Goal: Task Accomplishment & Management: Manage account settings

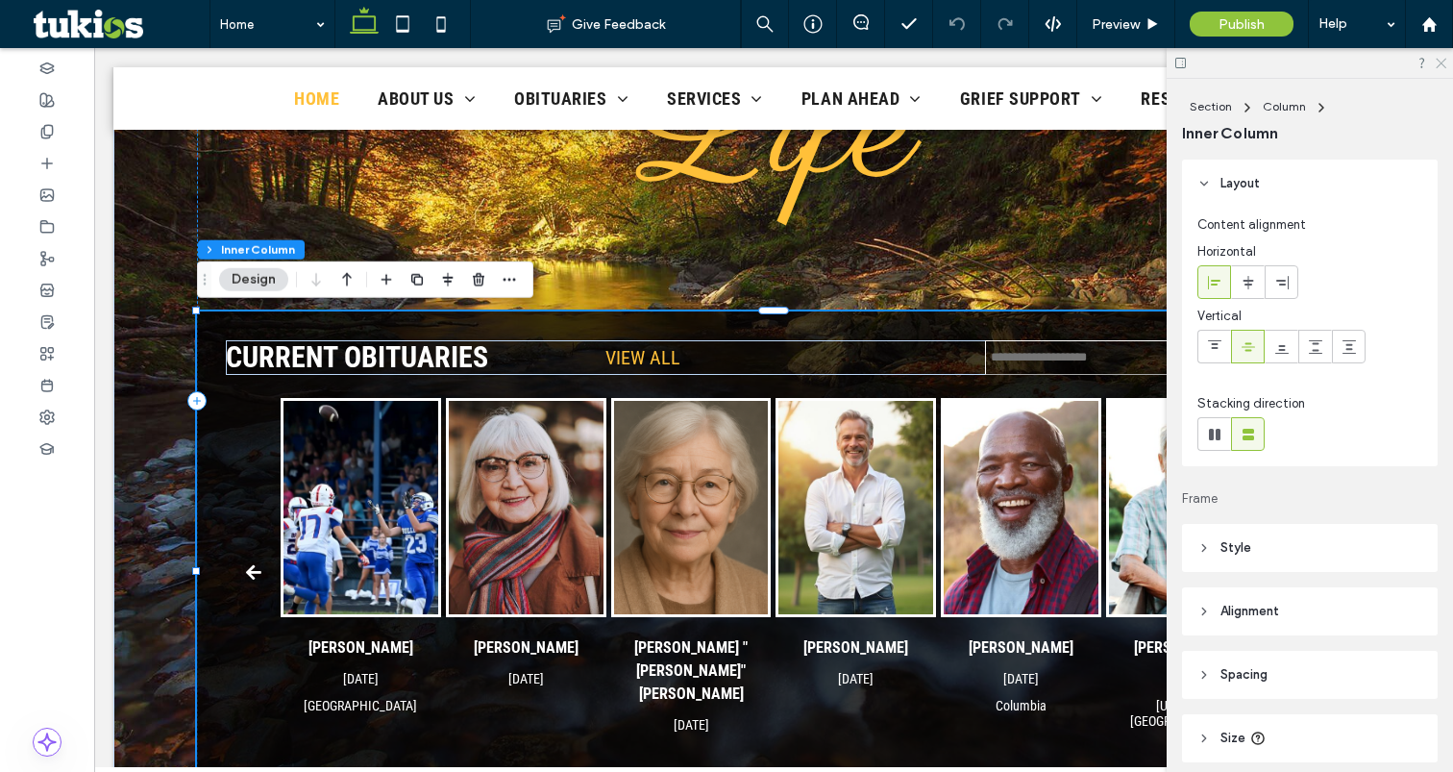
click at [1436, 60] on icon at bounding box center [1440, 62] width 12 height 12
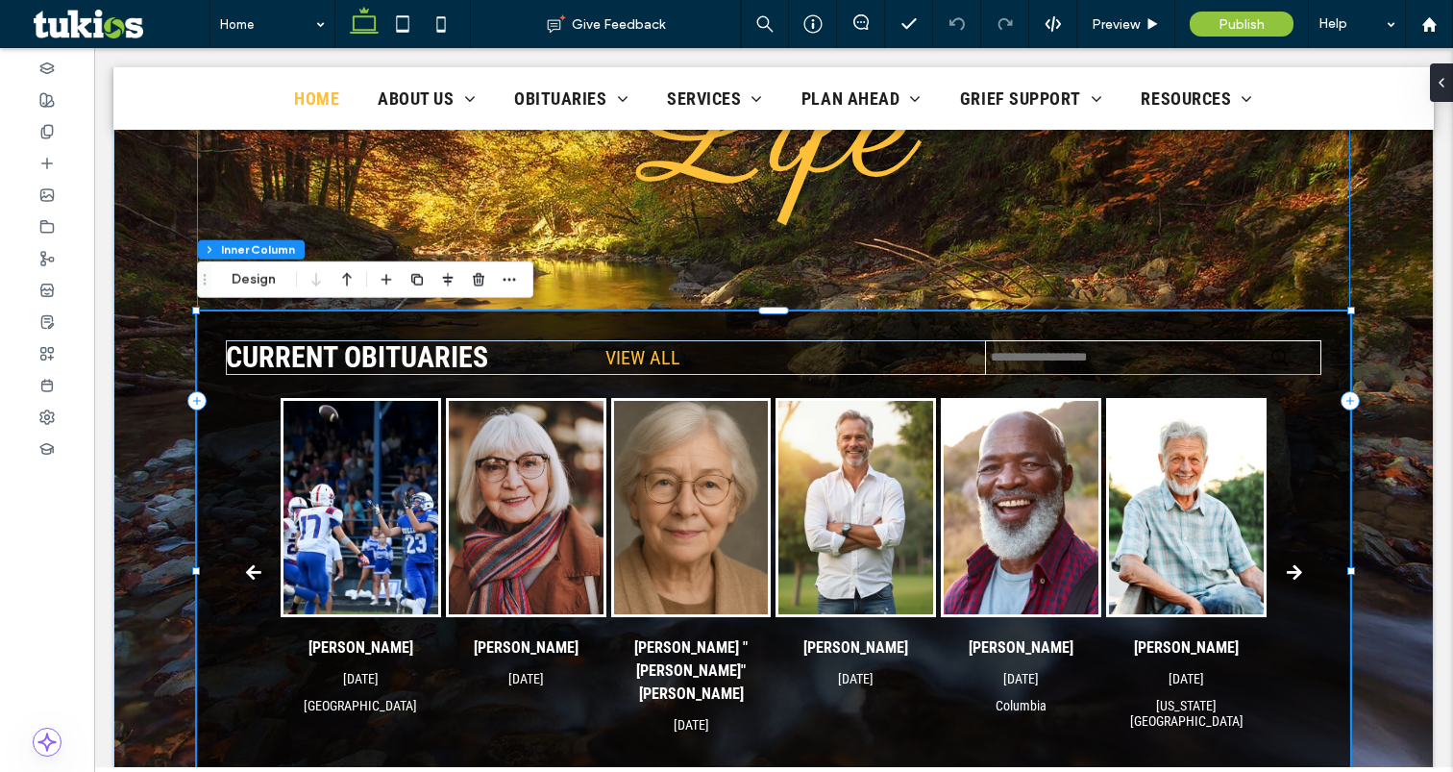
click at [792, 262] on div "Celebrating Life CURRENT OBITUARIES VIEW ALL Jim Smith Oct 7, 2025 Batesville D…" at bounding box center [773, 400] width 1153 height 871
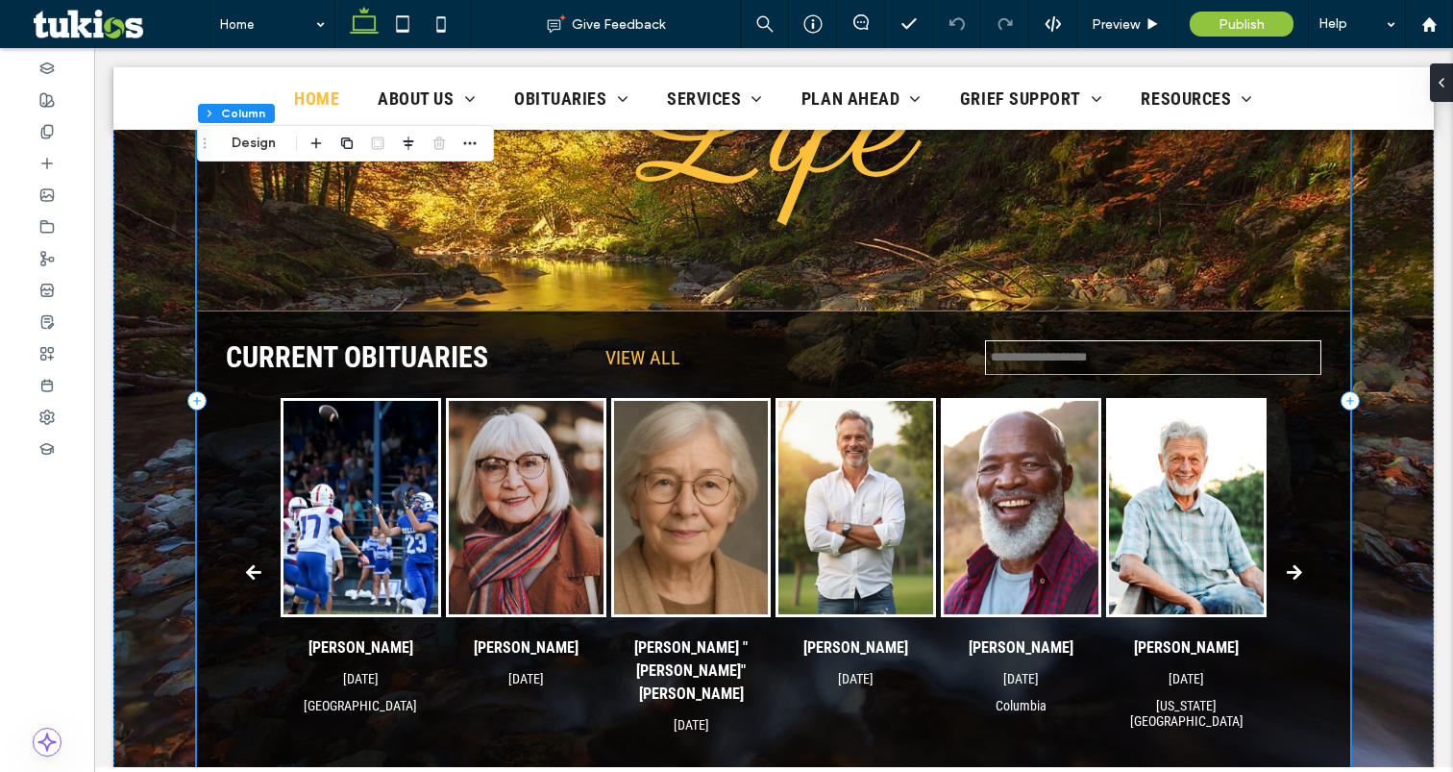
click at [774, 552] on div "Jim Smith Oct 7, 2025 Batesville Dorothy Johnson Feb 10, 2025 Margaret "Maggie"…" at bounding box center [774, 573] width 986 height 350
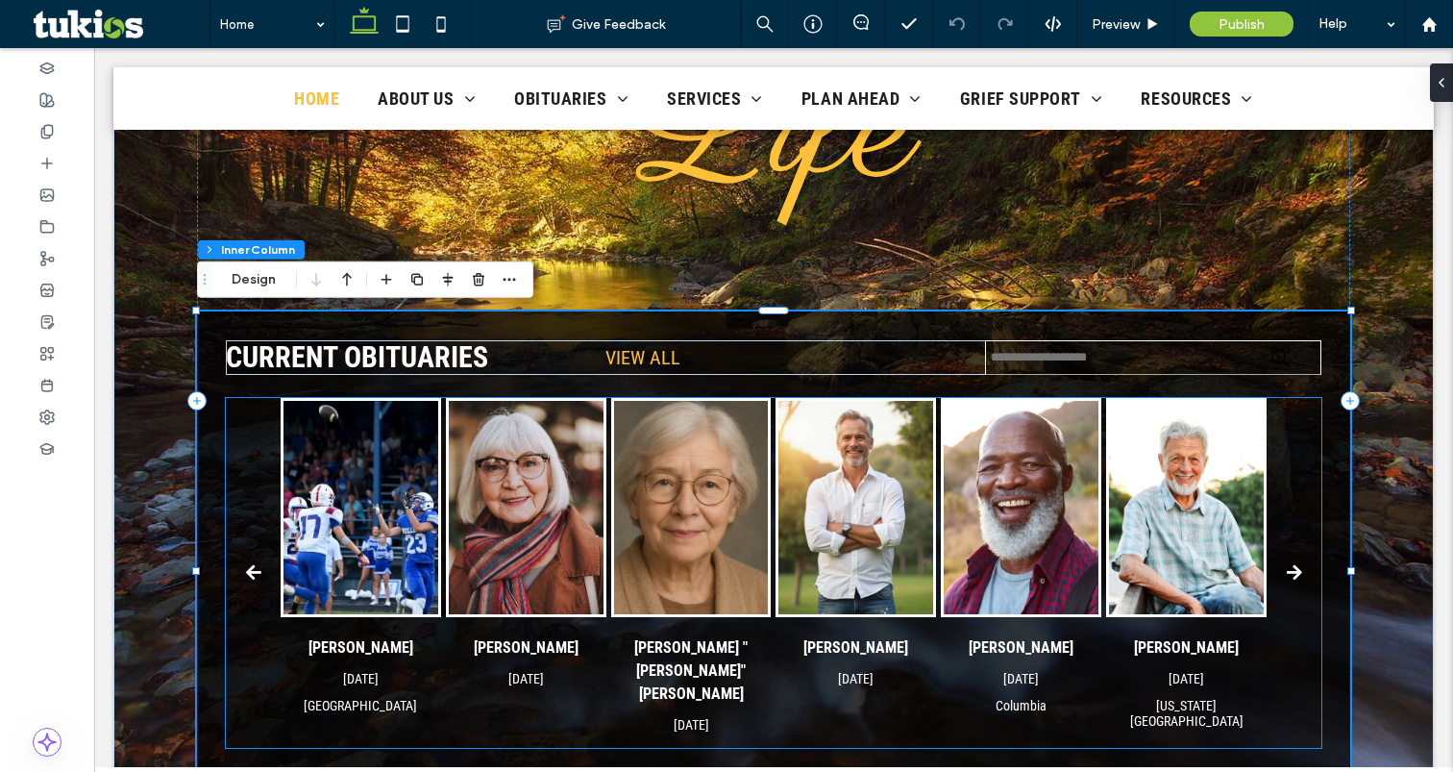
click at [742, 553] on img "Margaret" at bounding box center [691, 507] width 155 height 213
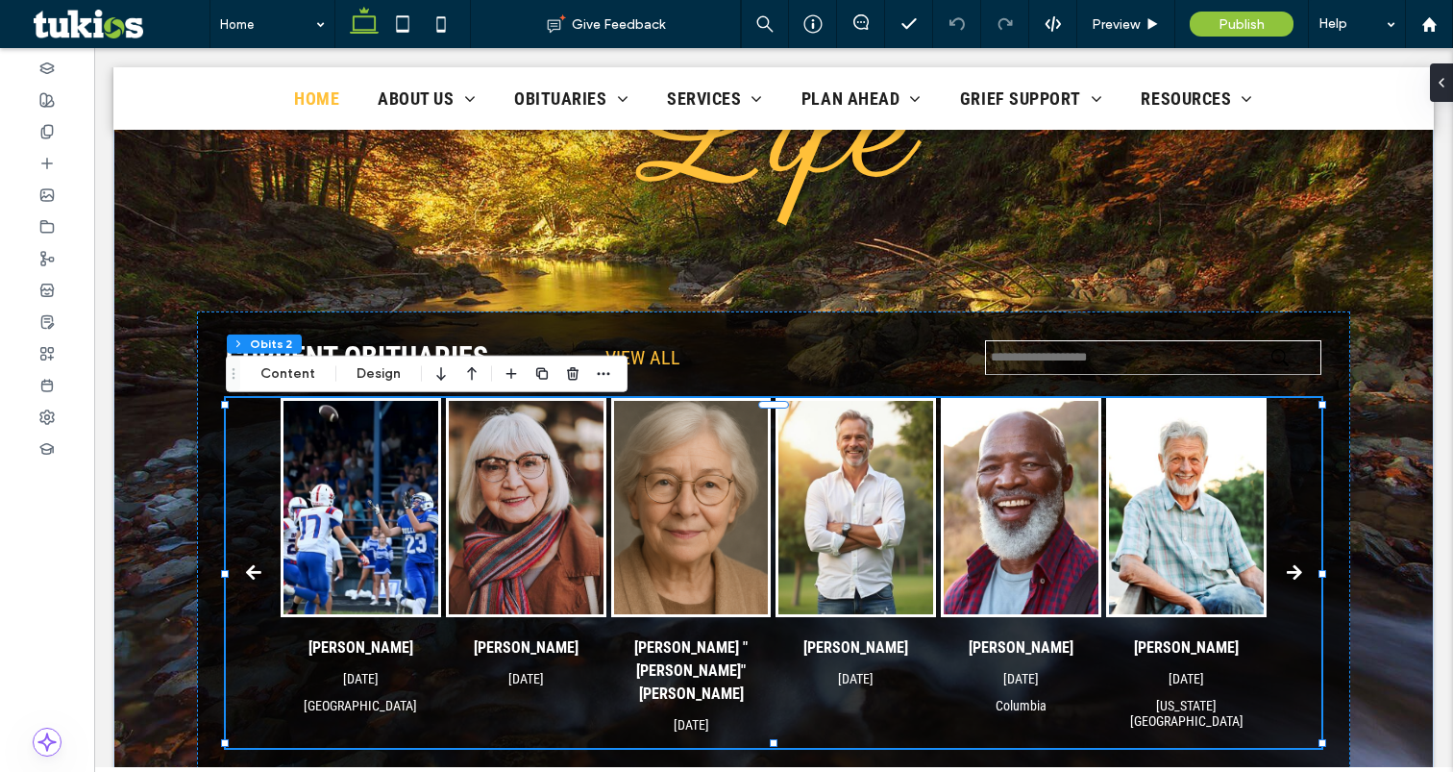
click at [221, 453] on div "CURRENT OBITUARIES VIEW ALL Jim Smith Oct 7, 2025 Batesville Dorothy Johnson Fe…" at bounding box center [773, 573] width 1153 height 525
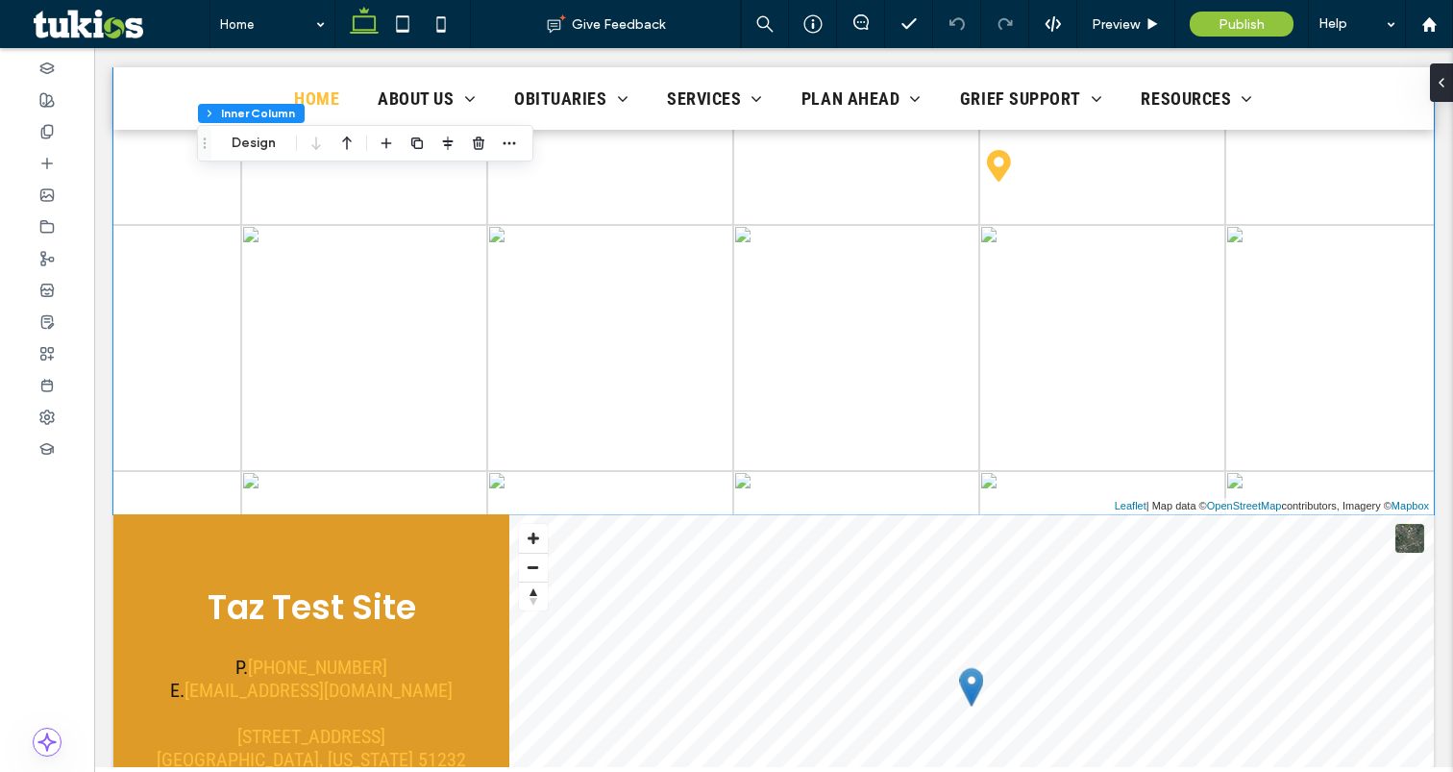
scroll to position [3025, 0]
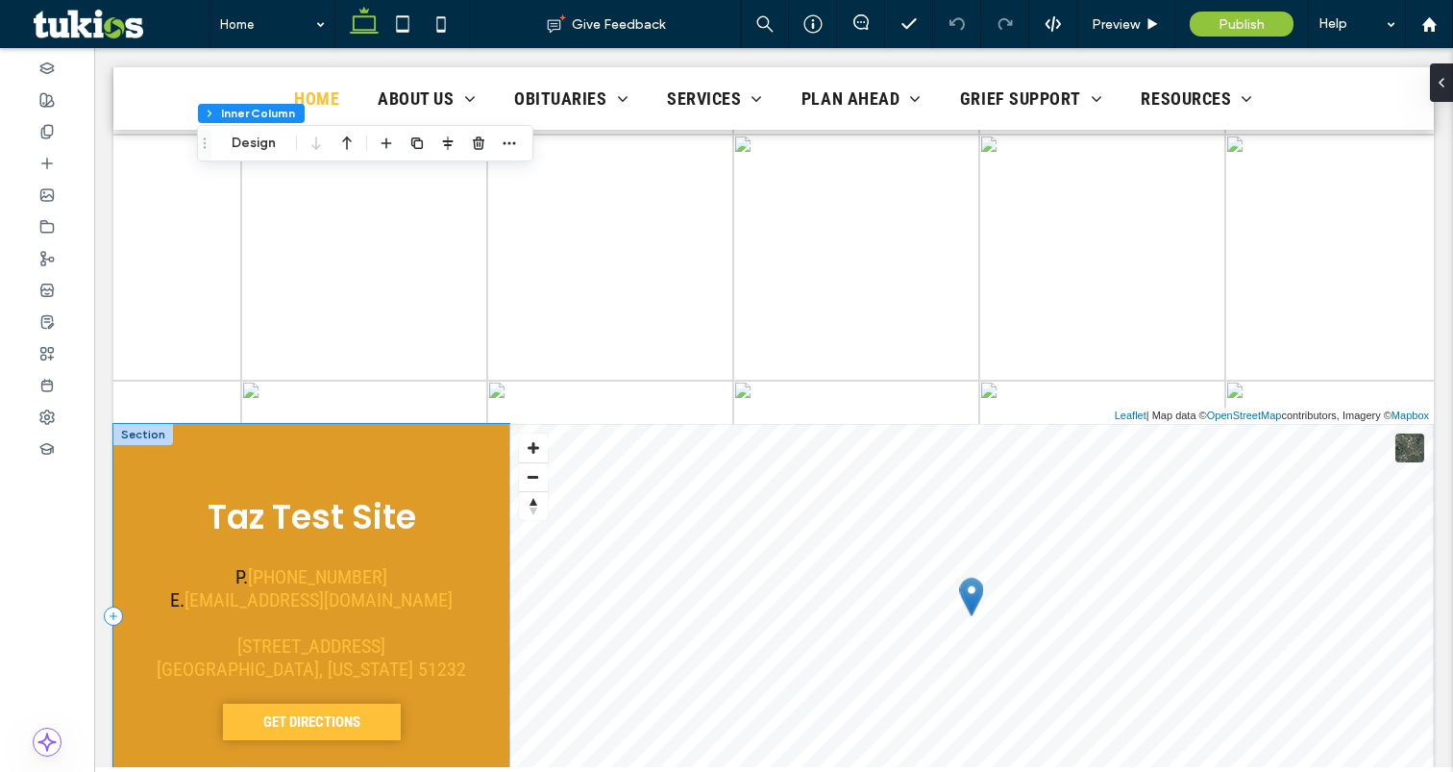
click at [324, 469] on div "Taz Test Site P. 555-555-5555 E. test@tukios.com 123 Fake Street Ashton, Iowa 5…" at bounding box center [311, 616] width 396 height 384
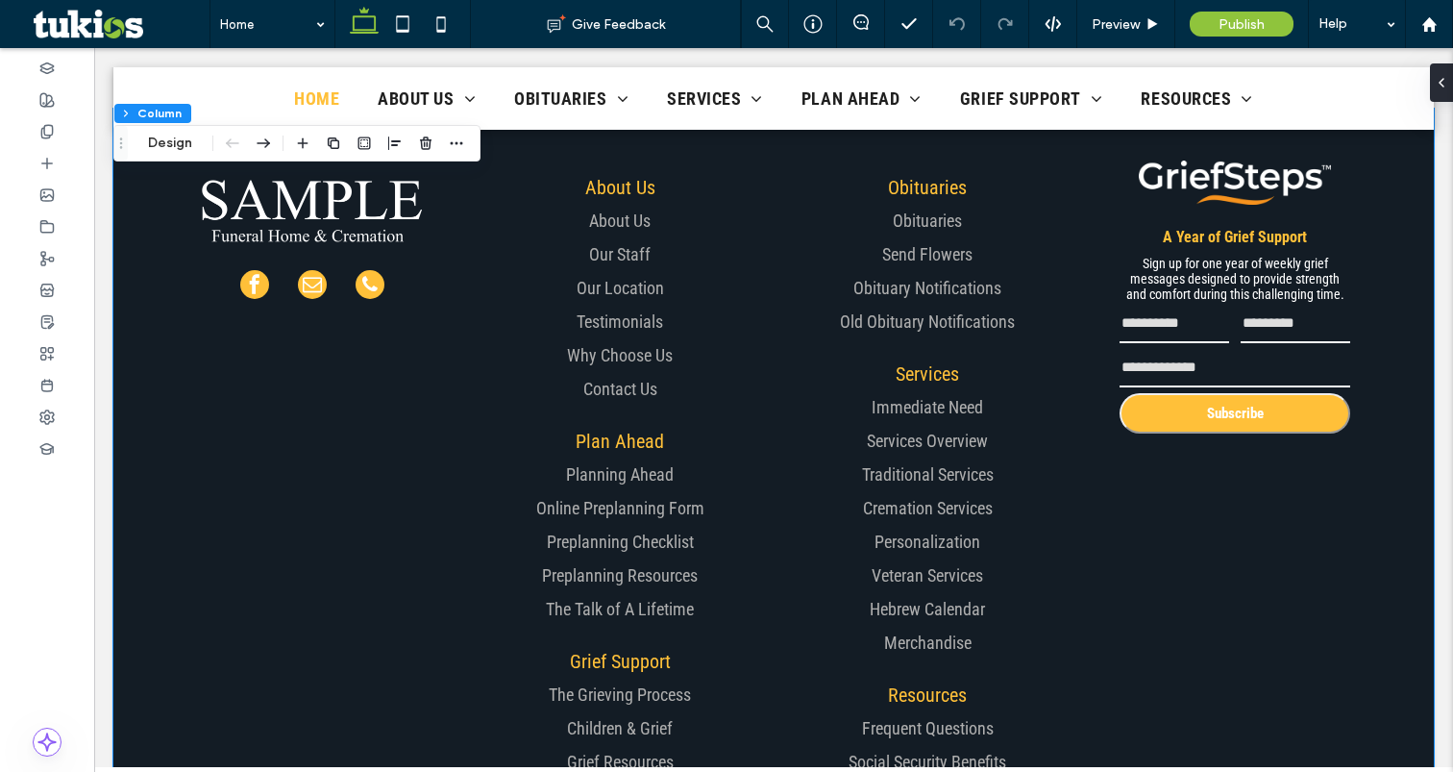
scroll to position [4097, 0]
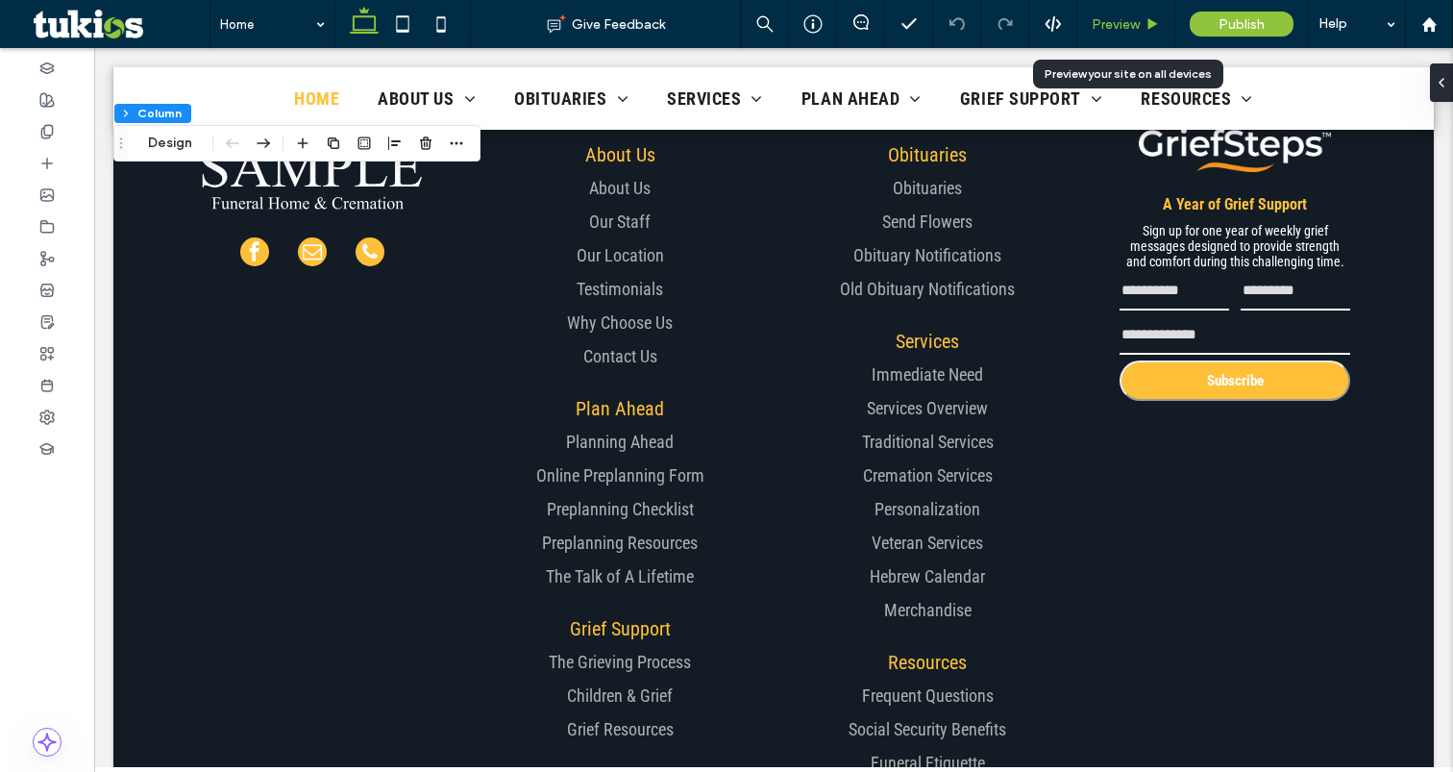
click at [1114, 18] on span "Preview" at bounding box center [1116, 24] width 48 height 16
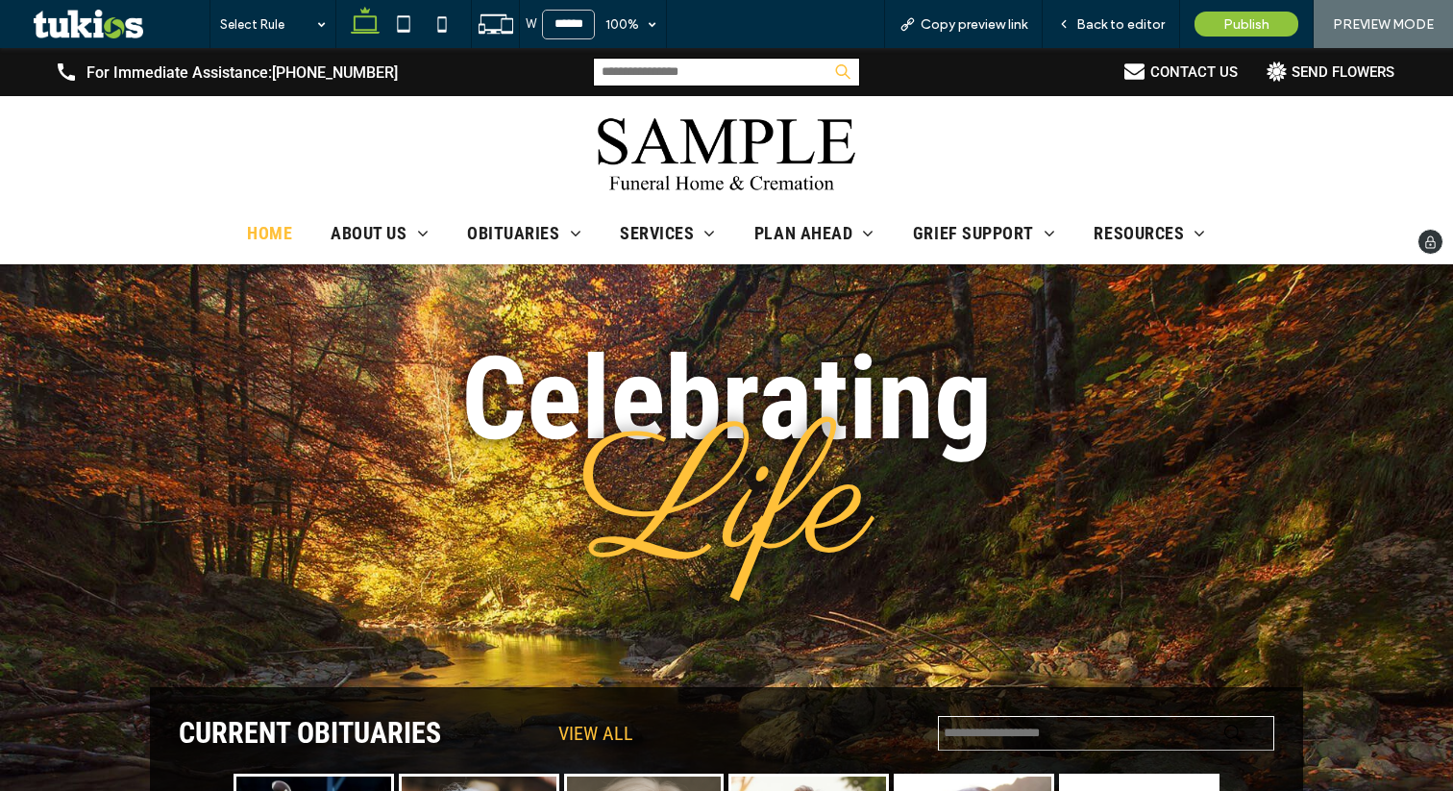
click at [775, 85] on input "search" at bounding box center [726, 72] width 267 height 29
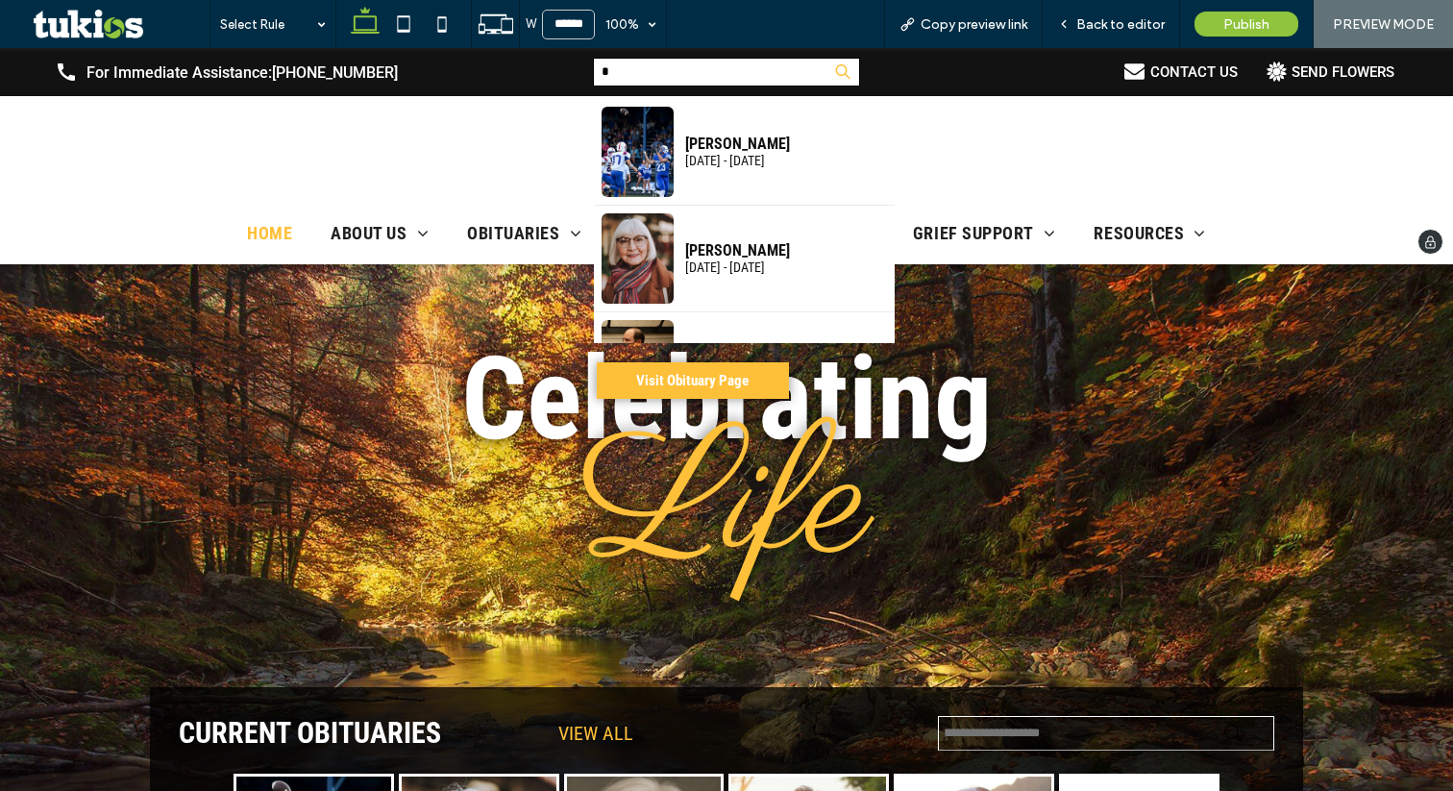
type input "*"
click at [946, 121] on div at bounding box center [726, 155] width 1337 height 94
click at [808, 73] on input "*" at bounding box center [726, 72] width 267 height 29
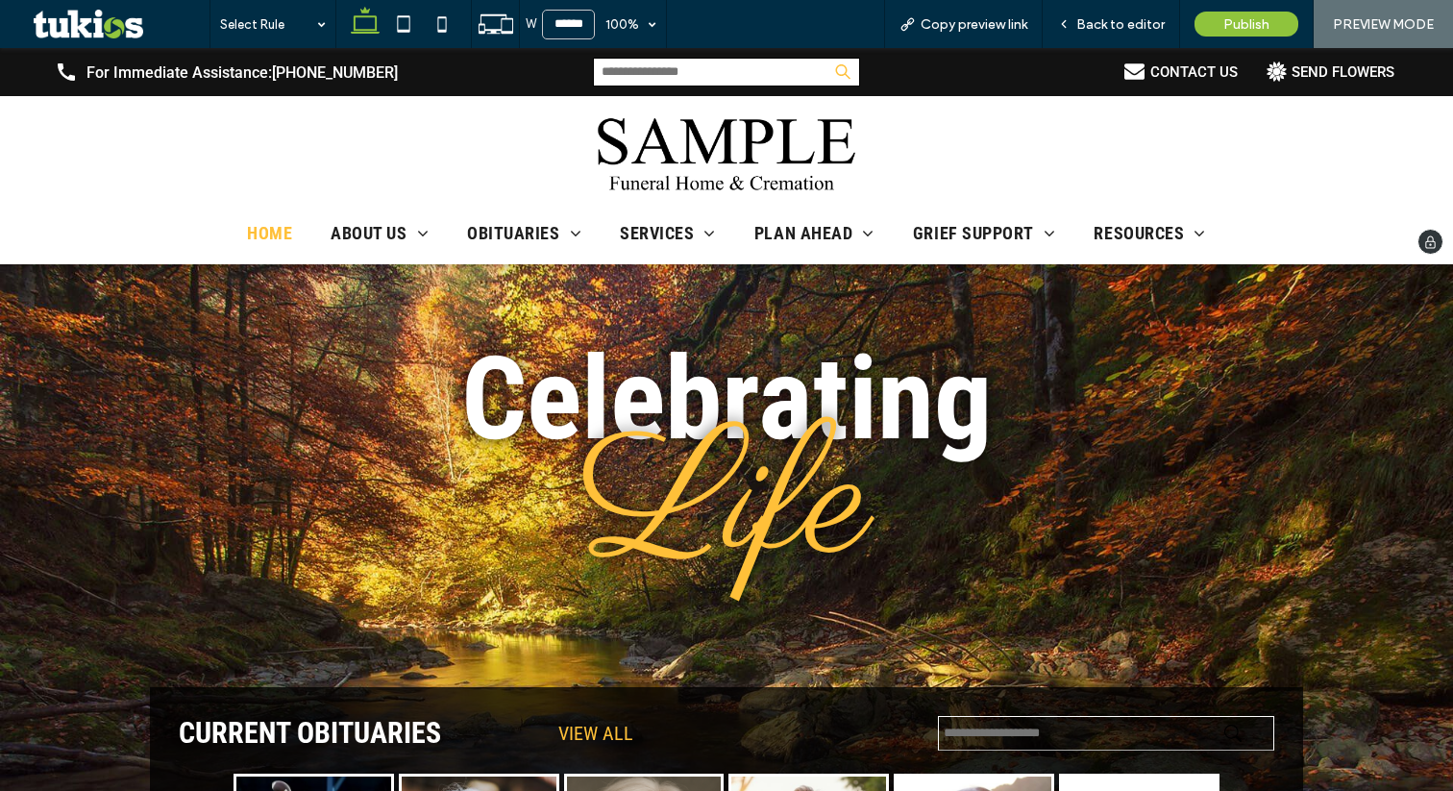
click at [931, 105] on div at bounding box center [726, 149] width 1453 height 106
click at [1083, 32] on span "Back to editor" at bounding box center [1120, 24] width 88 height 16
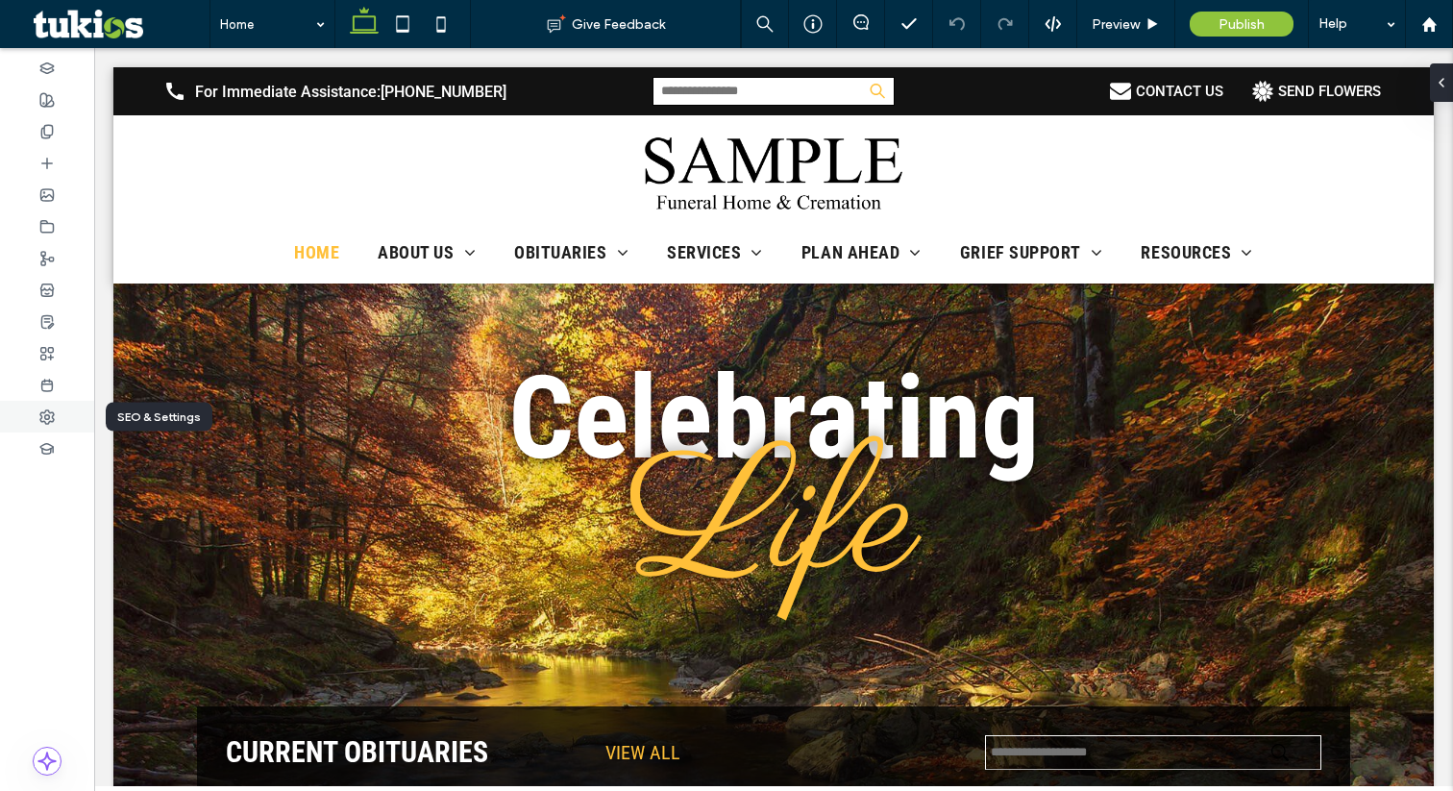
click at [55, 415] on div at bounding box center [47, 417] width 94 height 32
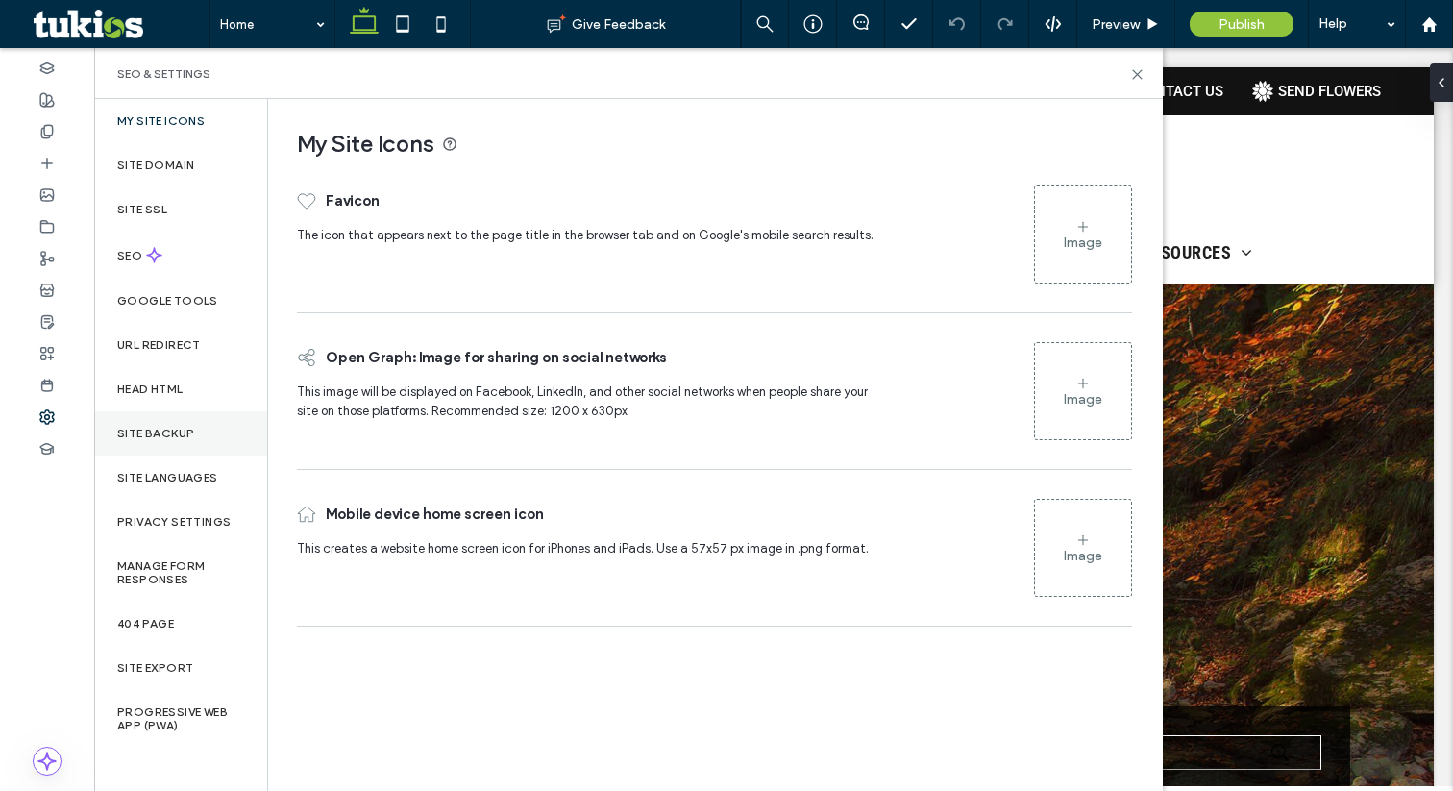
click at [206, 428] on div "Site Backup" at bounding box center [180, 433] width 173 height 44
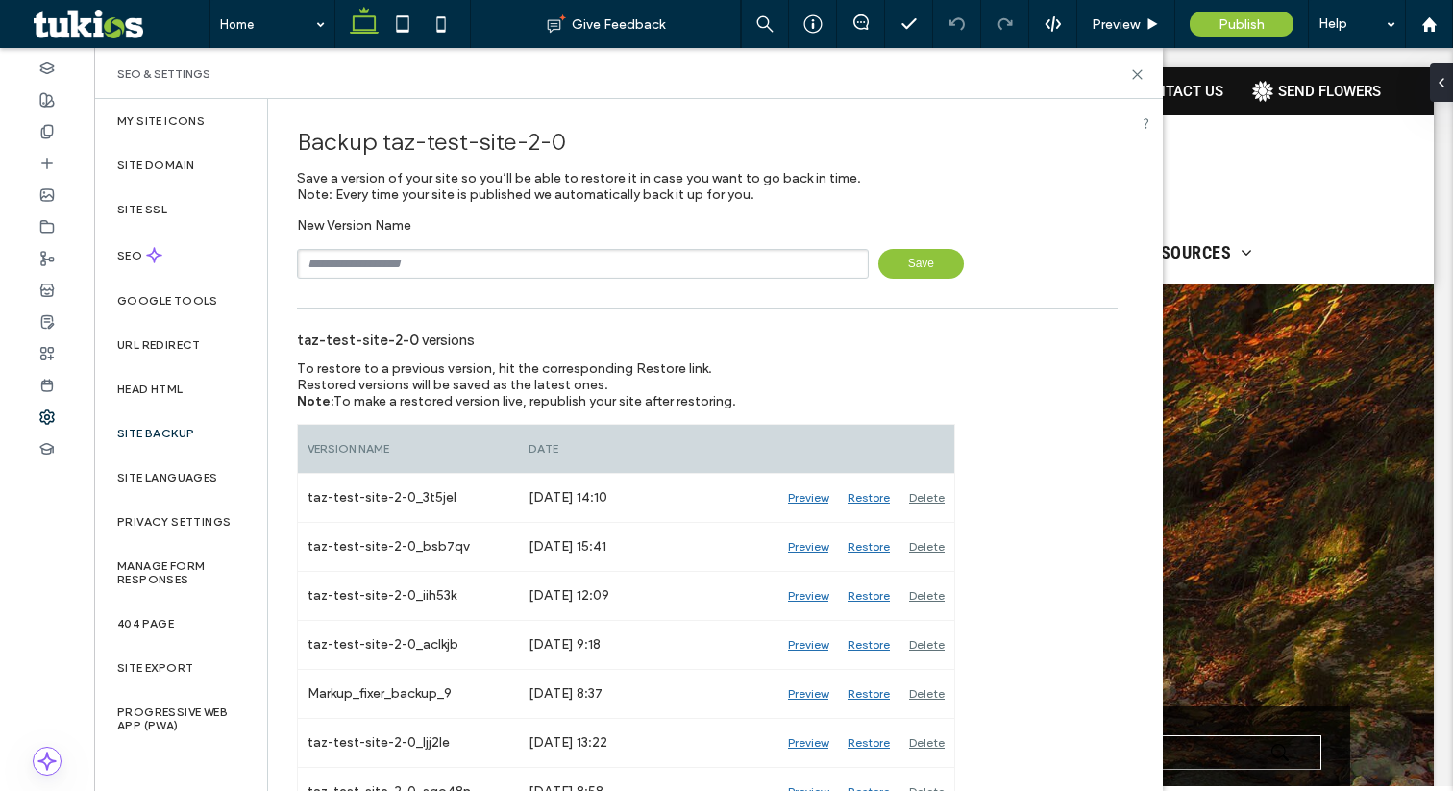
click at [669, 260] on input "text" at bounding box center [583, 264] width 572 height 30
click at [46, 231] on icon at bounding box center [46, 226] width 15 height 15
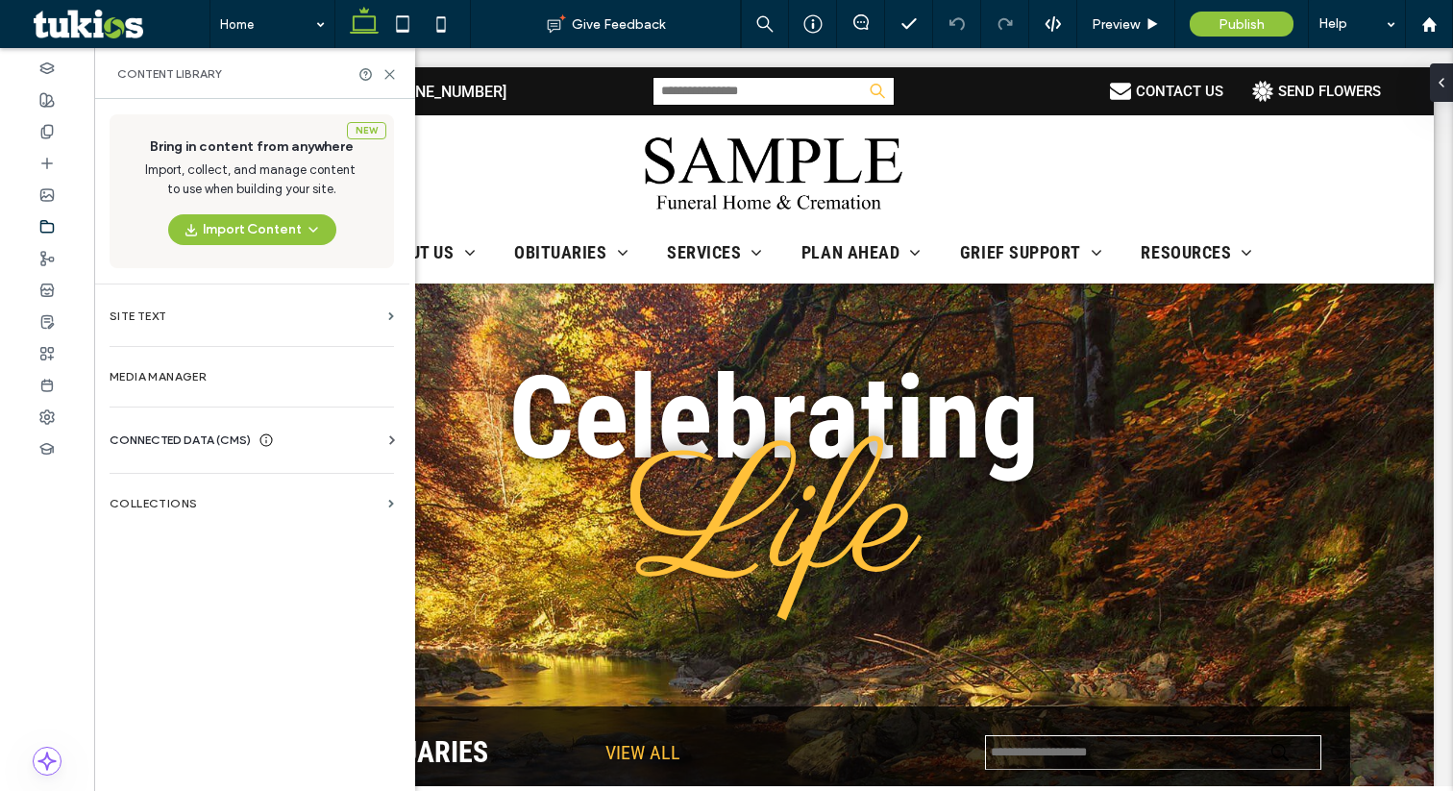
click at [202, 443] on span "CONNECTED DATA (CMS)" at bounding box center [180, 439] width 141 height 19
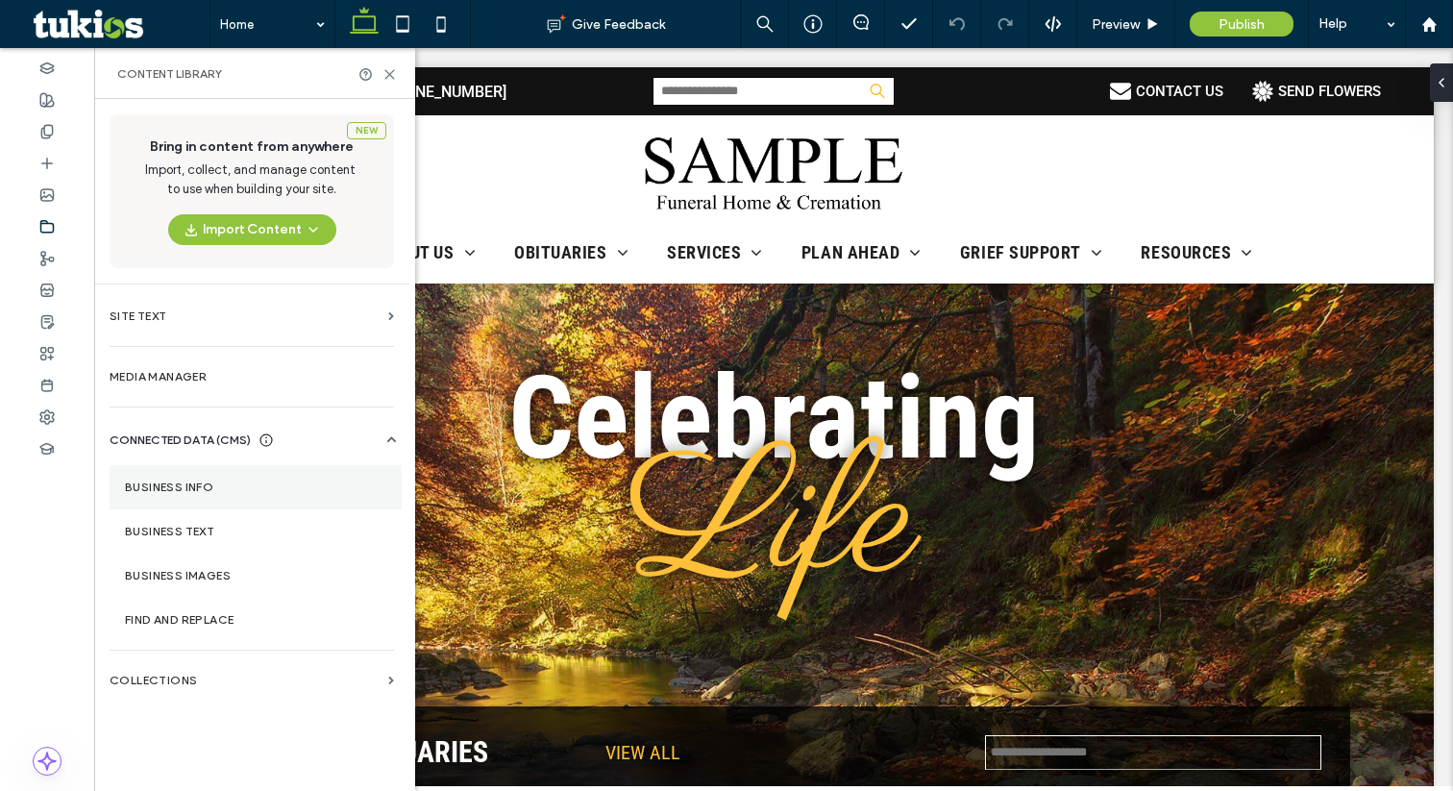
click at [253, 482] on label "Business Info" at bounding box center [255, 486] width 261 height 13
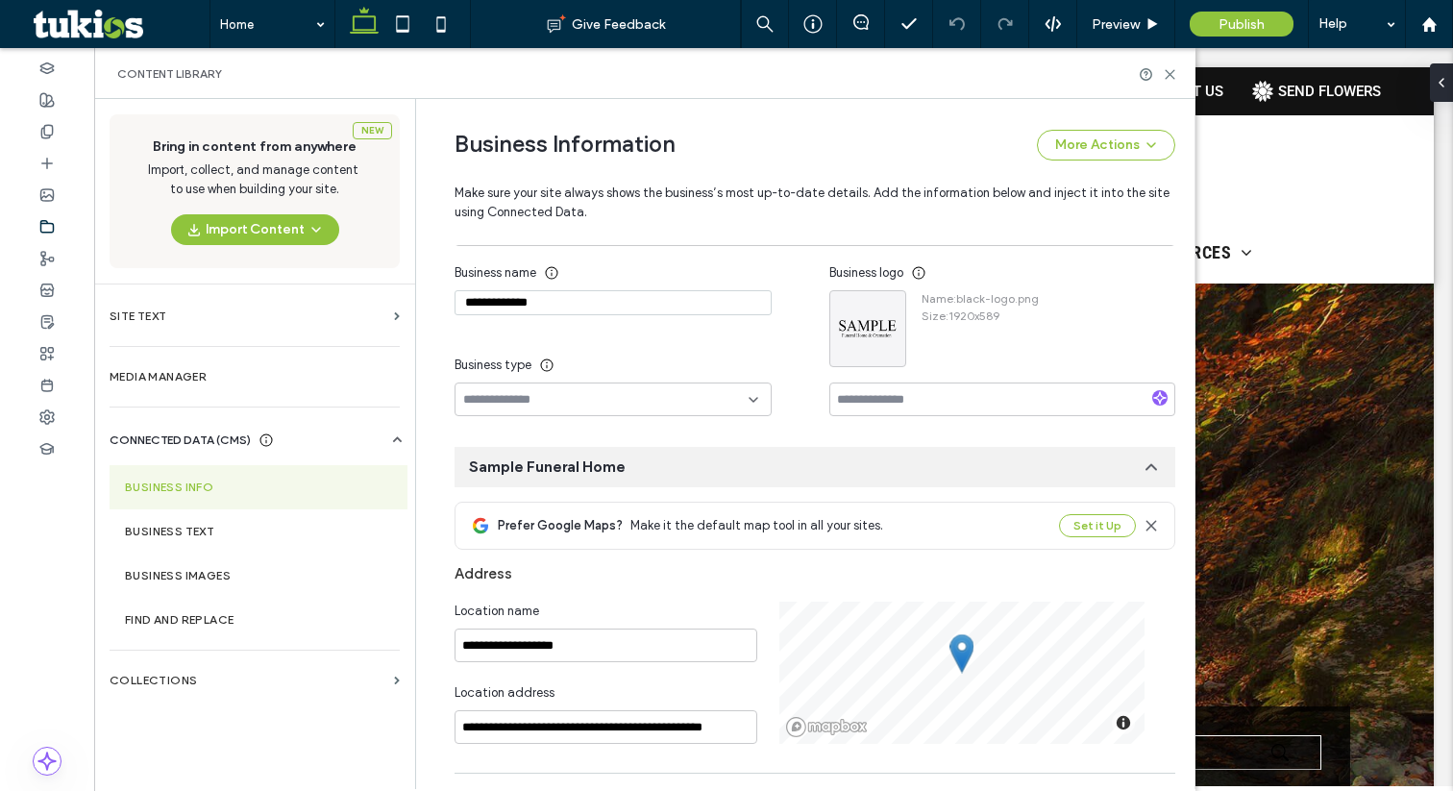
scroll to position [194, 0]
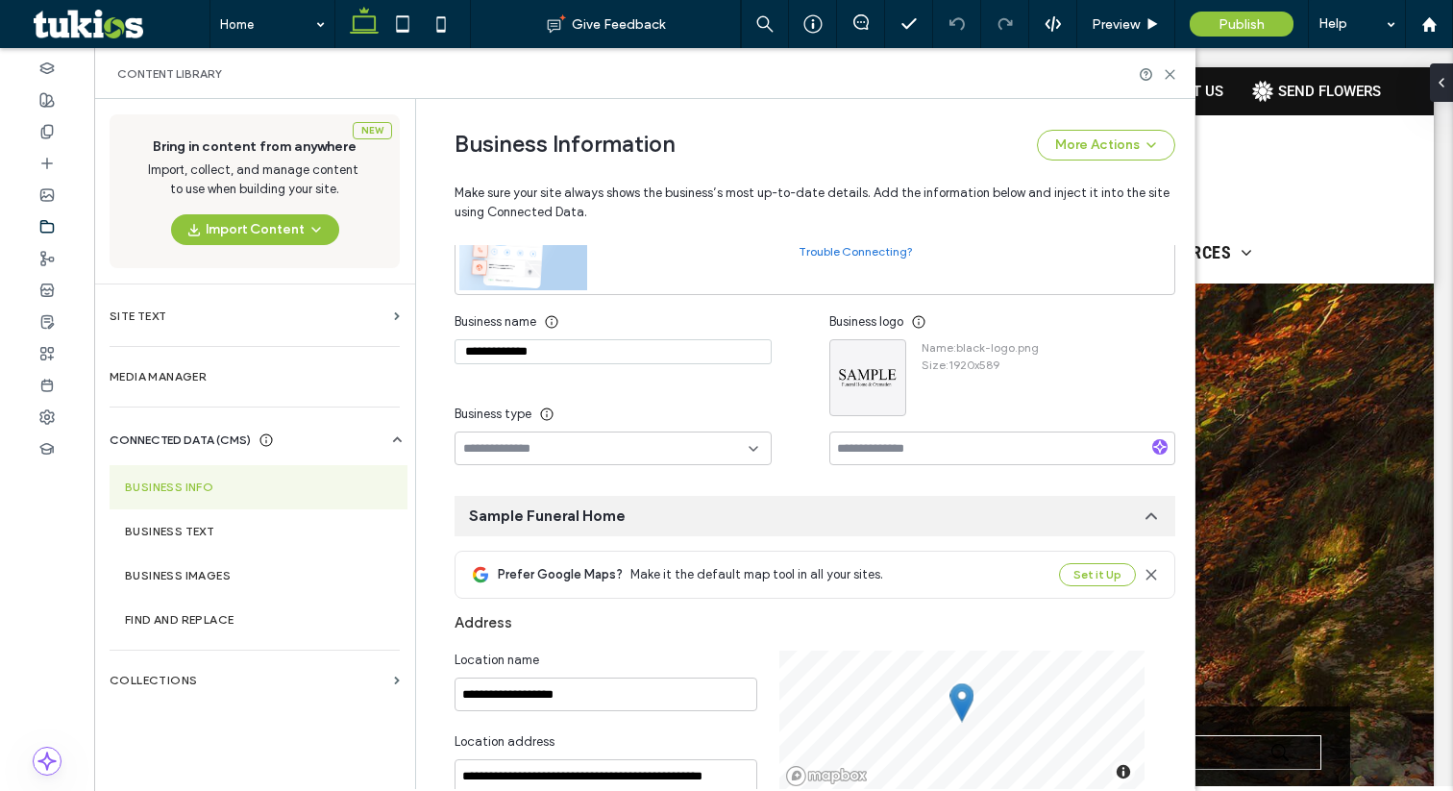
click at [601, 352] on input "**********" at bounding box center [613, 351] width 317 height 25
click at [883, 361] on icon "button" at bounding box center [886, 358] width 15 height 15
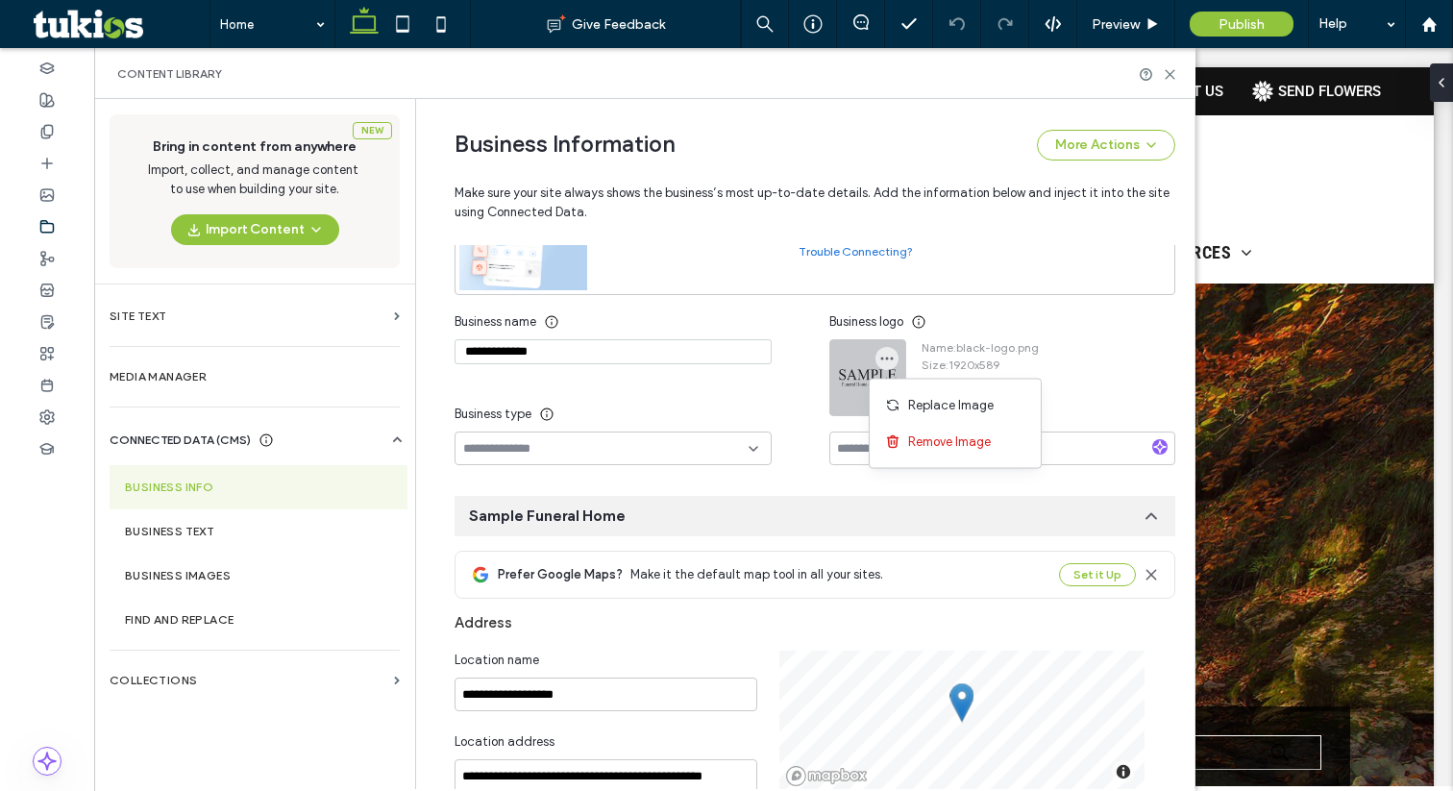
click at [953, 332] on div "Business logo" at bounding box center [1002, 322] width 346 height 35
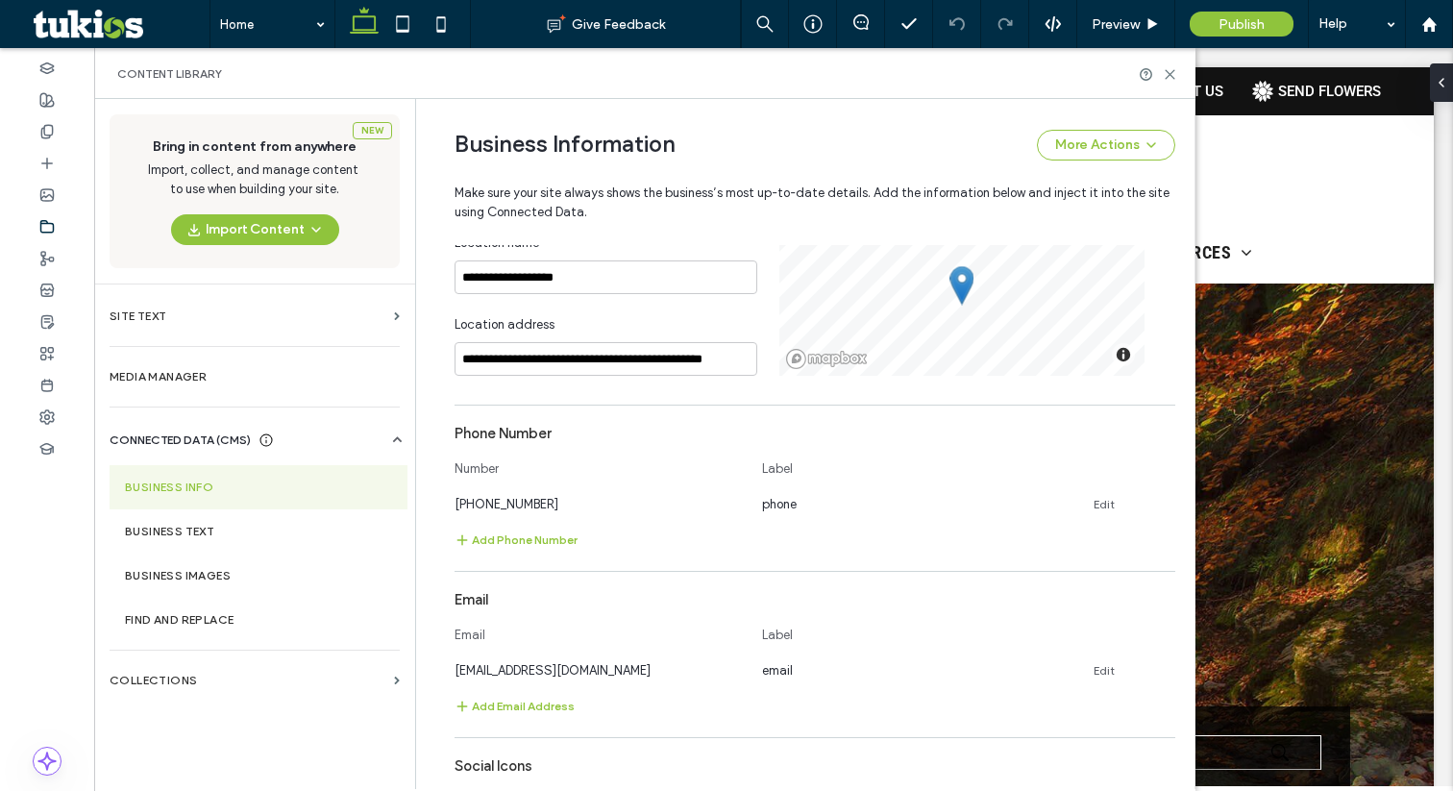
scroll to position [613, 0]
click at [527, 504] on span "[PHONE_NUMBER]" at bounding box center [507, 502] width 104 height 14
click at [509, 675] on span "test@tukios.com" at bounding box center [553, 668] width 196 height 14
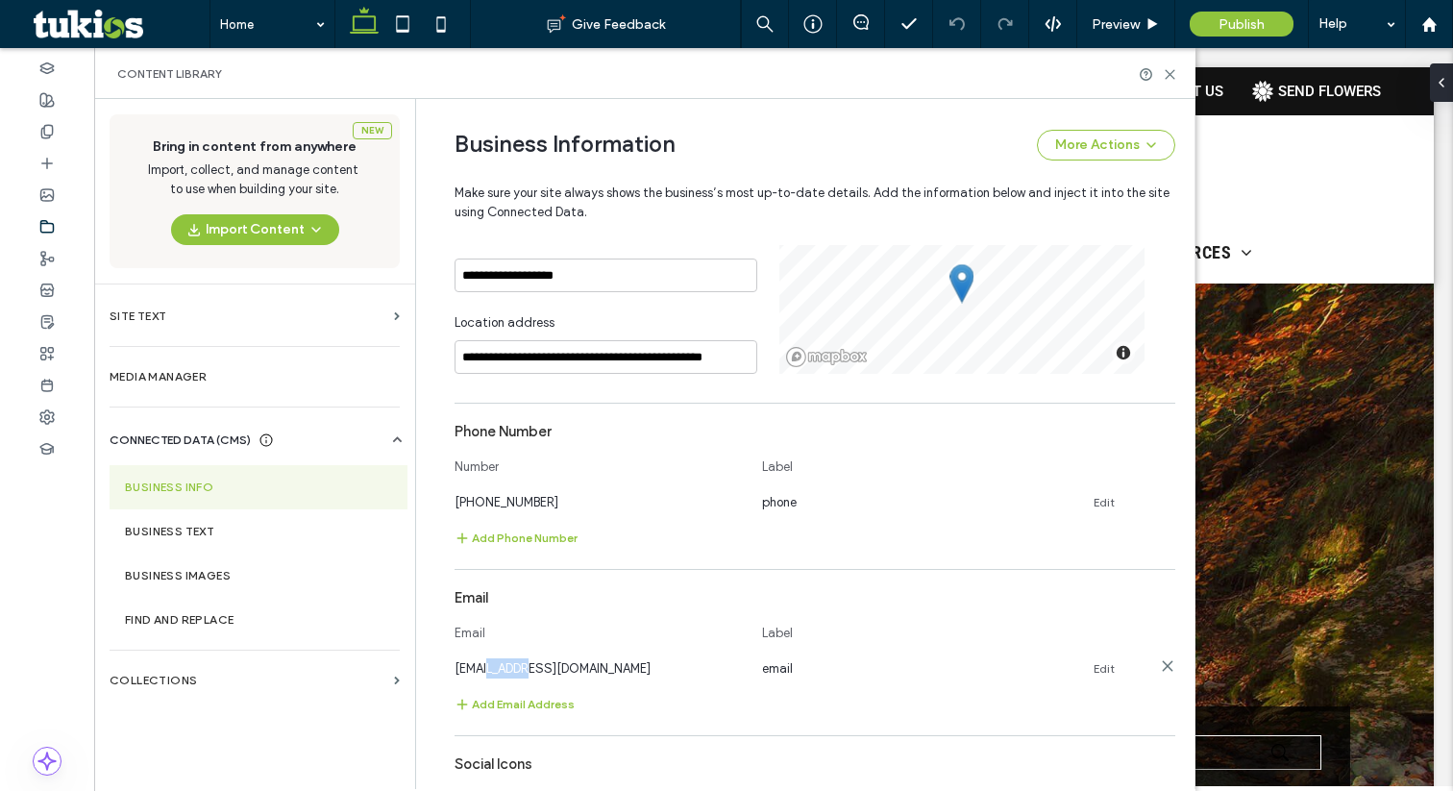
click at [509, 675] on span "test@tukios.com" at bounding box center [553, 668] width 196 height 14
click at [181, 575] on label "Business Images" at bounding box center [258, 575] width 267 height 13
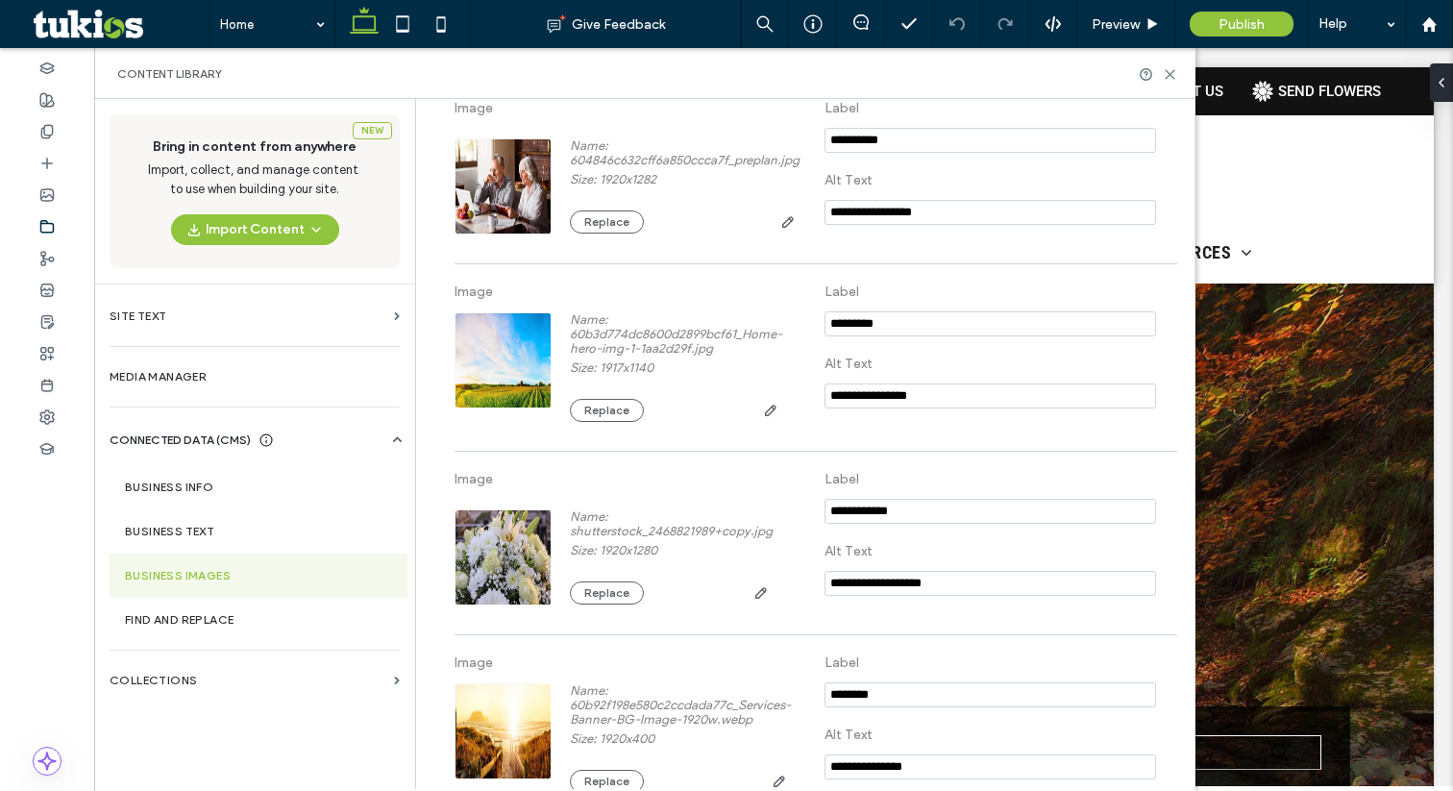
scroll to position [1086, 0]
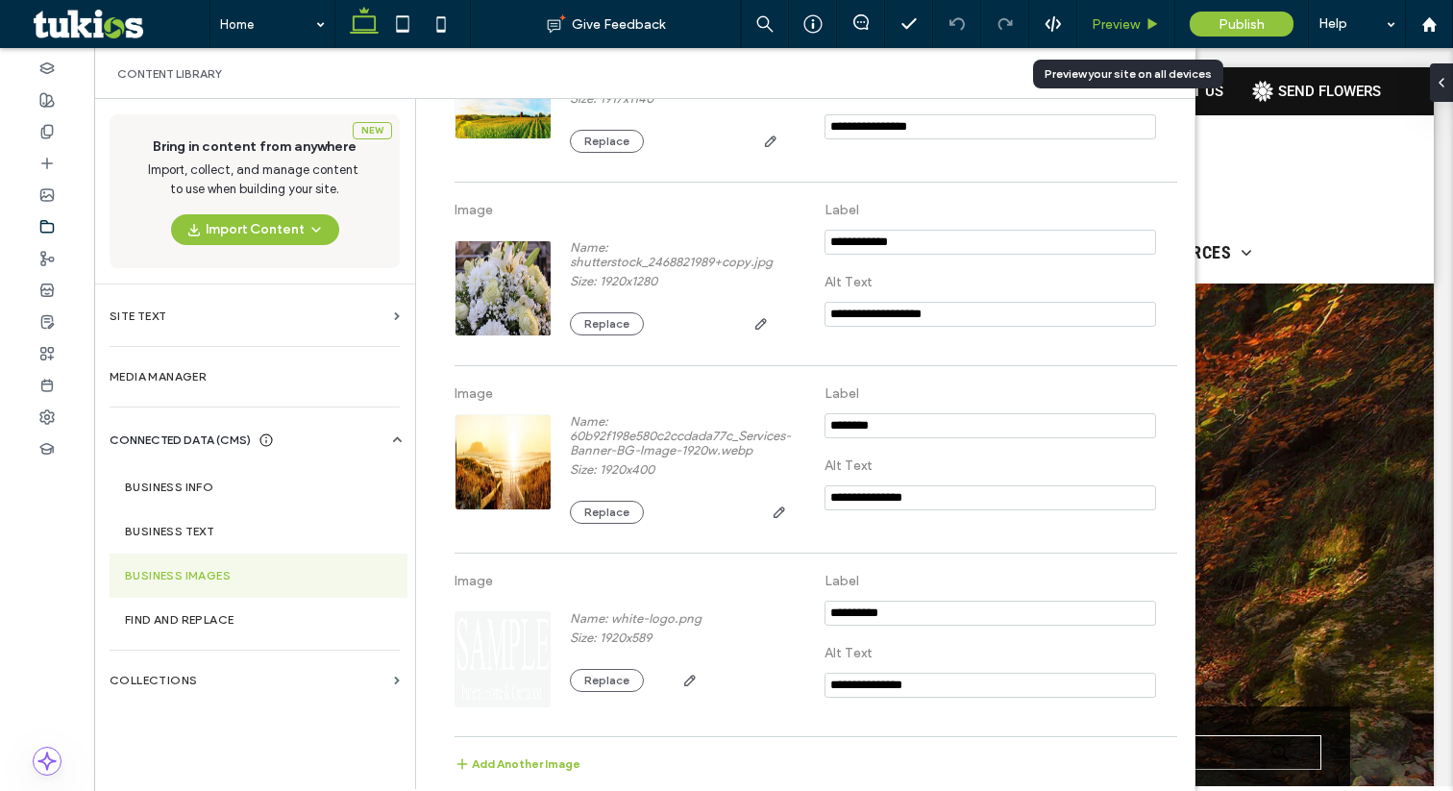
click at [1118, 29] on span "Preview" at bounding box center [1116, 24] width 48 height 16
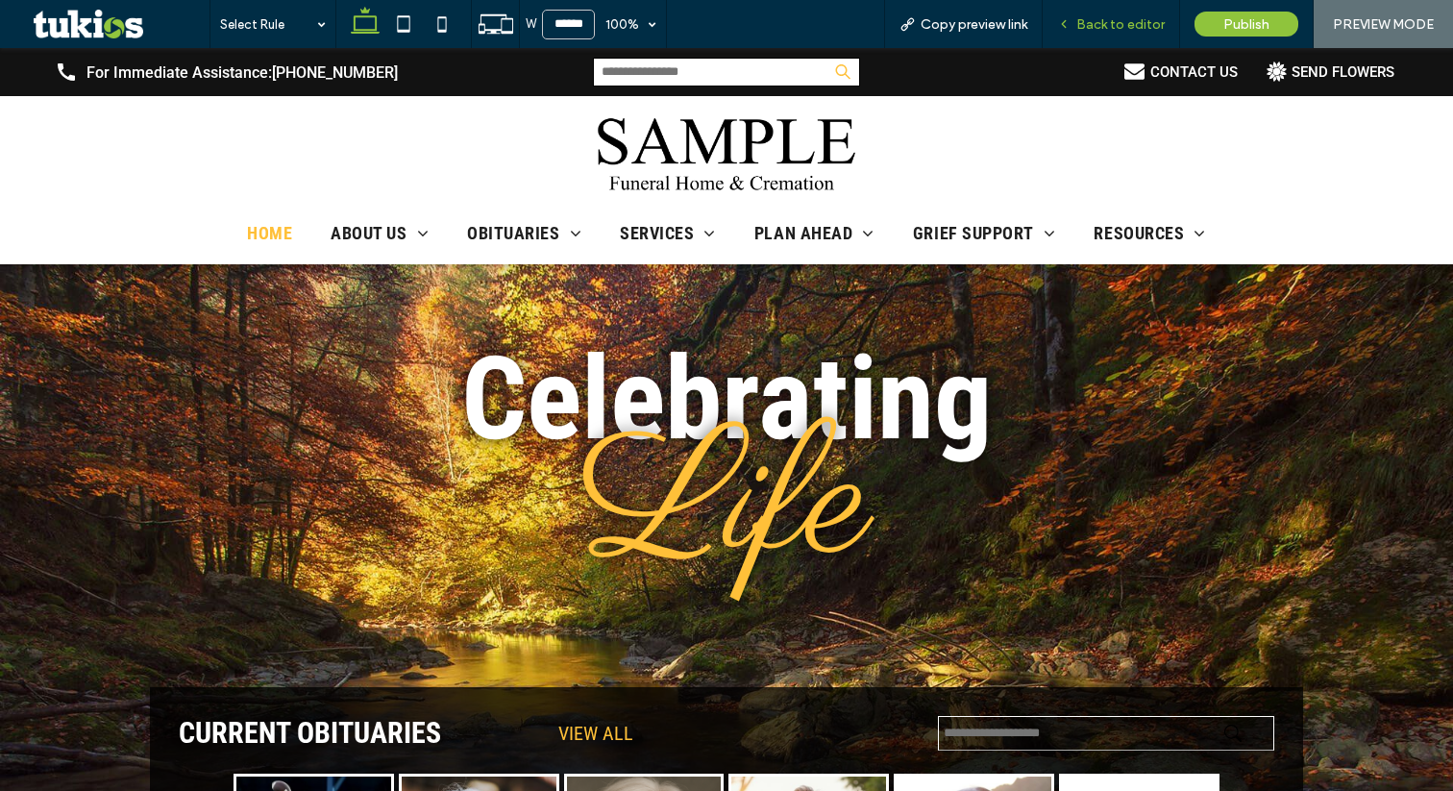
click at [1118, 30] on span "Back to editor" at bounding box center [1120, 24] width 88 height 16
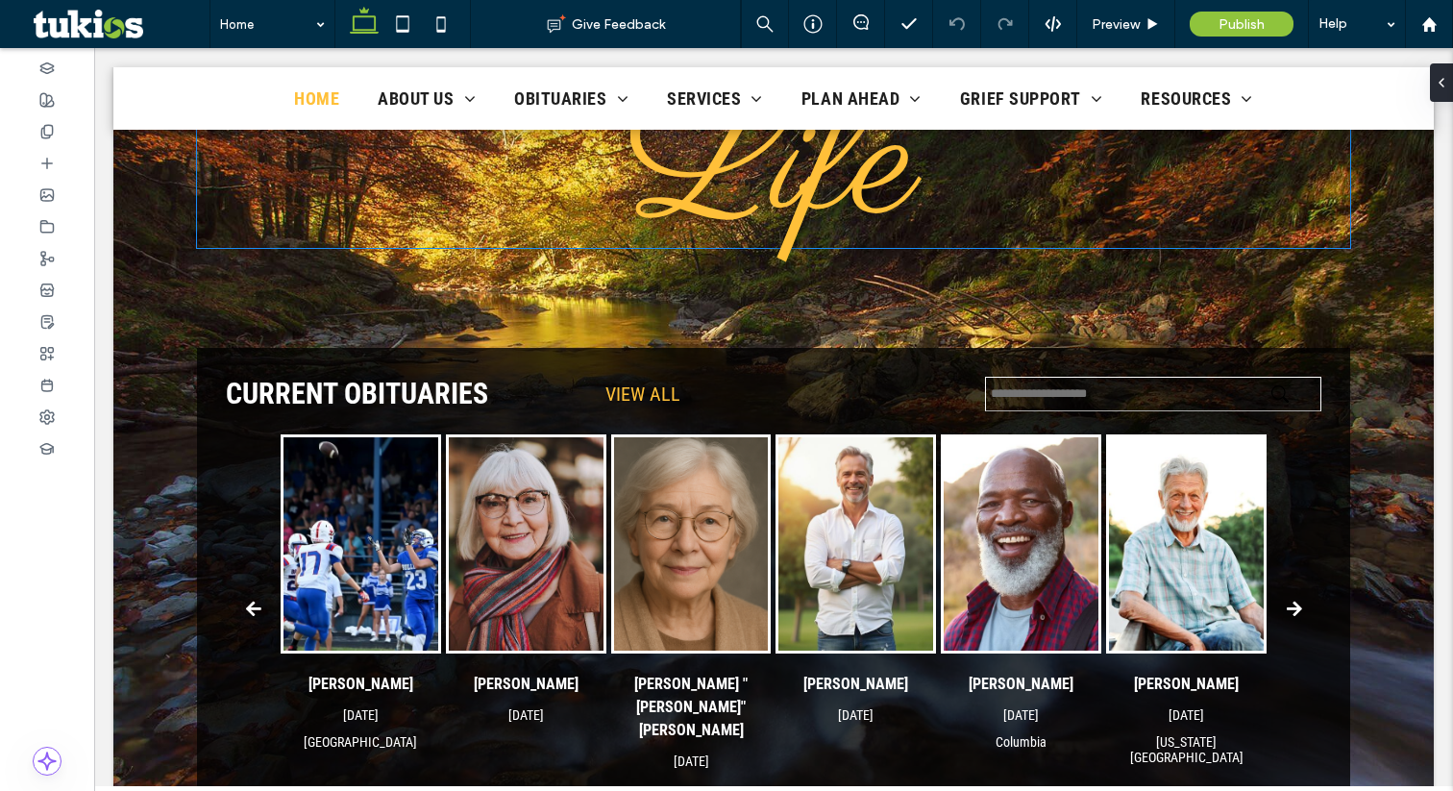
scroll to position [419, 0]
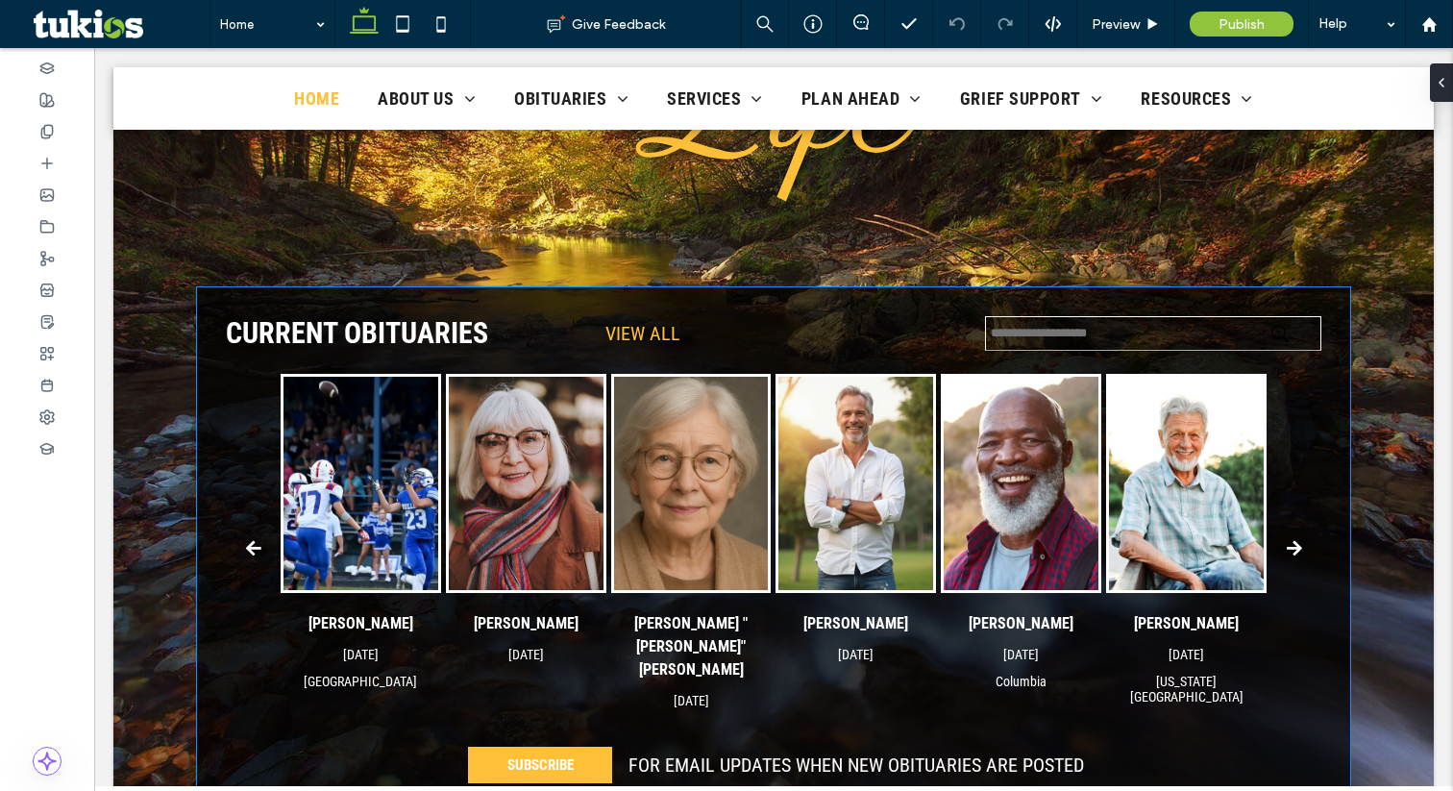
click at [859, 452] on img "Charles Caldwell's obituary link" at bounding box center [855, 483] width 155 height 213
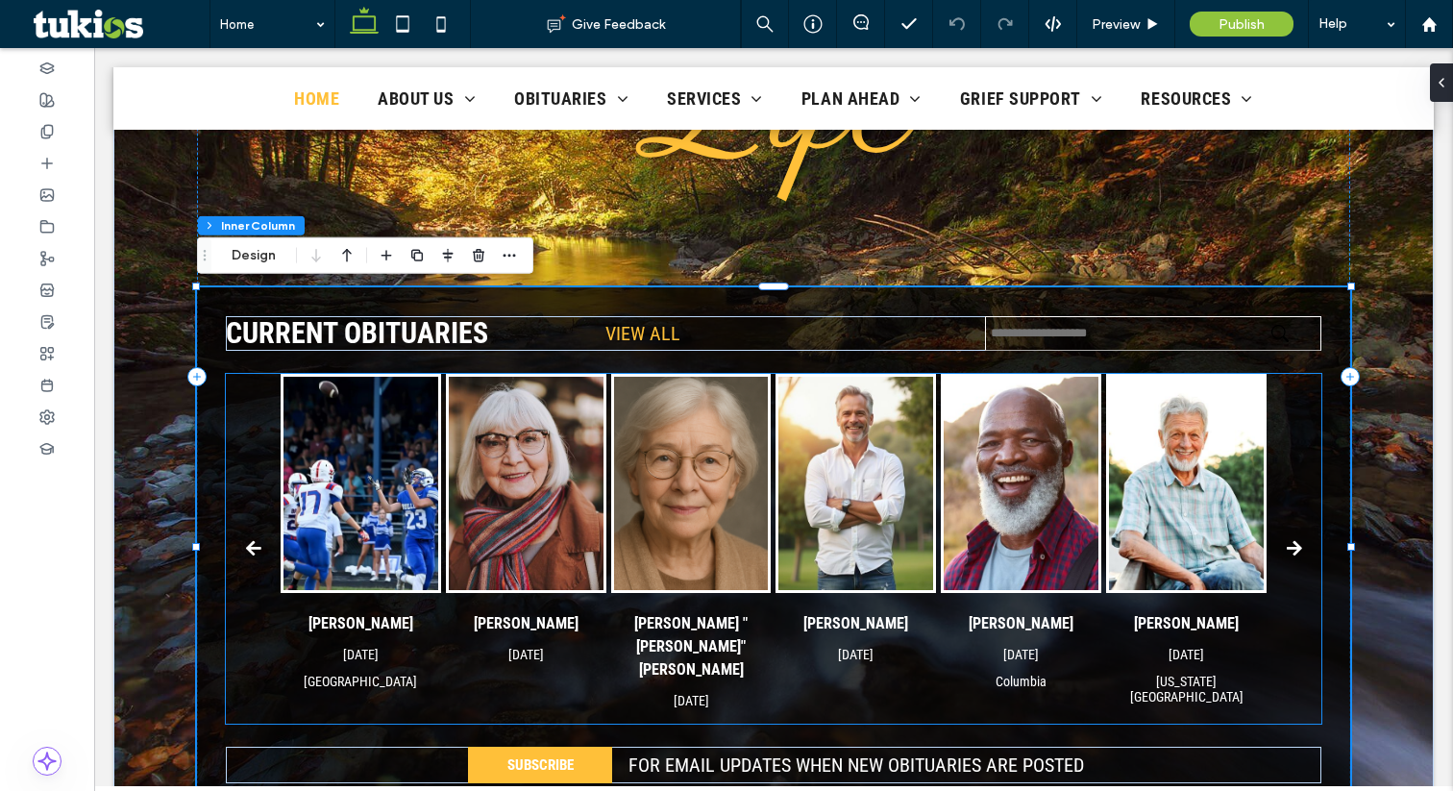
click at [554, 492] on img "Dorothy Johnson's obituary link" at bounding box center [526, 483] width 155 height 213
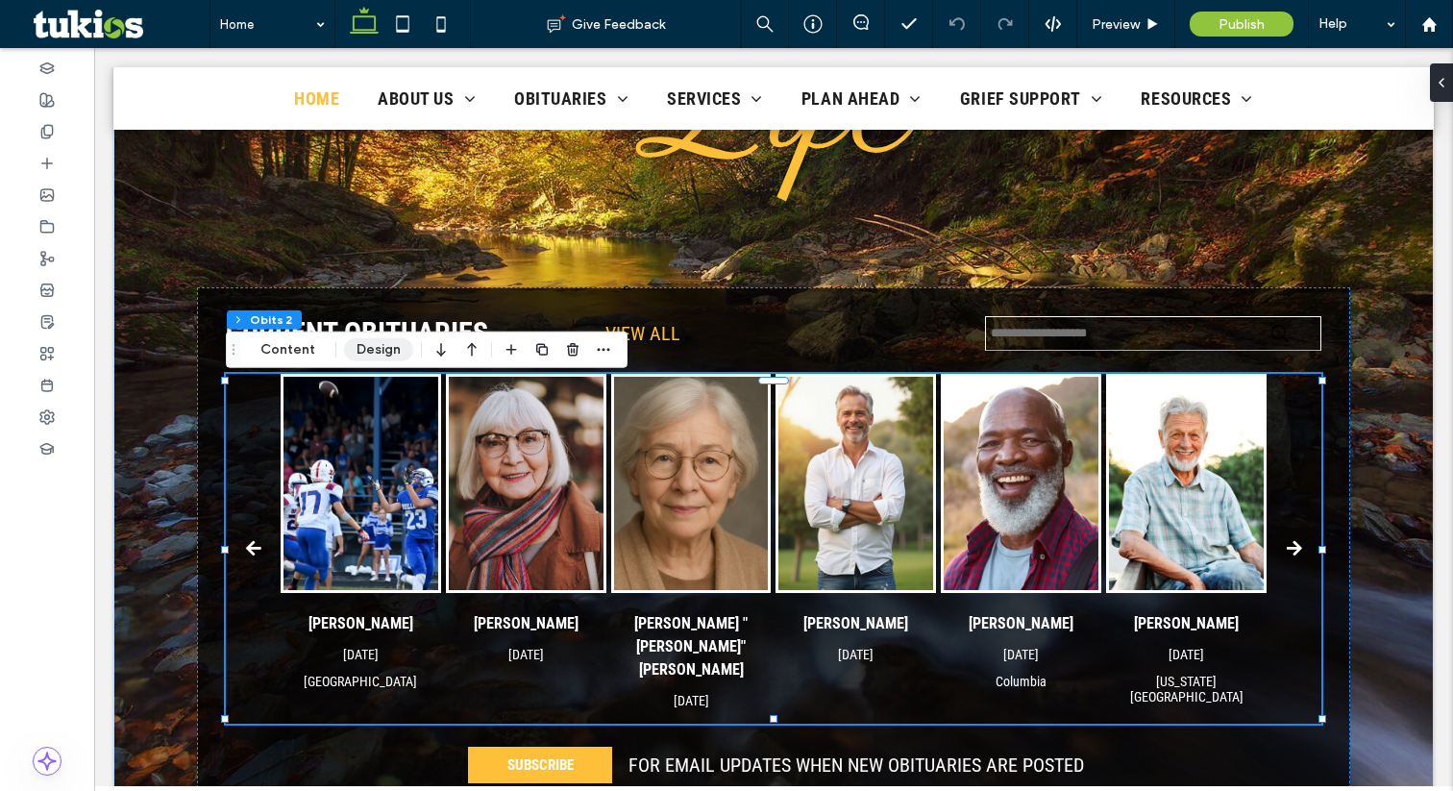
click at [366, 348] on button "Design" at bounding box center [378, 349] width 69 height 23
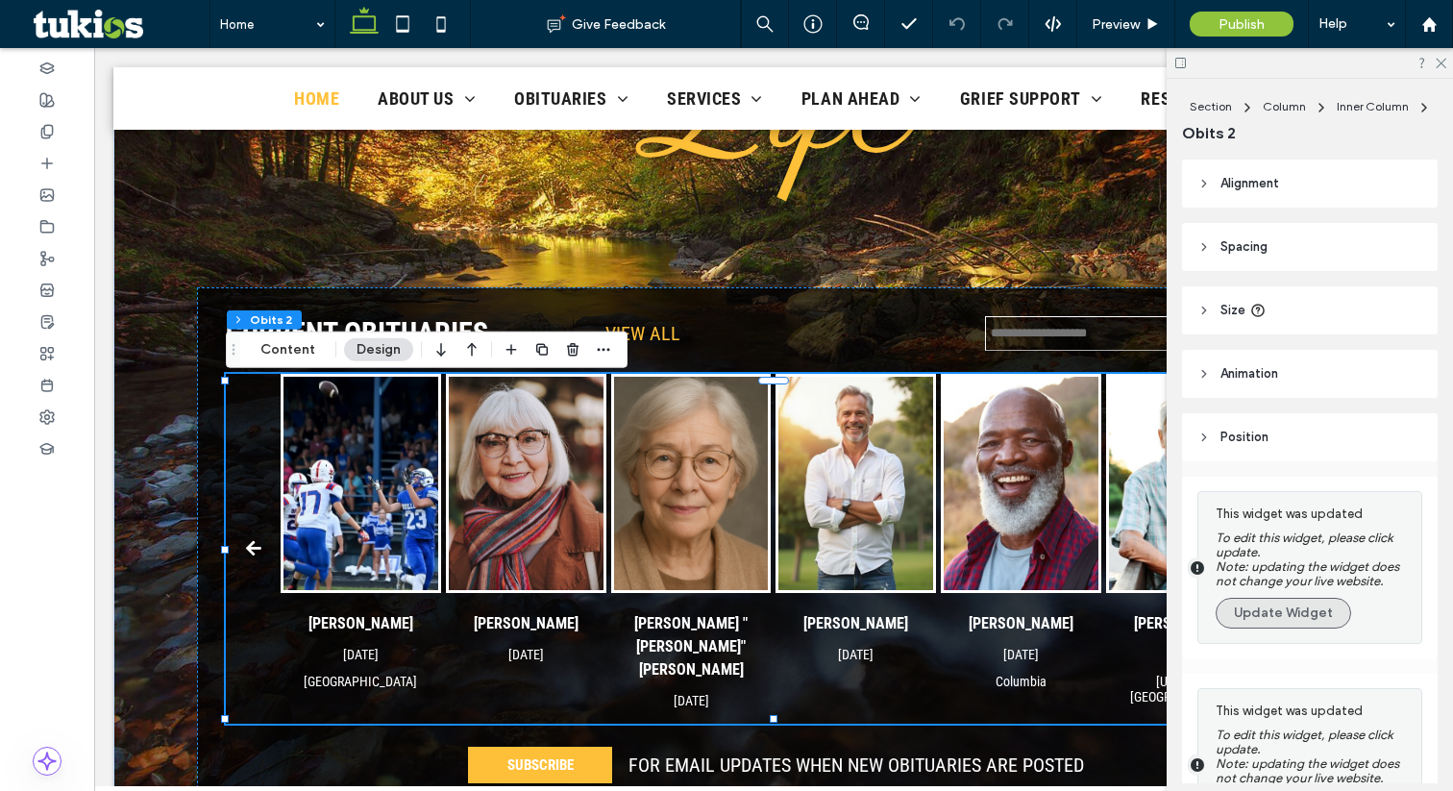
click at [1317, 621] on button "Update Widget" at bounding box center [1283, 613] width 135 height 31
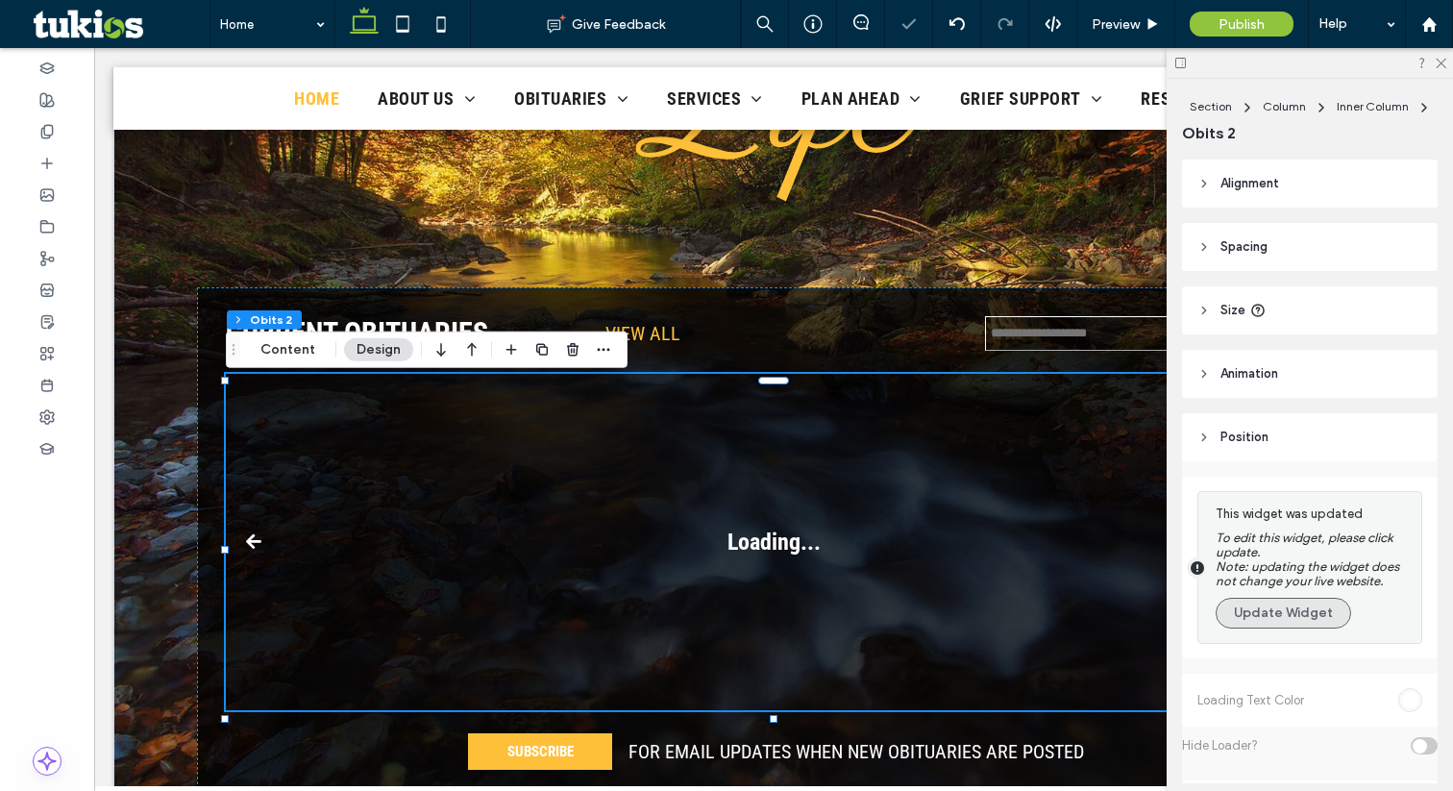
click at [1303, 614] on button "Update Widget" at bounding box center [1283, 613] width 135 height 31
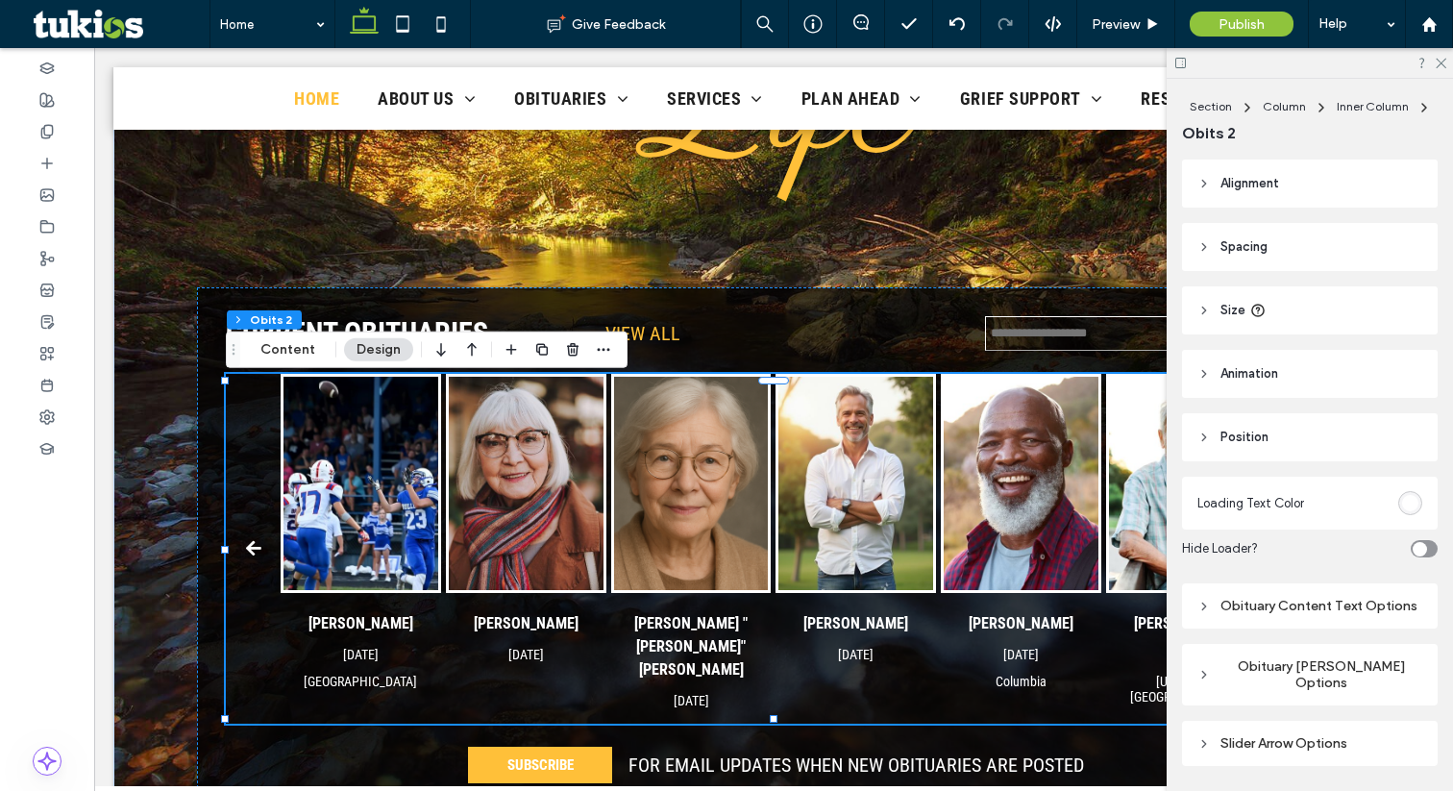
click at [300, 362] on div "Section Column Inner Column Obits 2 Content Design" at bounding box center [427, 350] width 402 height 37
click at [296, 357] on button "Content" at bounding box center [288, 349] width 80 height 23
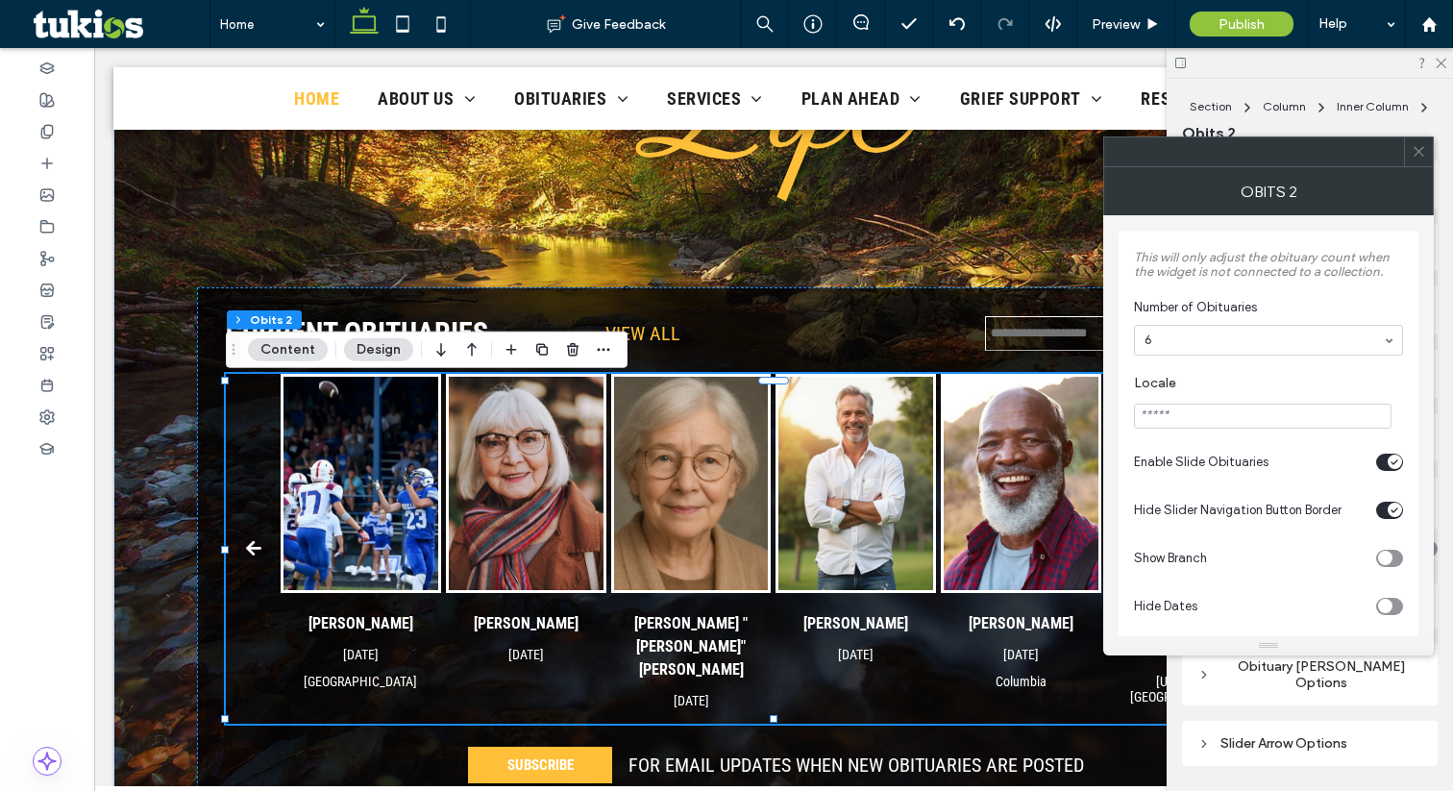
click at [1148, 306] on span "Number of Obituaries" at bounding box center [1264, 307] width 261 height 19
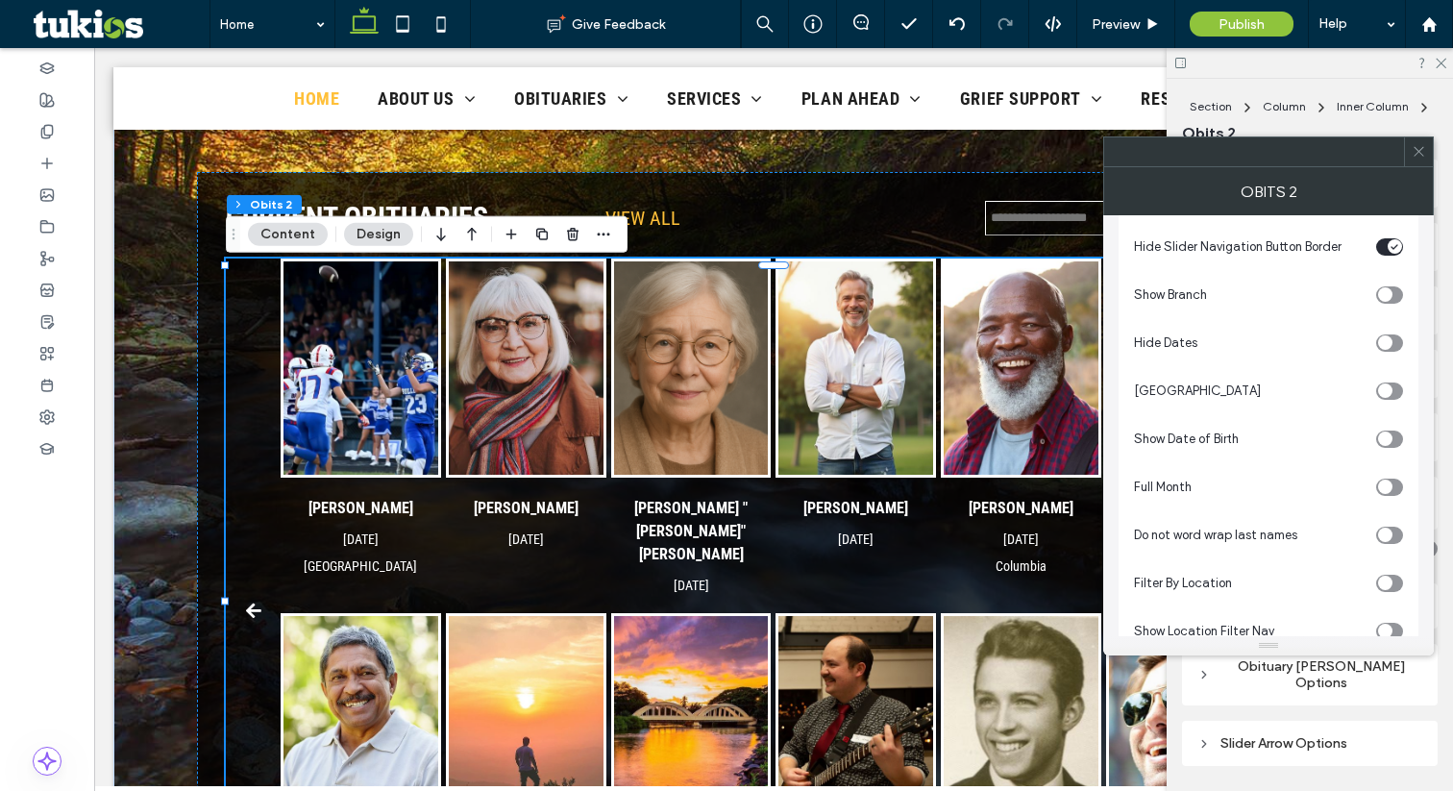
scroll to position [261, 0]
click at [1384, 439] on div "toggle" at bounding box center [1385, 440] width 14 height 14
click at [1384, 439] on div "toggle" at bounding box center [1389, 440] width 27 height 17
click at [1413, 153] on icon at bounding box center [1419, 151] width 14 height 14
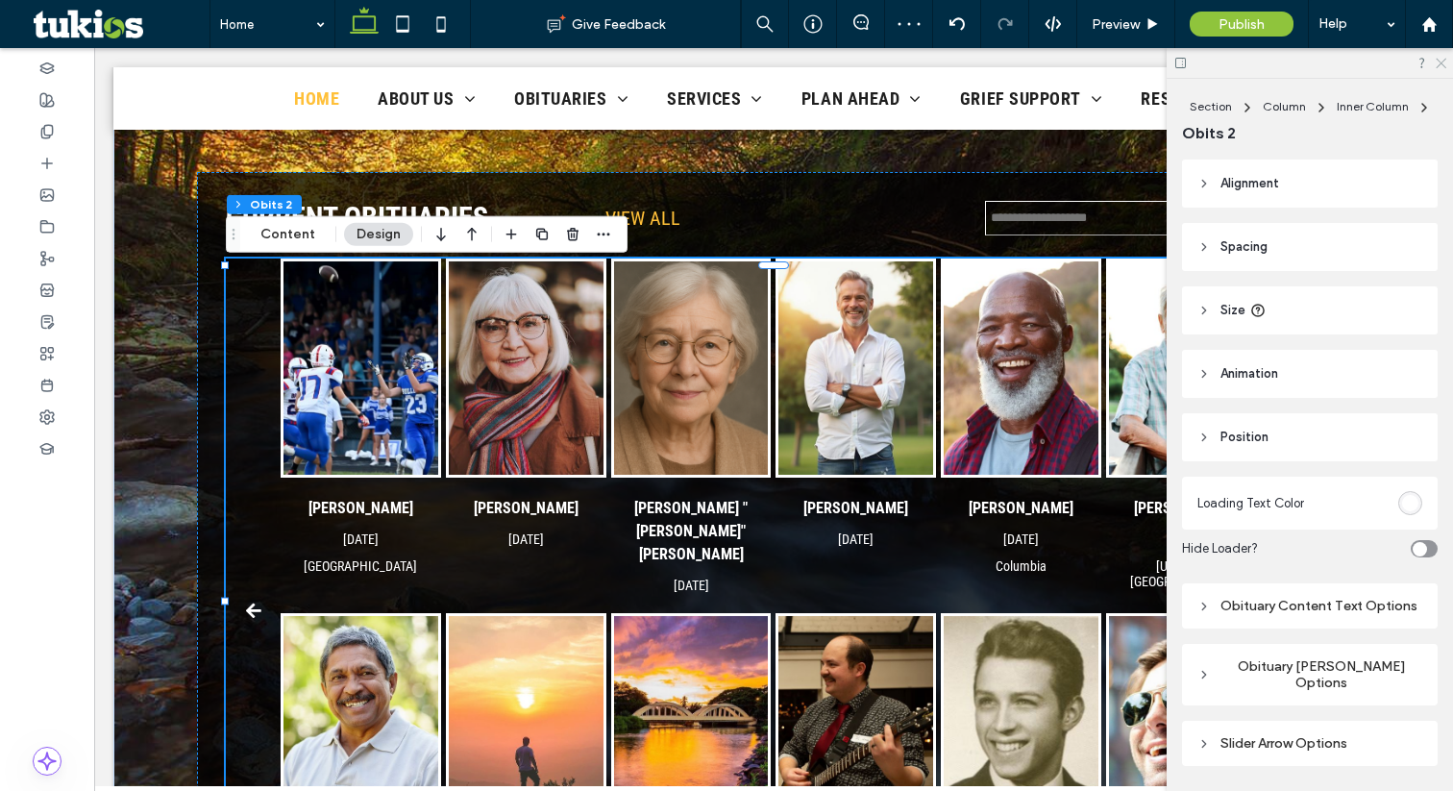
click at [1443, 59] on icon at bounding box center [1440, 62] width 12 height 12
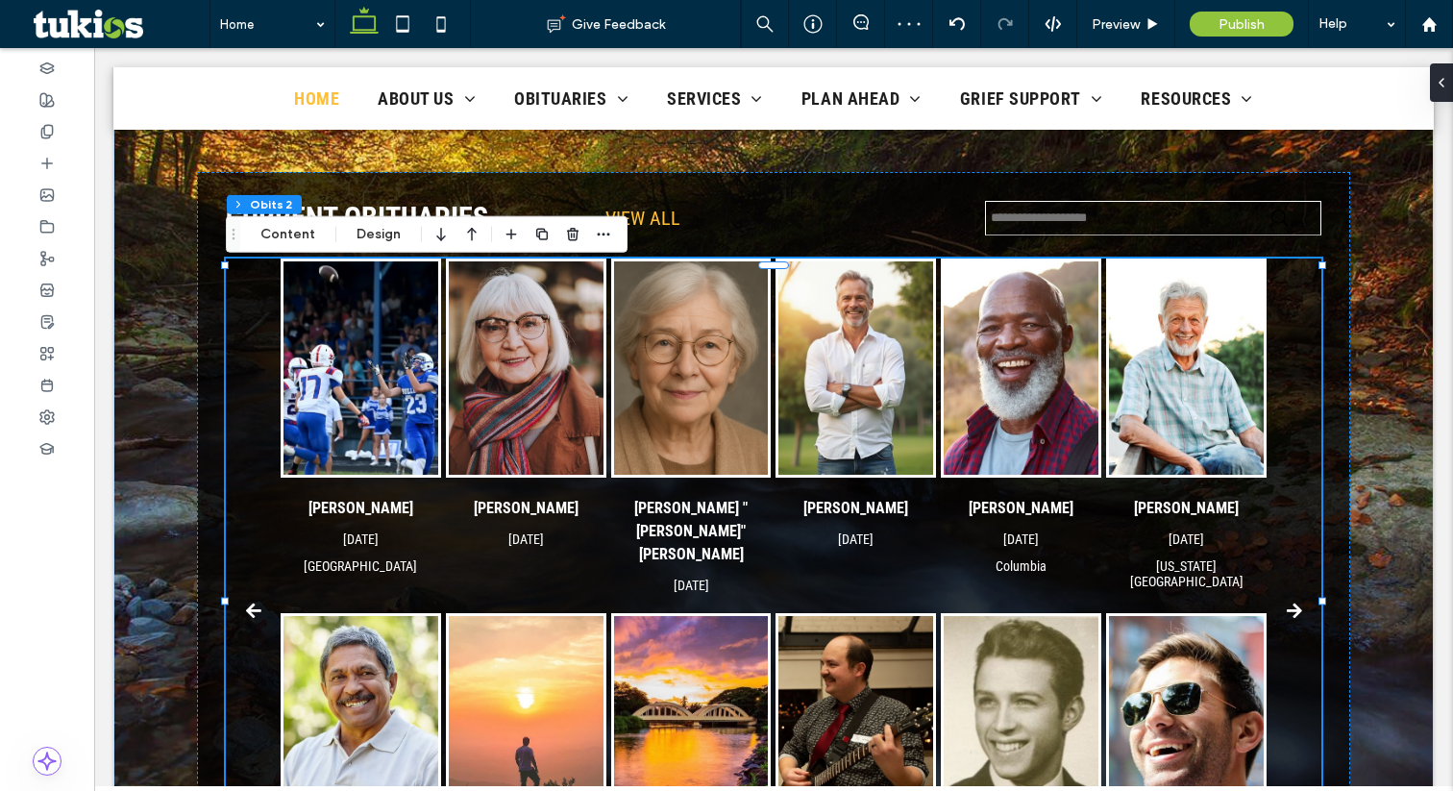
click at [56, 535] on div at bounding box center [47, 419] width 94 height 743
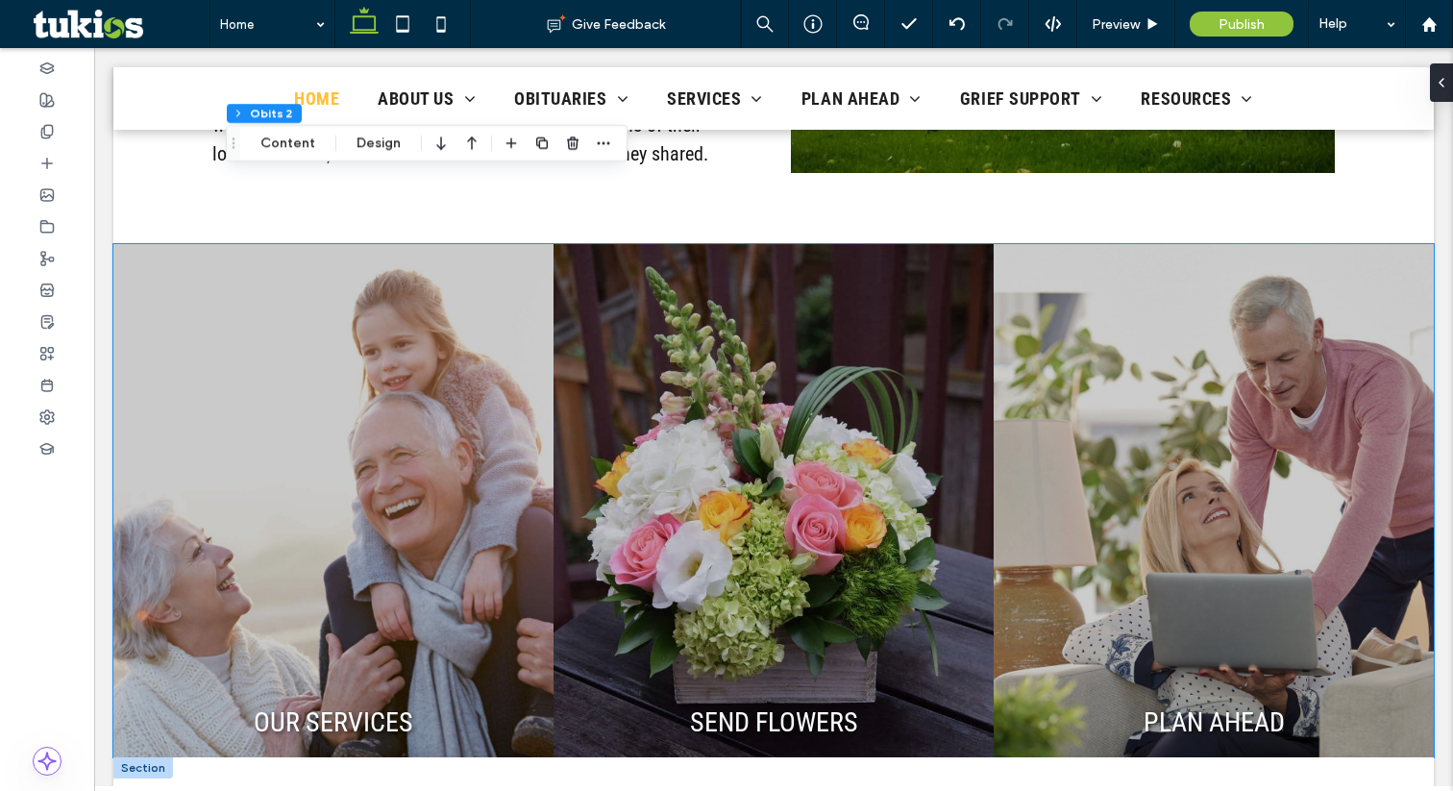
scroll to position [1994, 0]
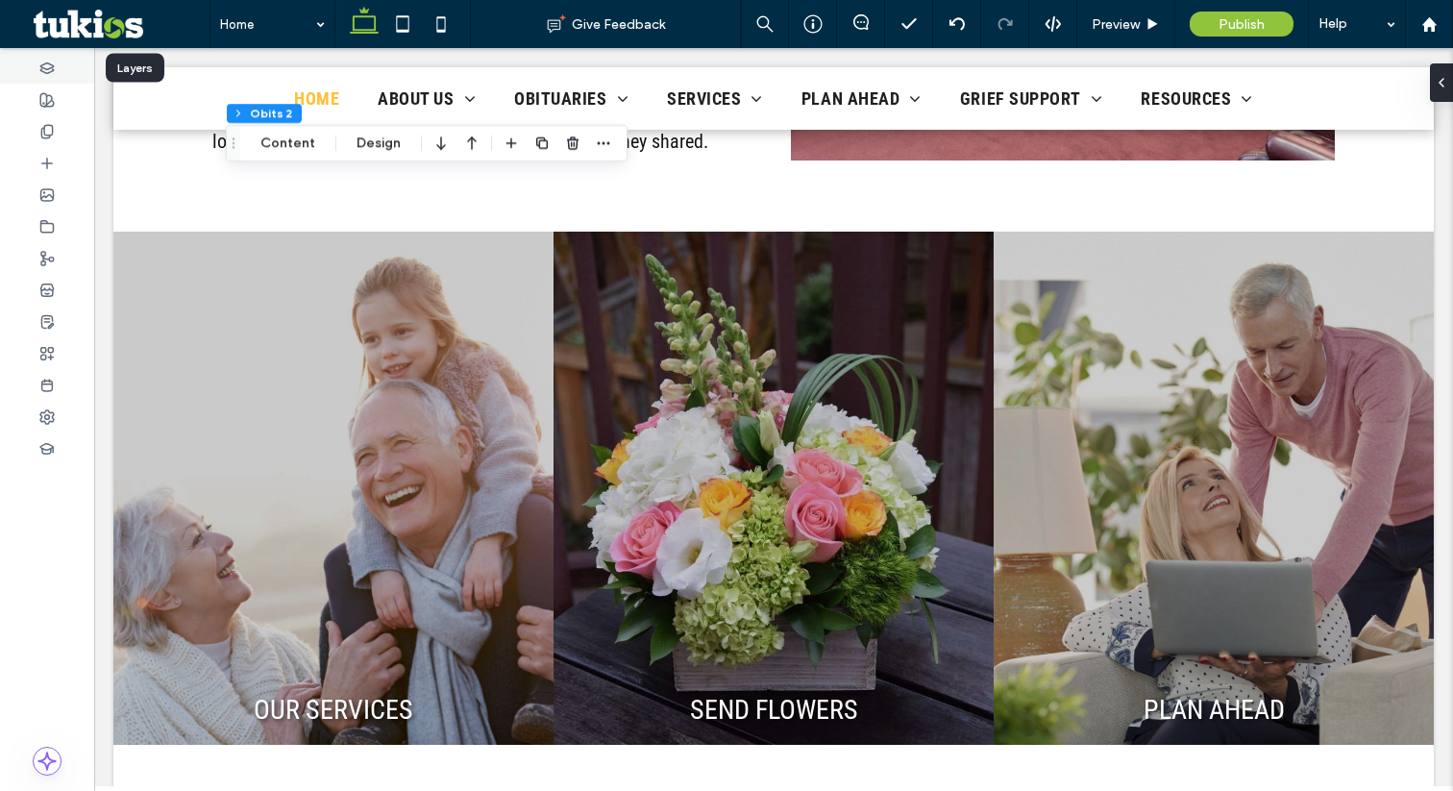
click at [44, 68] on use at bounding box center [46, 67] width 12 height 11
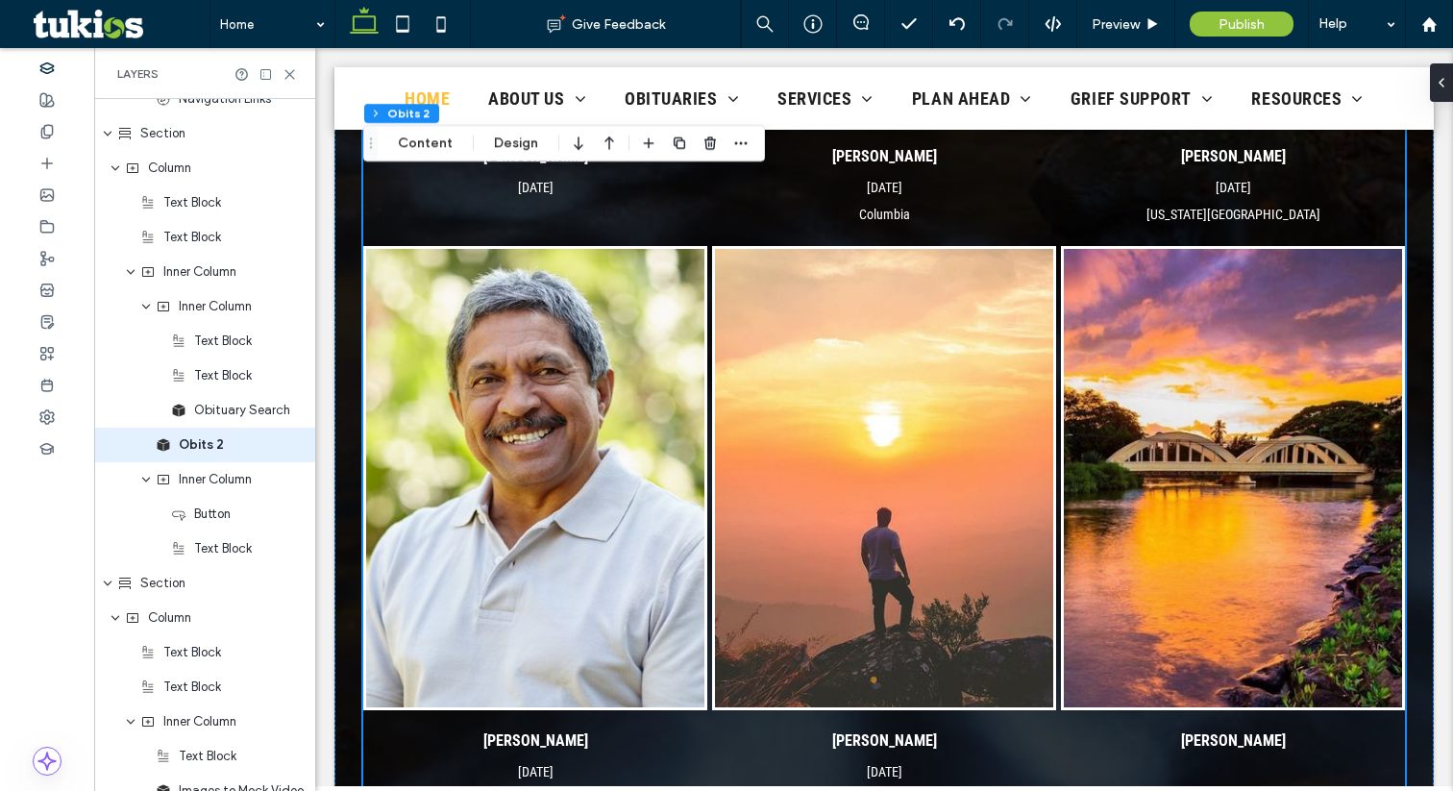
scroll to position [1529, 0]
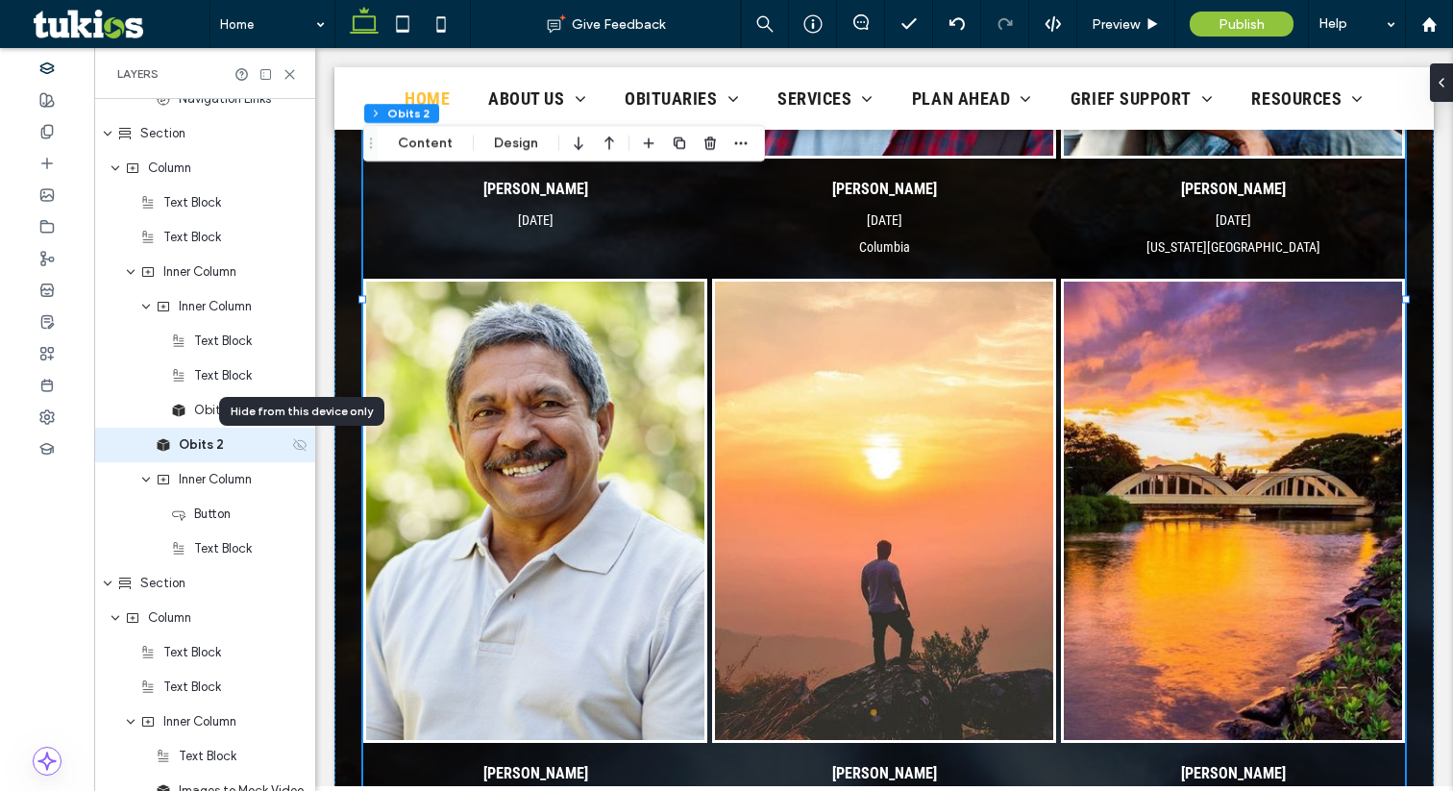
click at [298, 447] on icon at bounding box center [299, 444] width 15 height 15
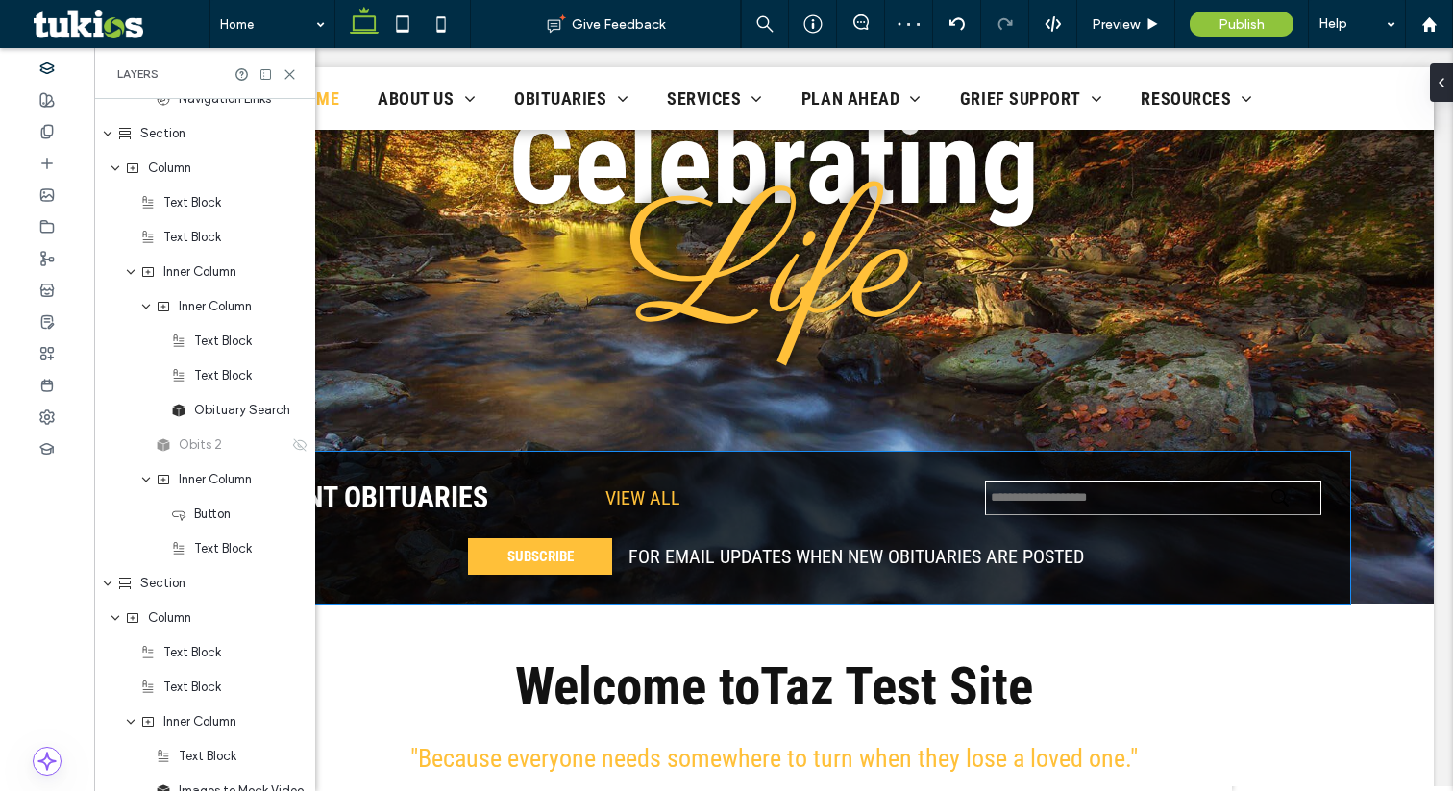
scroll to position [85, 0]
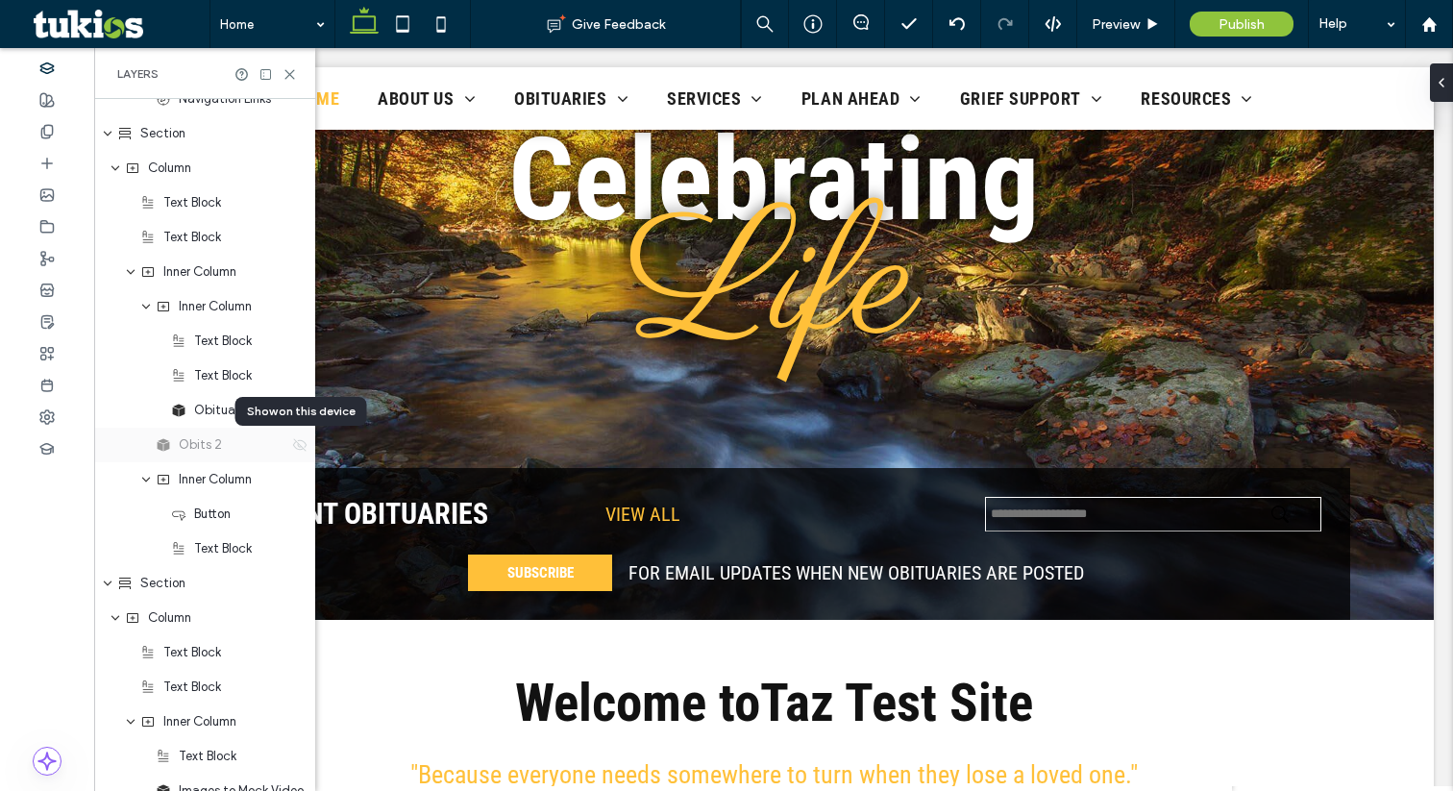
click at [298, 445] on use at bounding box center [299, 444] width 13 height 12
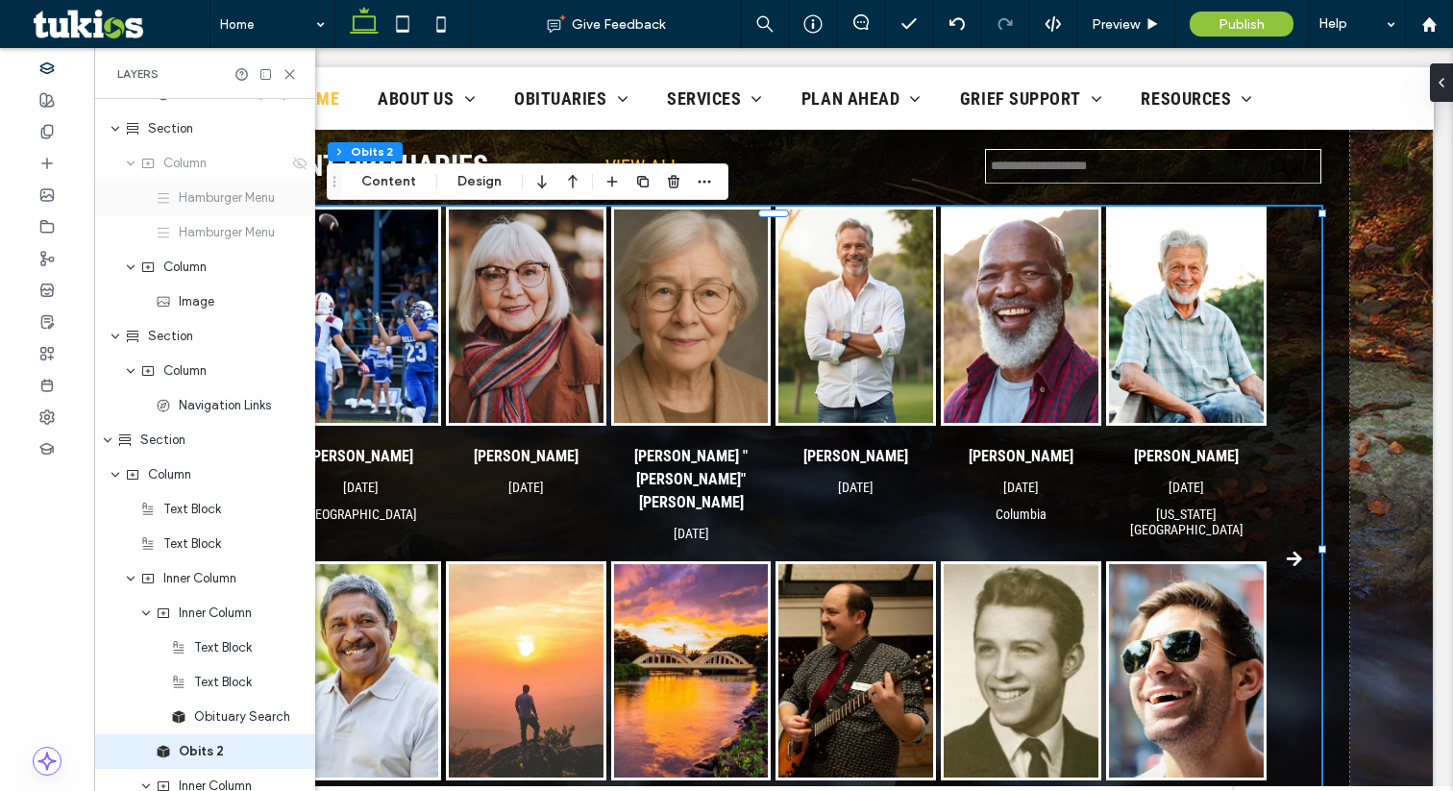
scroll to position [223, 0]
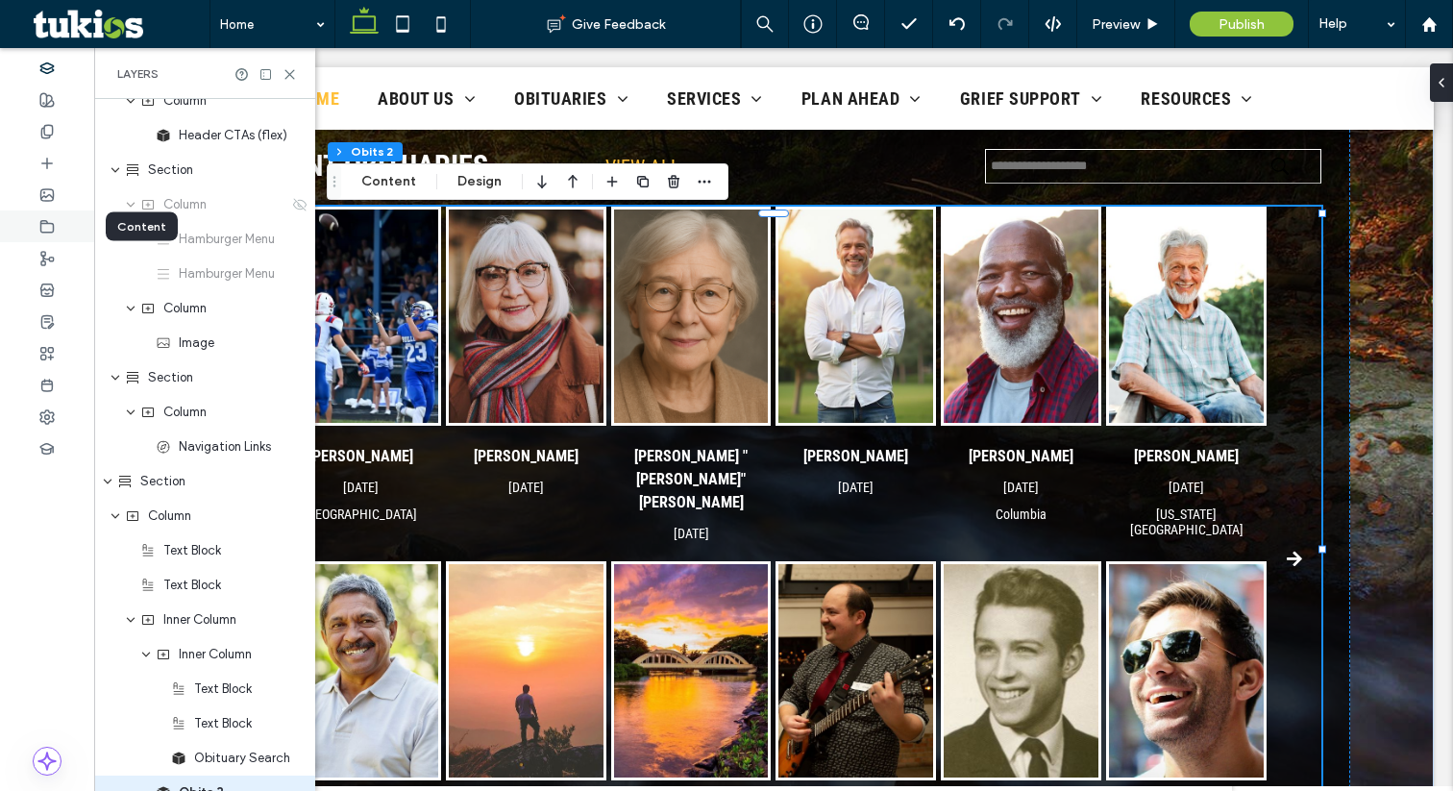
click at [36, 215] on div at bounding box center [47, 226] width 94 height 32
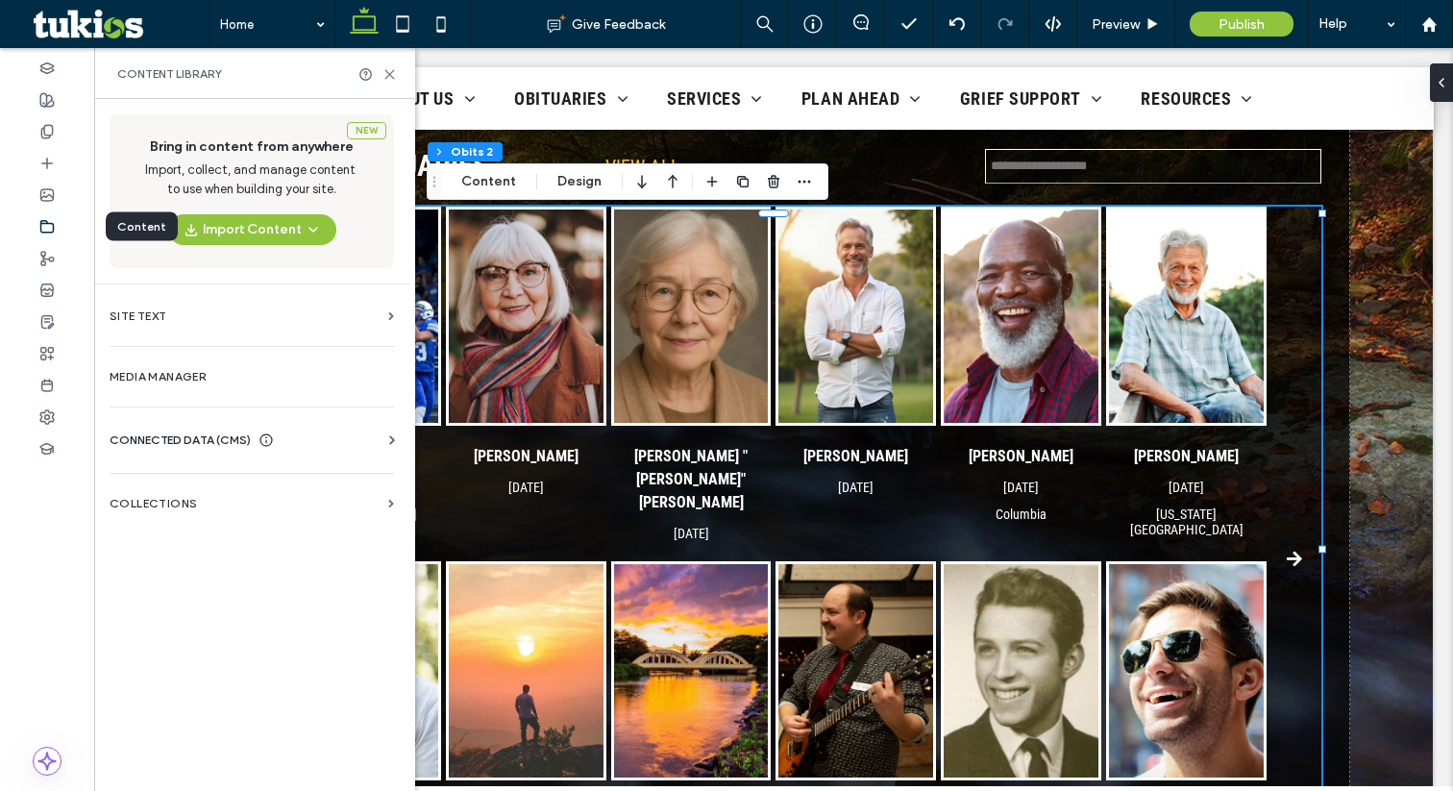
scroll to position [0, 0]
click at [167, 380] on label "Media Manager" at bounding box center [252, 376] width 284 height 13
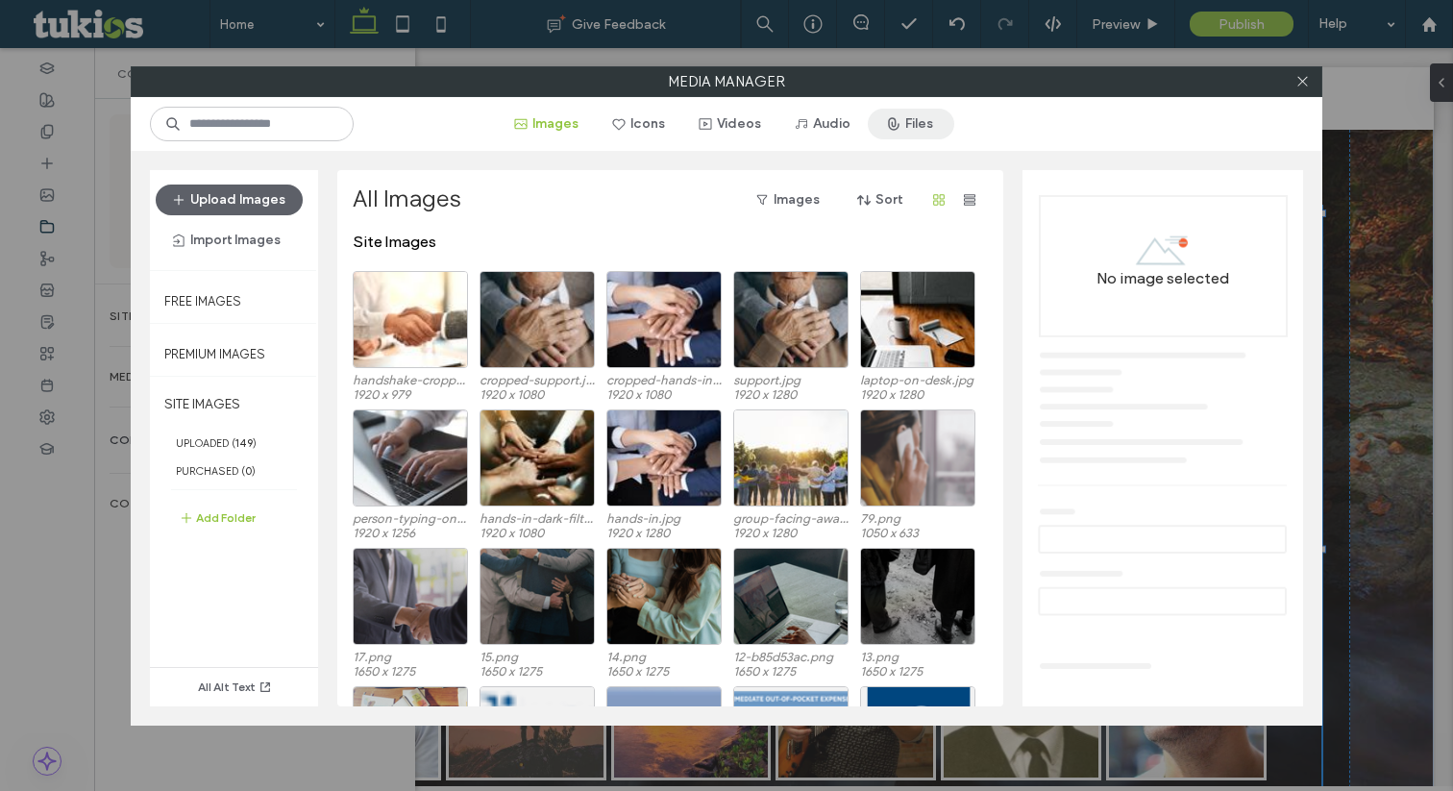
click at [897, 118] on span "button" at bounding box center [895, 124] width 19 height 29
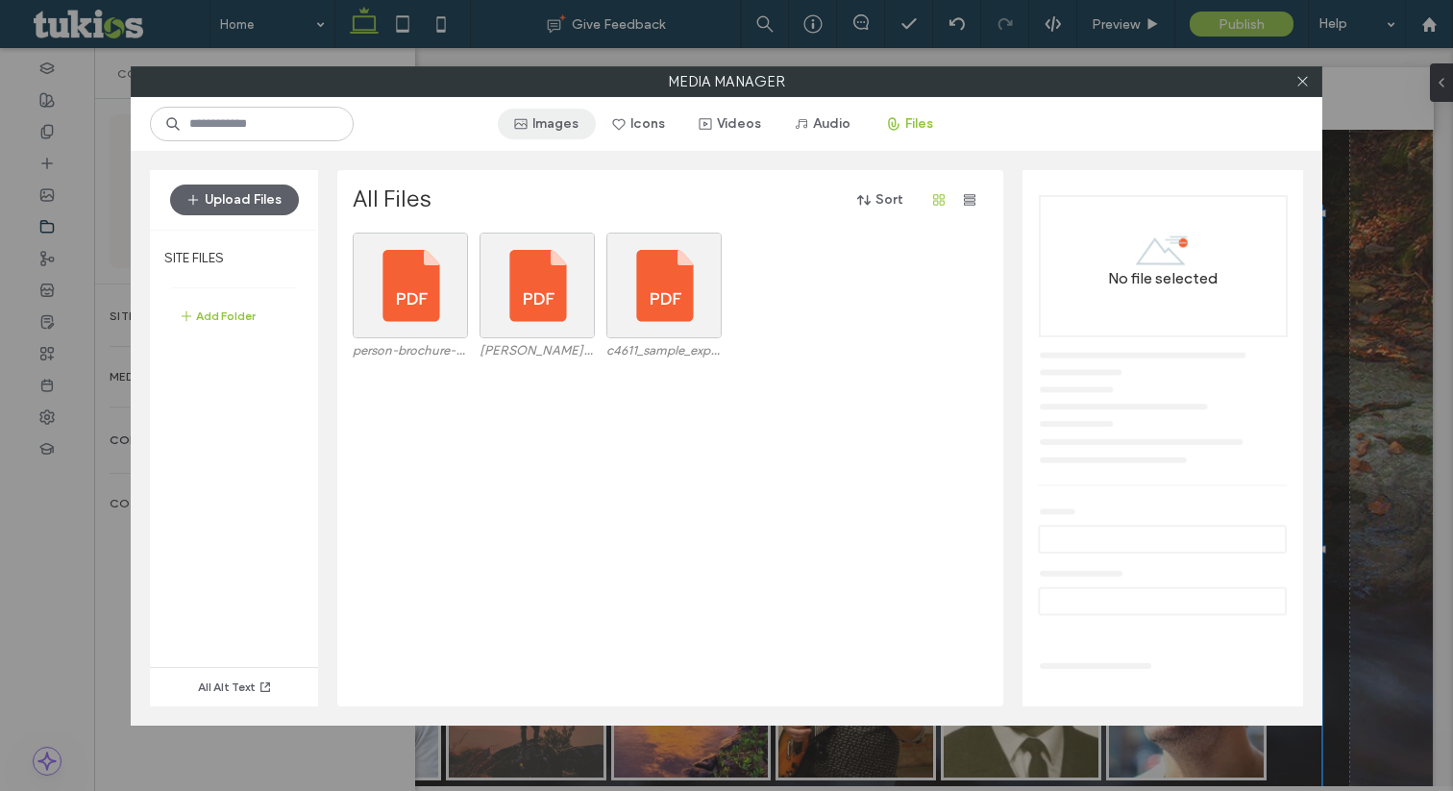
click at [506, 129] on button "Images" at bounding box center [547, 124] width 98 height 31
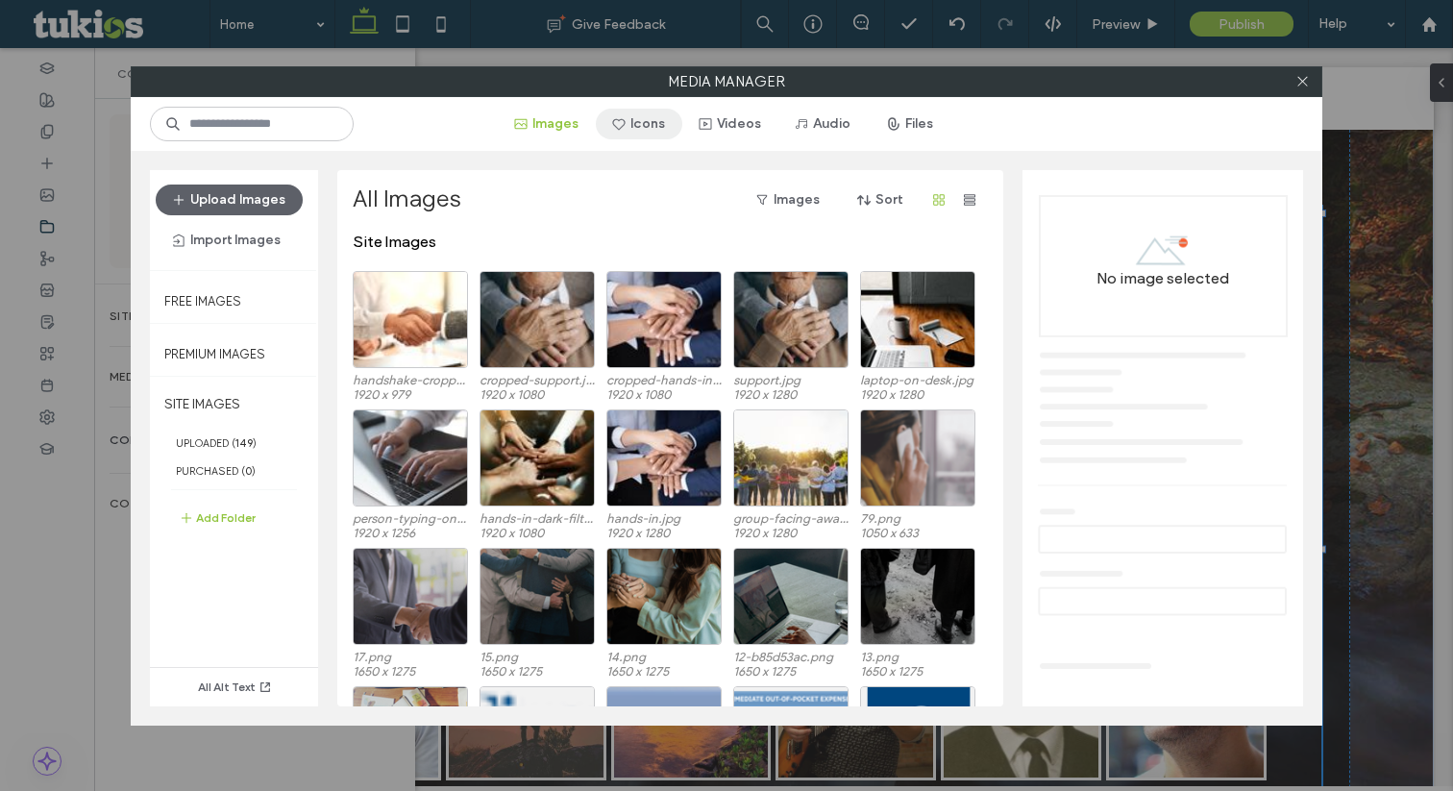
click at [641, 126] on button "Icons" at bounding box center [639, 124] width 86 height 31
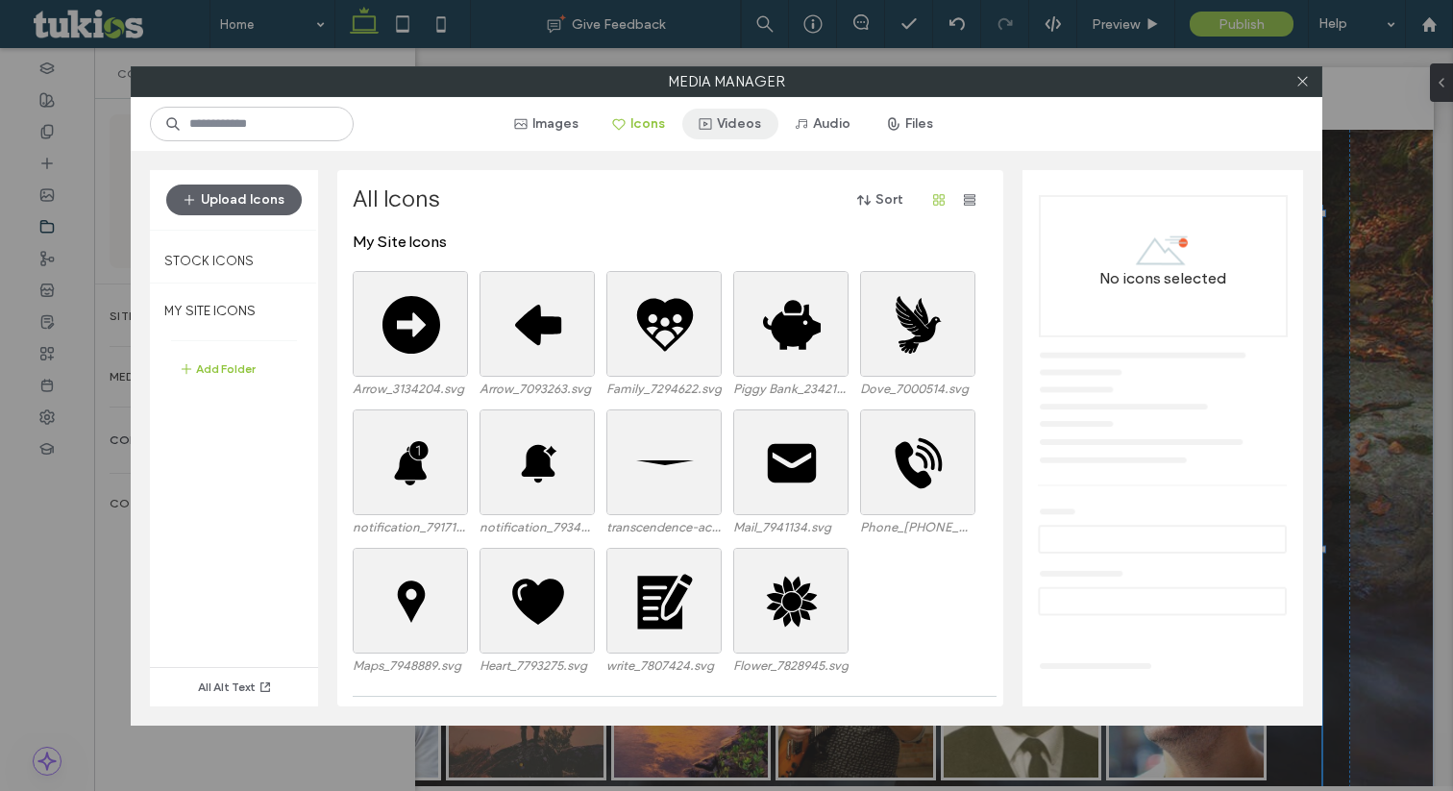
click at [713, 128] on span "button" at bounding box center [707, 124] width 19 height 29
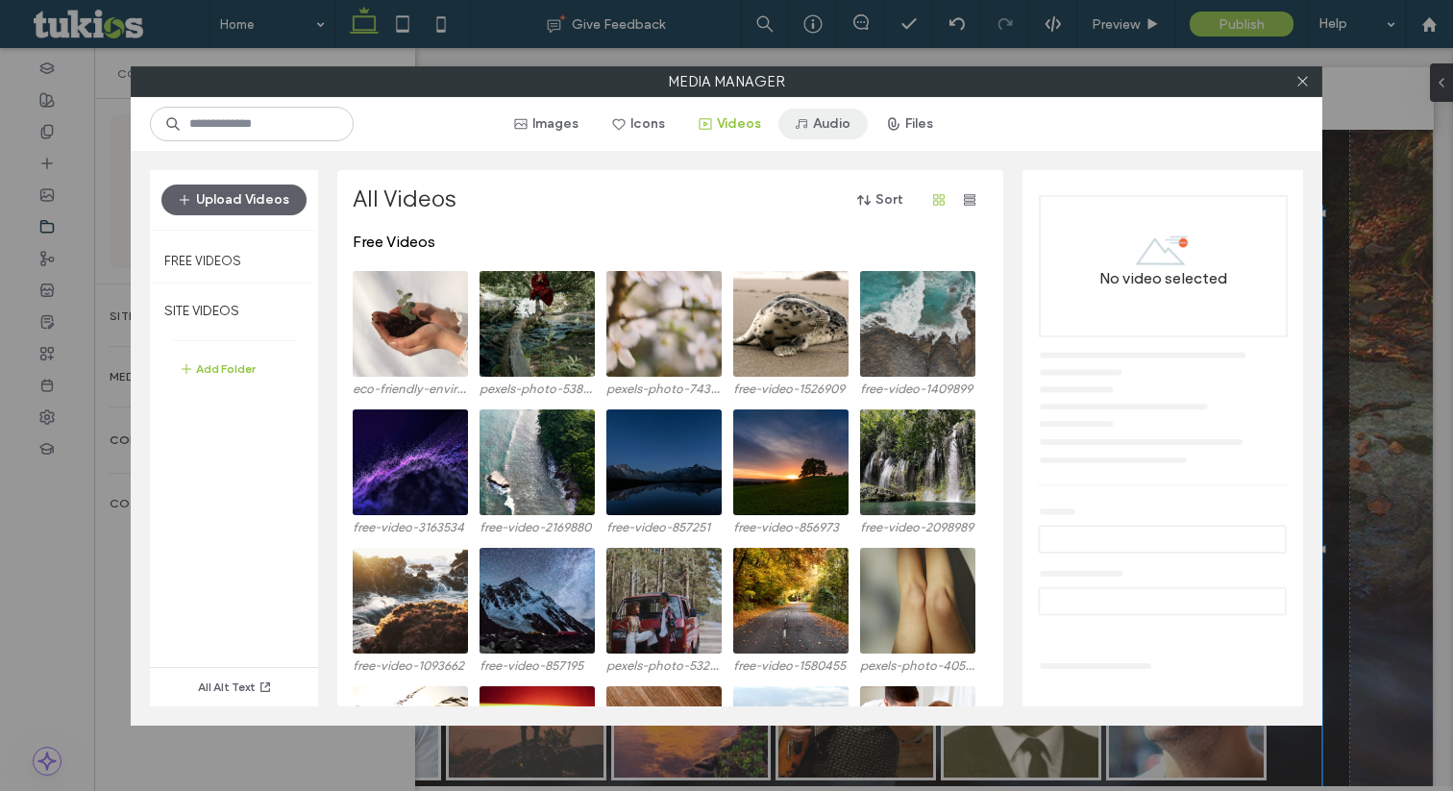
click at [821, 123] on button "Audio" at bounding box center [822, 124] width 89 height 31
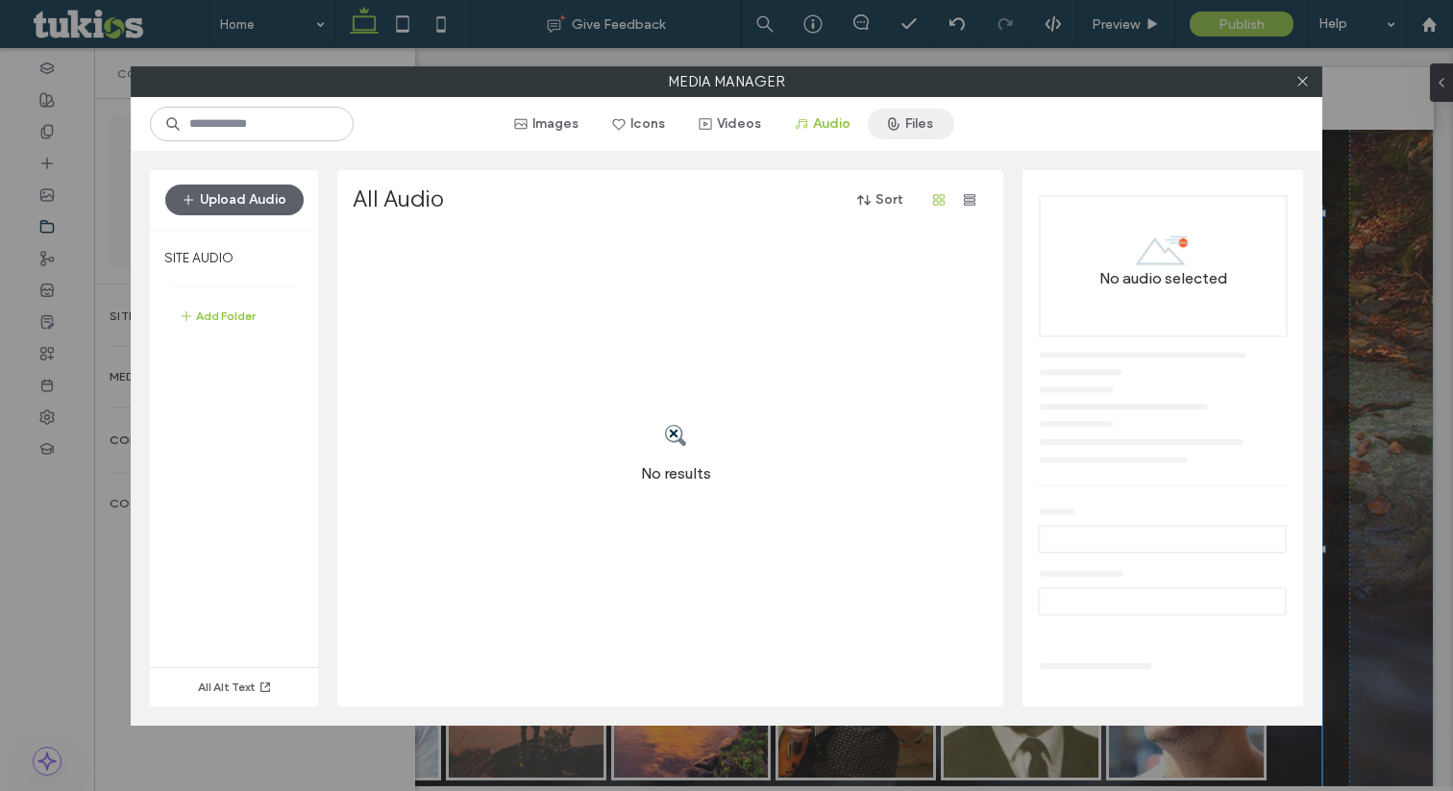
click at [925, 110] on button "Files" at bounding box center [911, 124] width 86 height 31
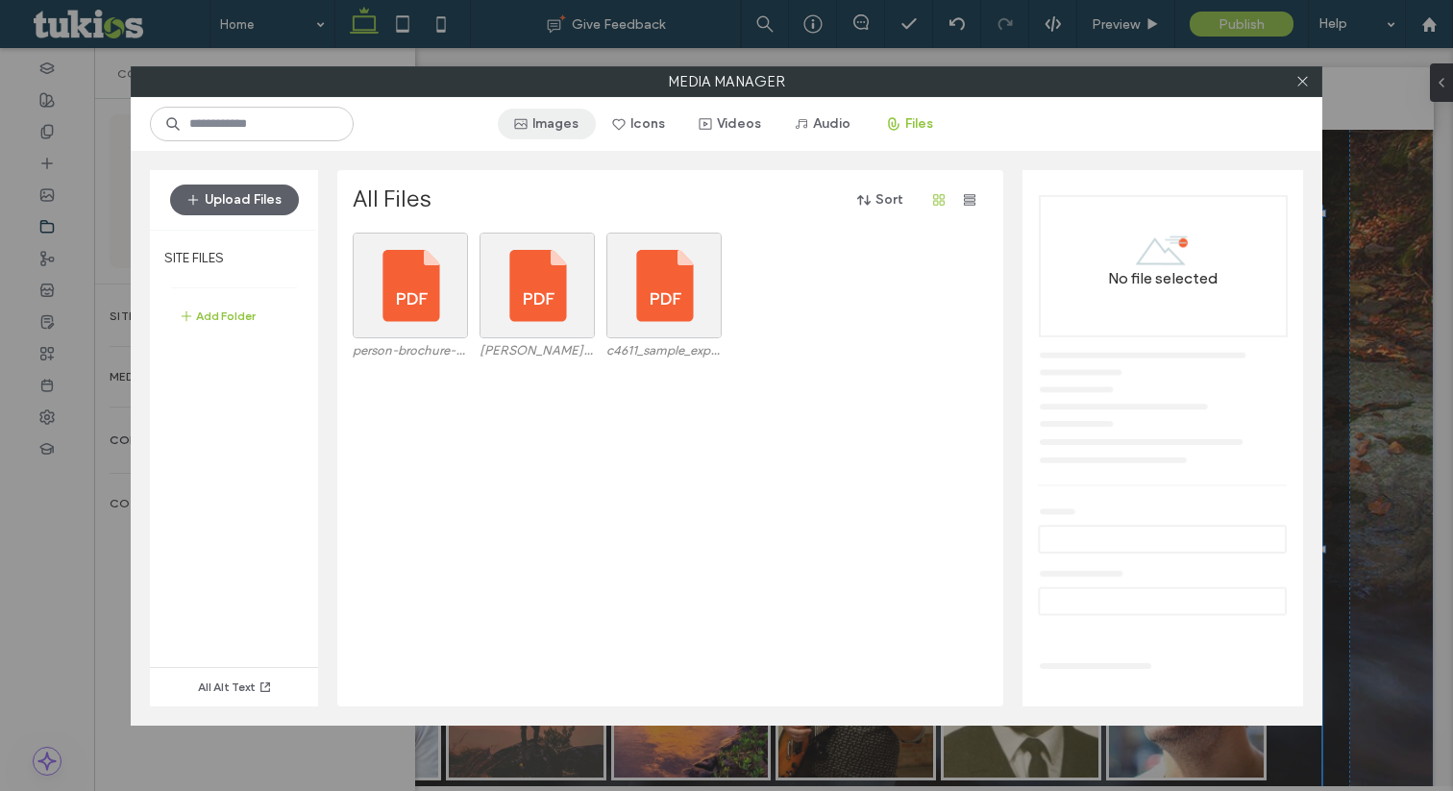
click at [525, 124] on icon "button" at bounding box center [520, 123] width 15 height 15
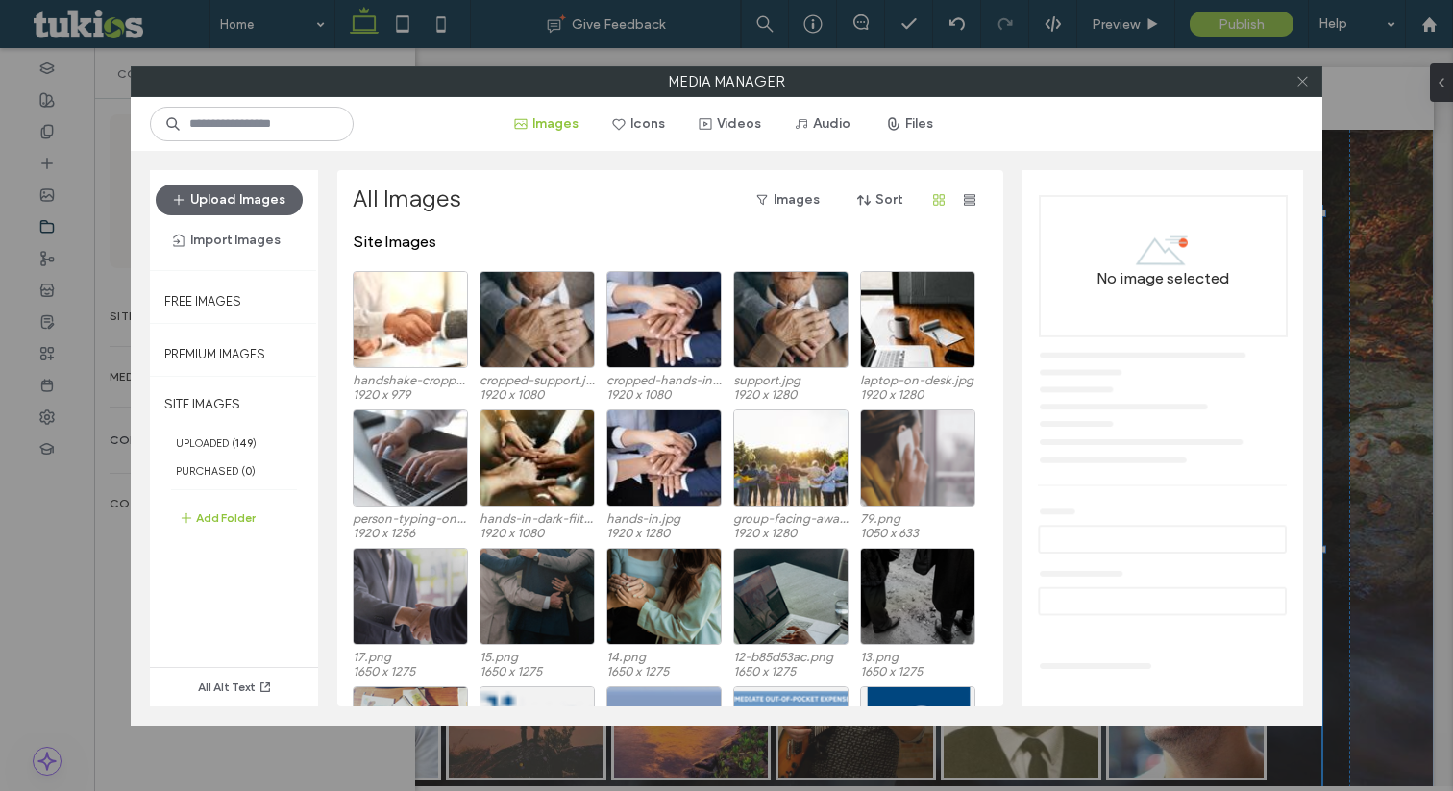
click at [1295, 85] on icon at bounding box center [1302, 81] width 14 height 14
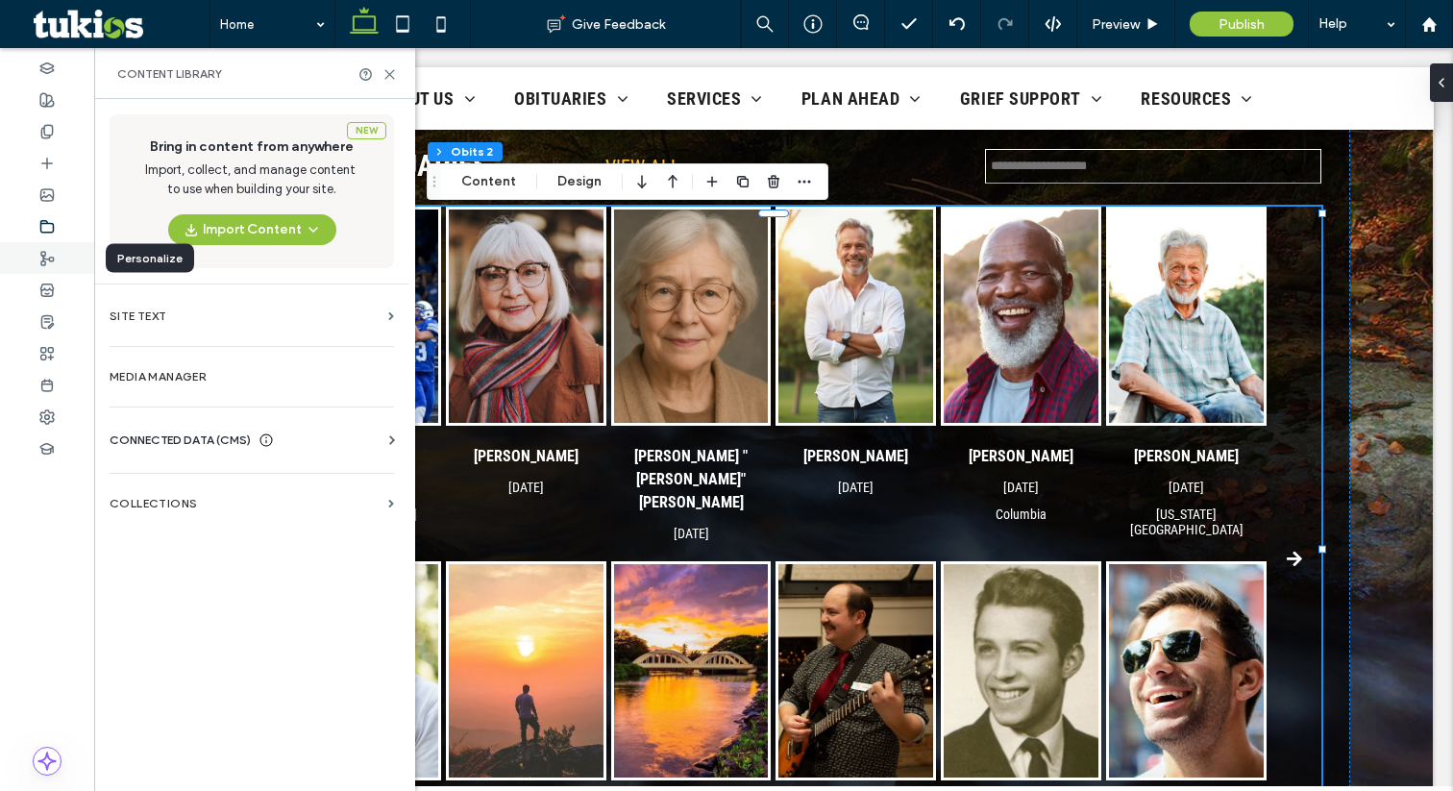
click at [48, 258] on use at bounding box center [47, 258] width 12 height 13
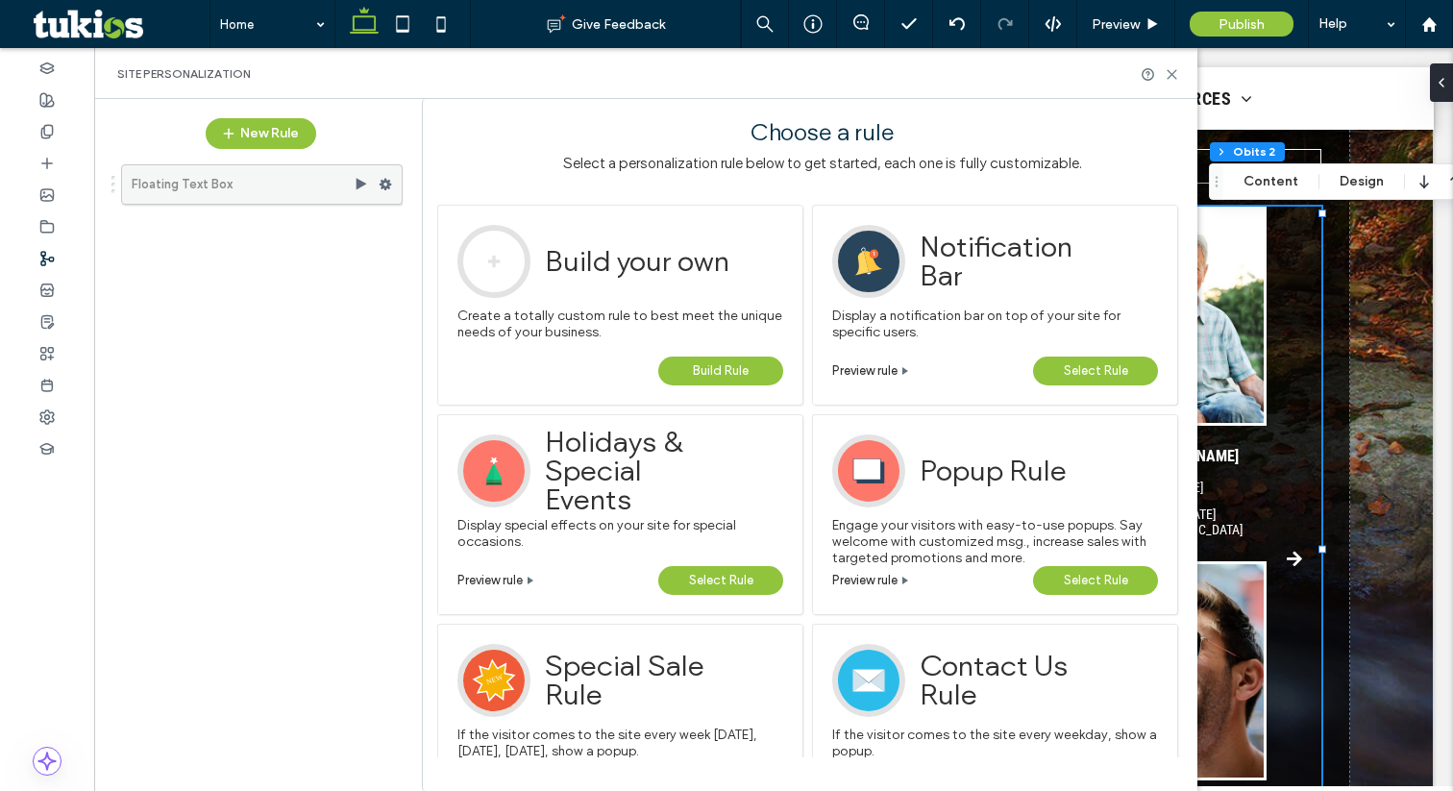
click at [383, 182] on use at bounding box center [386, 185] width 12 height 12
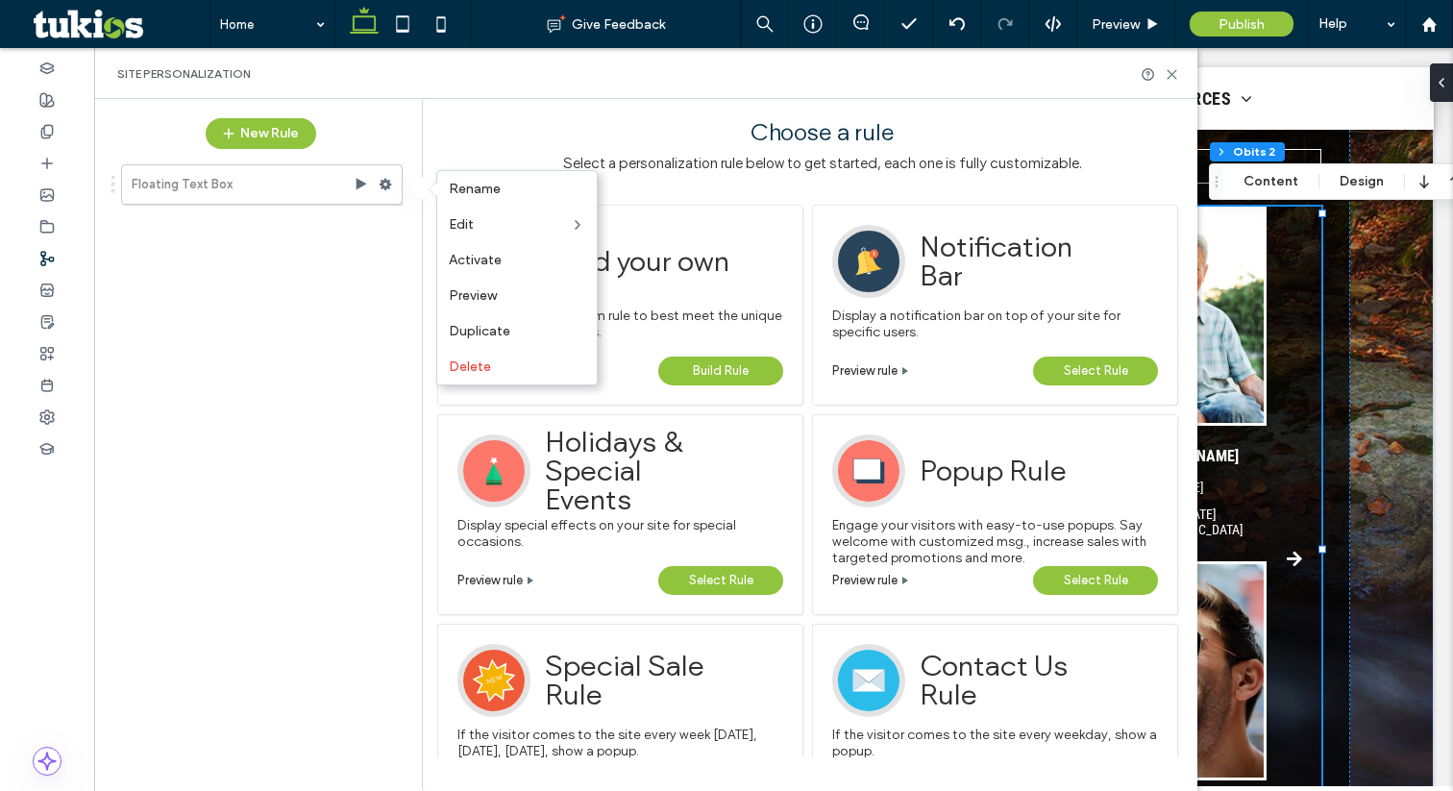
click at [1101, 578] on span "Select Rule" at bounding box center [1096, 580] width 64 height 29
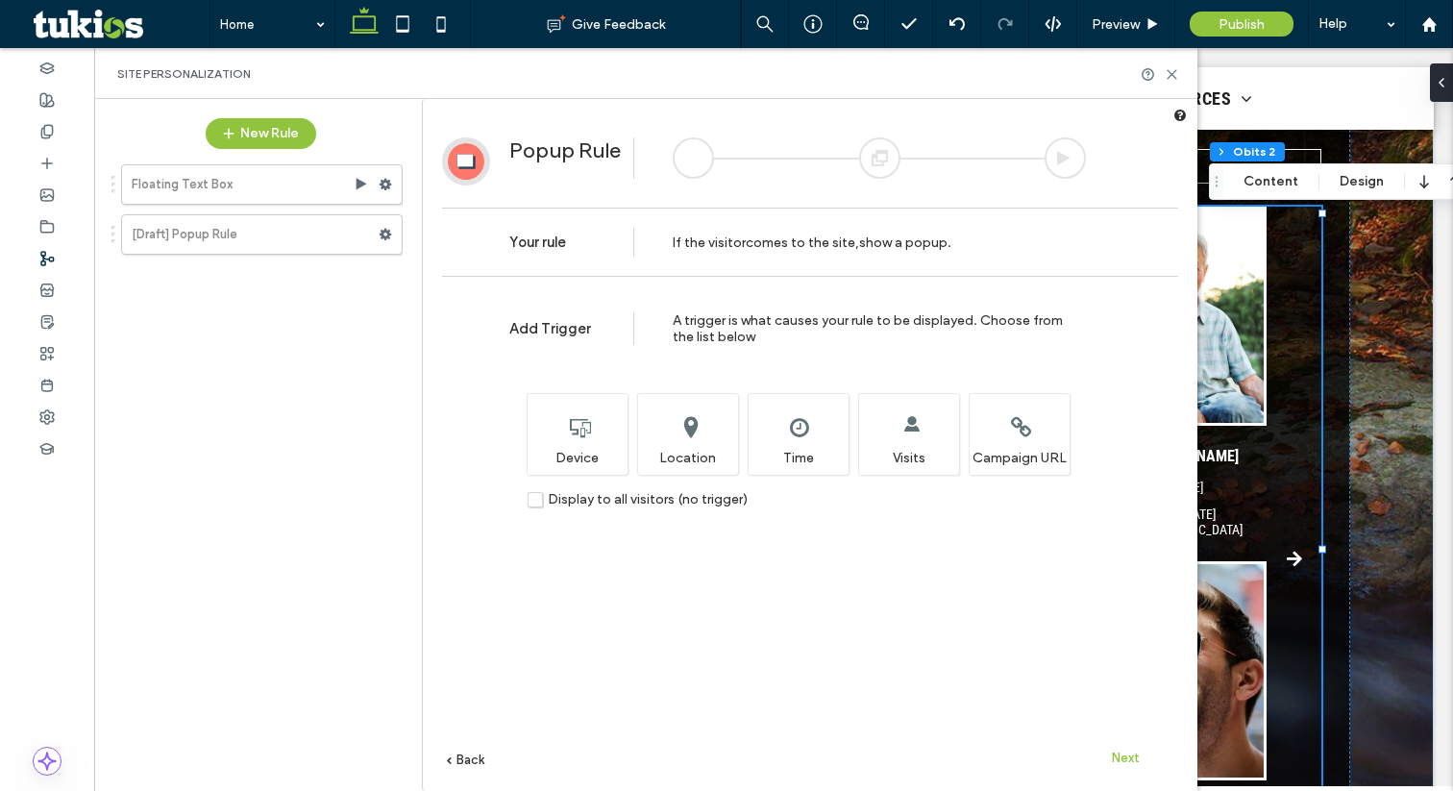
click at [1124, 755] on span "Next" at bounding box center [1126, 757] width 28 height 14
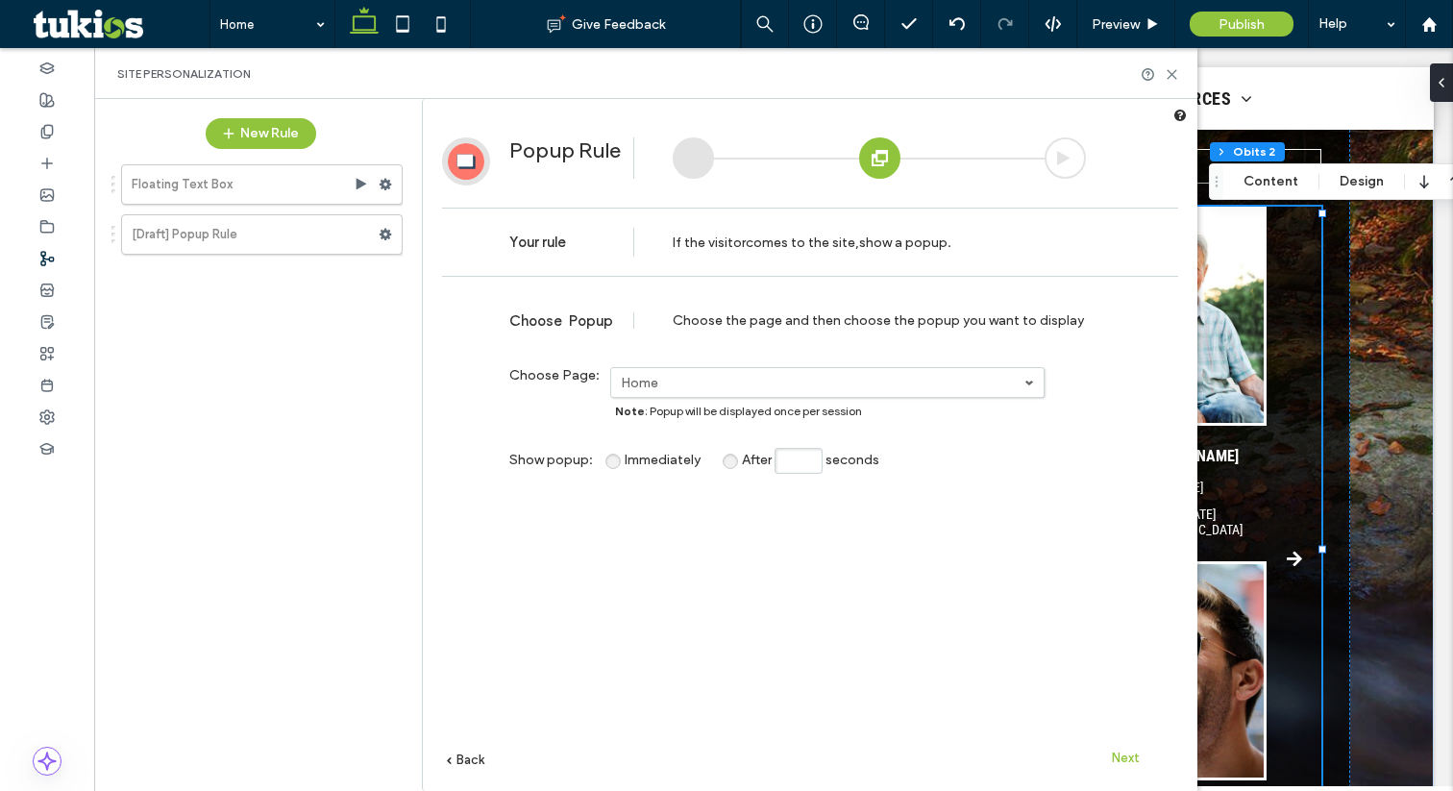
click at [810, 457] on input "After seconds" at bounding box center [798, 461] width 48 height 26
click at [649, 454] on span "Immediately" at bounding box center [663, 460] width 76 height 16
click at [46, 419] on use at bounding box center [46, 416] width 13 height 13
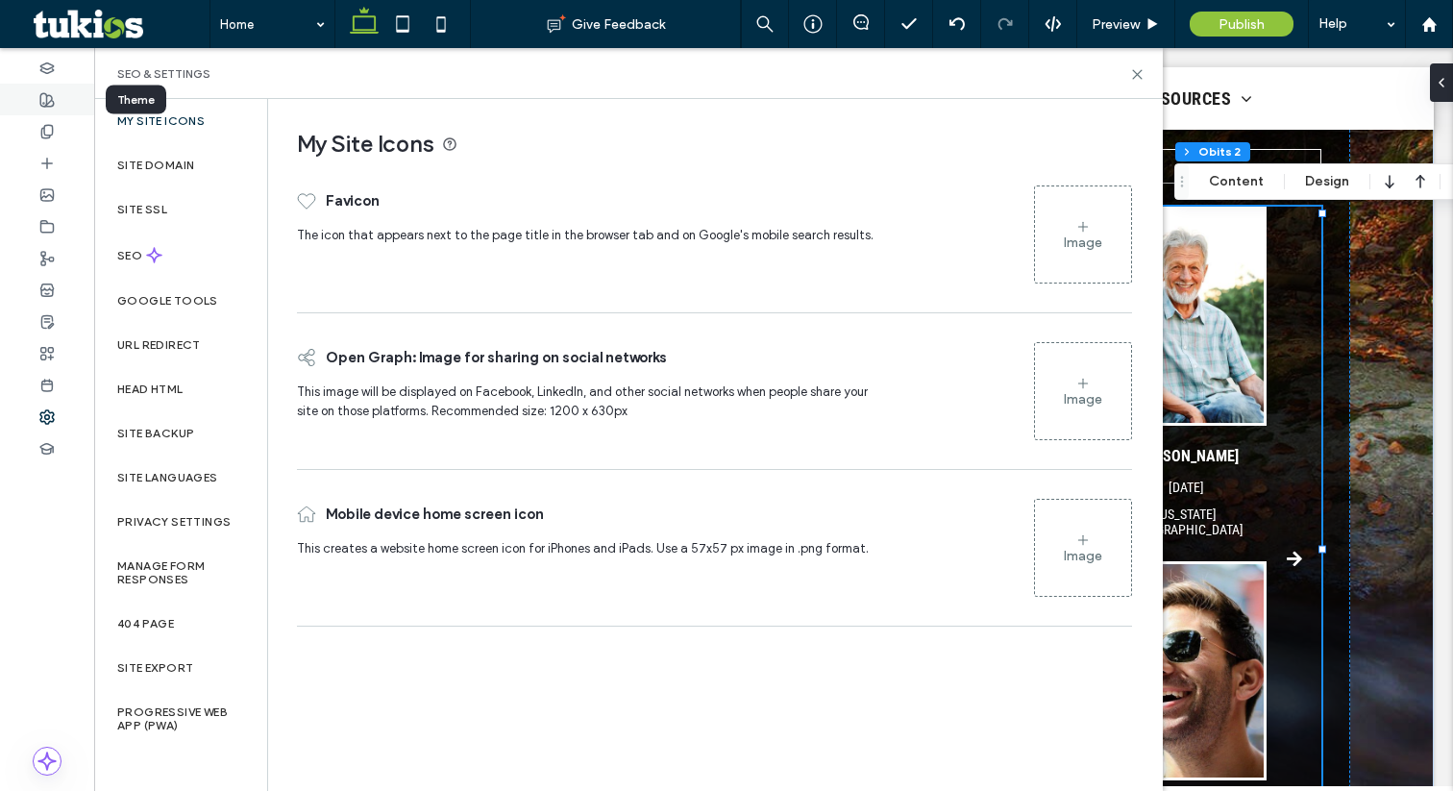
click at [45, 101] on use at bounding box center [46, 99] width 13 height 13
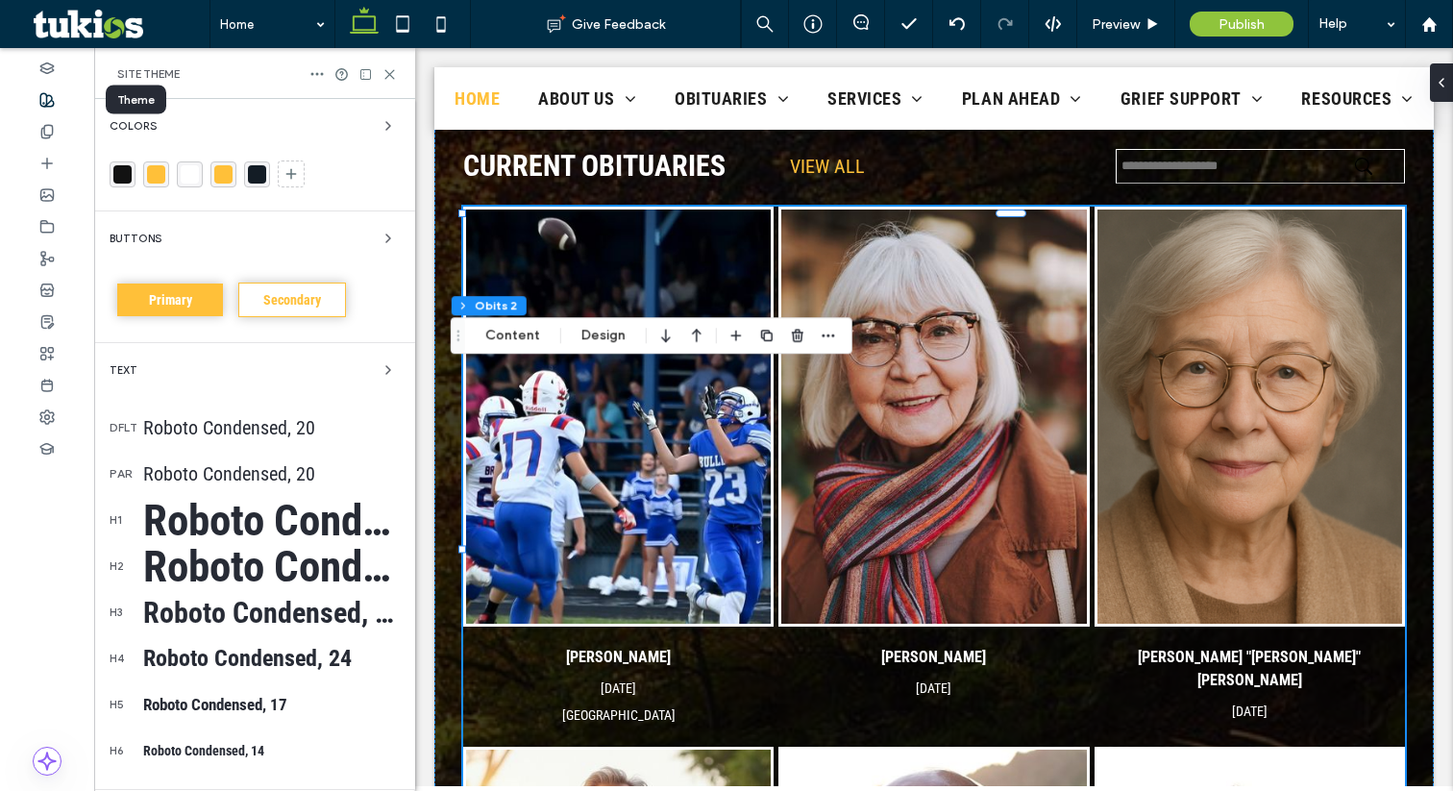
scroll to position [440, 0]
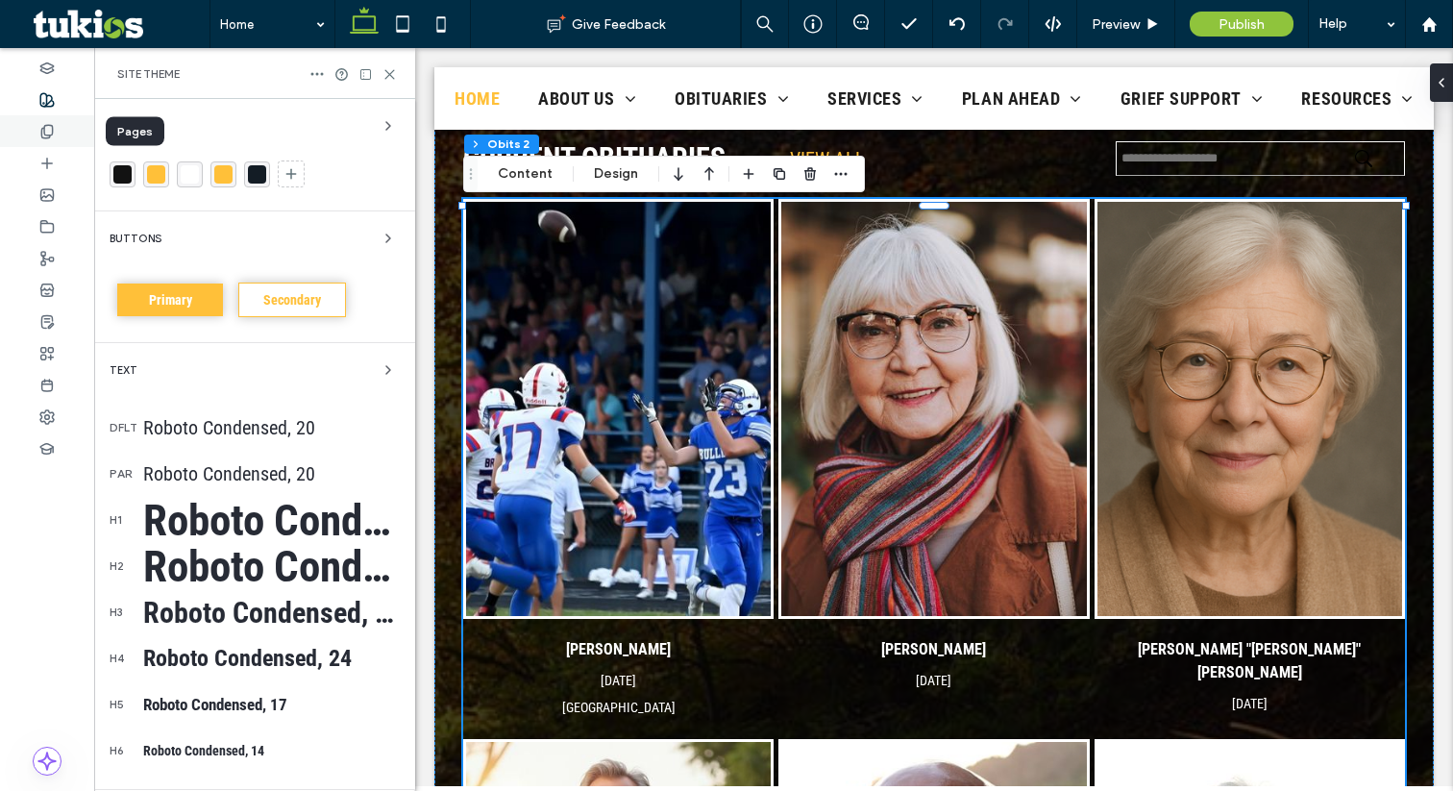
click at [31, 134] on div at bounding box center [47, 131] width 94 height 32
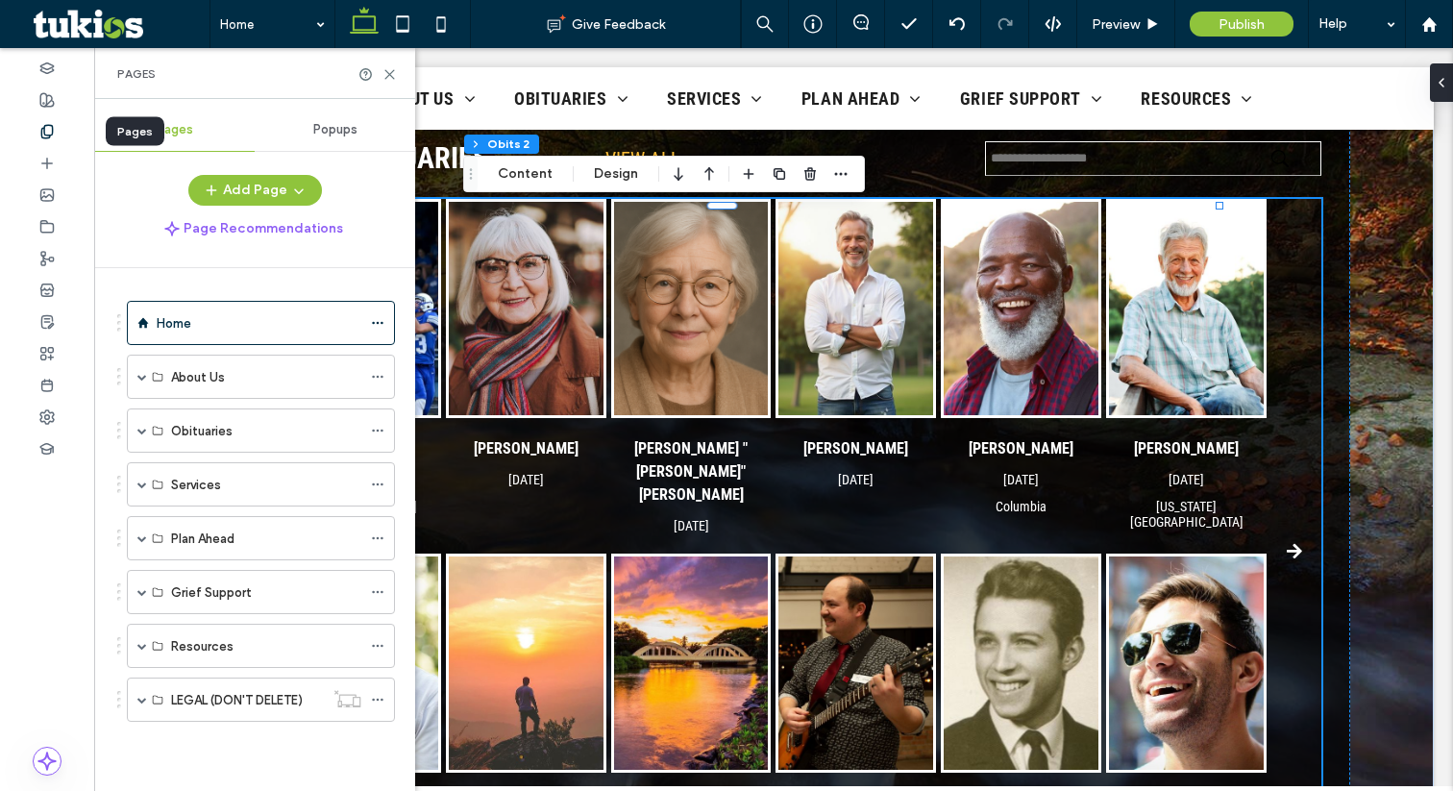
scroll to position [432, 0]
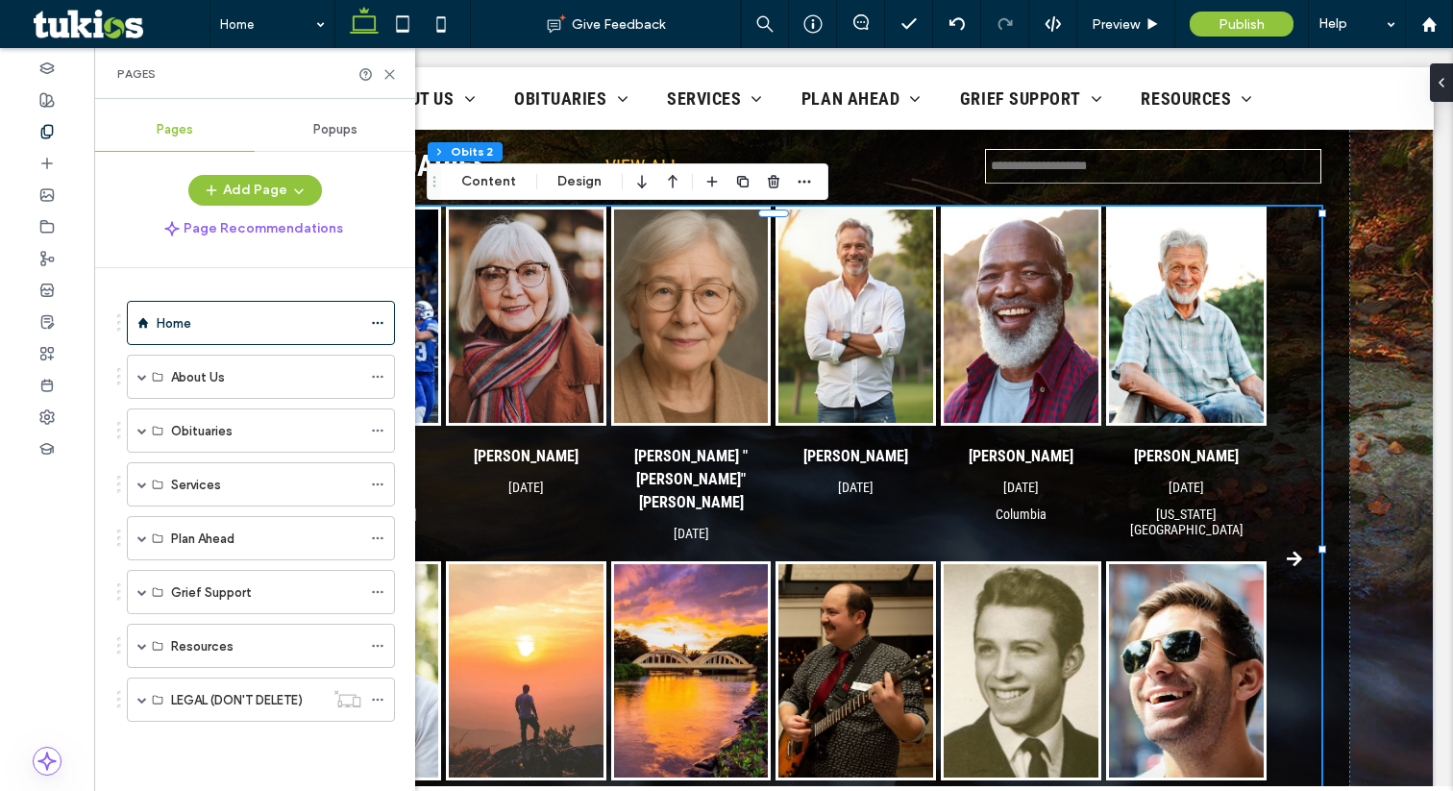
click at [391, 82] on div "Pages" at bounding box center [254, 73] width 321 height 51
click at [390, 76] on icon at bounding box center [389, 74] width 14 height 14
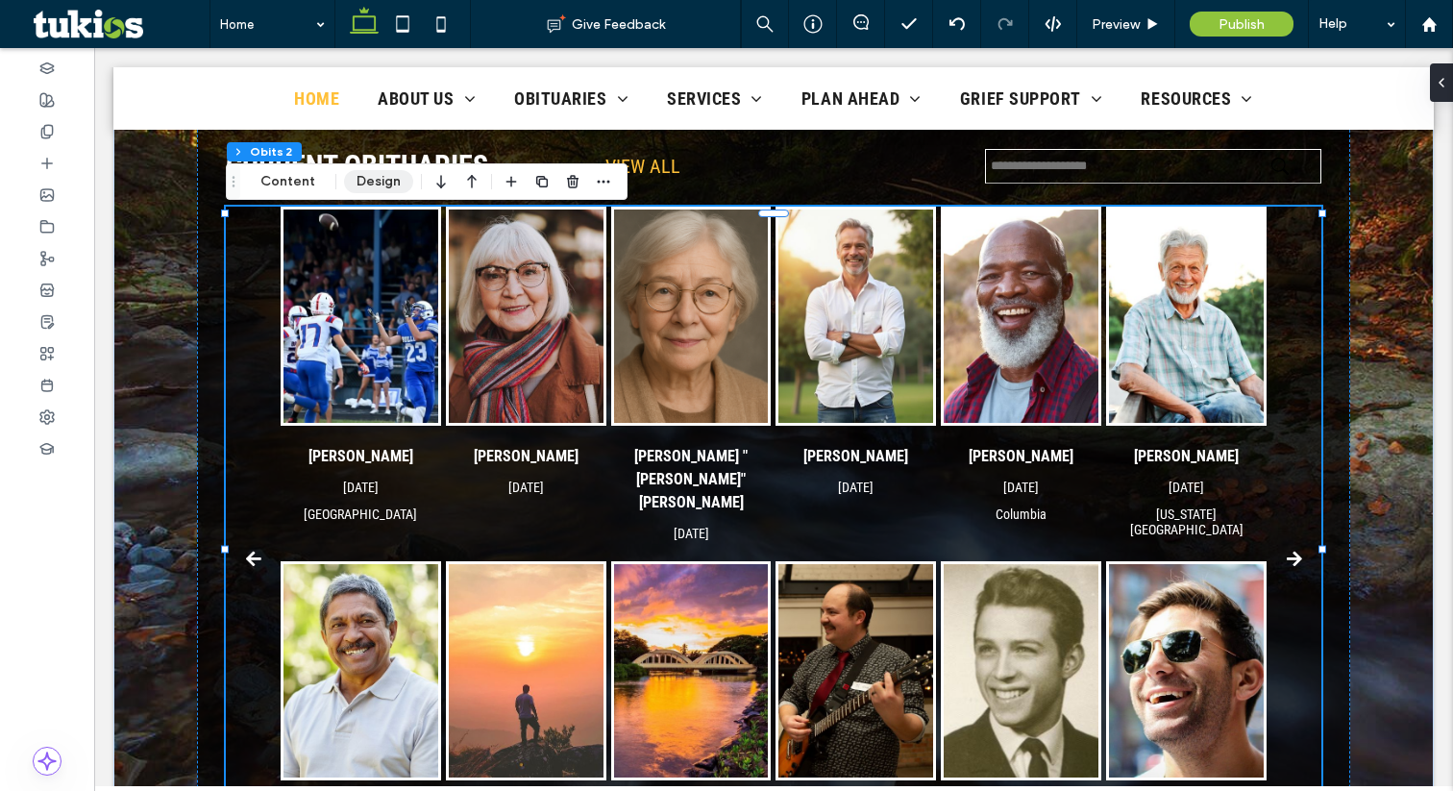
click at [367, 180] on button "Design" at bounding box center [378, 181] width 69 height 23
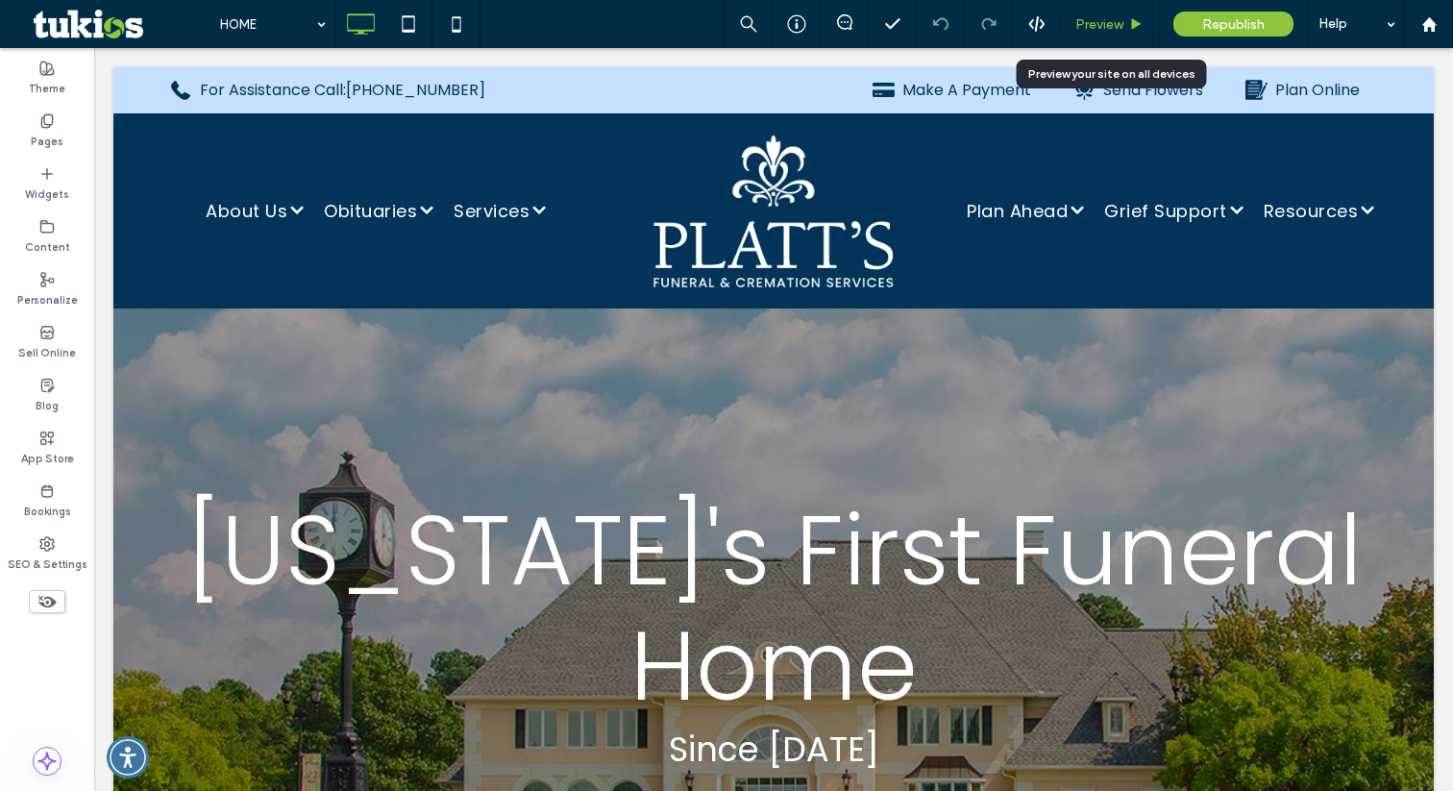
click at [1089, 20] on span "Preview" at bounding box center [1099, 24] width 48 height 16
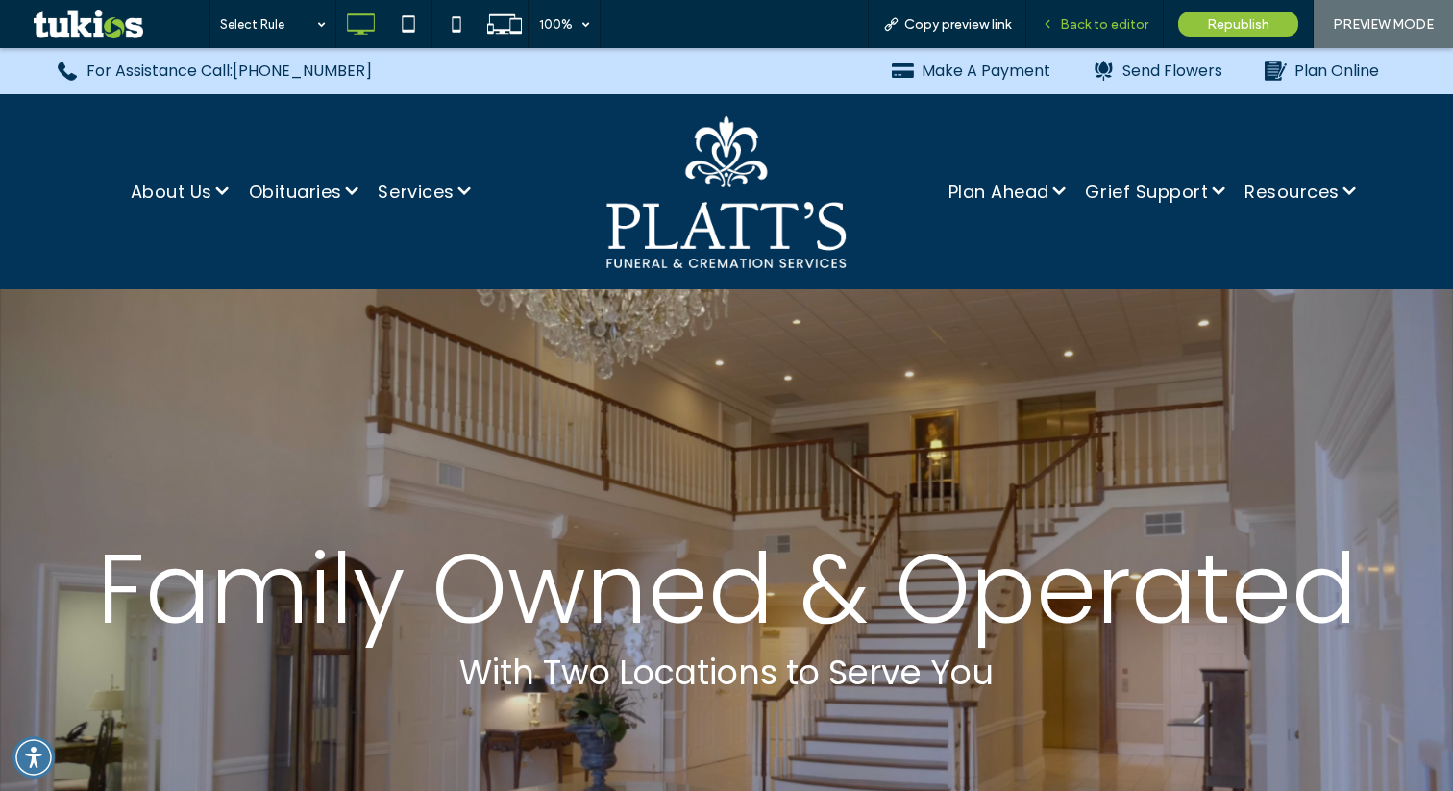
click at [1097, 18] on span "Back to editor" at bounding box center [1104, 24] width 88 height 16
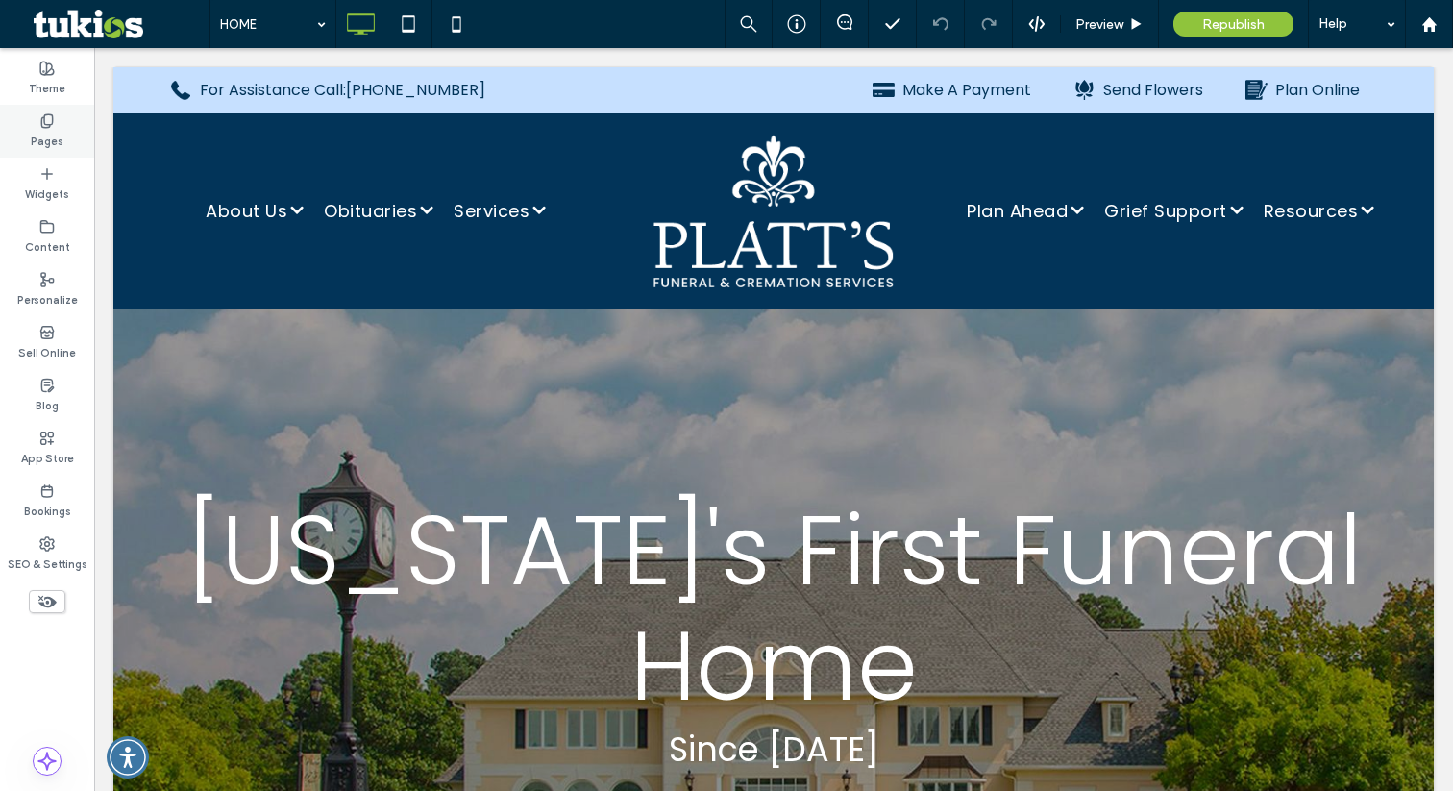
click at [63, 123] on div "Pages" at bounding box center [47, 131] width 94 height 53
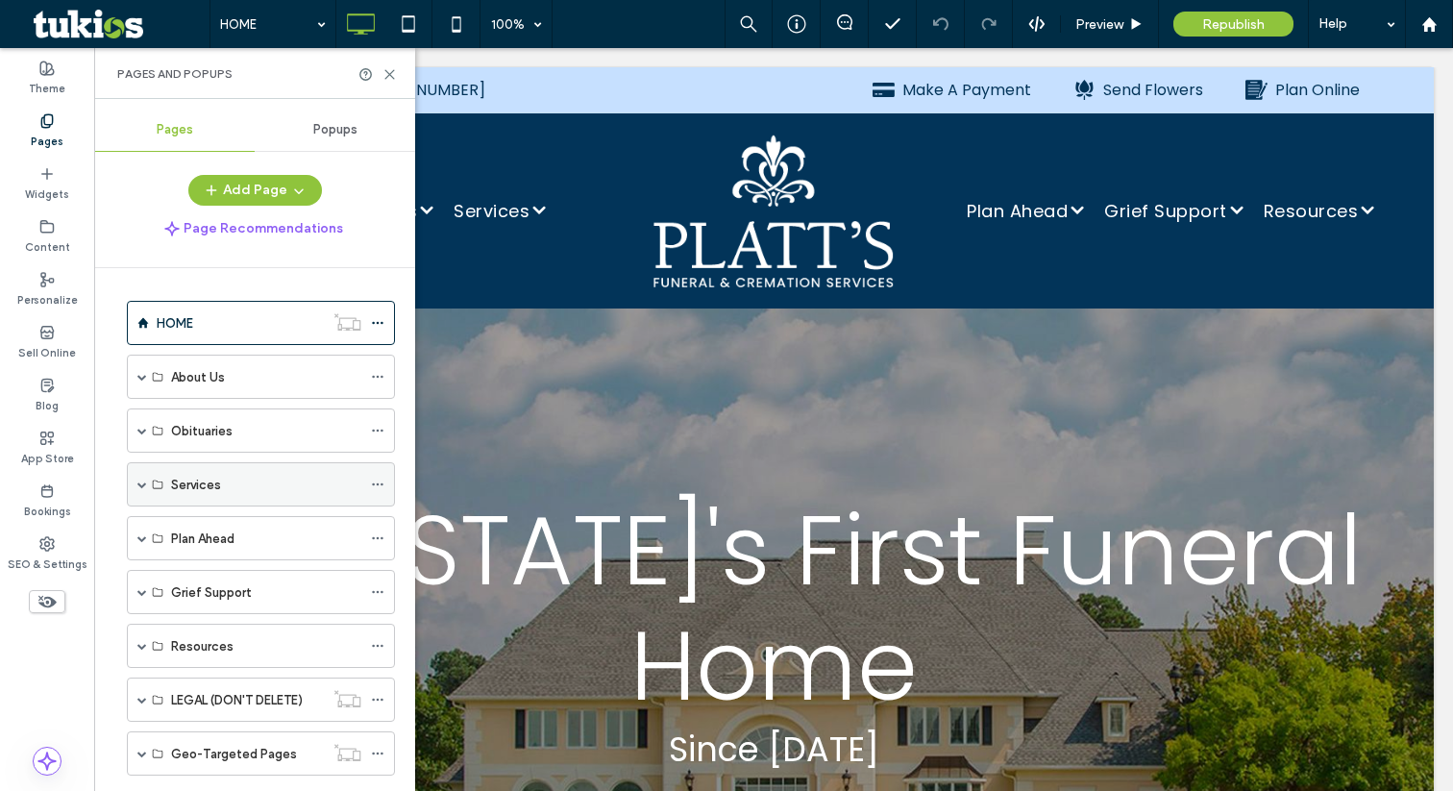
click at [142, 483] on span at bounding box center [142, 484] width 10 height 10
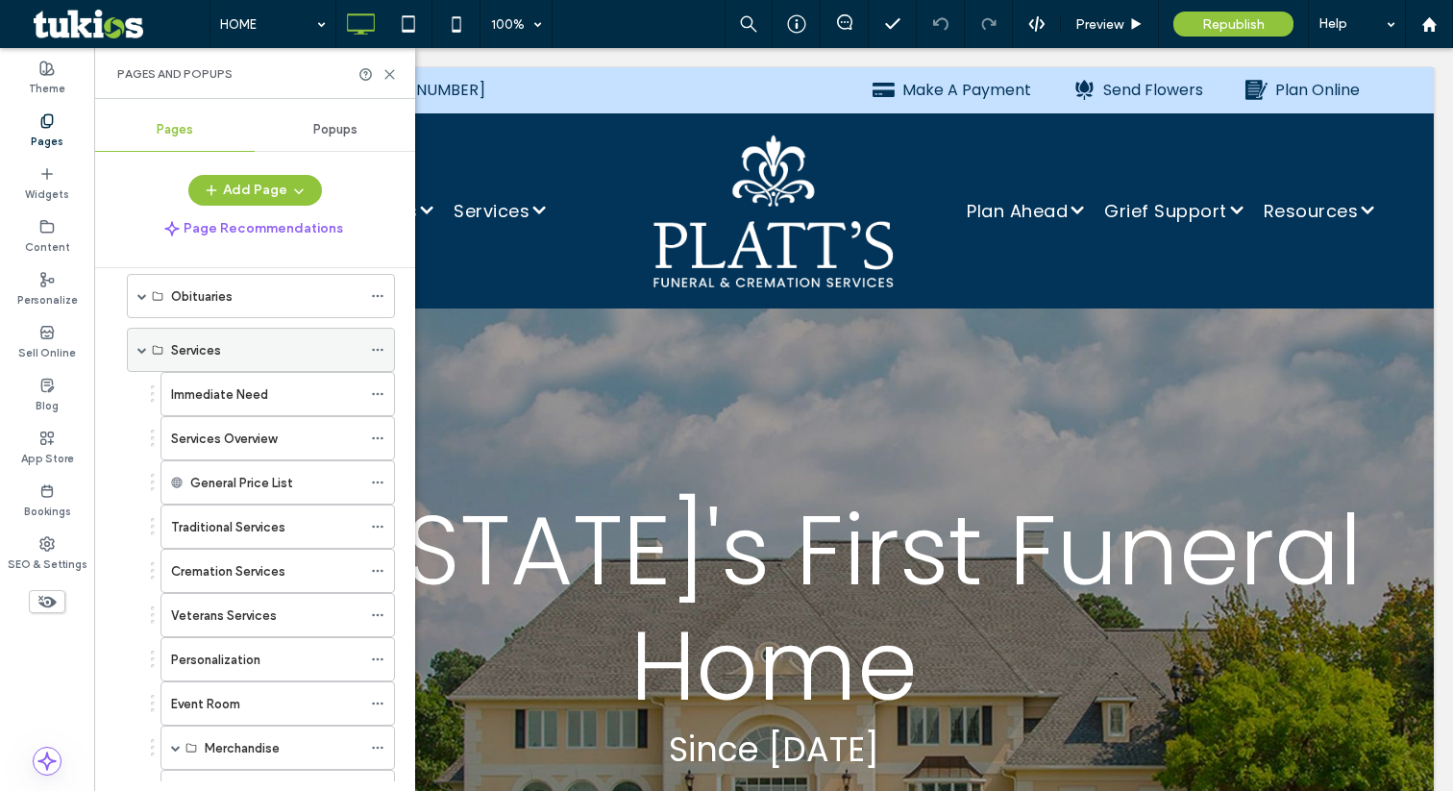
scroll to position [150, 0]
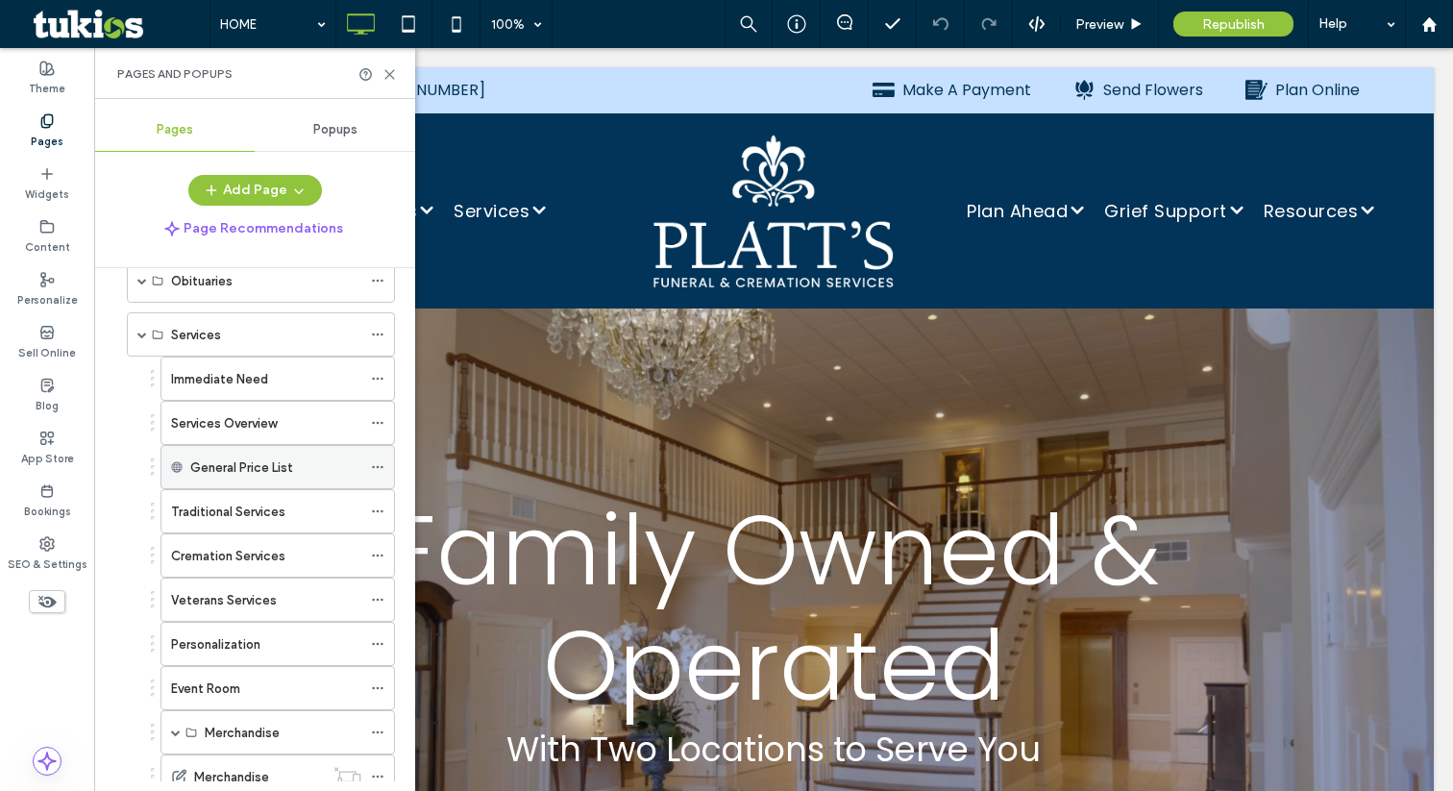
click at [375, 459] on span at bounding box center [377, 467] width 13 height 29
click at [269, 193] on button "Add Page" at bounding box center [255, 190] width 134 height 31
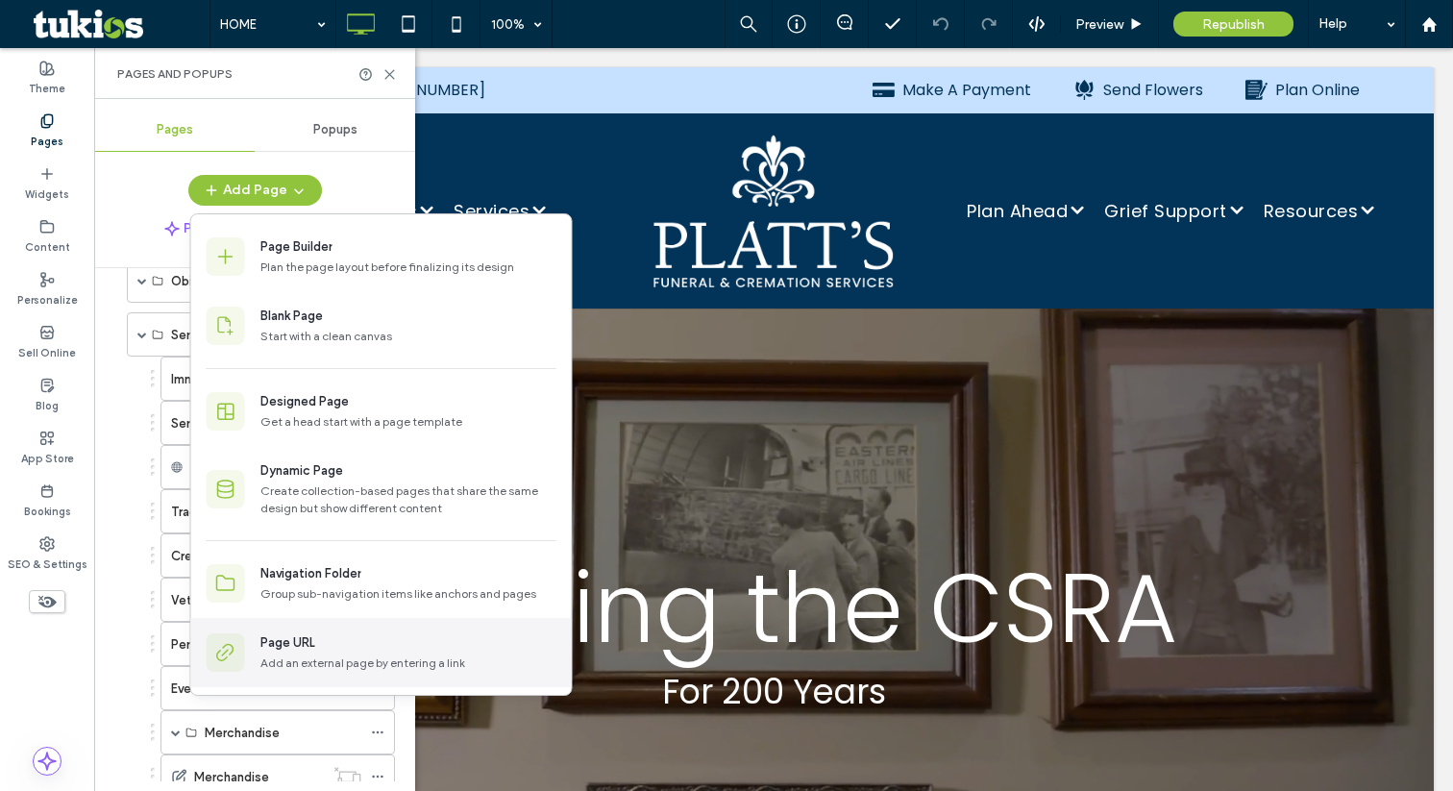
click at [295, 648] on div "Page URL" at bounding box center [287, 642] width 55 height 19
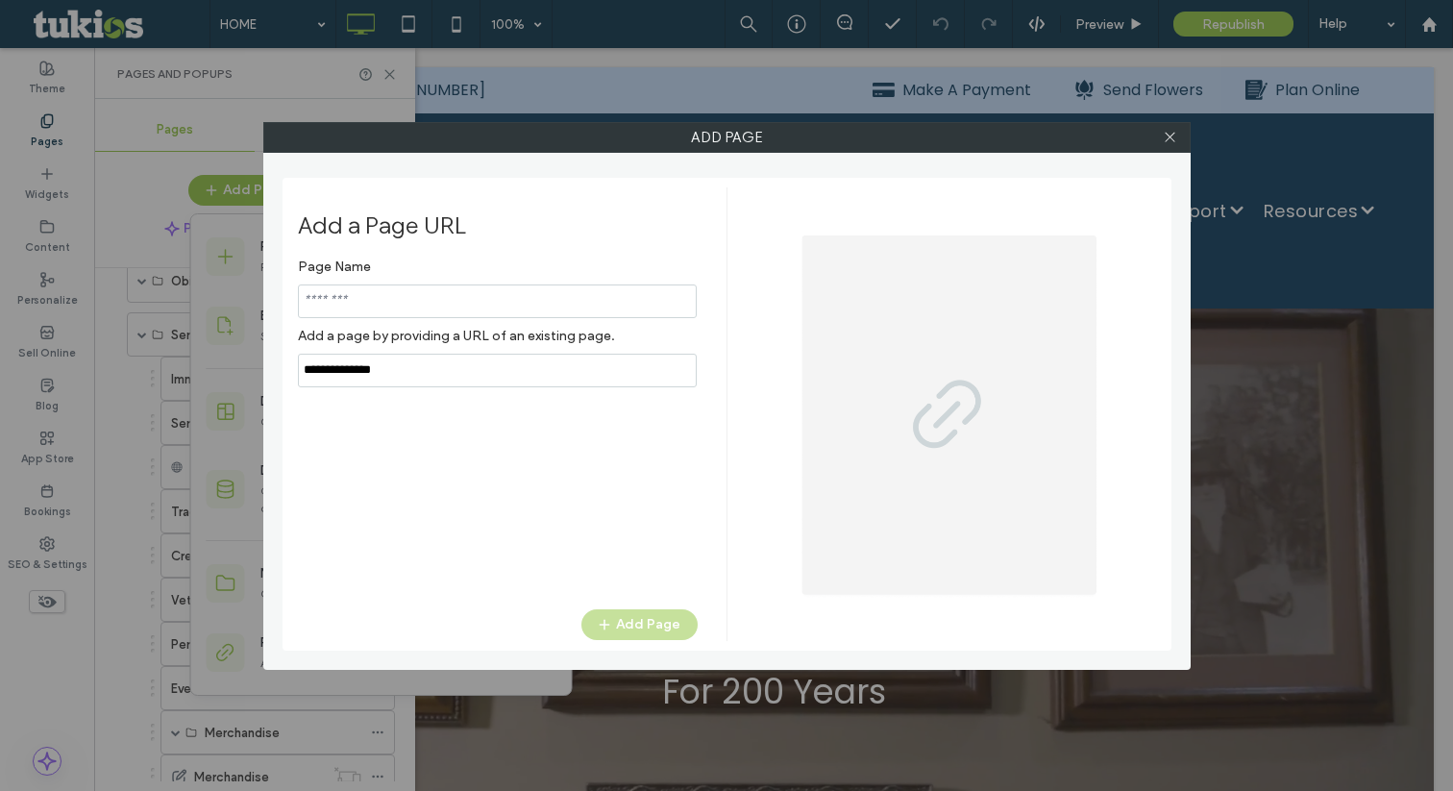
click at [439, 374] on input "notEmpty,url" at bounding box center [497, 371] width 399 height 34
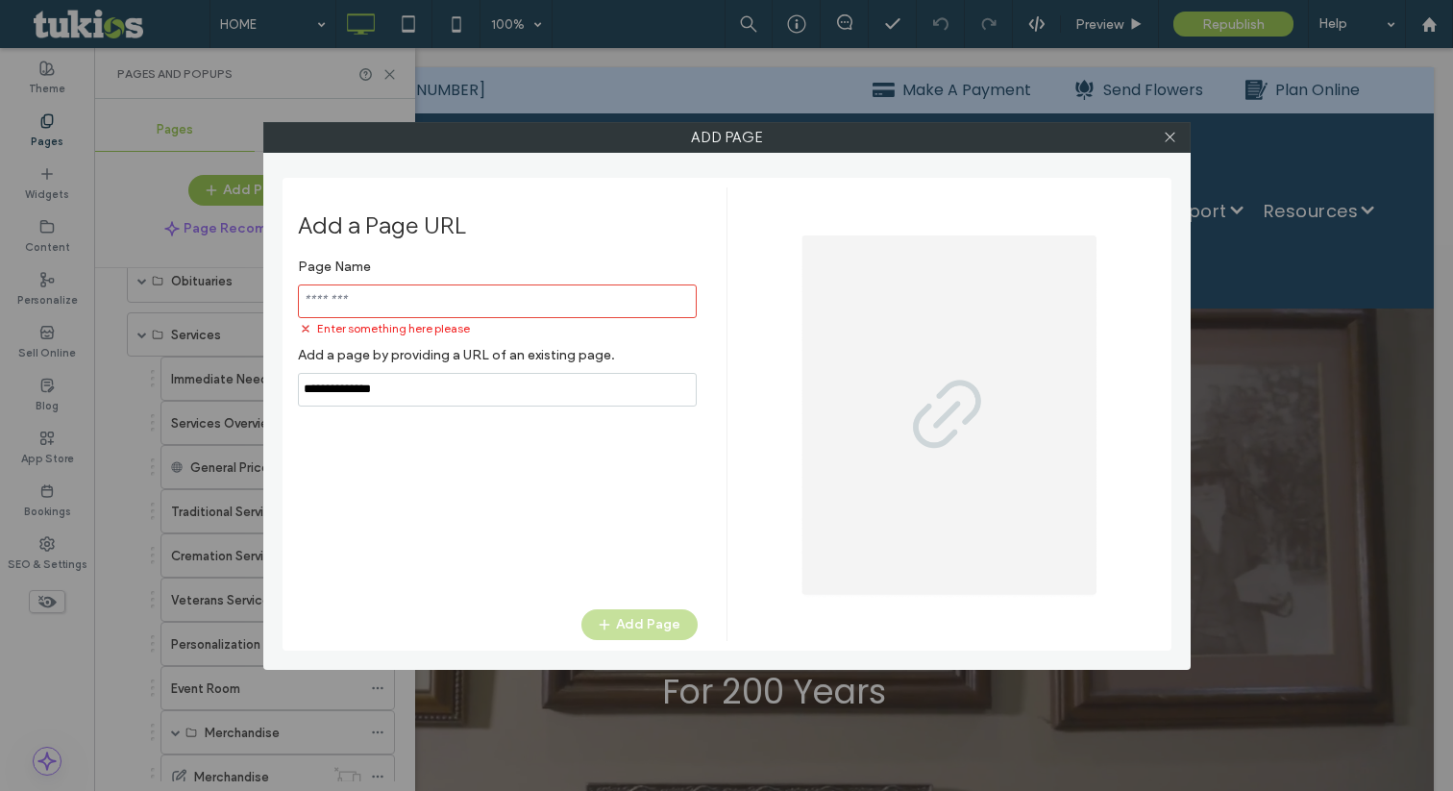
click at [439, 374] on input "notEmpty,url" at bounding box center [497, 390] width 399 height 34
click at [1167, 136] on icon at bounding box center [1170, 137] width 14 height 14
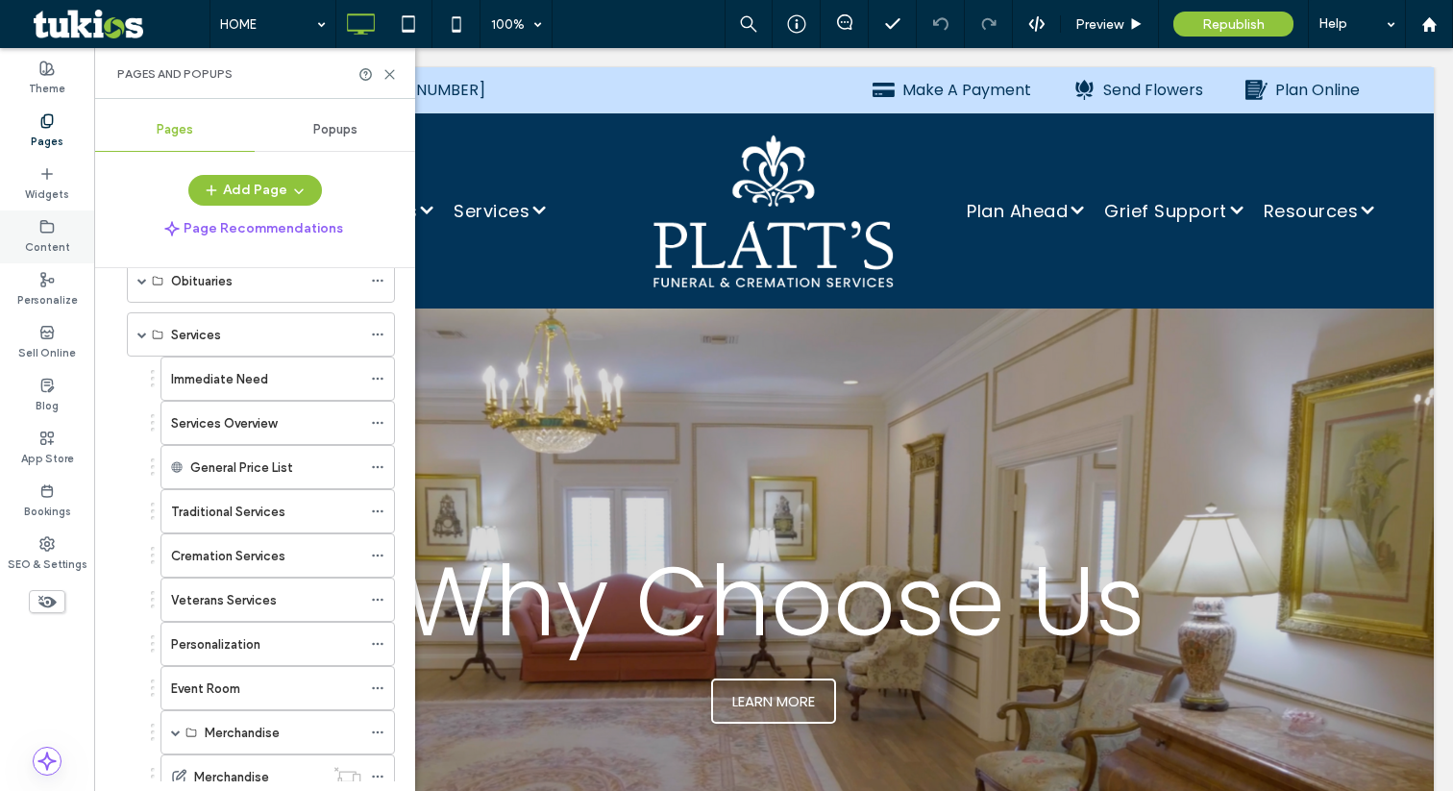
click at [33, 246] on label "Content" at bounding box center [47, 244] width 45 height 21
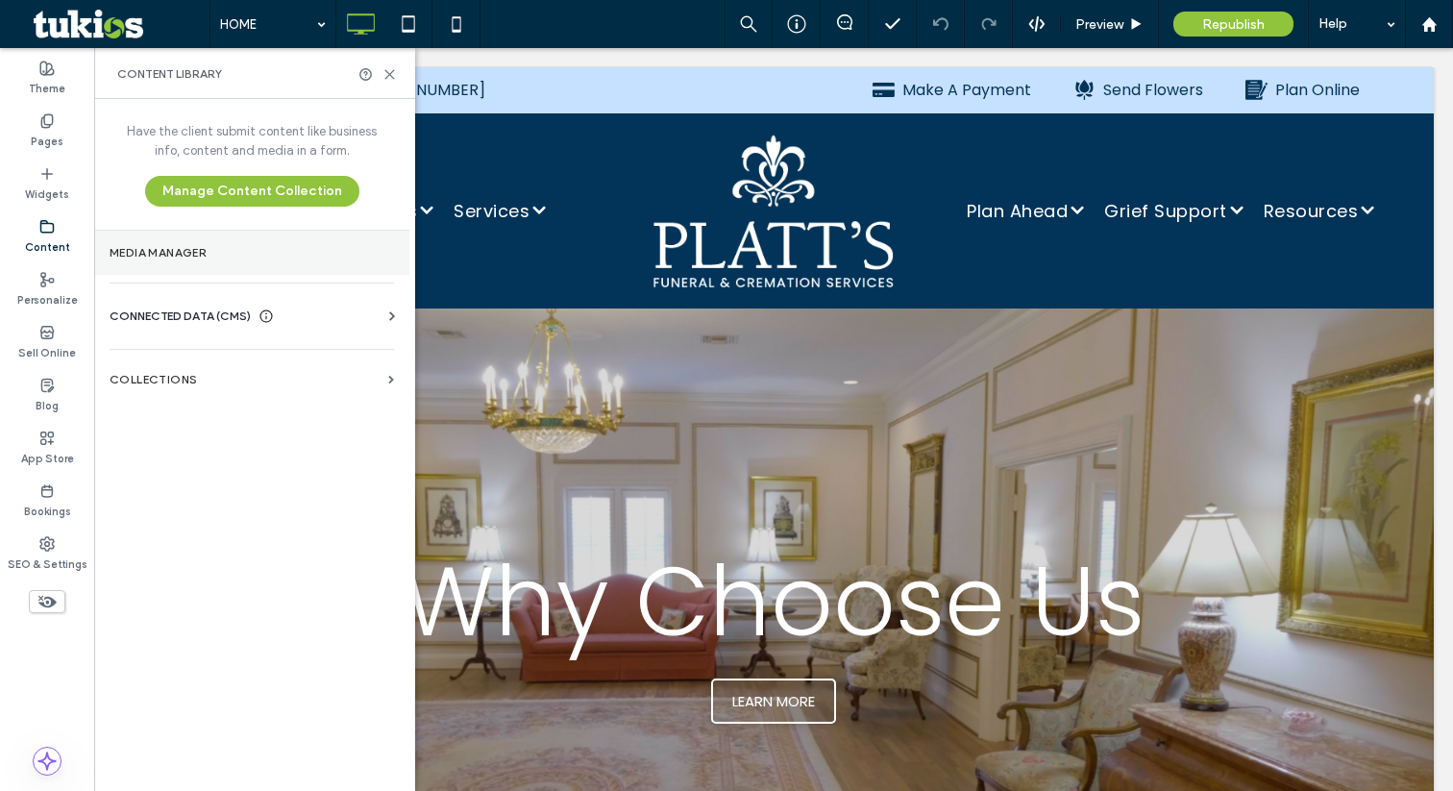
click at [184, 253] on label "Media Manager" at bounding box center [252, 252] width 284 height 13
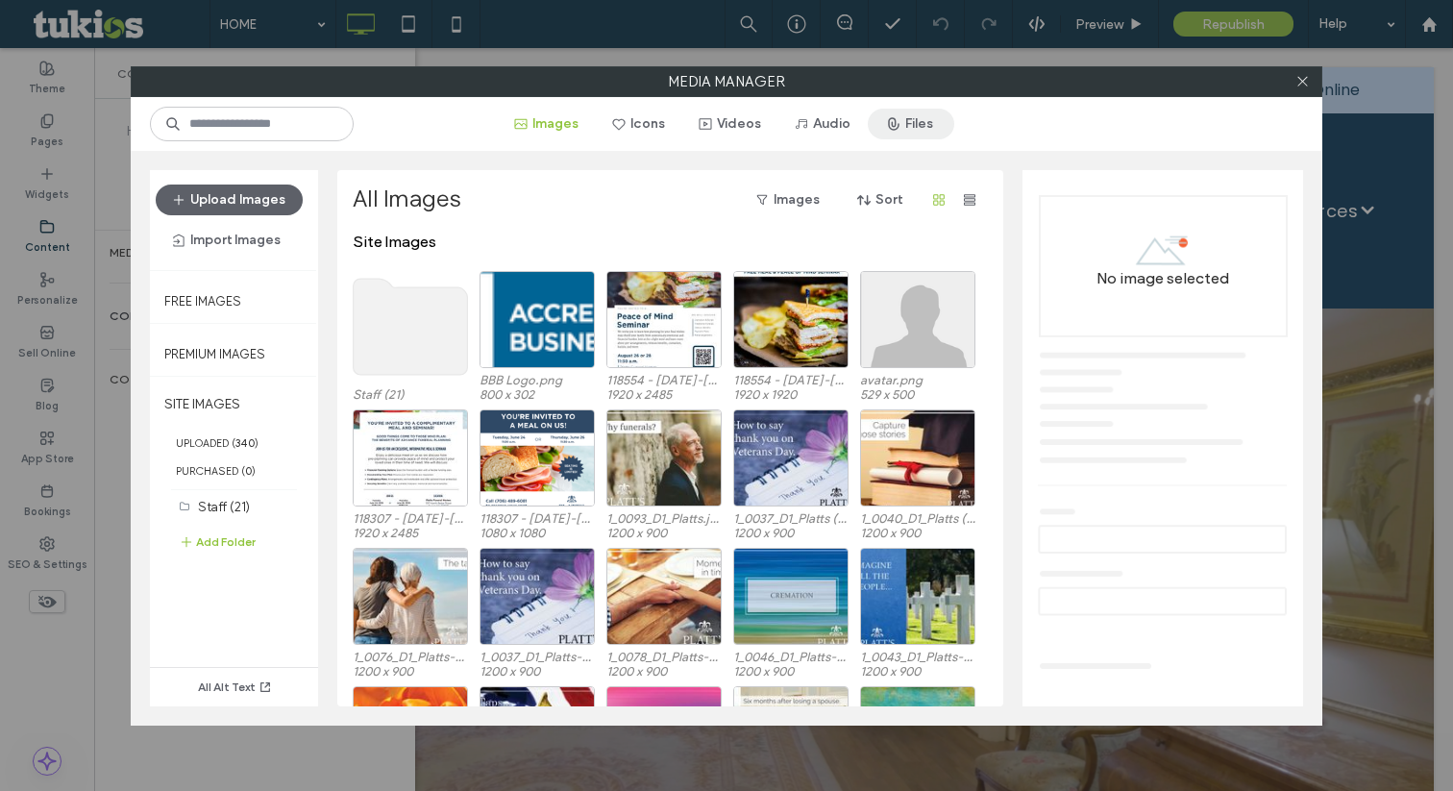
click at [930, 124] on button "Files" at bounding box center [911, 124] width 86 height 31
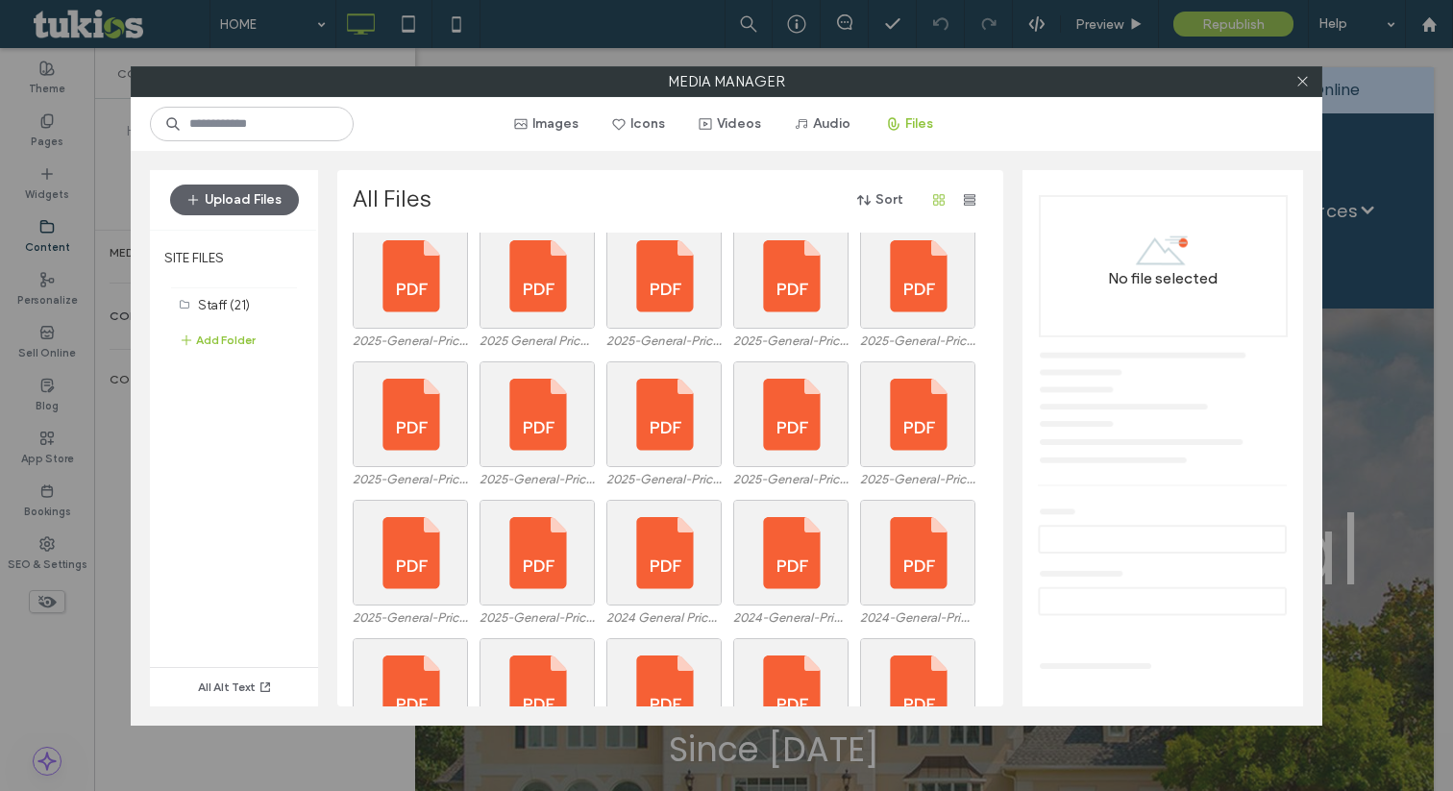
scroll to position [0, 0]
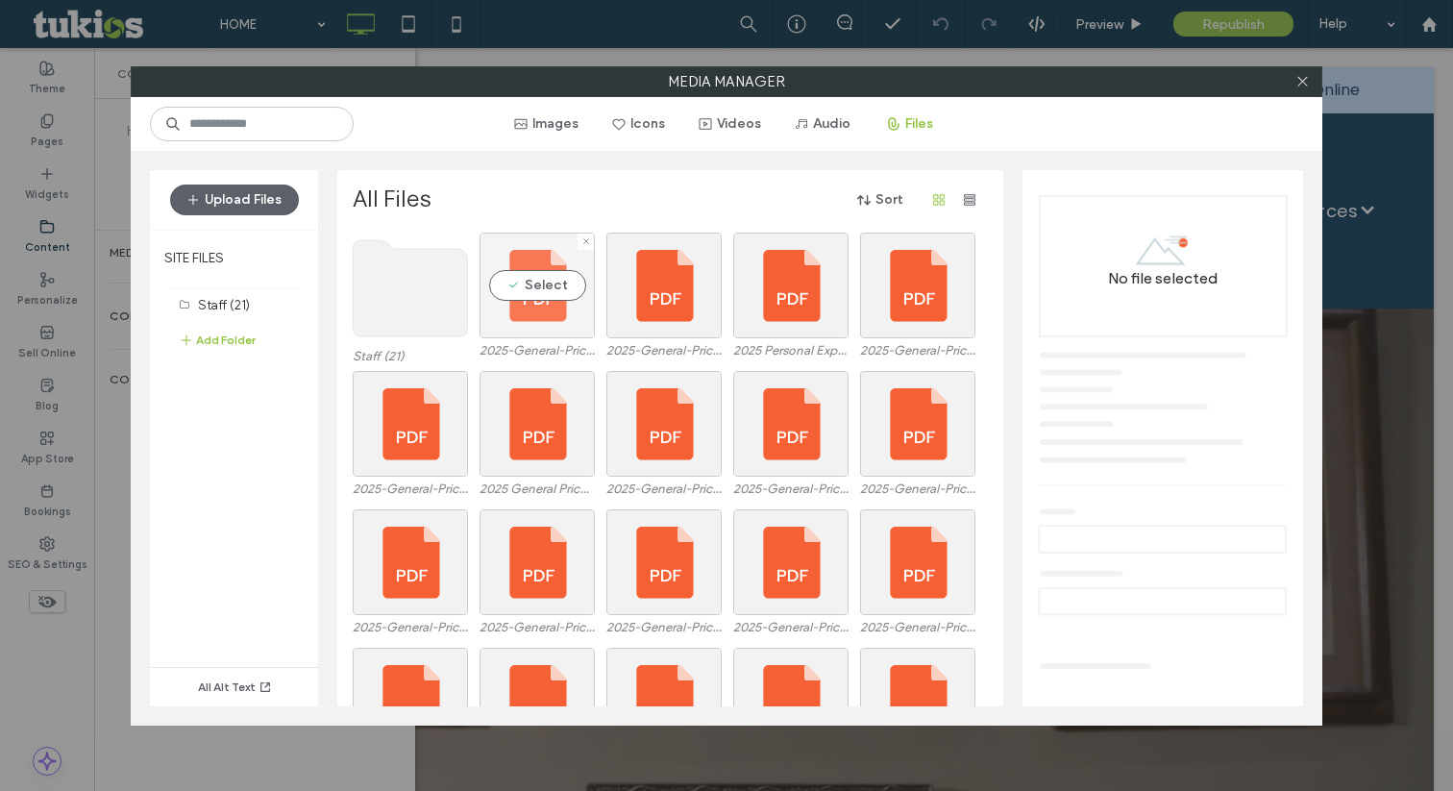
click at [541, 276] on div "Select" at bounding box center [536, 286] width 115 height 106
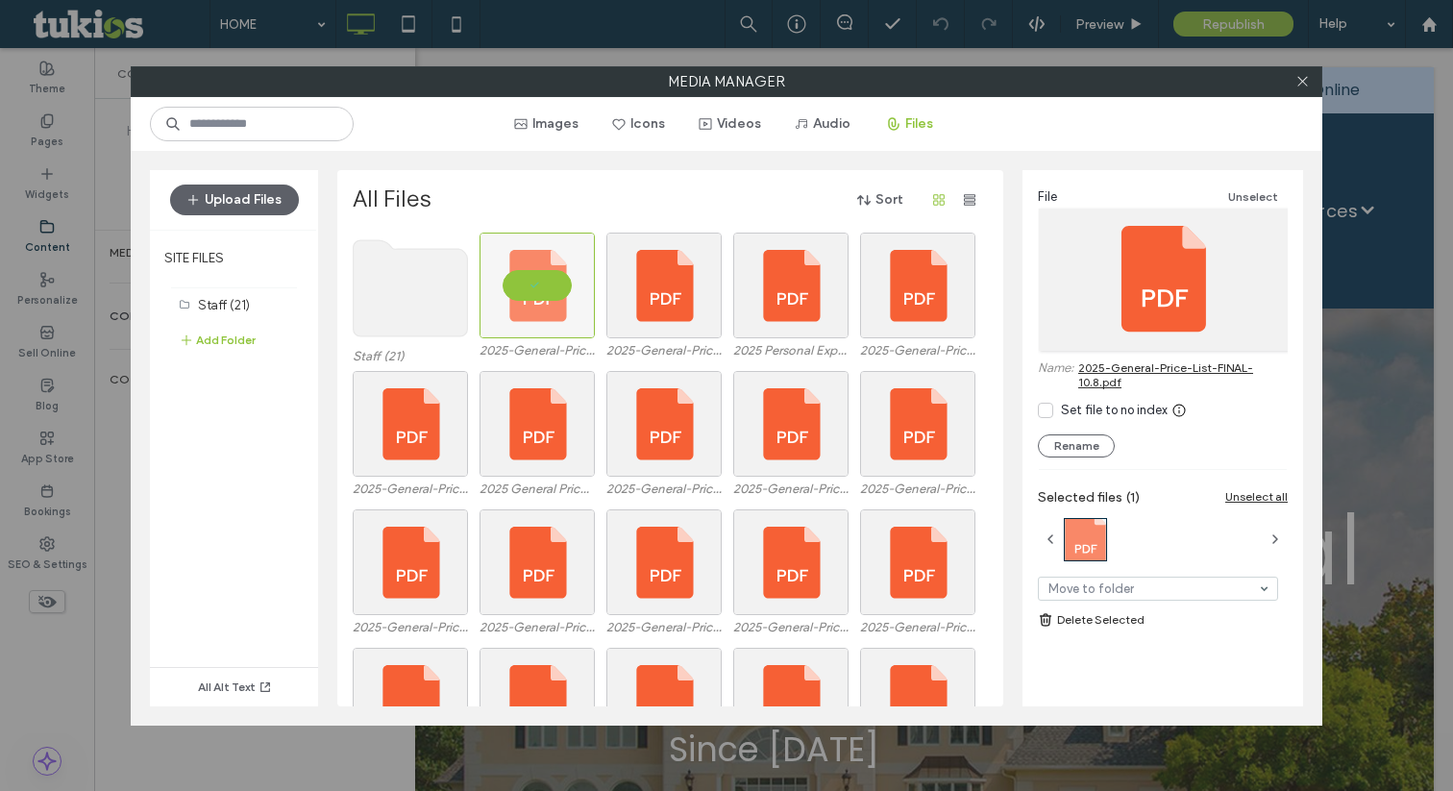
click at [1107, 368] on link "2025-General-Price-List-FINAL-10.8.pdf" at bounding box center [1182, 374] width 209 height 29
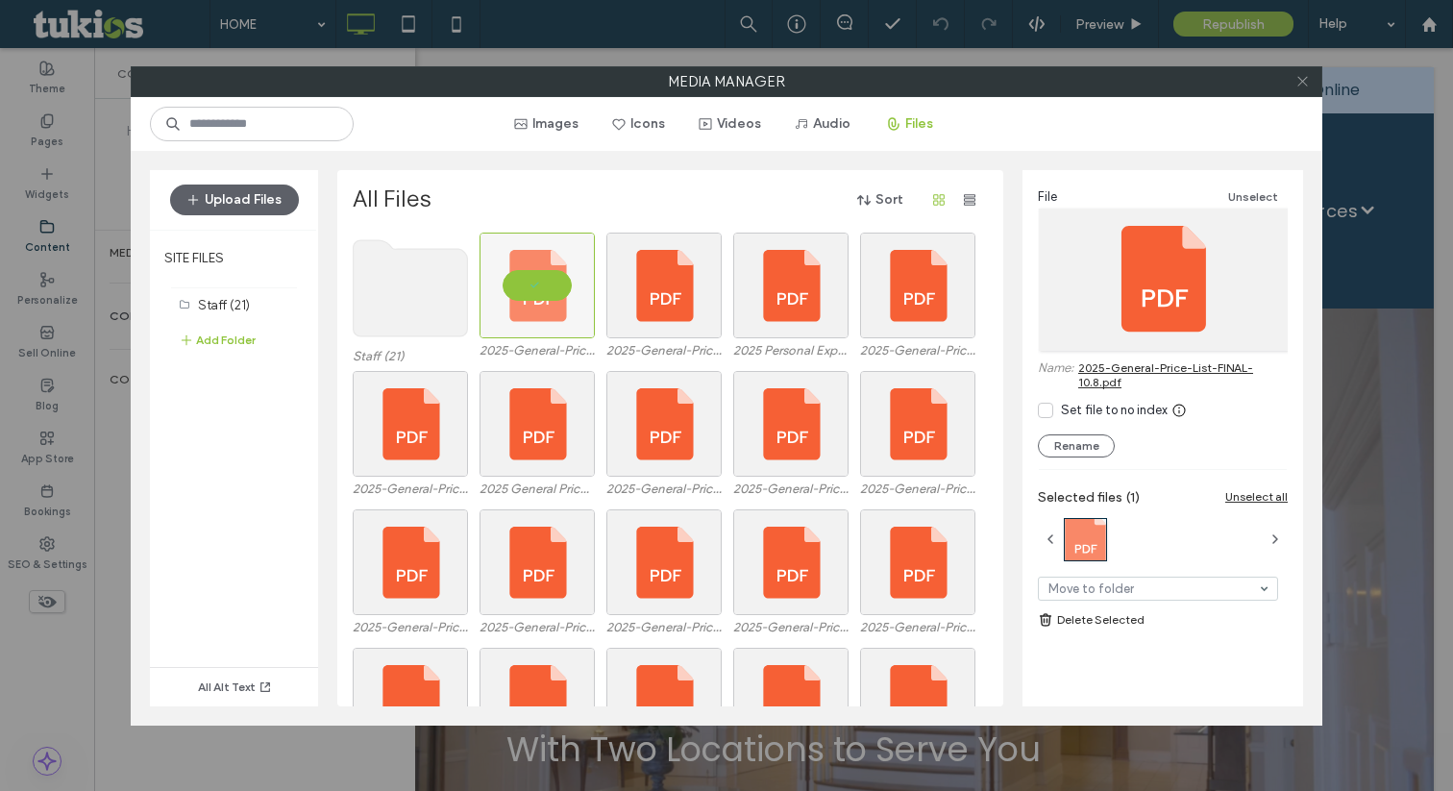
click at [1300, 86] on icon at bounding box center [1302, 81] width 14 height 14
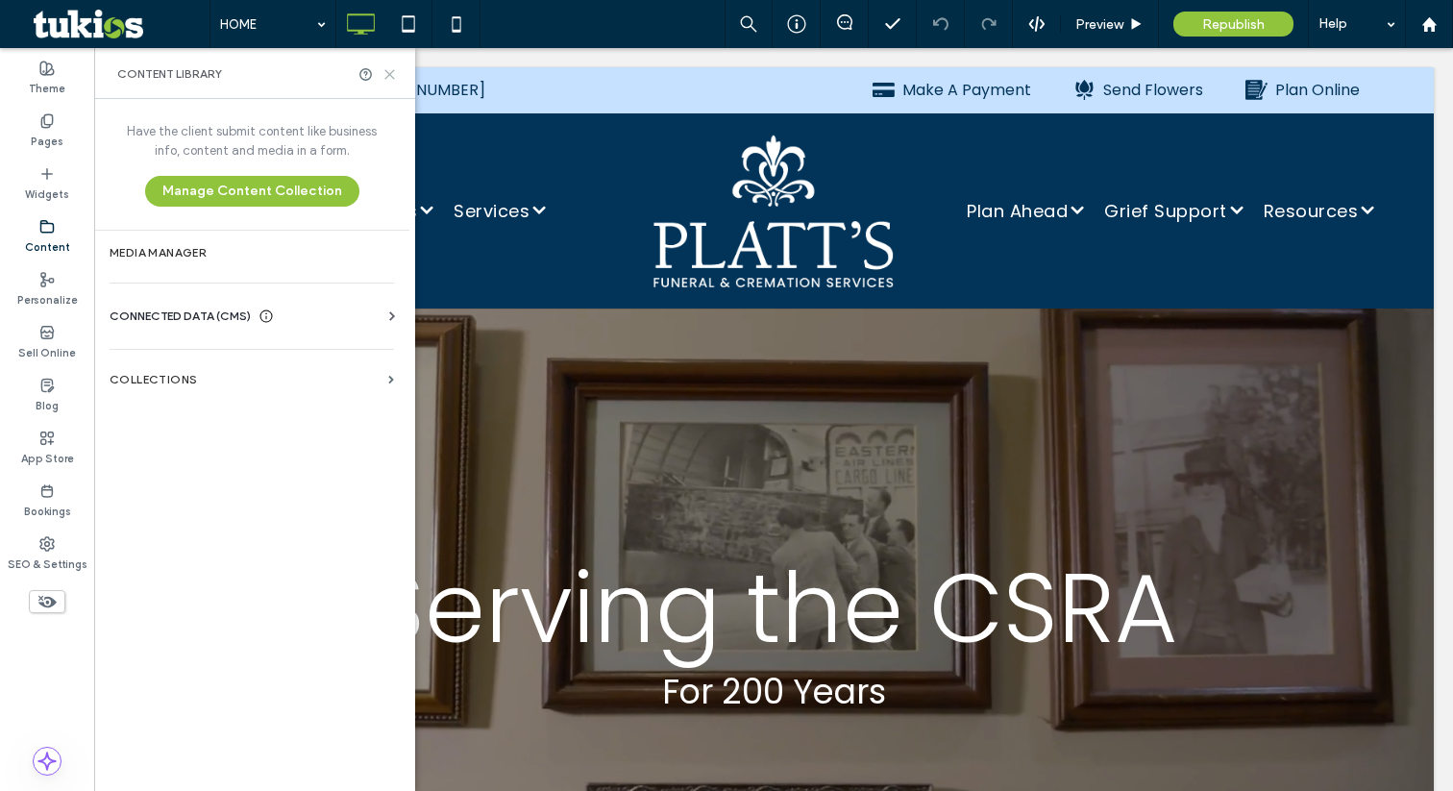
click at [388, 76] on icon at bounding box center [389, 74] width 14 height 14
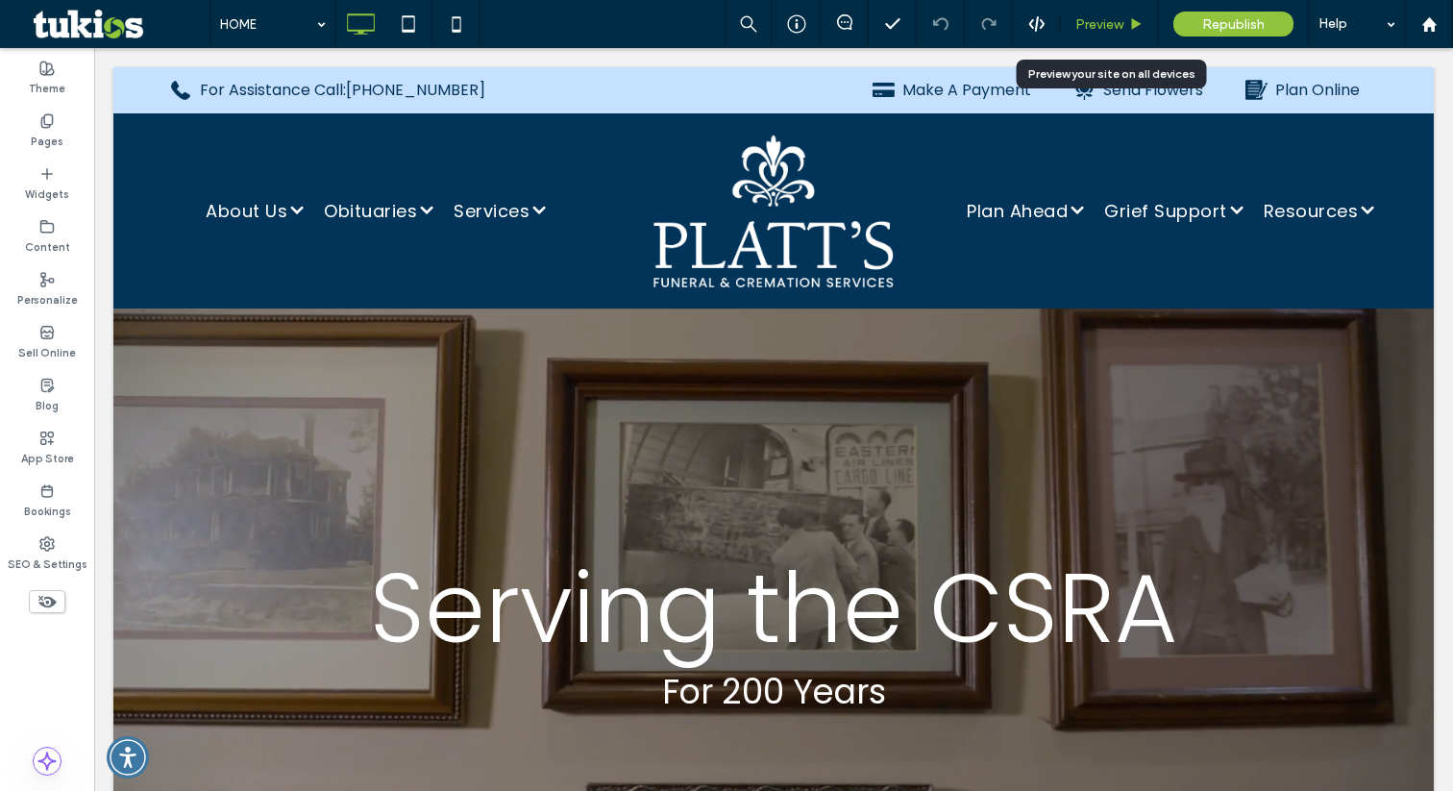
click at [1102, 20] on span "Preview" at bounding box center [1099, 24] width 48 height 16
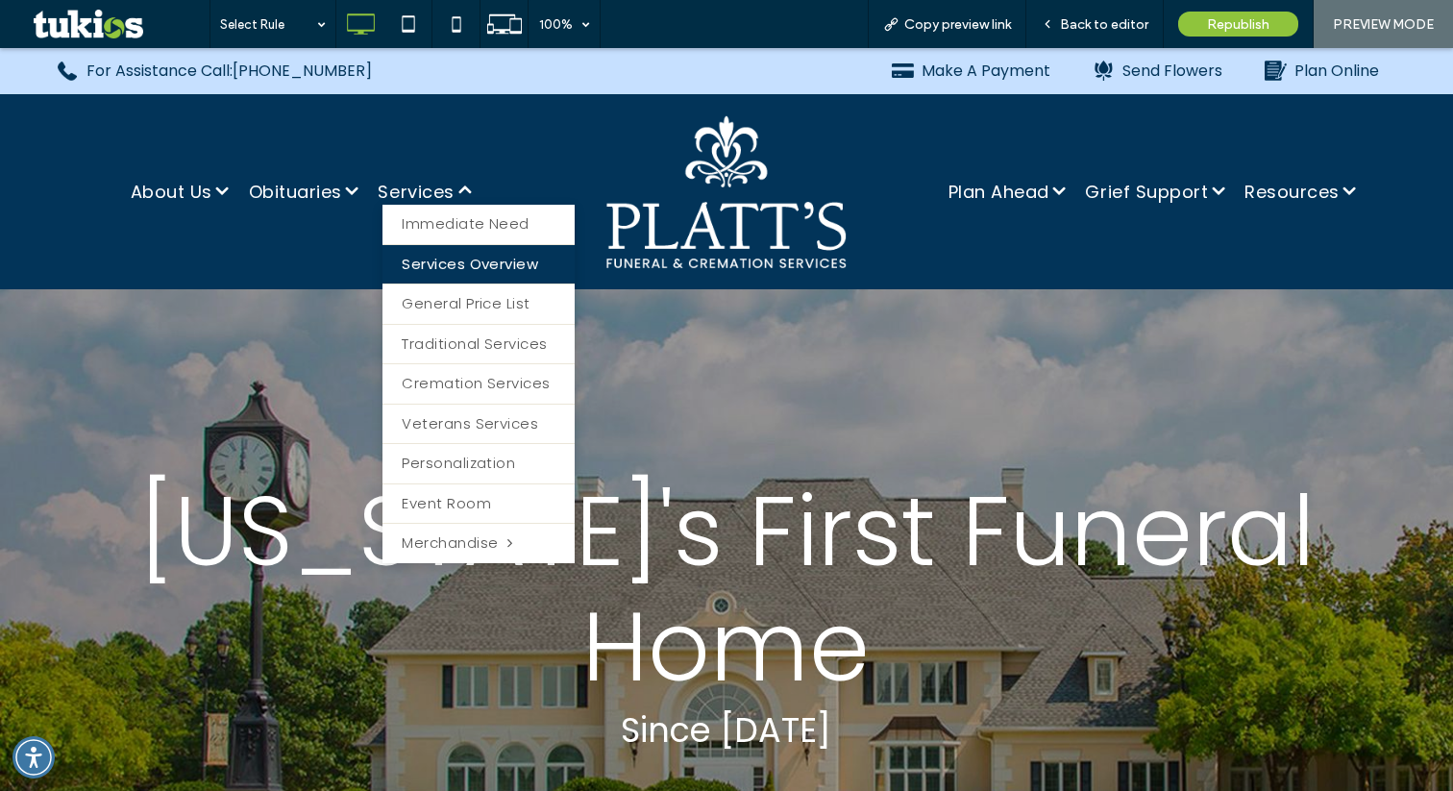
click at [448, 260] on span "Services Overview" at bounding box center [470, 265] width 136 height 22
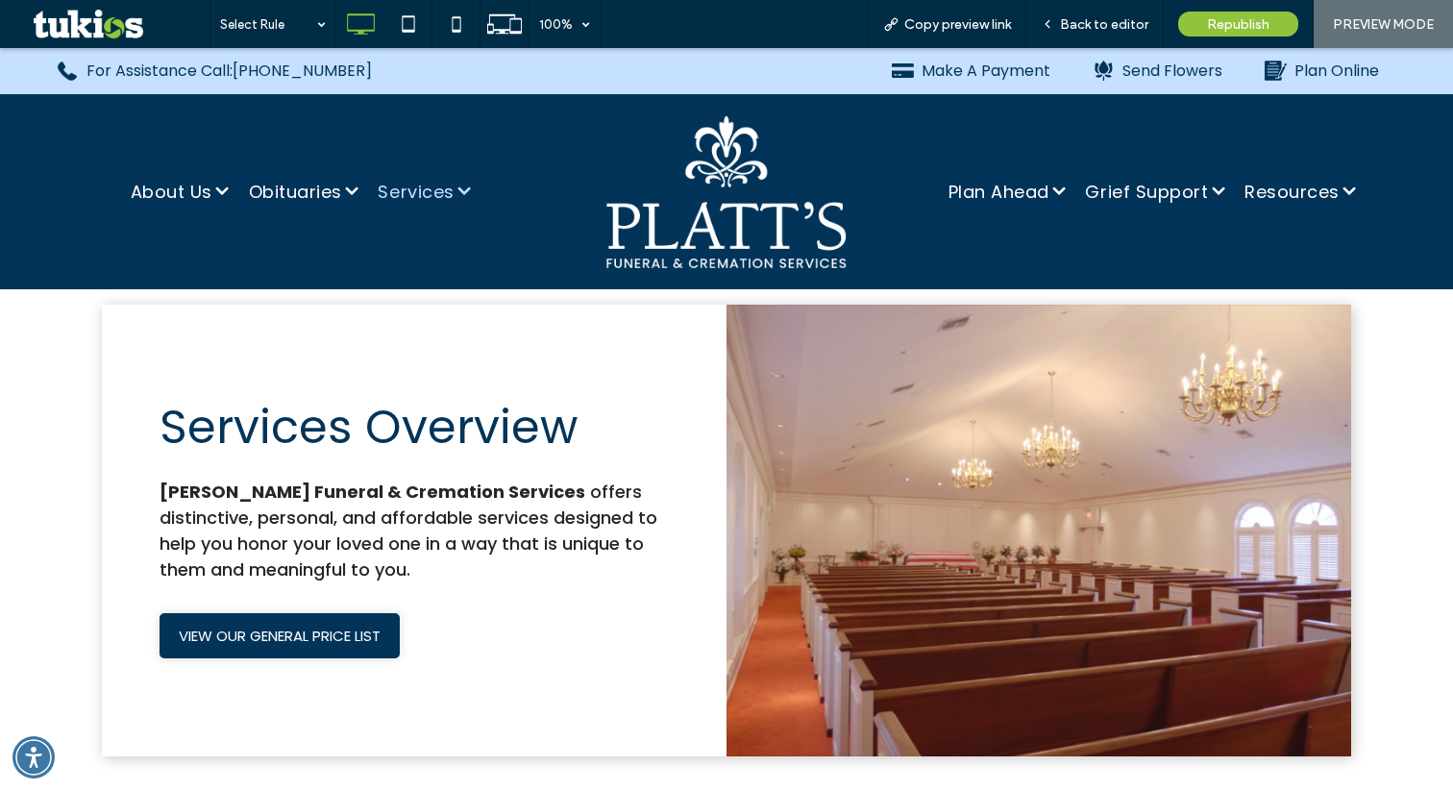
scroll to position [52, 0]
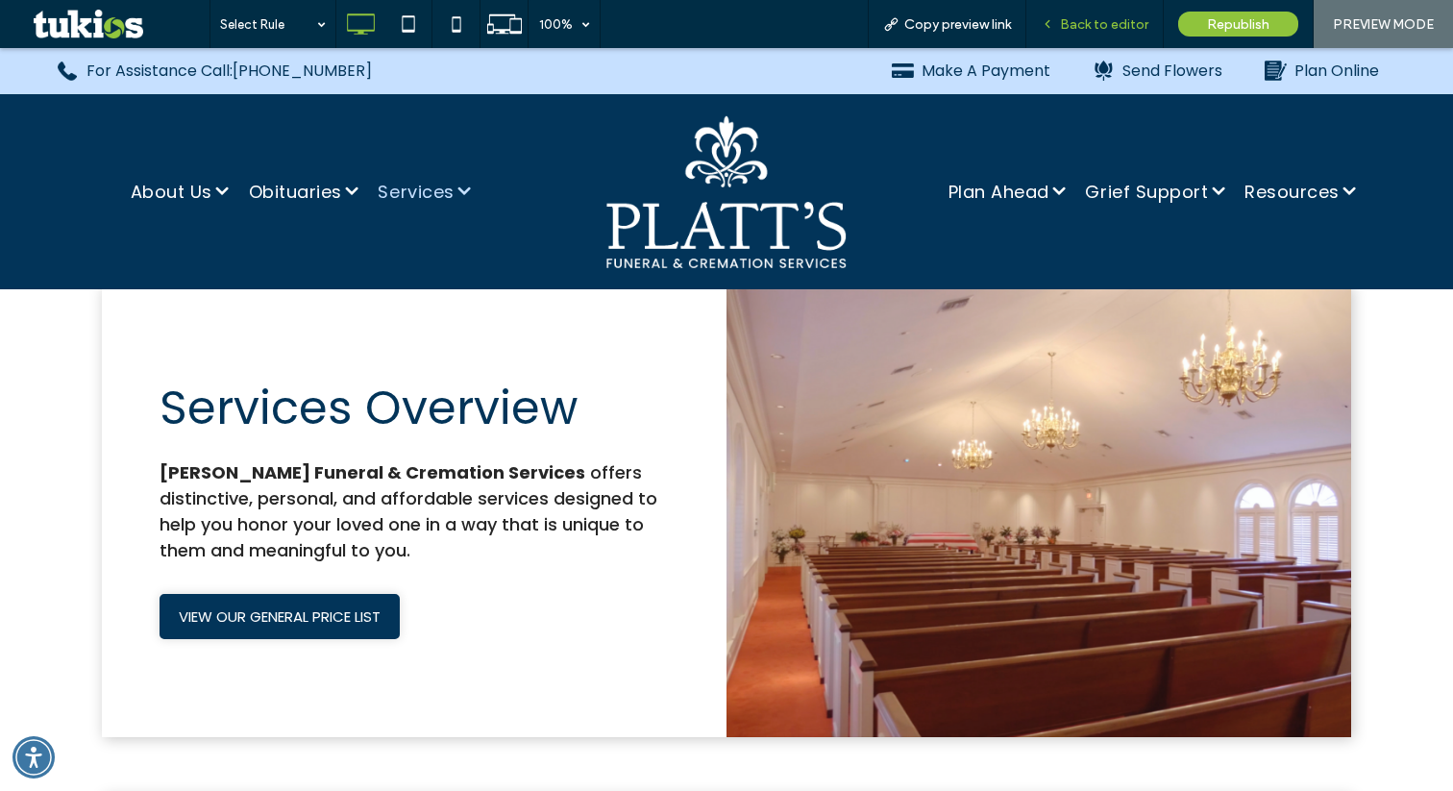
click at [1099, 13] on div "Back to editor" at bounding box center [1094, 24] width 137 height 48
click at [1071, 25] on span "Back to editor" at bounding box center [1104, 24] width 88 height 16
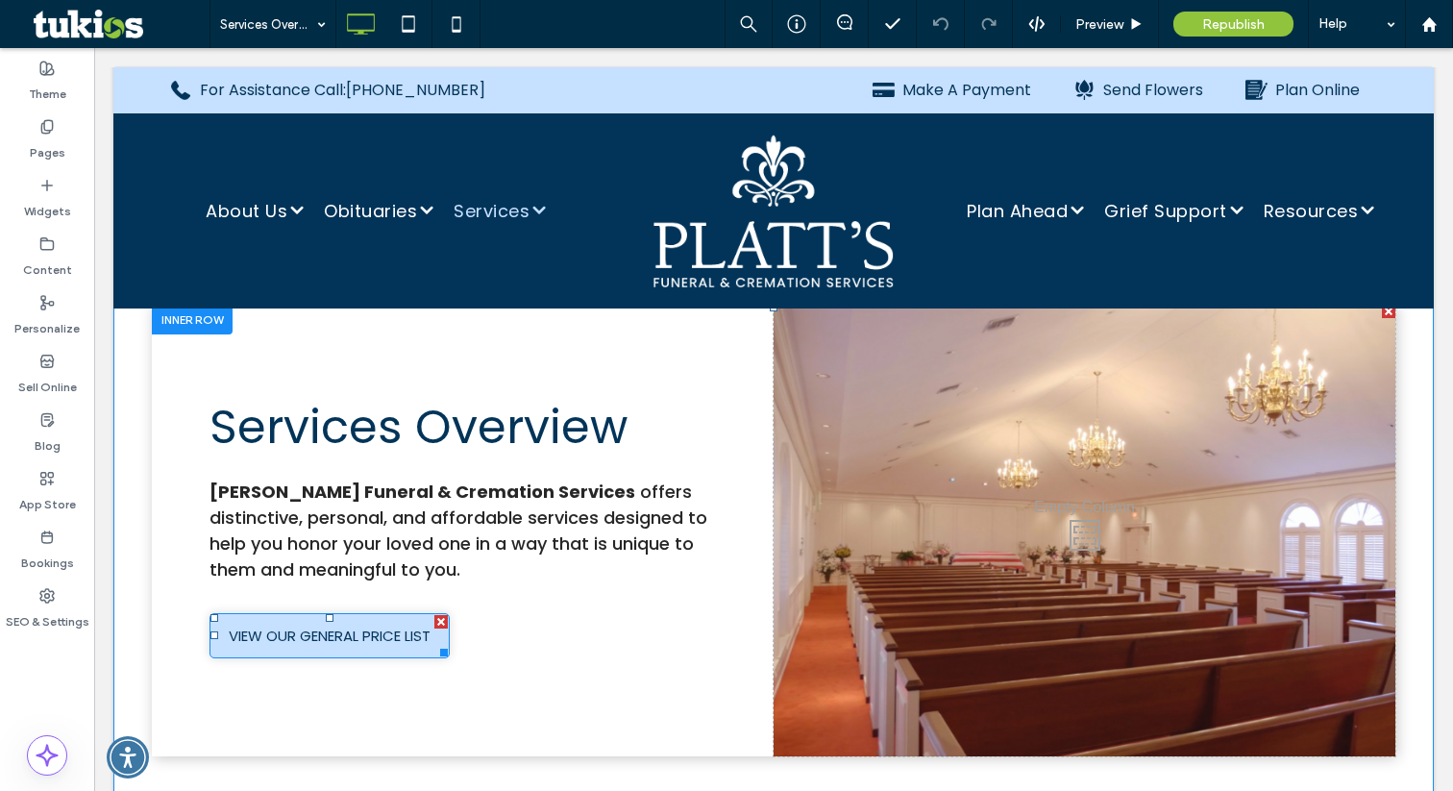
click at [354, 646] on span "VIEW OUR GENERAL PRICE LIST" at bounding box center [330, 635] width 202 height 41
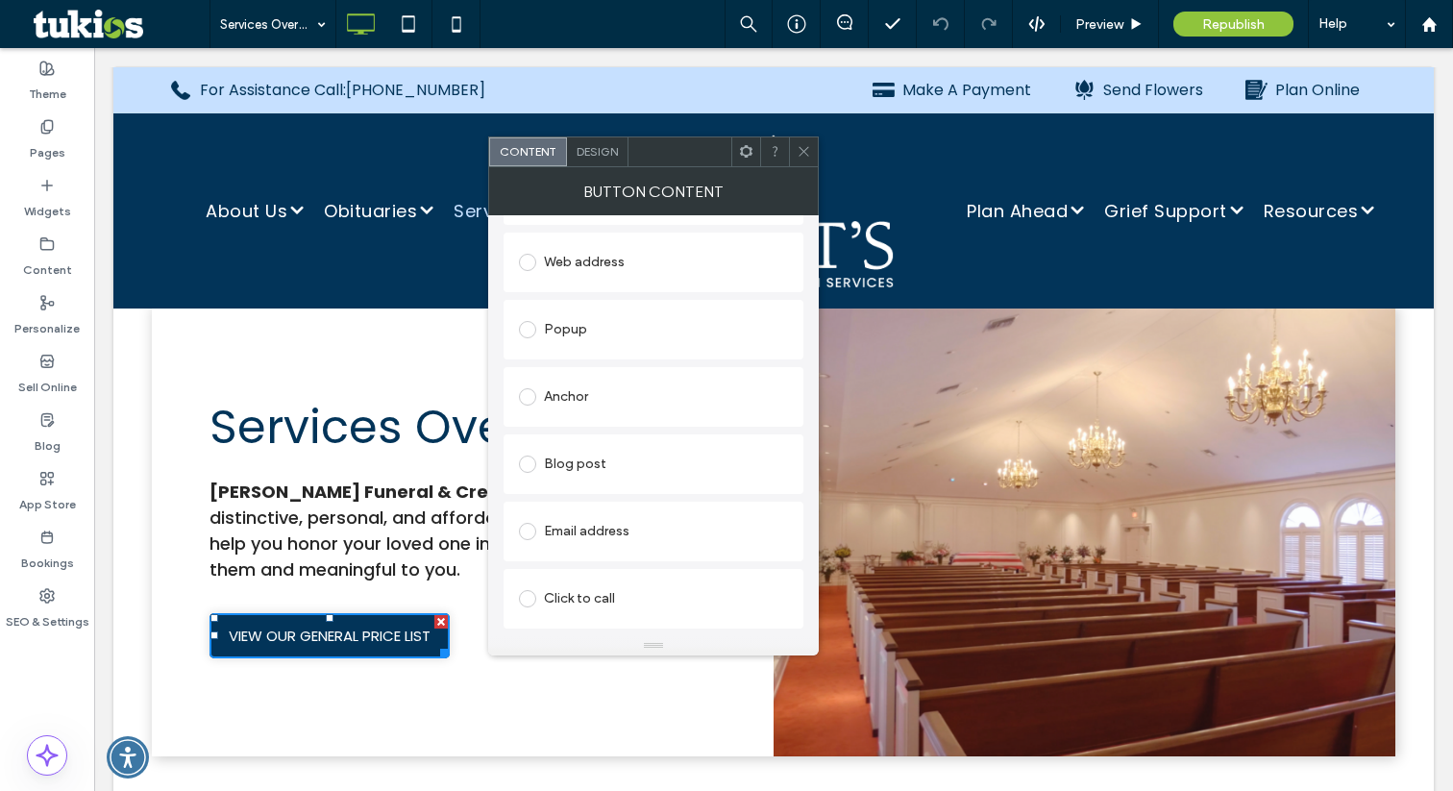
scroll to position [374, 0]
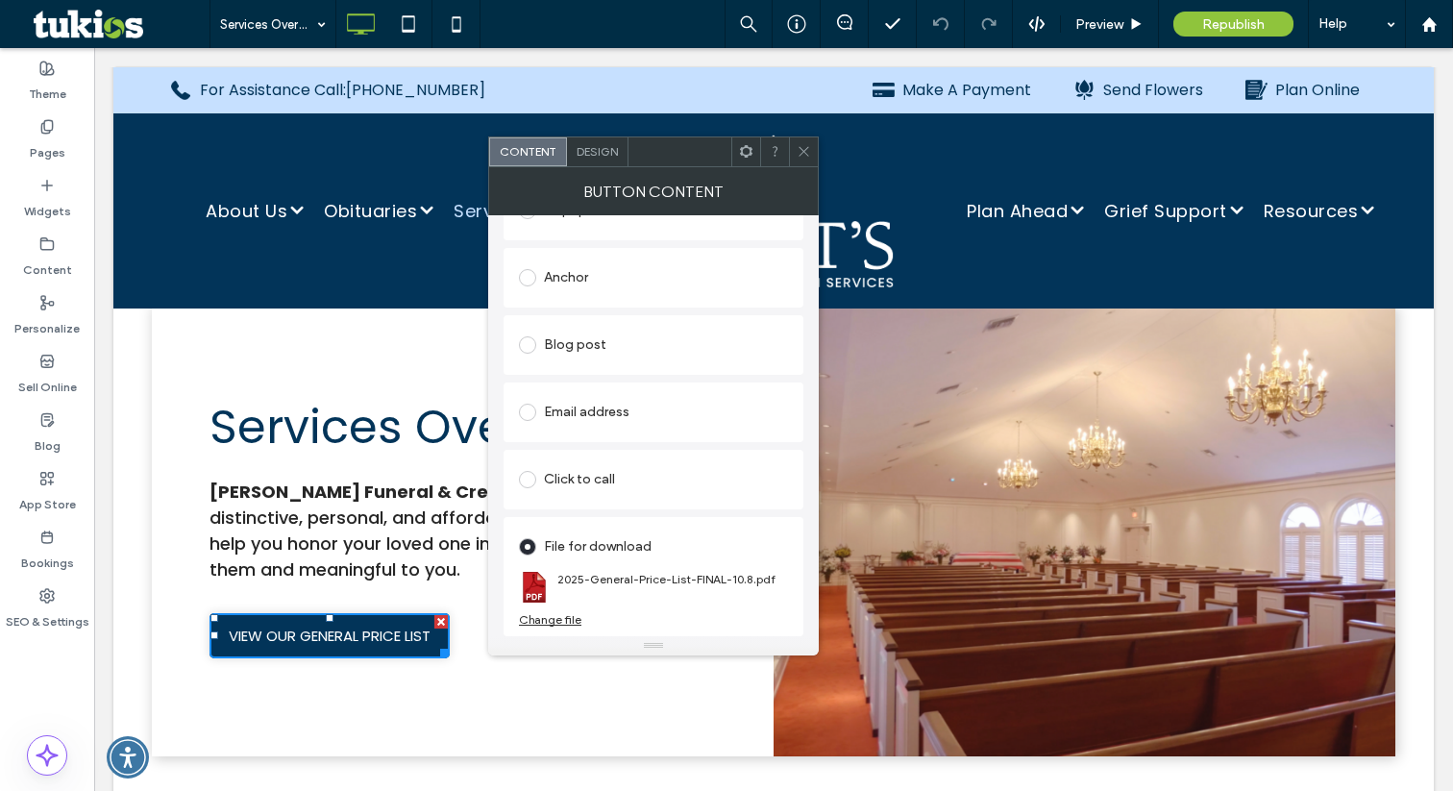
click at [554, 624] on div "Change file" at bounding box center [550, 619] width 62 height 14
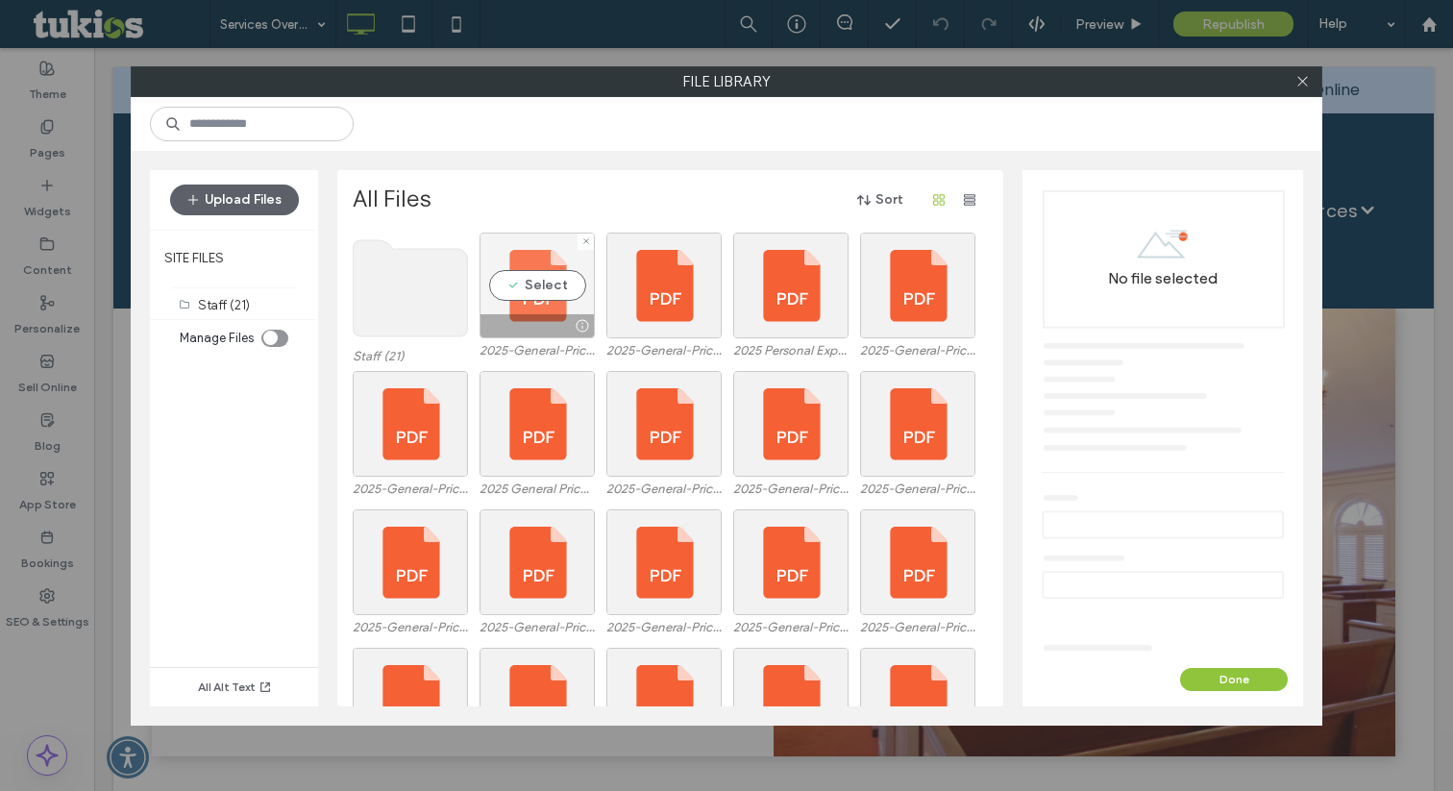
click at [516, 291] on div "Select" at bounding box center [536, 286] width 115 height 106
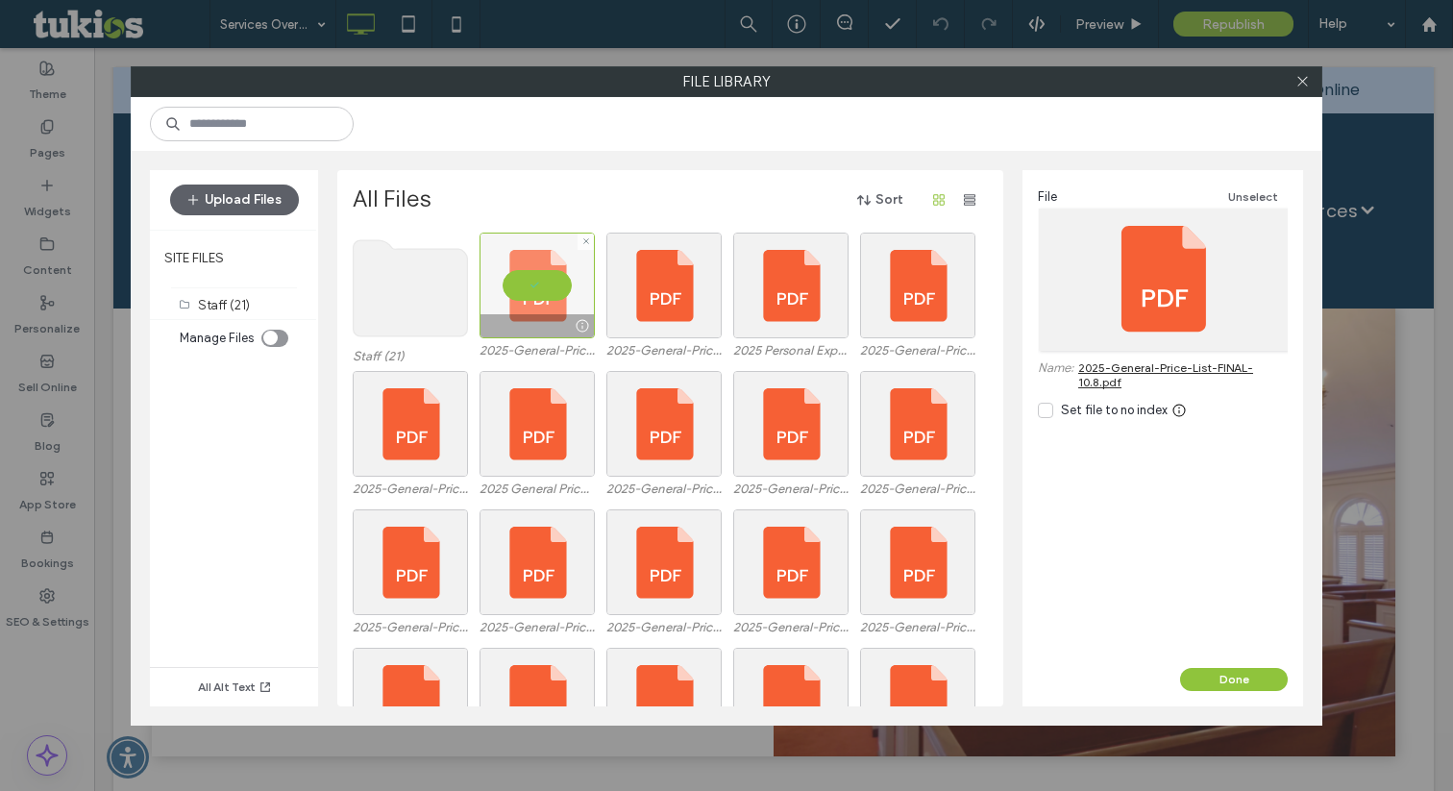
click at [545, 282] on div at bounding box center [536, 286] width 115 height 106
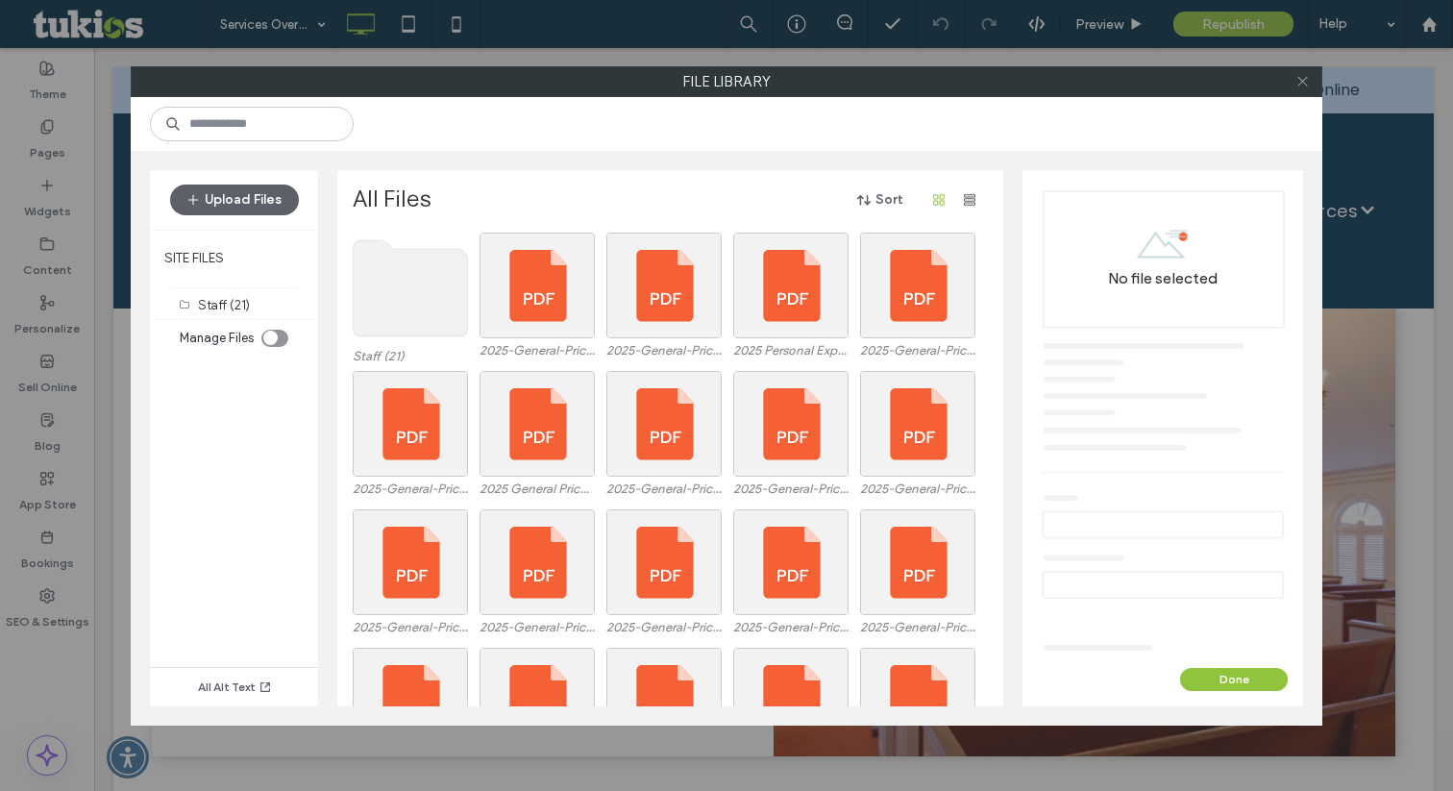
click at [1306, 83] on icon at bounding box center [1302, 81] width 14 height 14
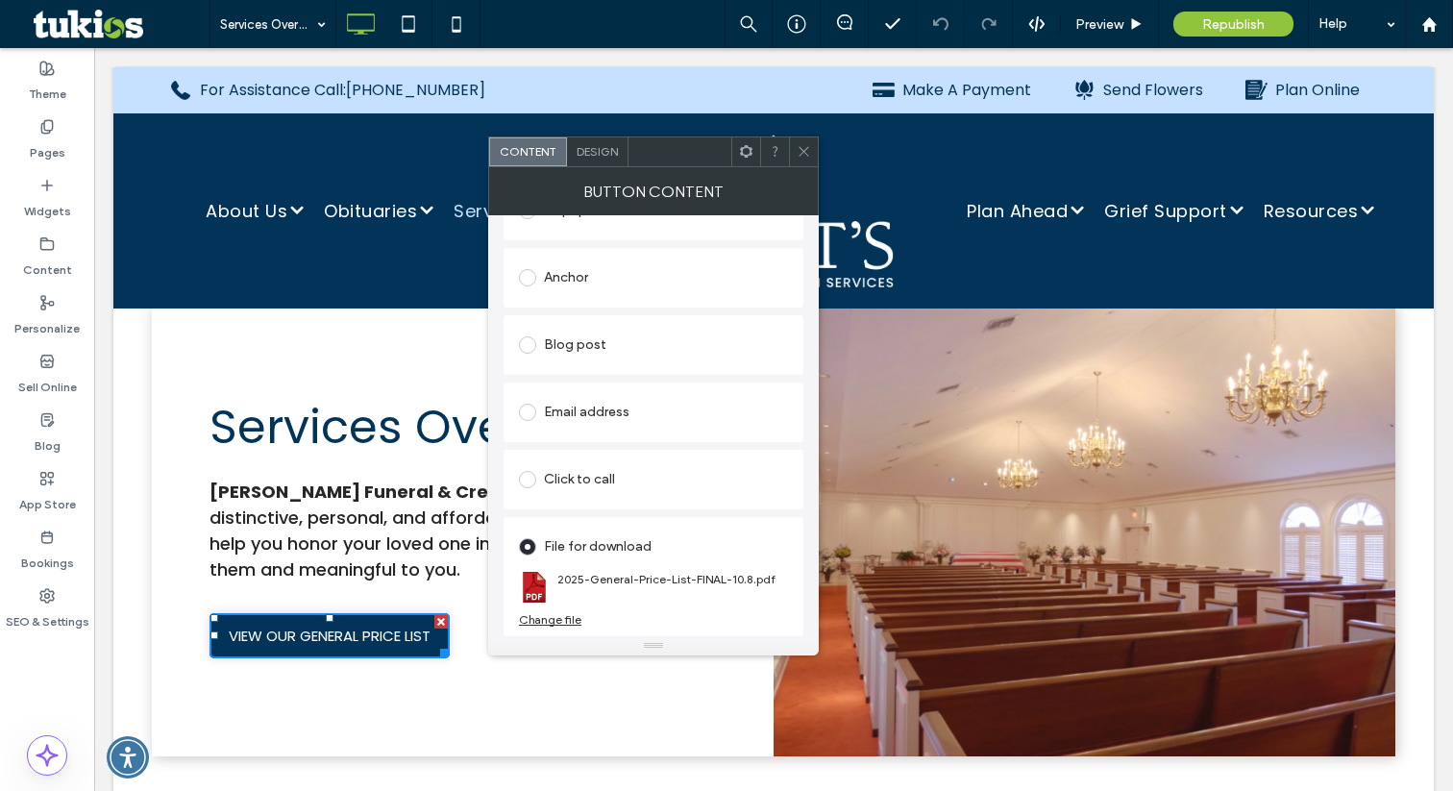
click at [799, 147] on use at bounding box center [803, 152] width 10 height 10
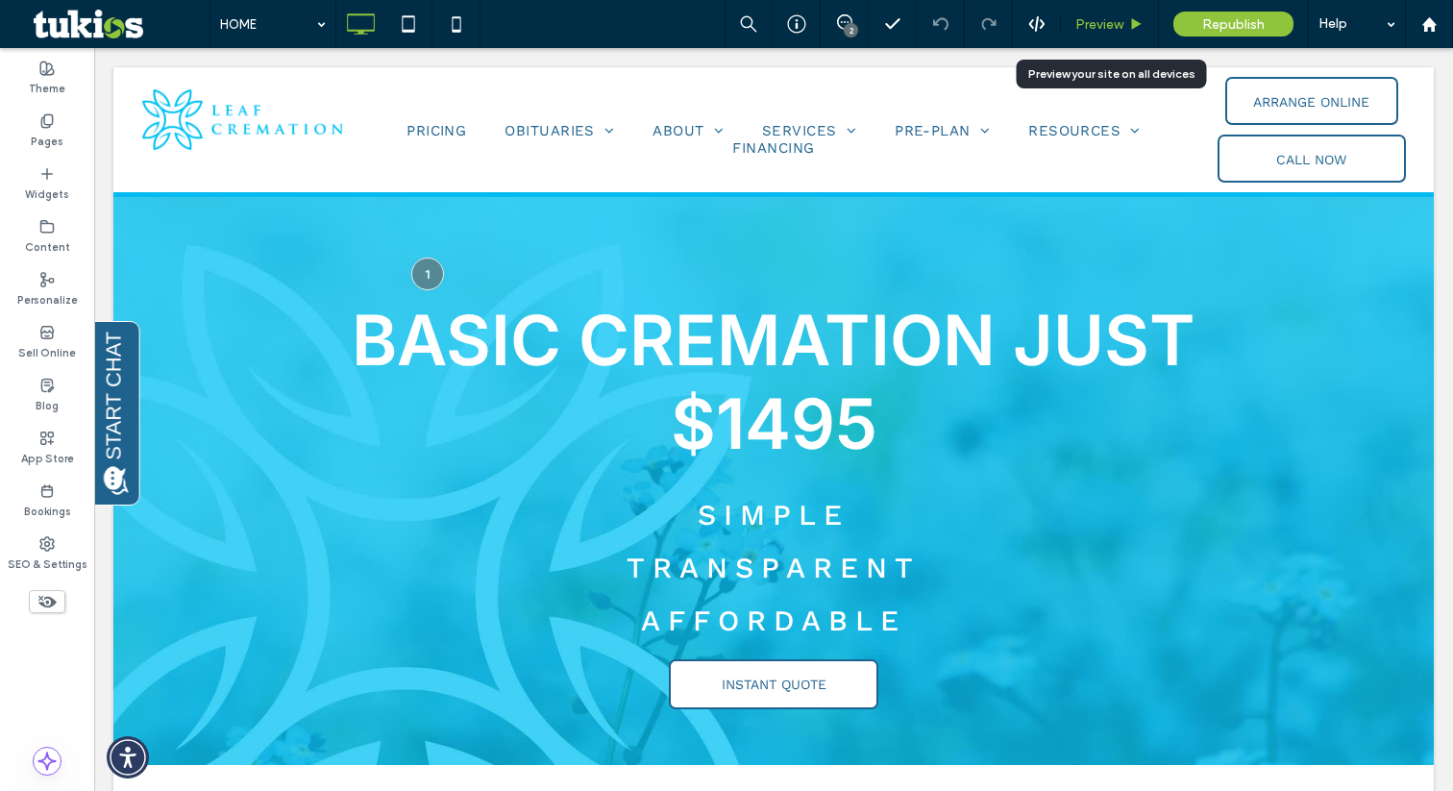
click at [1101, 27] on span "Preview" at bounding box center [1099, 24] width 48 height 16
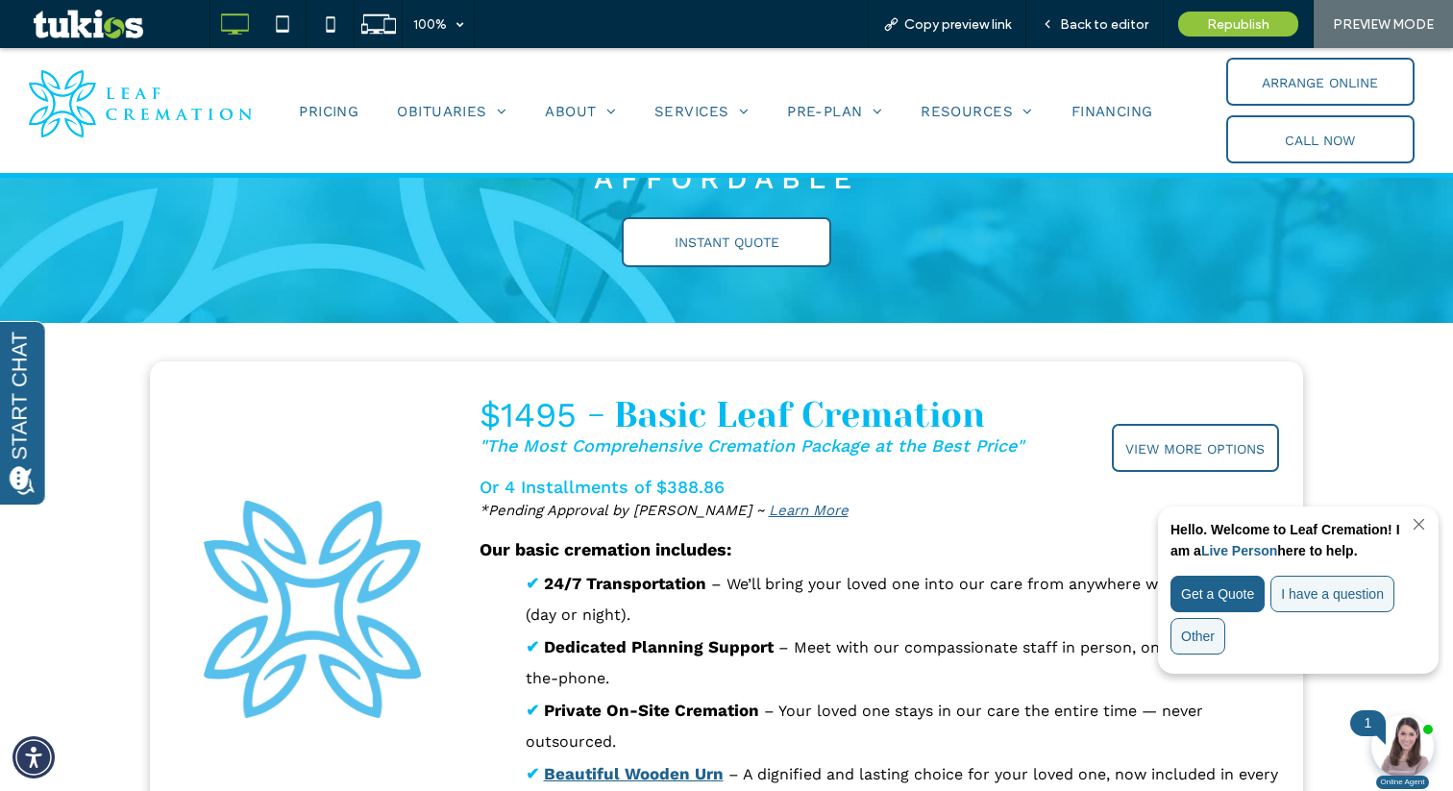
scroll to position [436, 0]
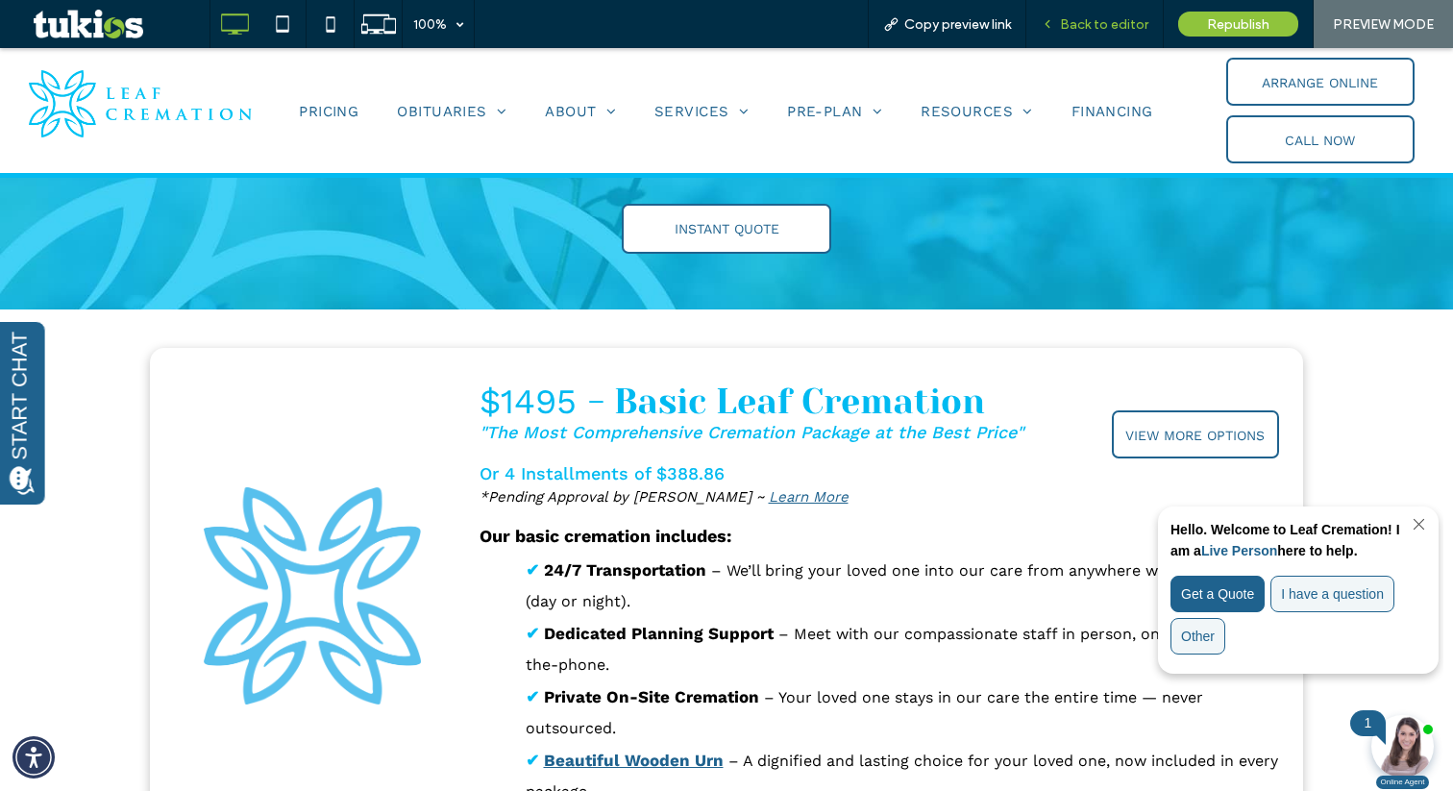
click at [1119, 16] on span "Back to editor" at bounding box center [1104, 24] width 88 height 16
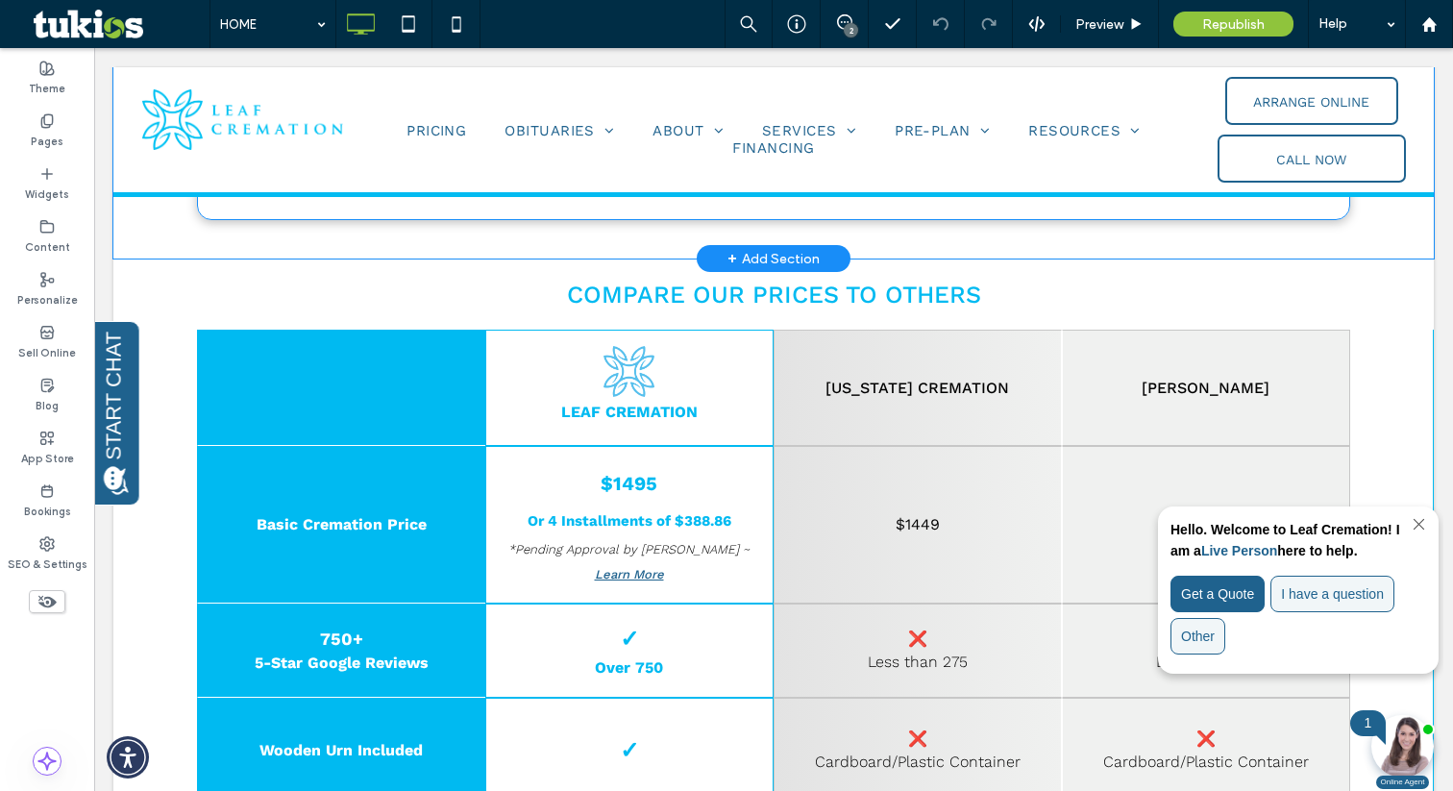
scroll to position [1322, 0]
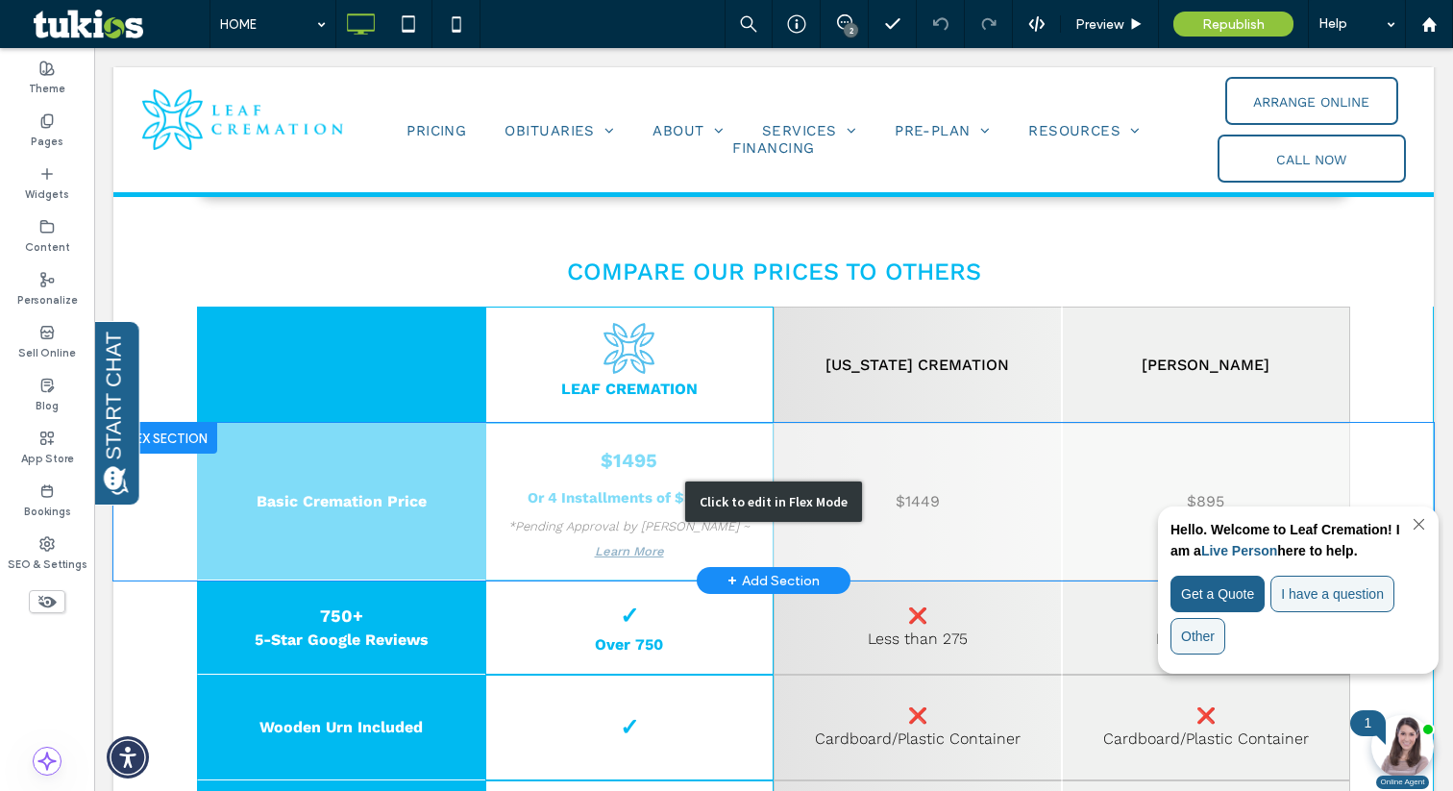
click at [769, 481] on div "Click to edit in Flex Mode" at bounding box center [773, 501] width 177 height 40
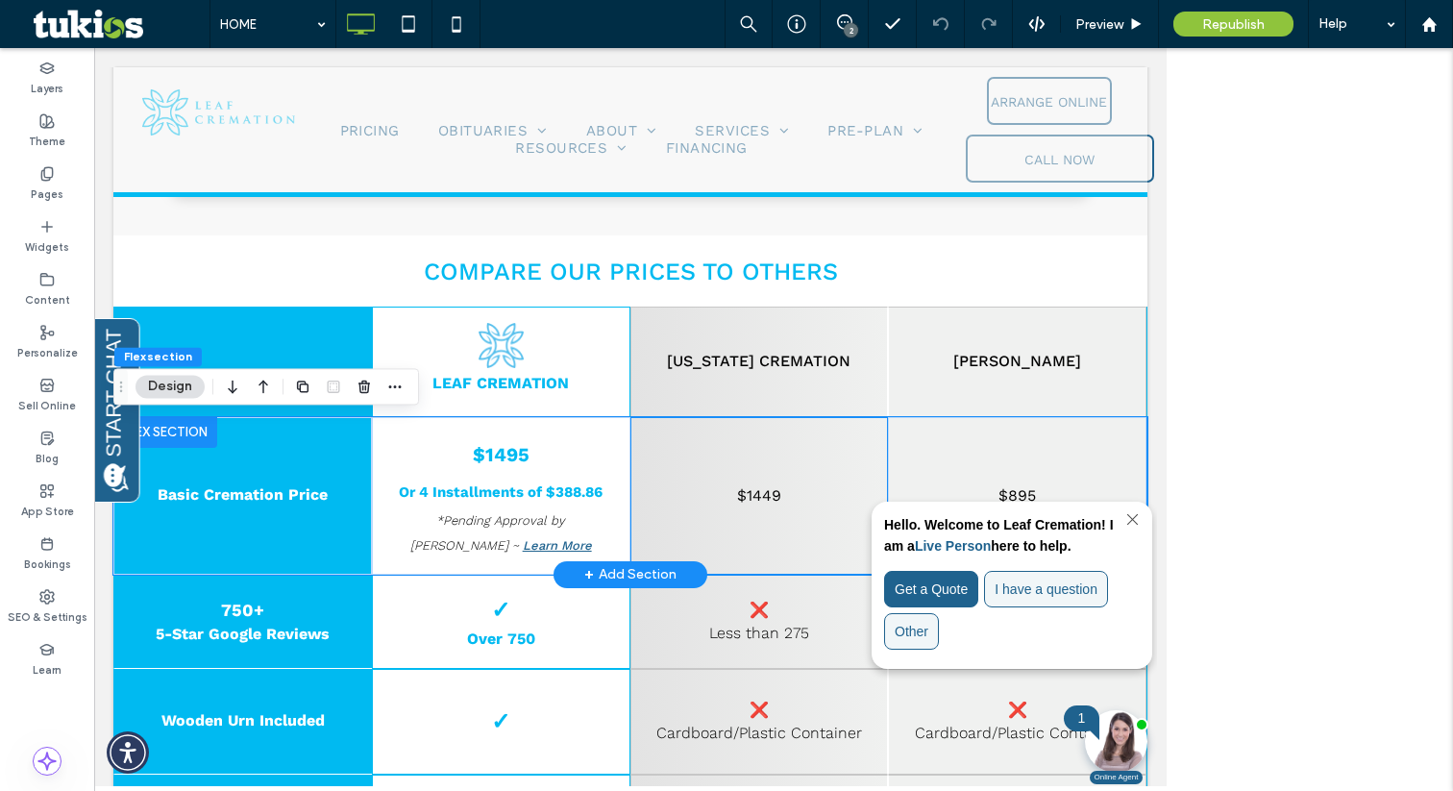
type input "*"
type input "***"
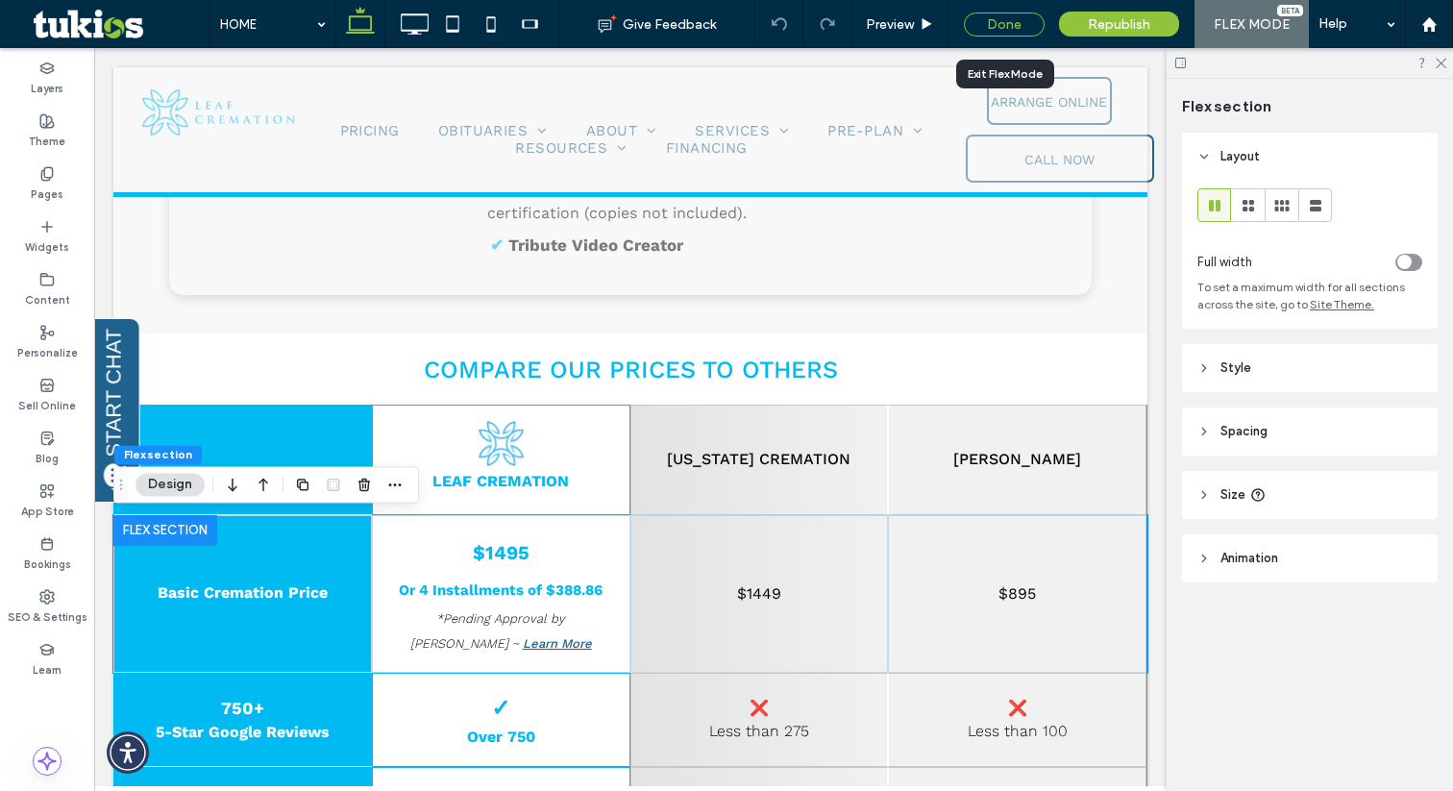
scroll to position [0, 0]
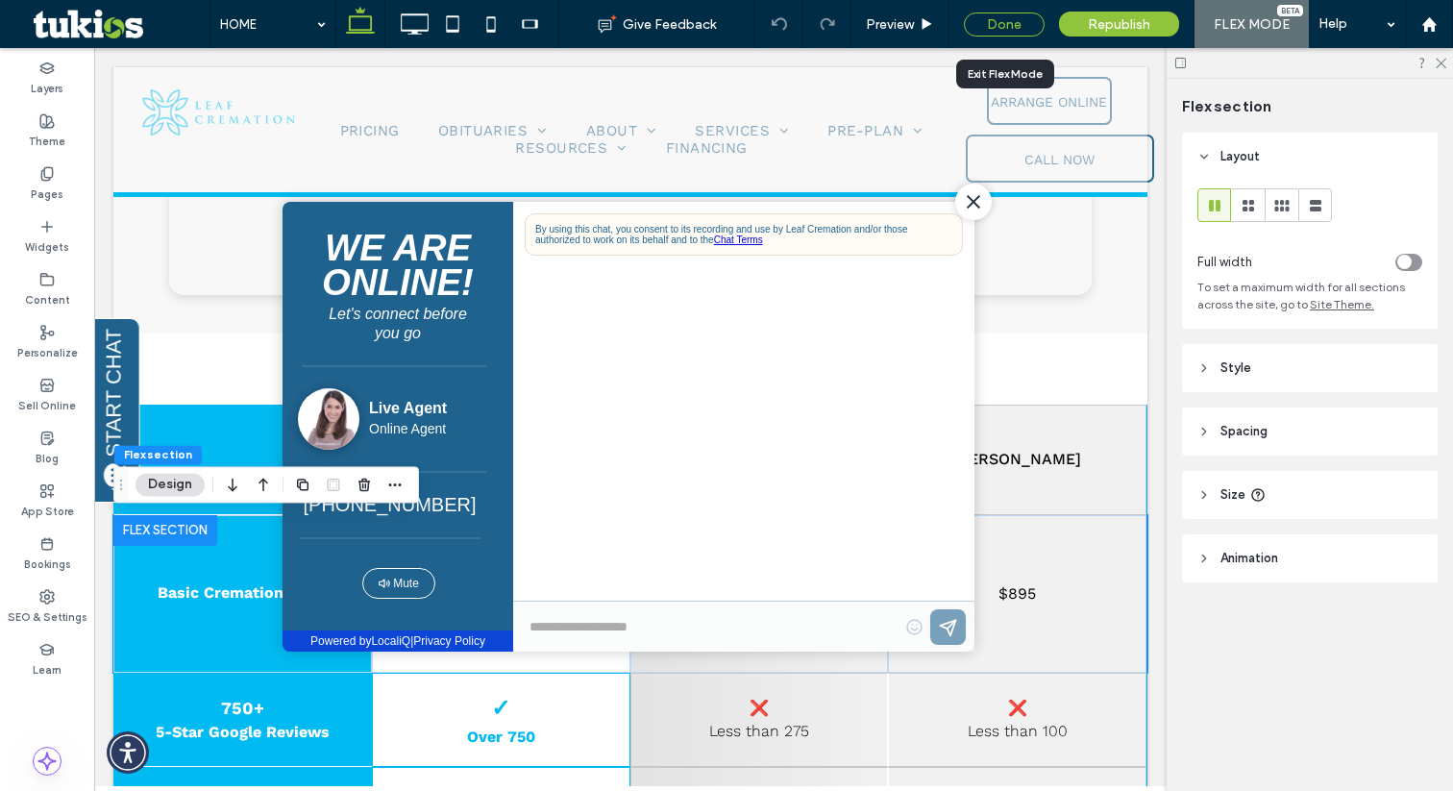
drag, startPoint x: 1003, startPoint y: 23, endPoint x: 864, endPoint y: 10, distance: 140.0
click at [1003, 23] on div "Done" at bounding box center [1004, 24] width 81 height 24
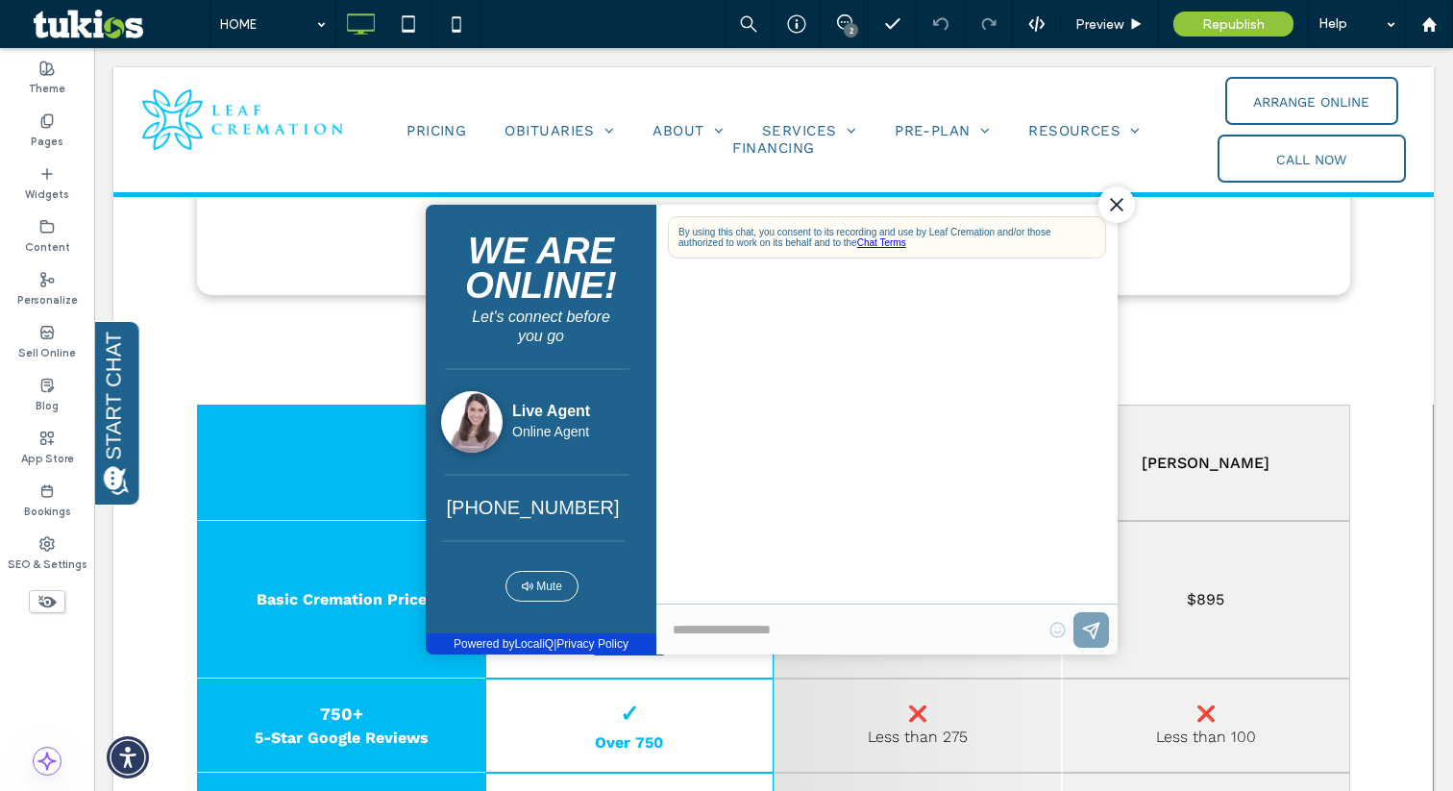
click at [1104, 207] on div "Close Chat" at bounding box center [1116, 203] width 37 height 37
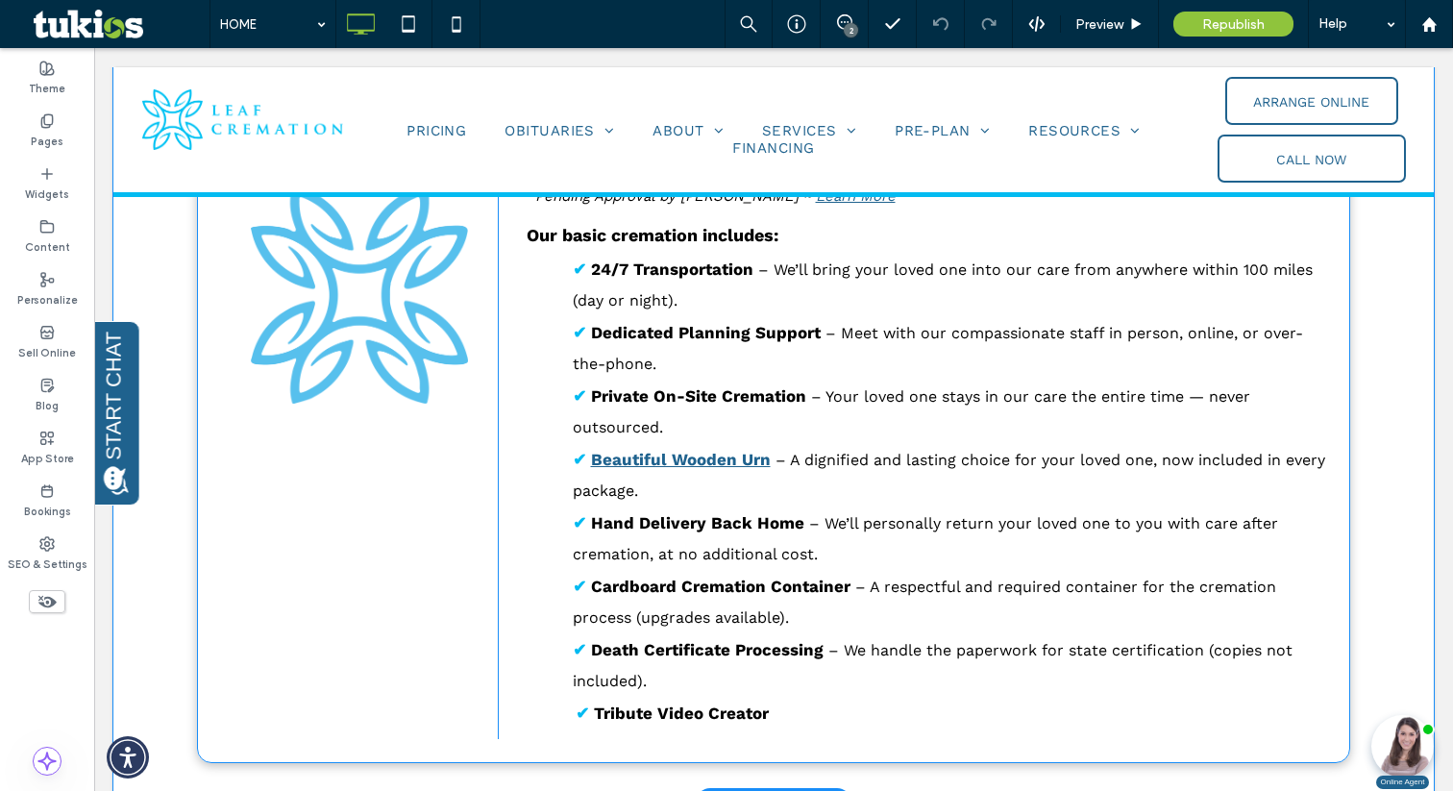
scroll to position [708, 0]
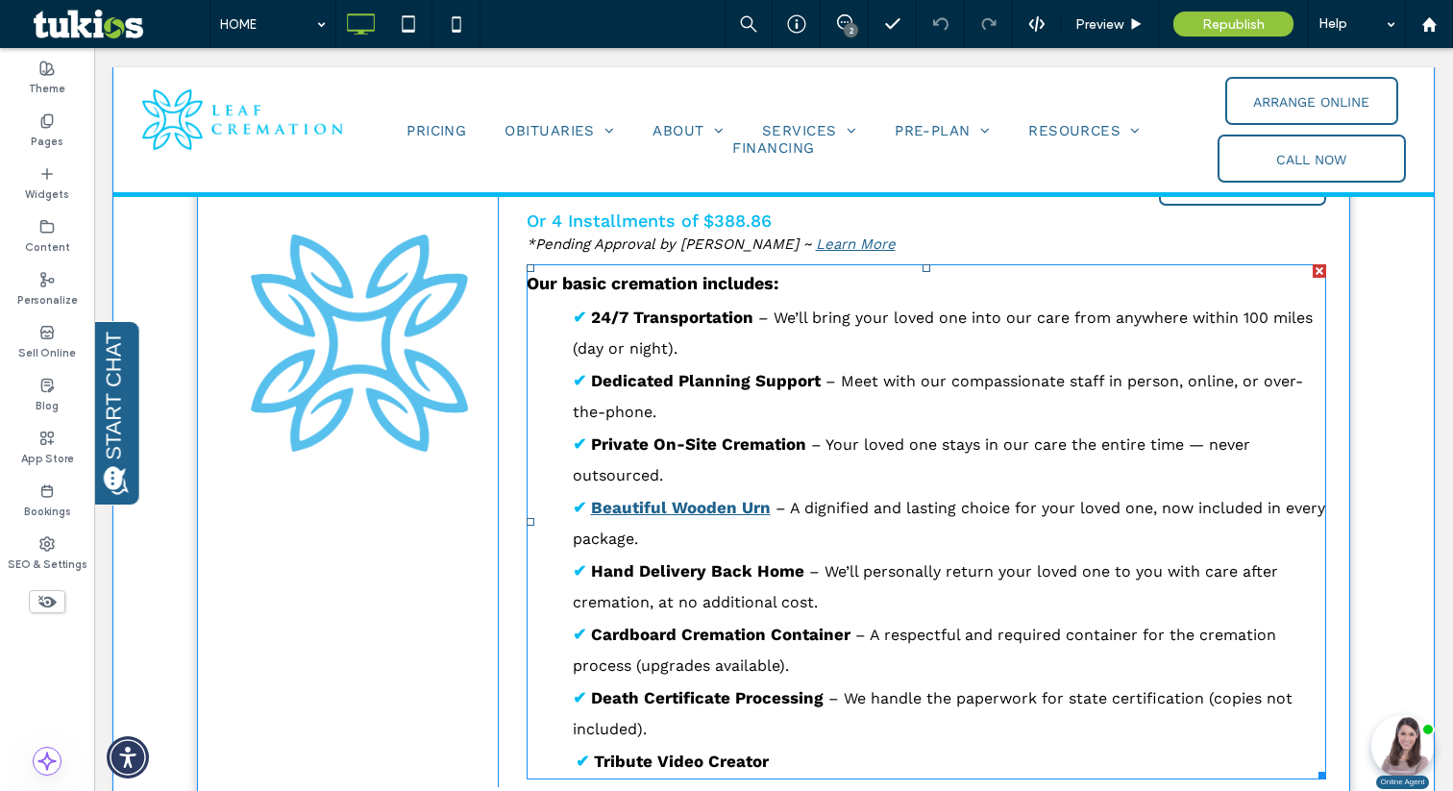
click at [767, 437] on strong "Private On-Site Cremation" at bounding box center [698, 443] width 215 height 19
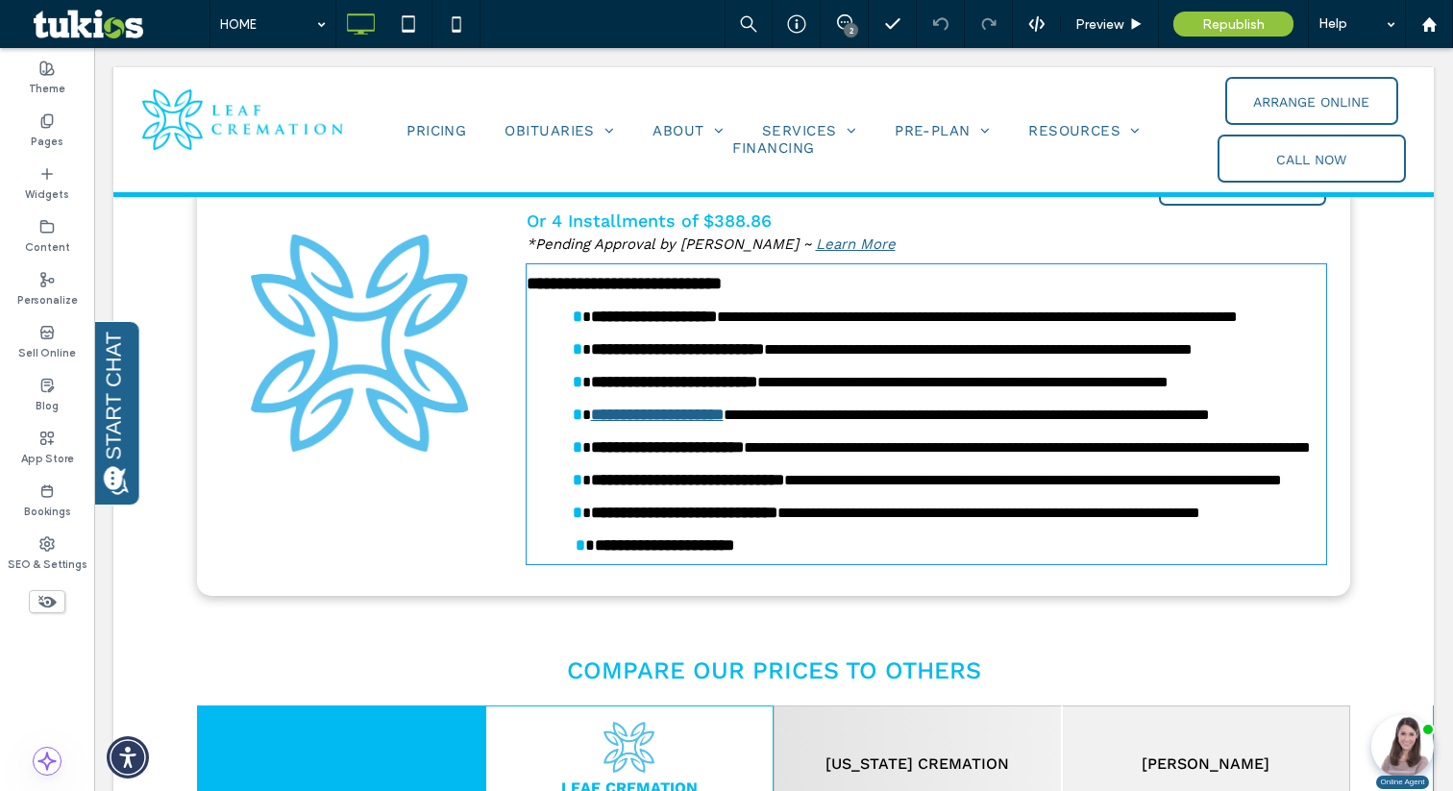
type input "*********"
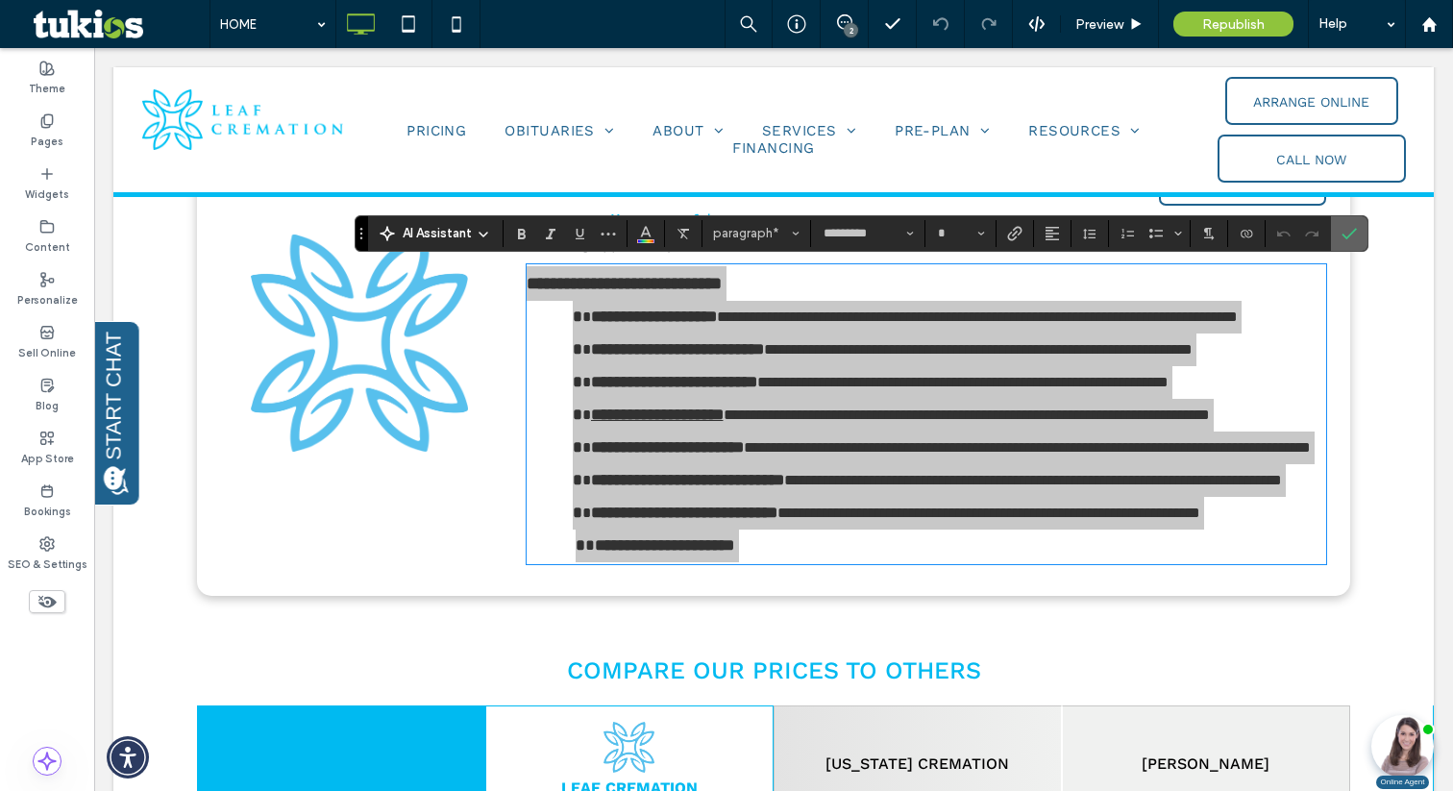
click at [1346, 234] on icon "Confirm" at bounding box center [1348, 233] width 15 height 15
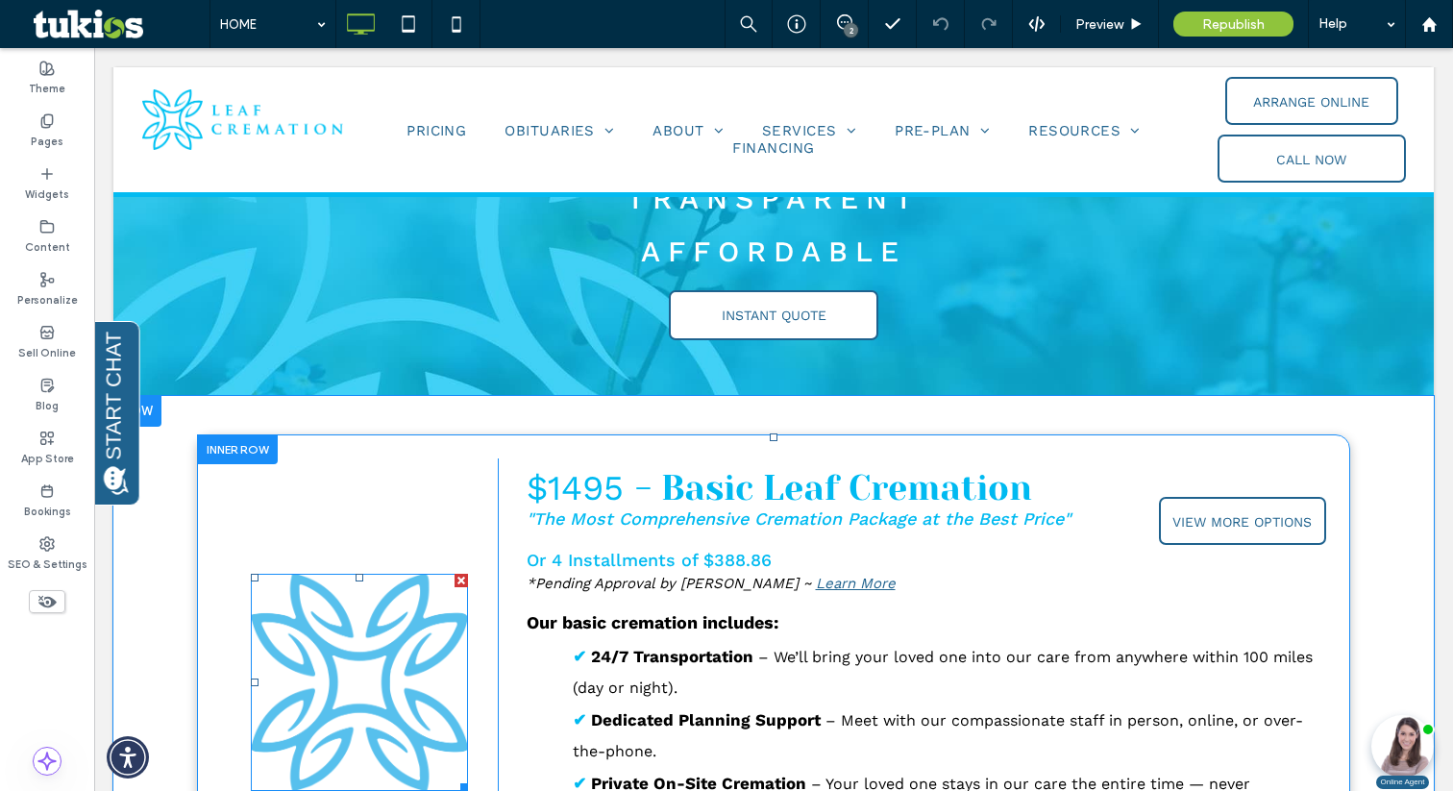
scroll to position [307, 0]
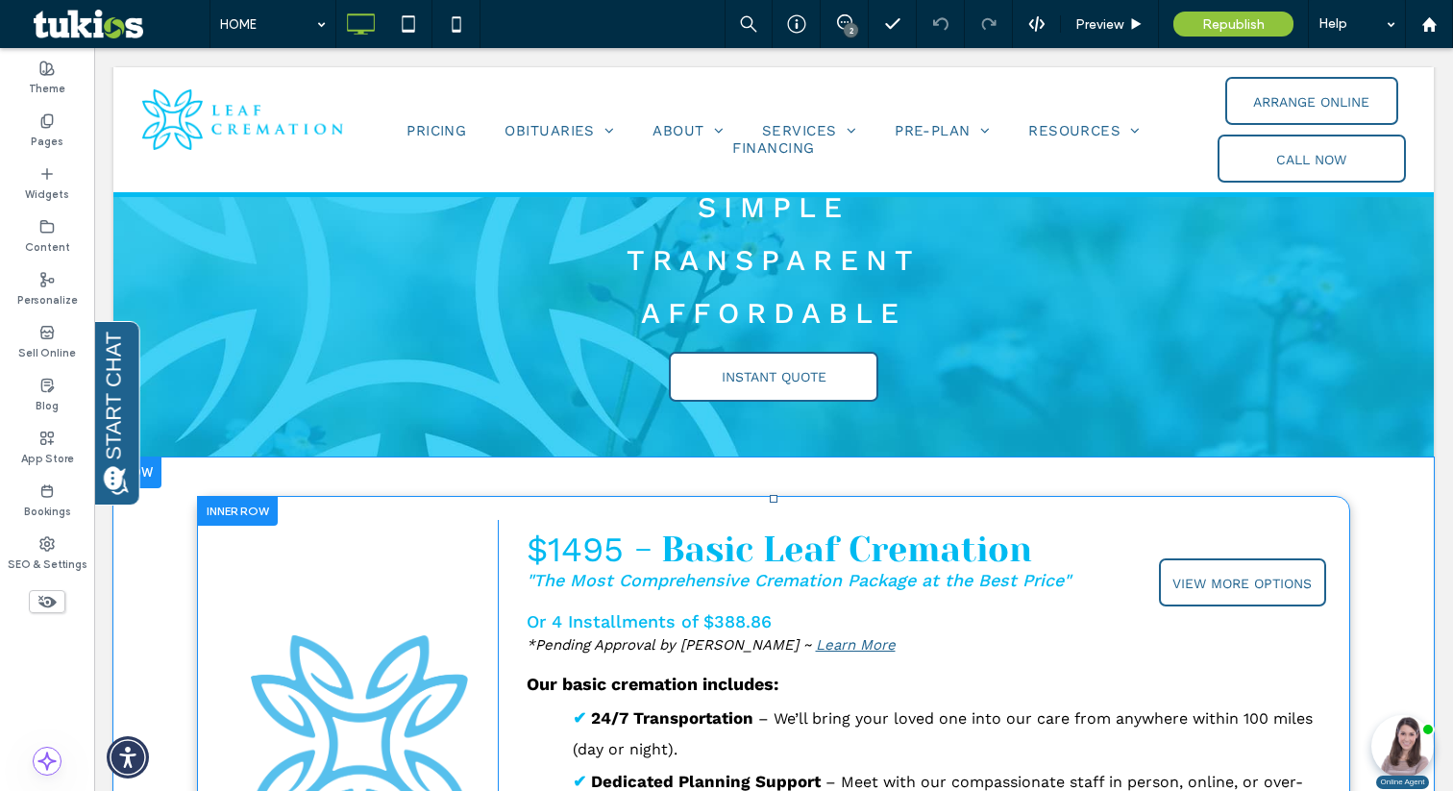
click at [217, 517] on div at bounding box center [237, 511] width 81 height 30
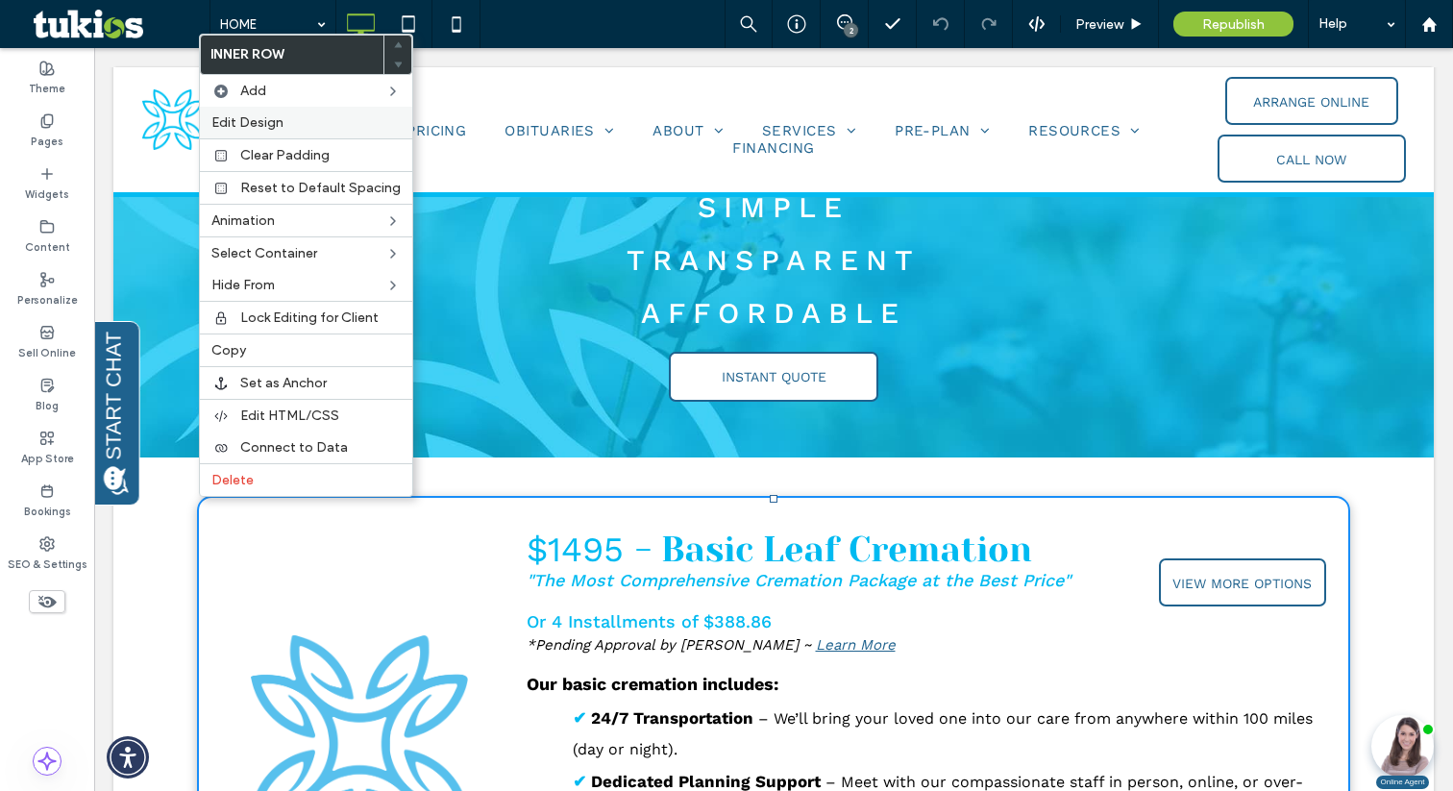
click at [306, 130] on label "Edit Design" at bounding box center [305, 122] width 189 height 16
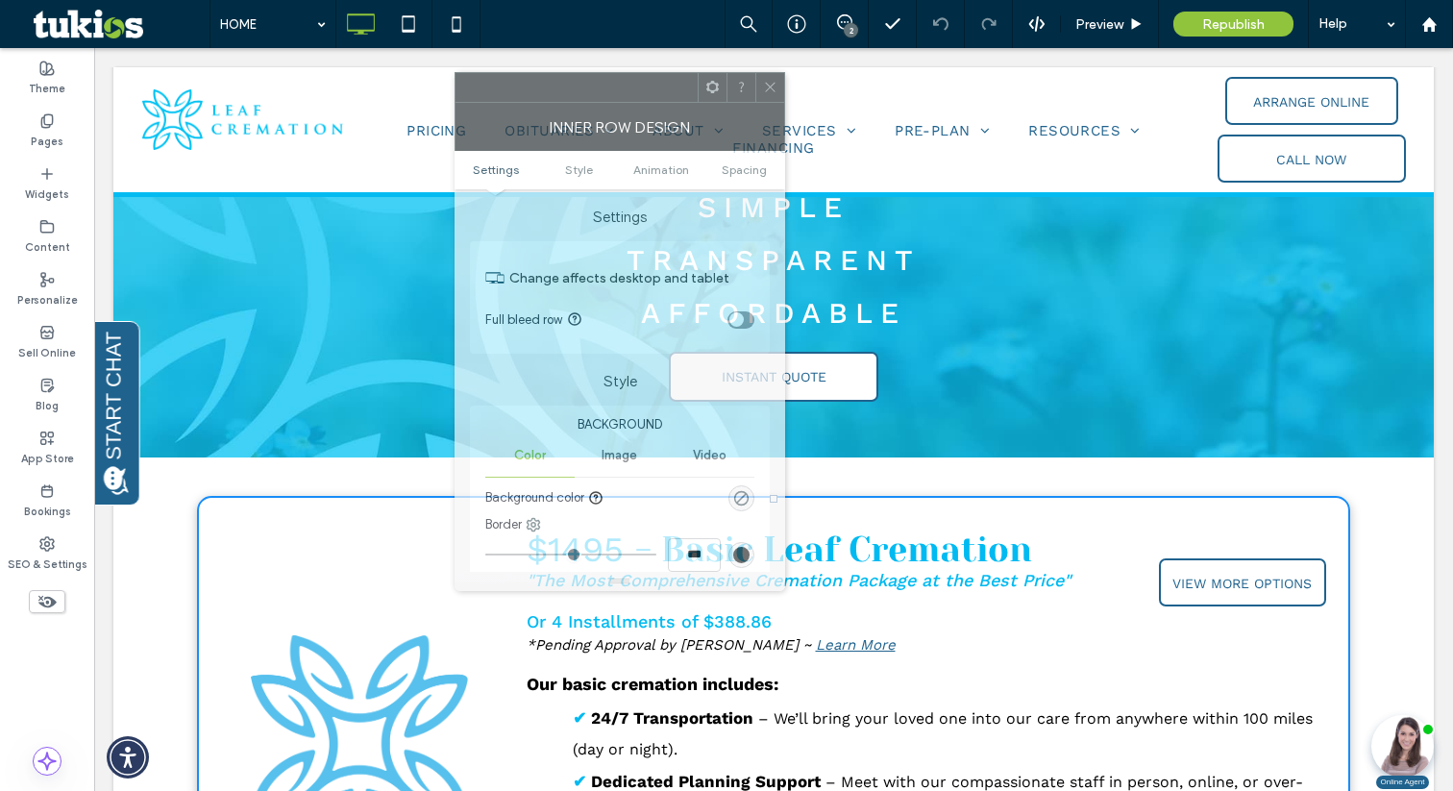
drag, startPoint x: 219, startPoint y: 172, endPoint x: 562, endPoint y: 108, distance: 349.0
click at [562, 108] on div "Inner Row Design" at bounding box center [620, 127] width 331 height 48
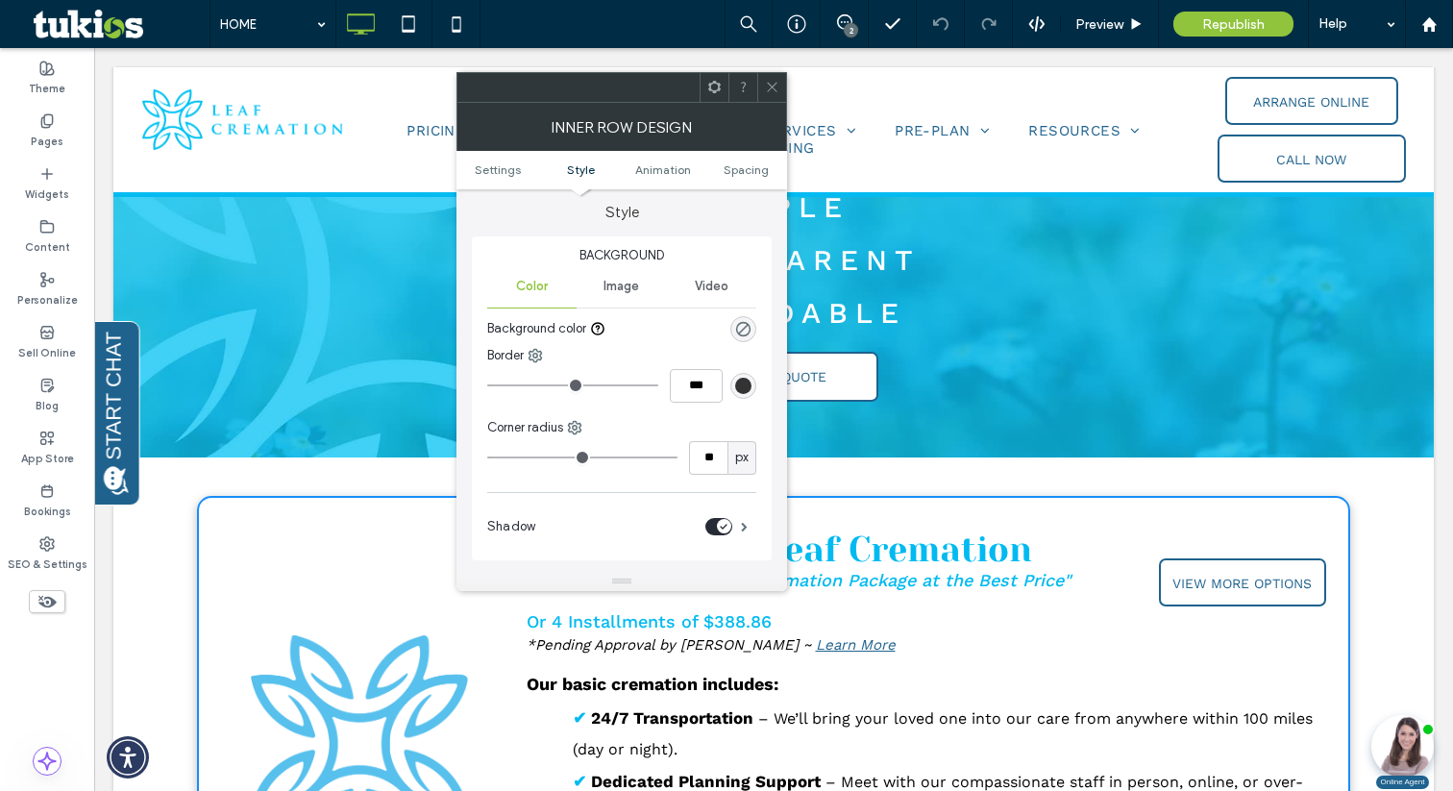
scroll to position [198, 0]
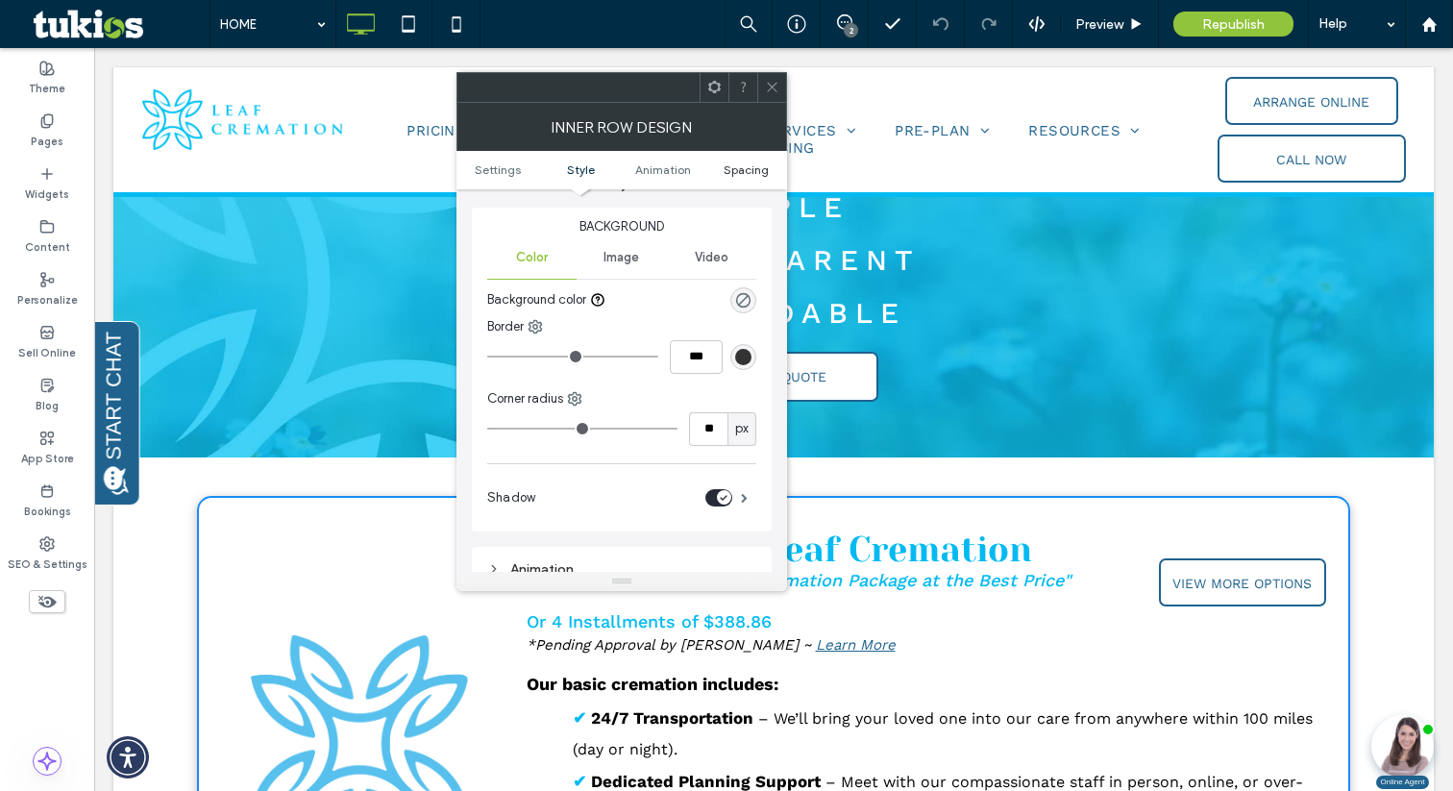
click at [729, 168] on span "Spacing" at bounding box center [746, 169] width 45 height 14
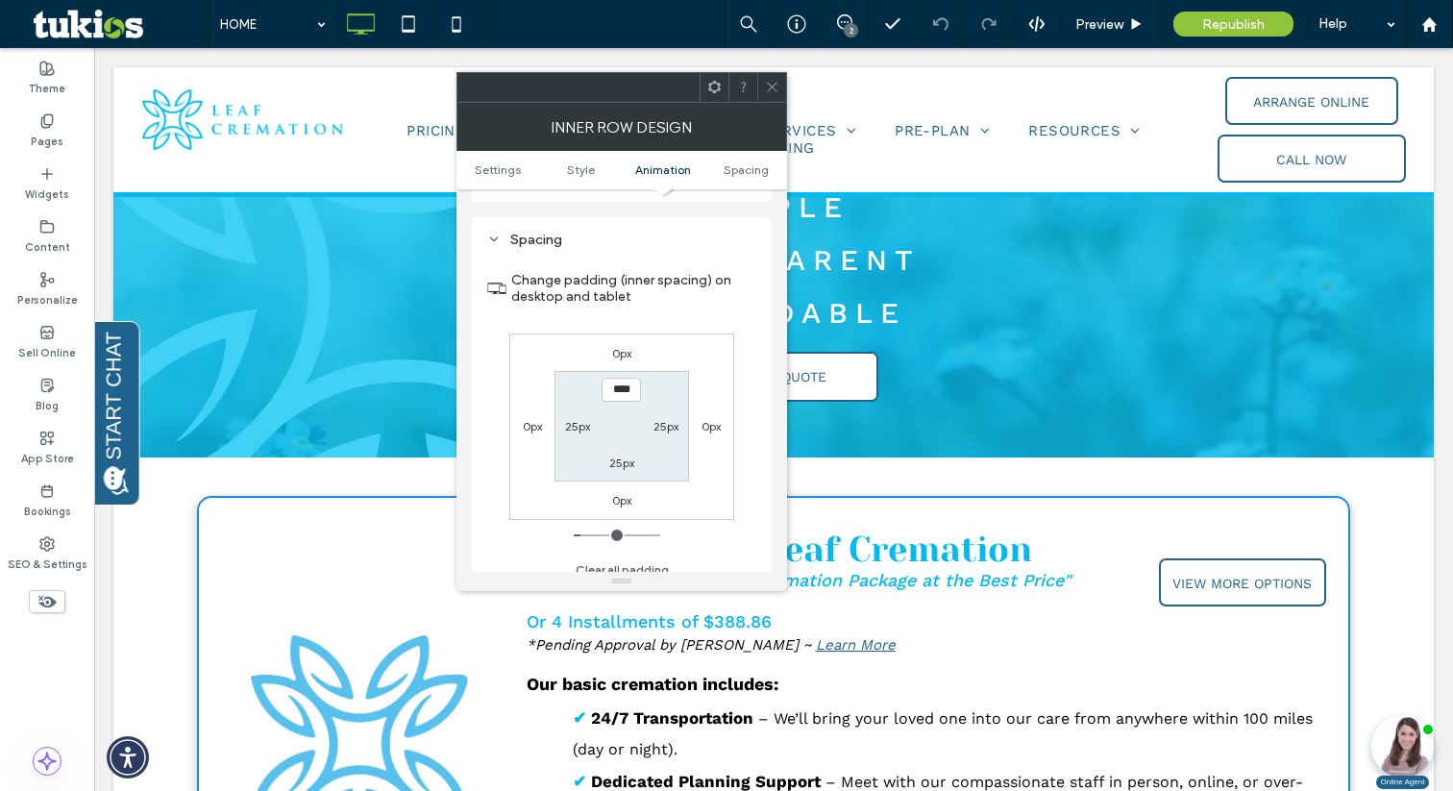
scroll to position [602, 0]
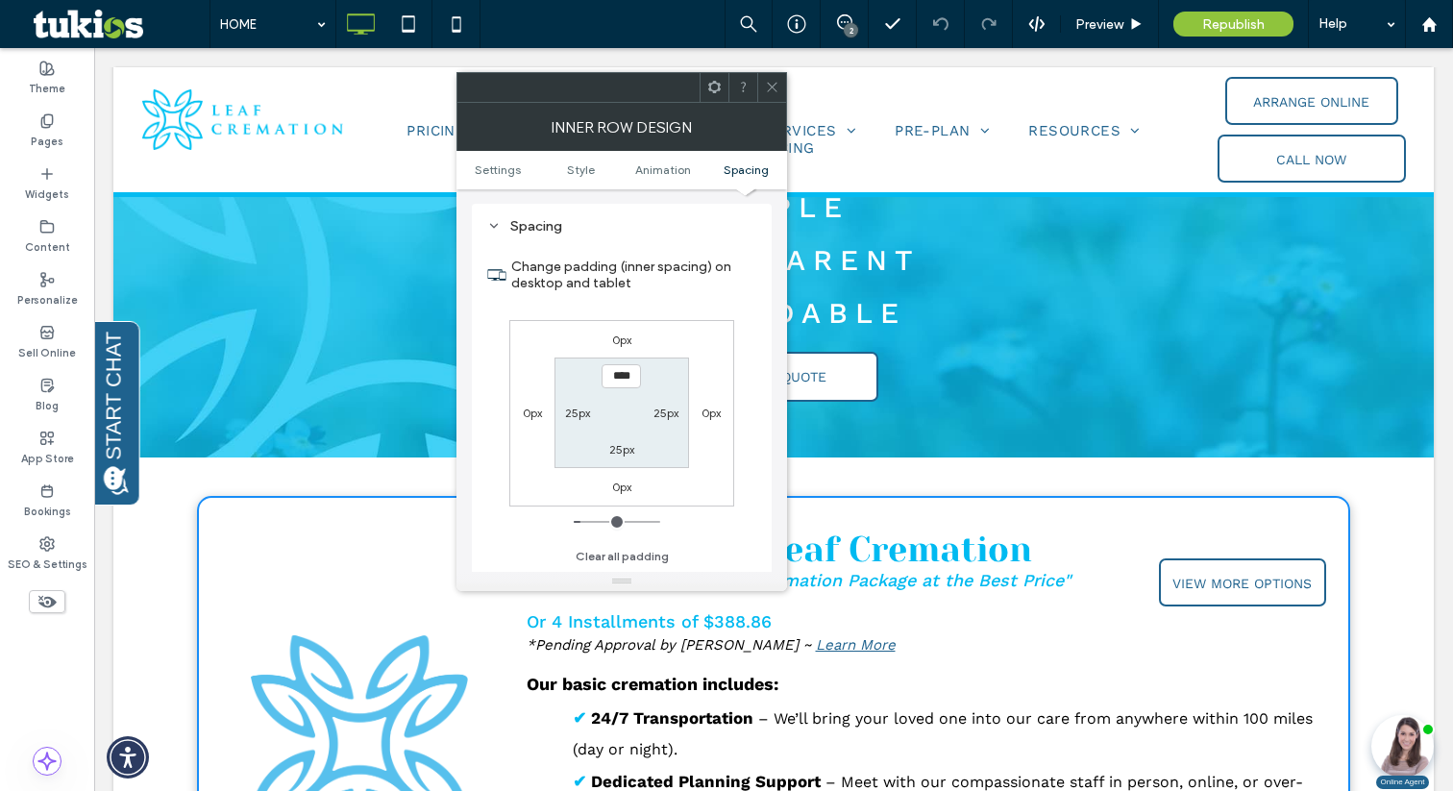
click at [772, 87] on use at bounding box center [772, 88] width 10 height 10
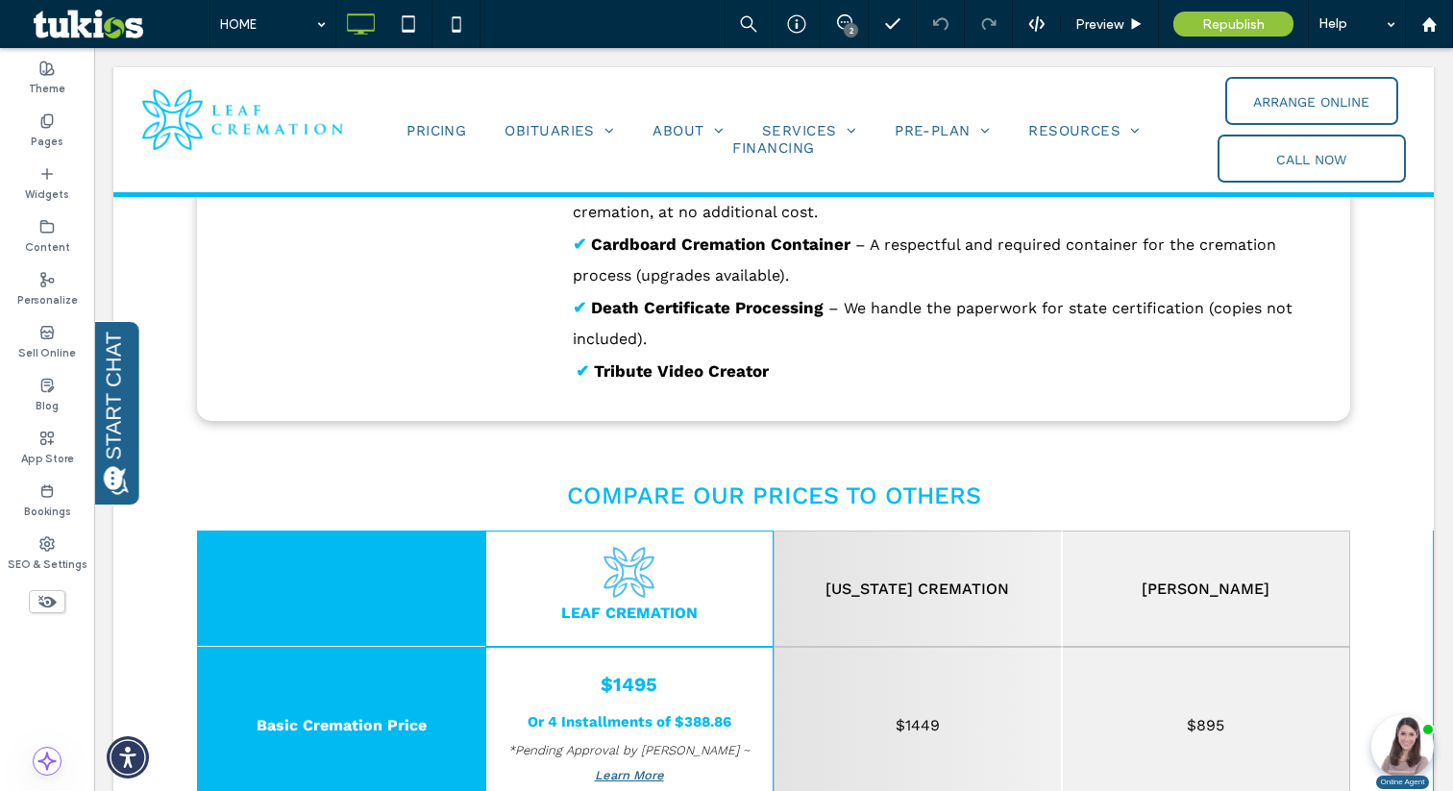
scroll to position [1106, 0]
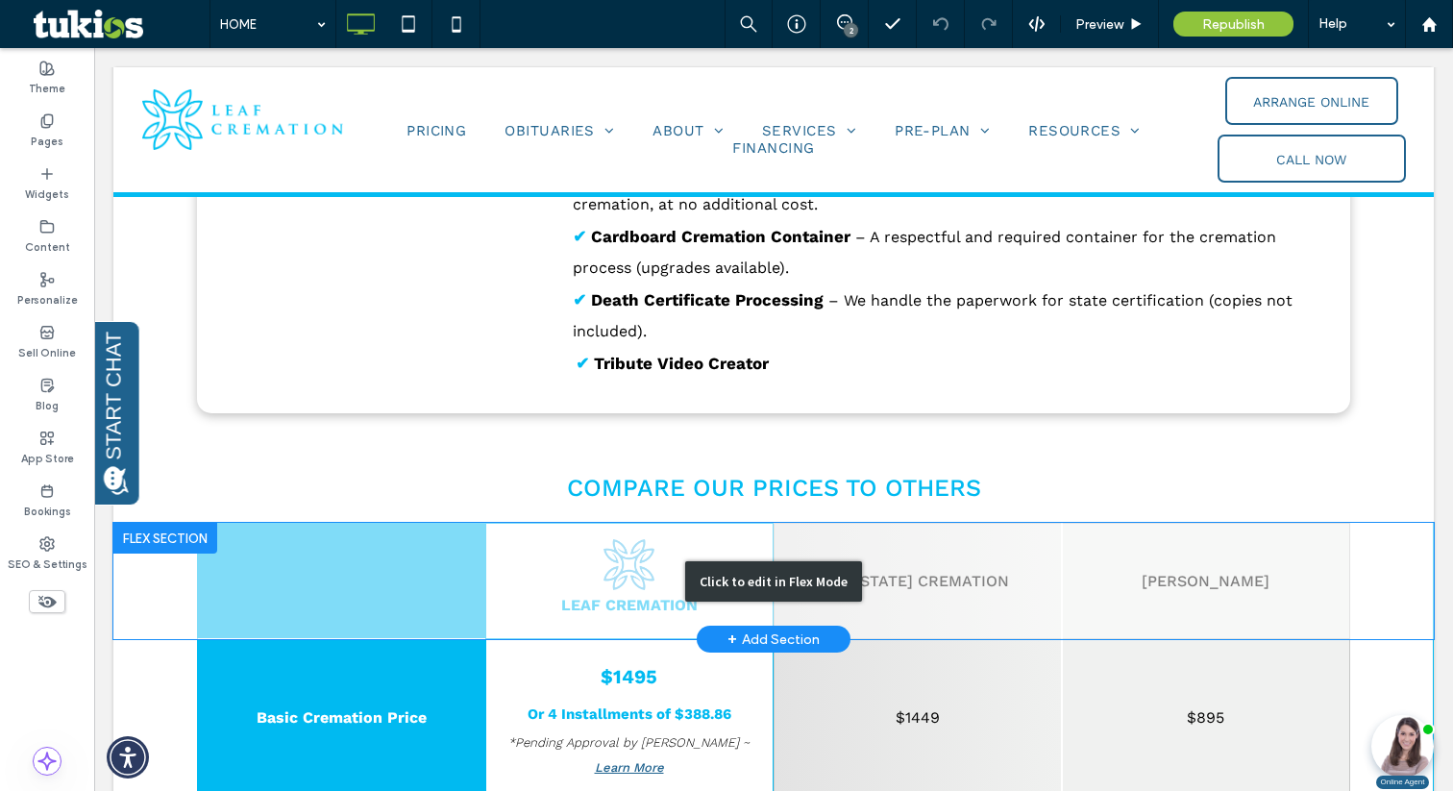
click at [731, 586] on div "Click to edit in Flex Mode" at bounding box center [773, 581] width 177 height 40
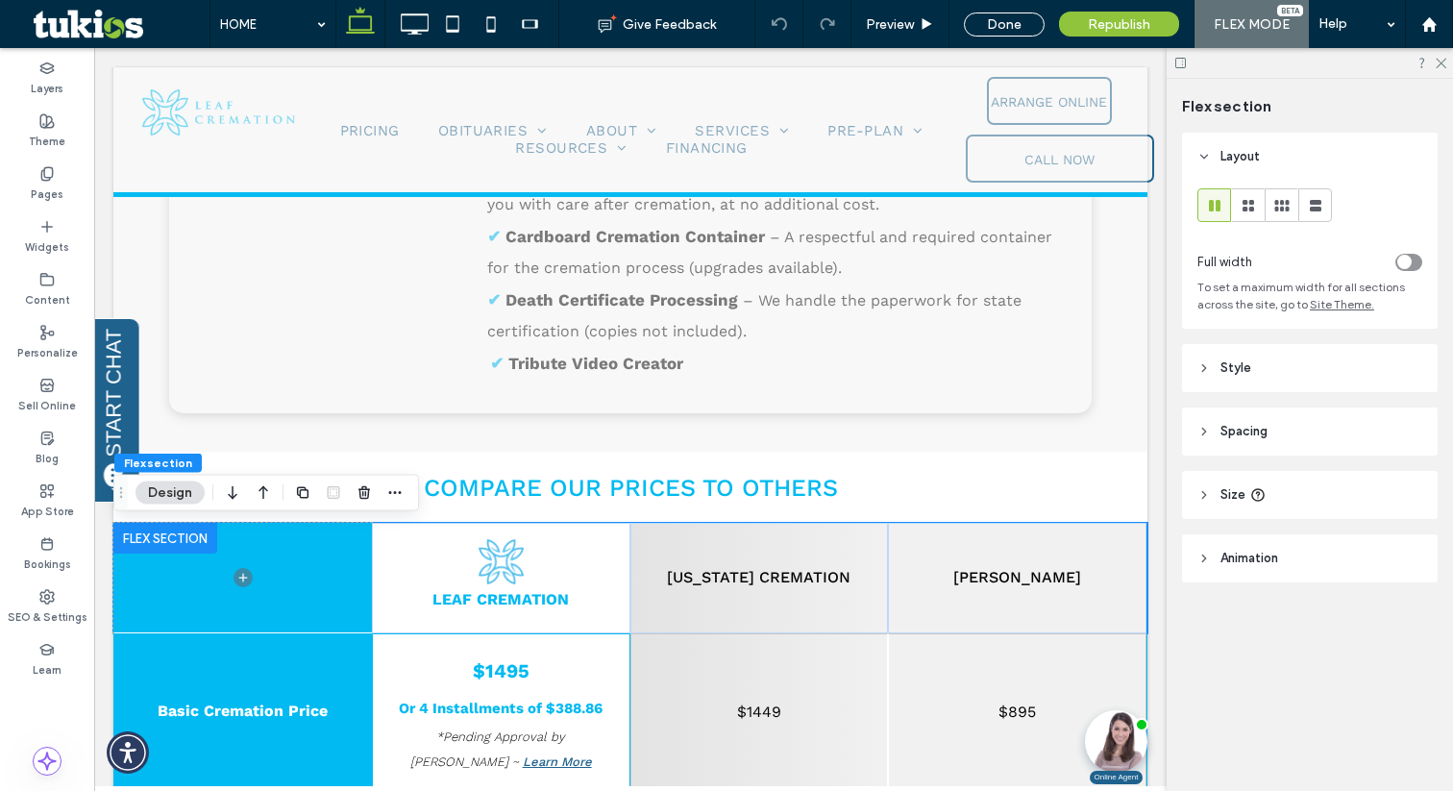
click at [1253, 369] on header "Style" at bounding box center [1310, 368] width 256 height 48
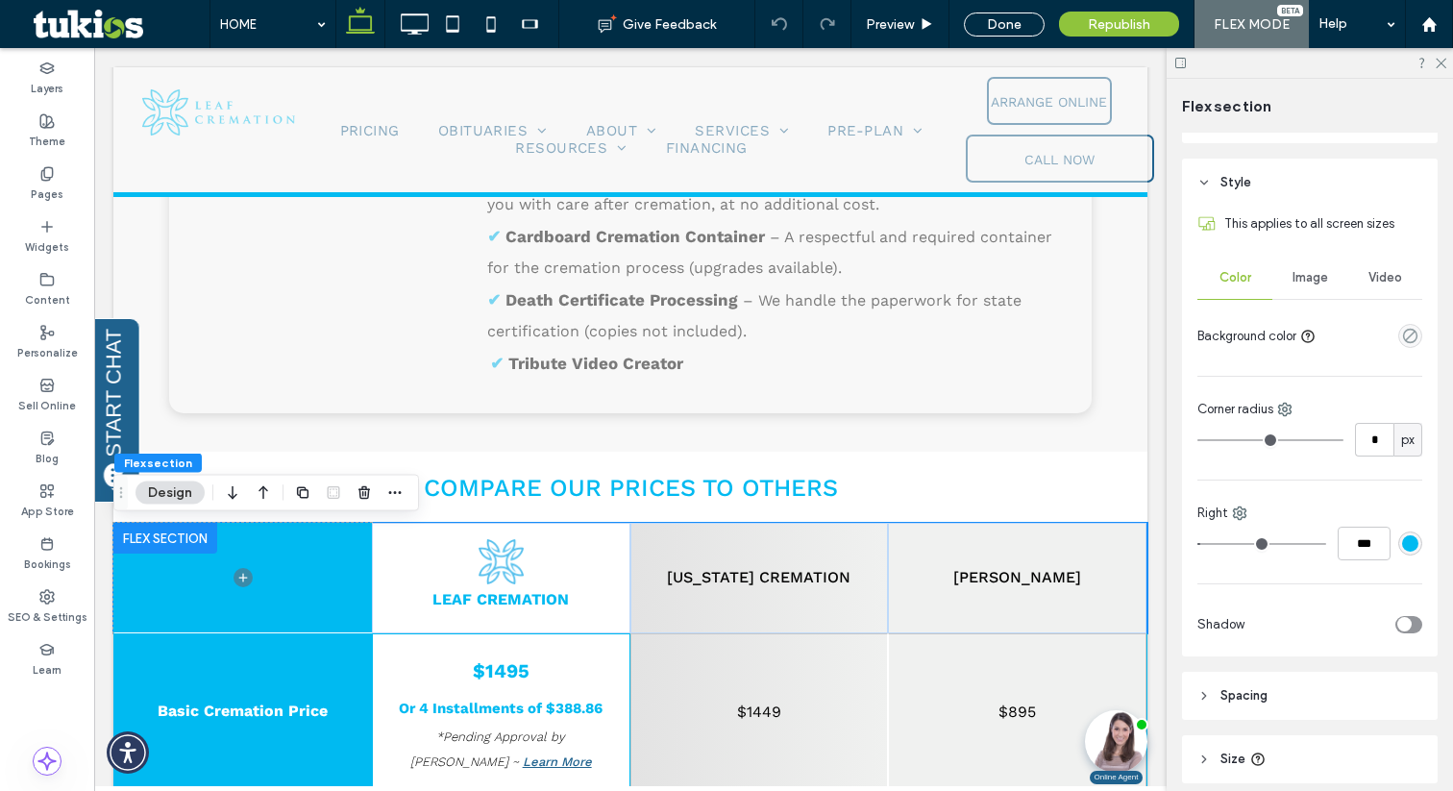
scroll to position [327, 0]
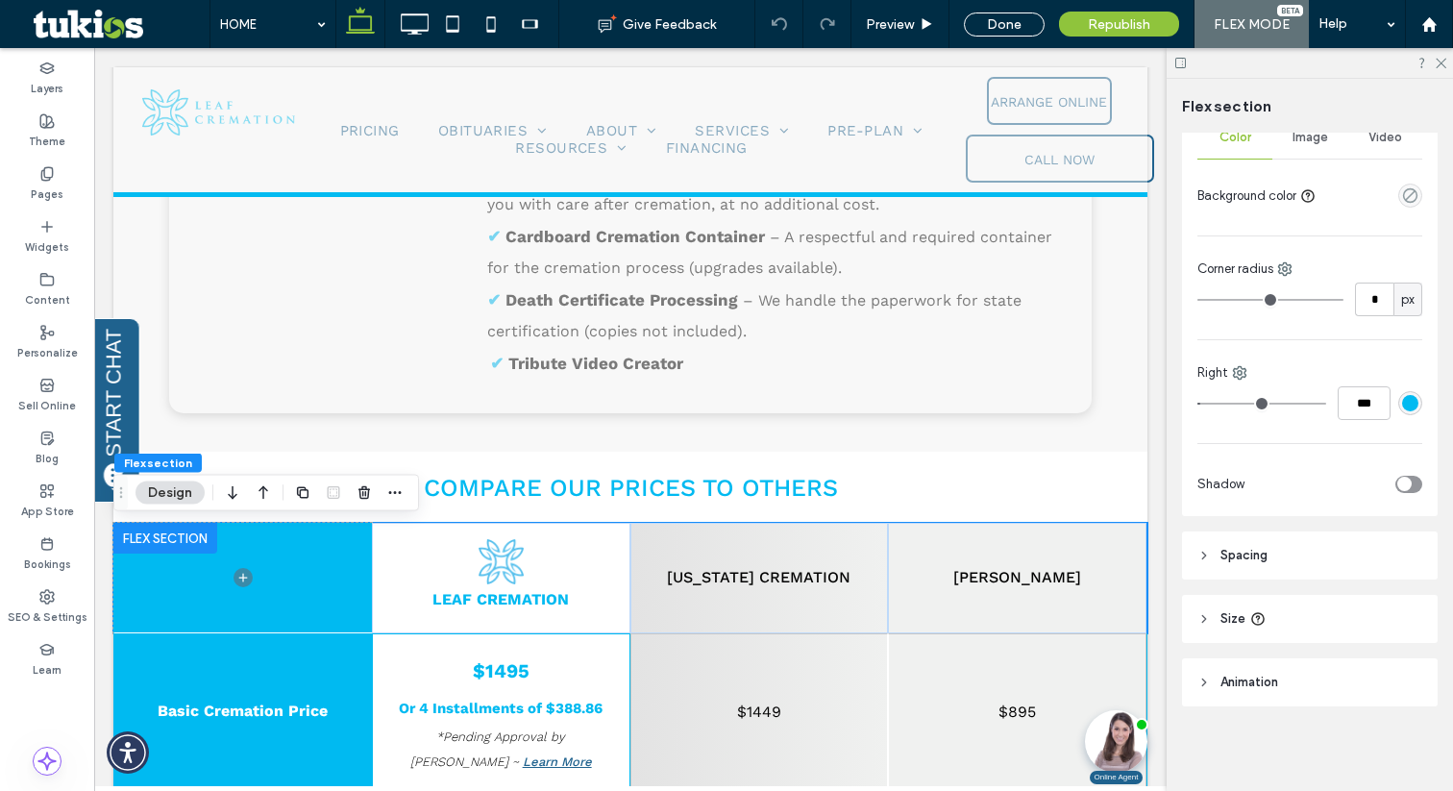
click at [1257, 546] on span "Spacing" at bounding box center [1243, 555] width 47 height 19
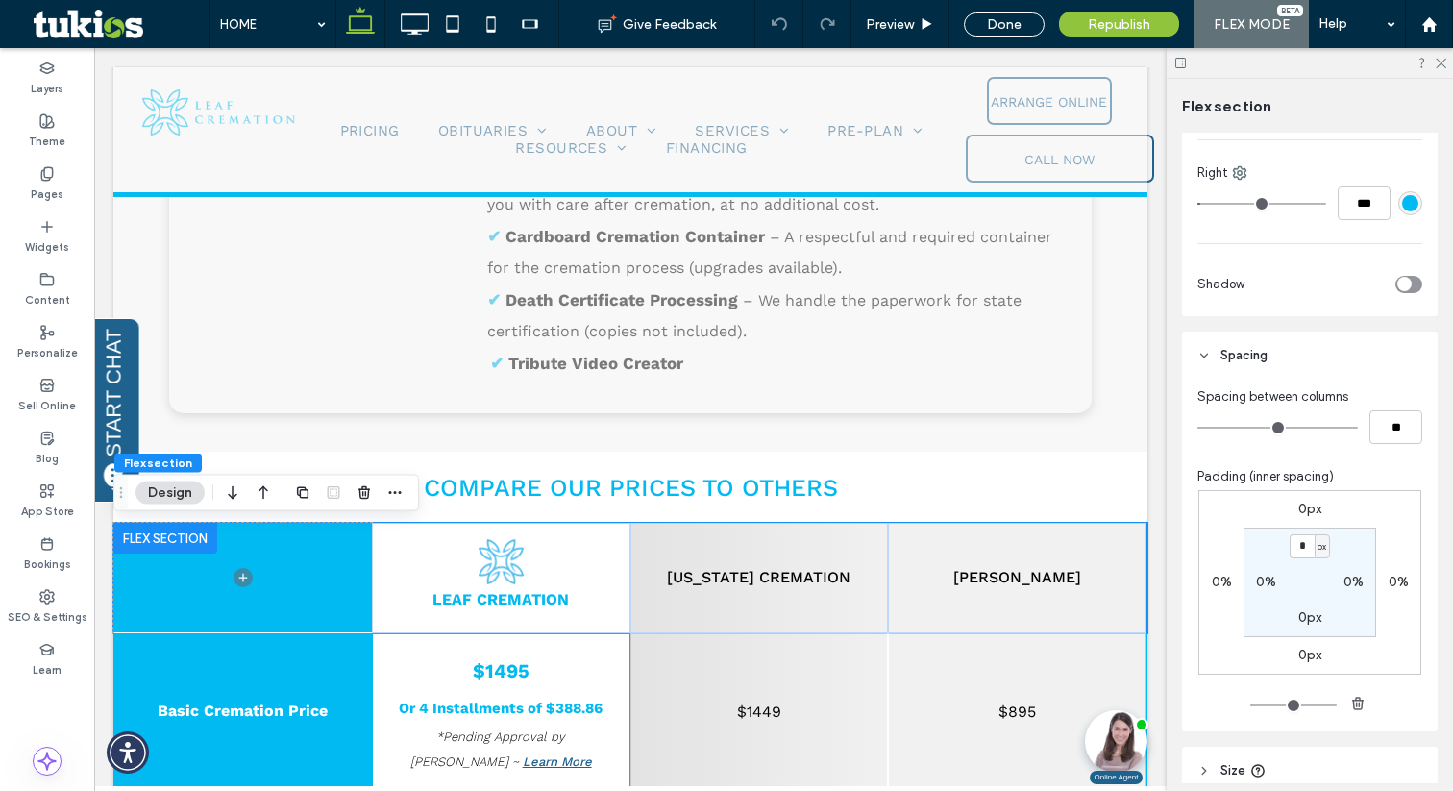
scroll to position [492, 0]
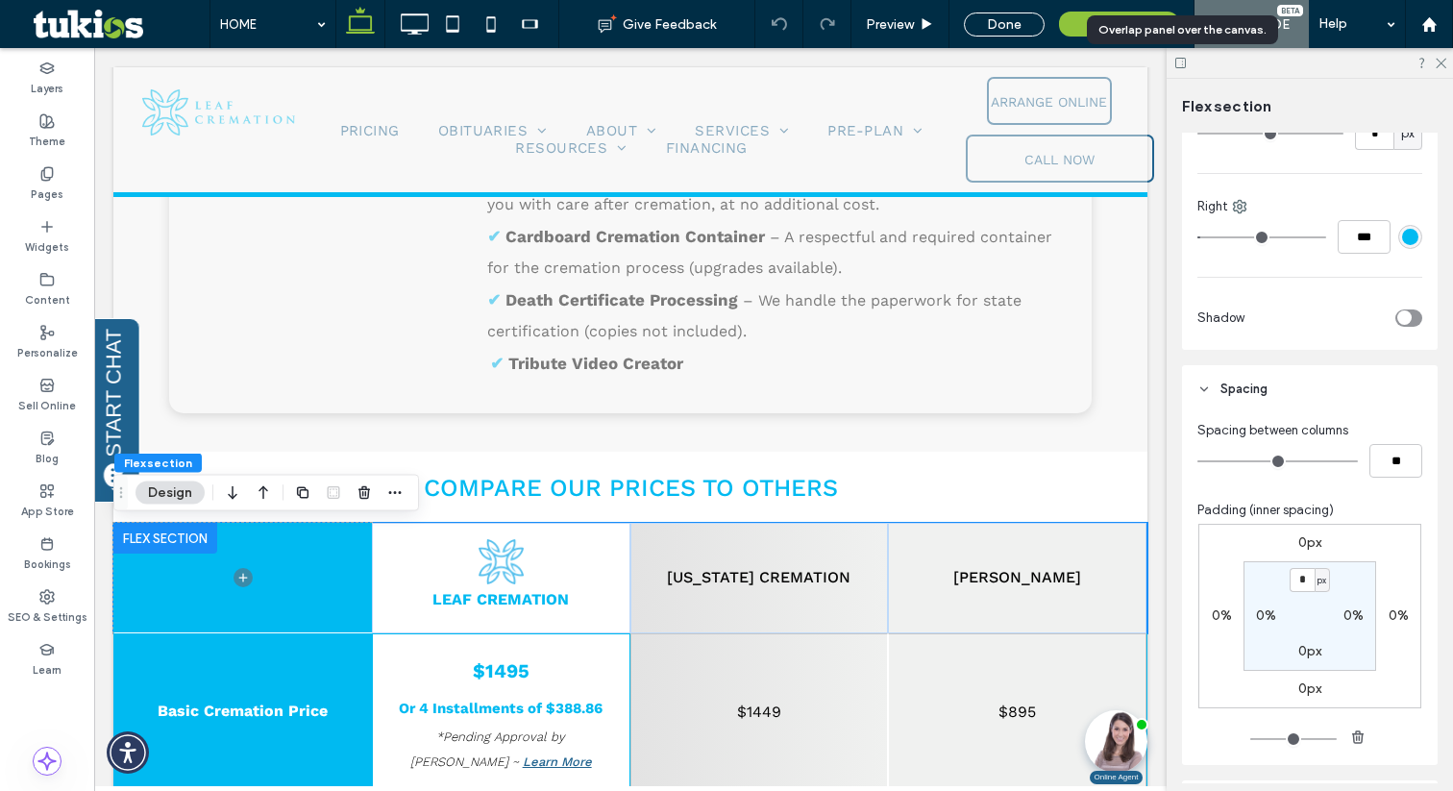
click at [1182, 64] on use at bounding box center [1180, 63] width 11 height 11
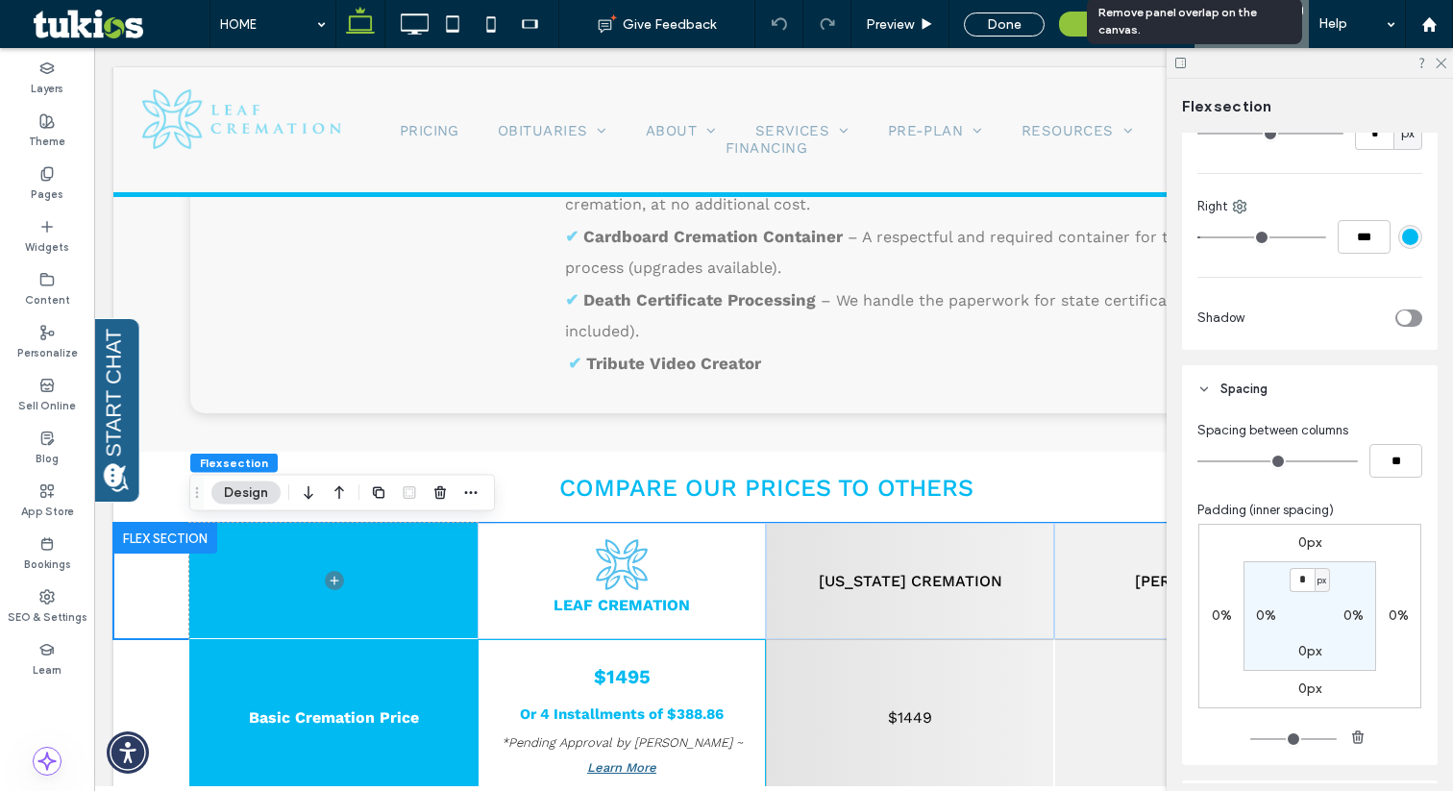
click at [1182, 64] on use at bounding box center [1180, 63] width 11 height 11
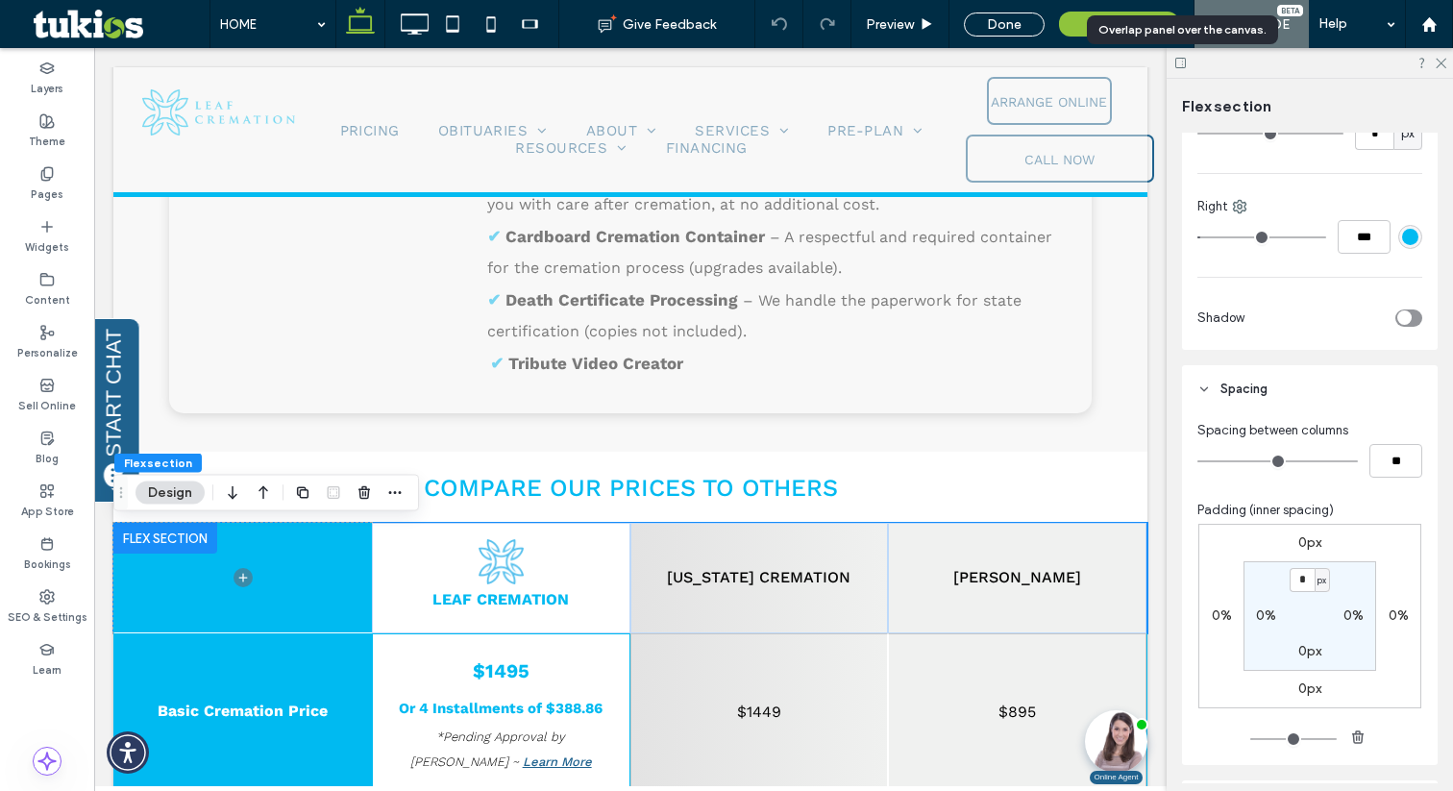
click at [1182, 64] on use at bounding box center [1180, 63] width 11 height 11
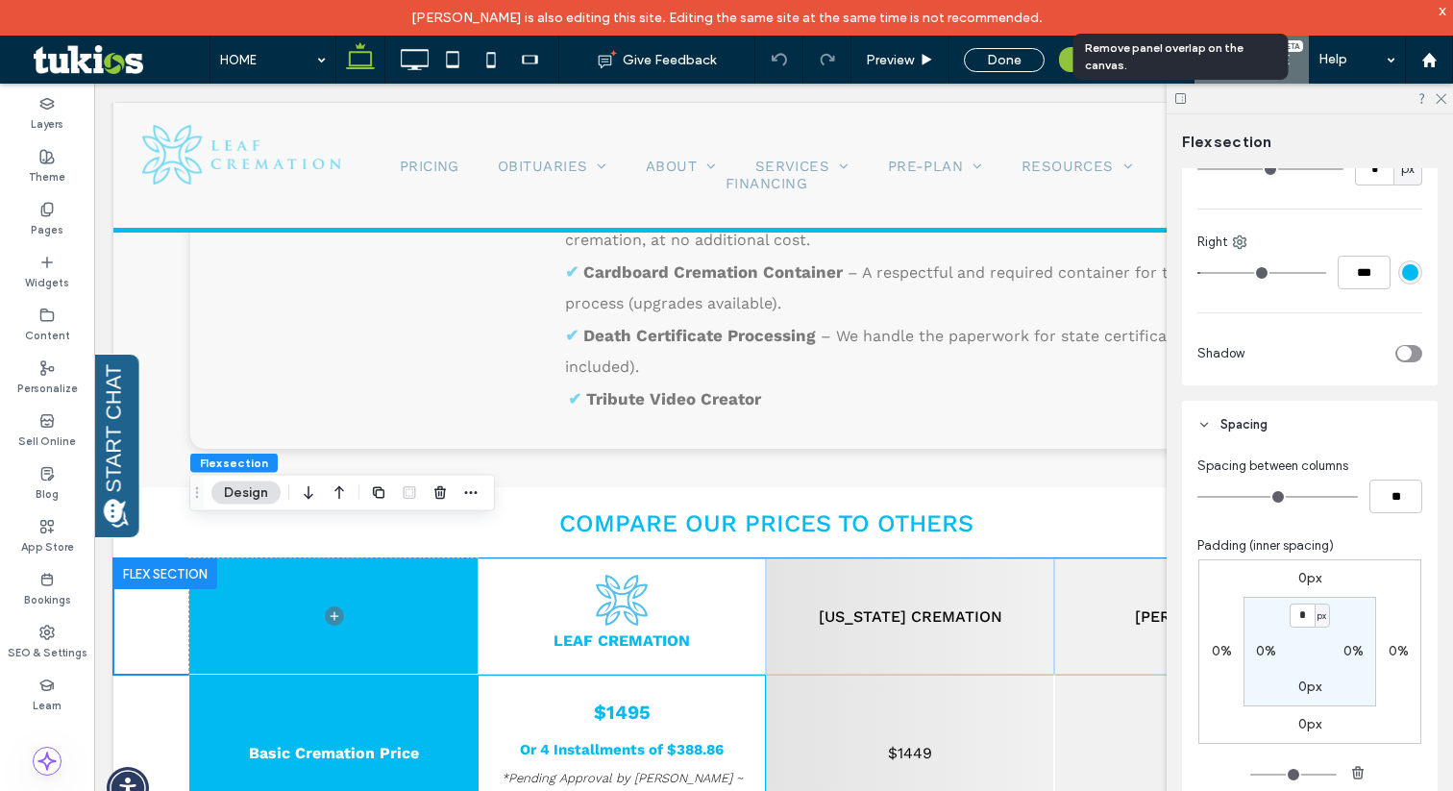
click at [1180, 101] on icon at bounding box center [1180, 98] width 14 height 14
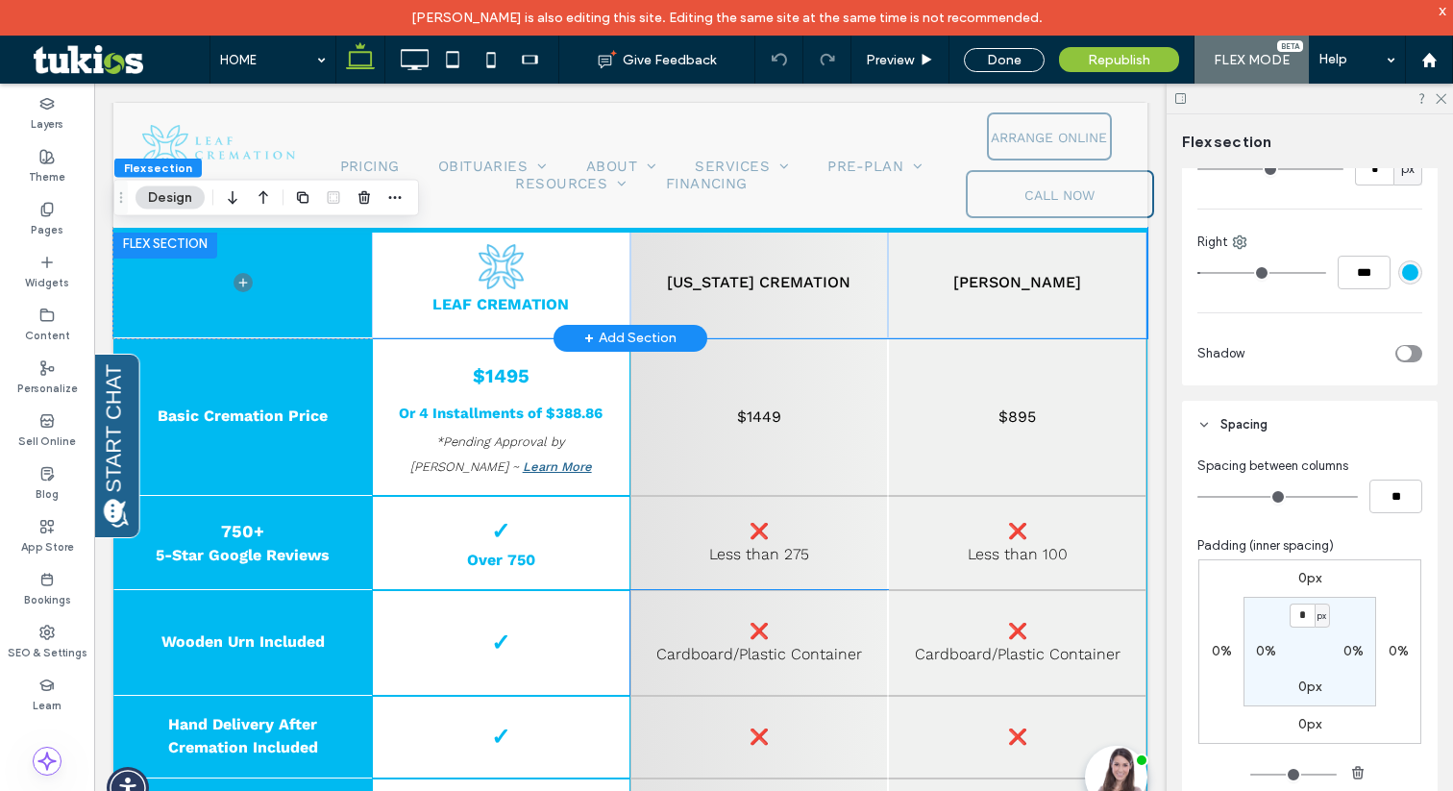
scroll to position [1441, 0]
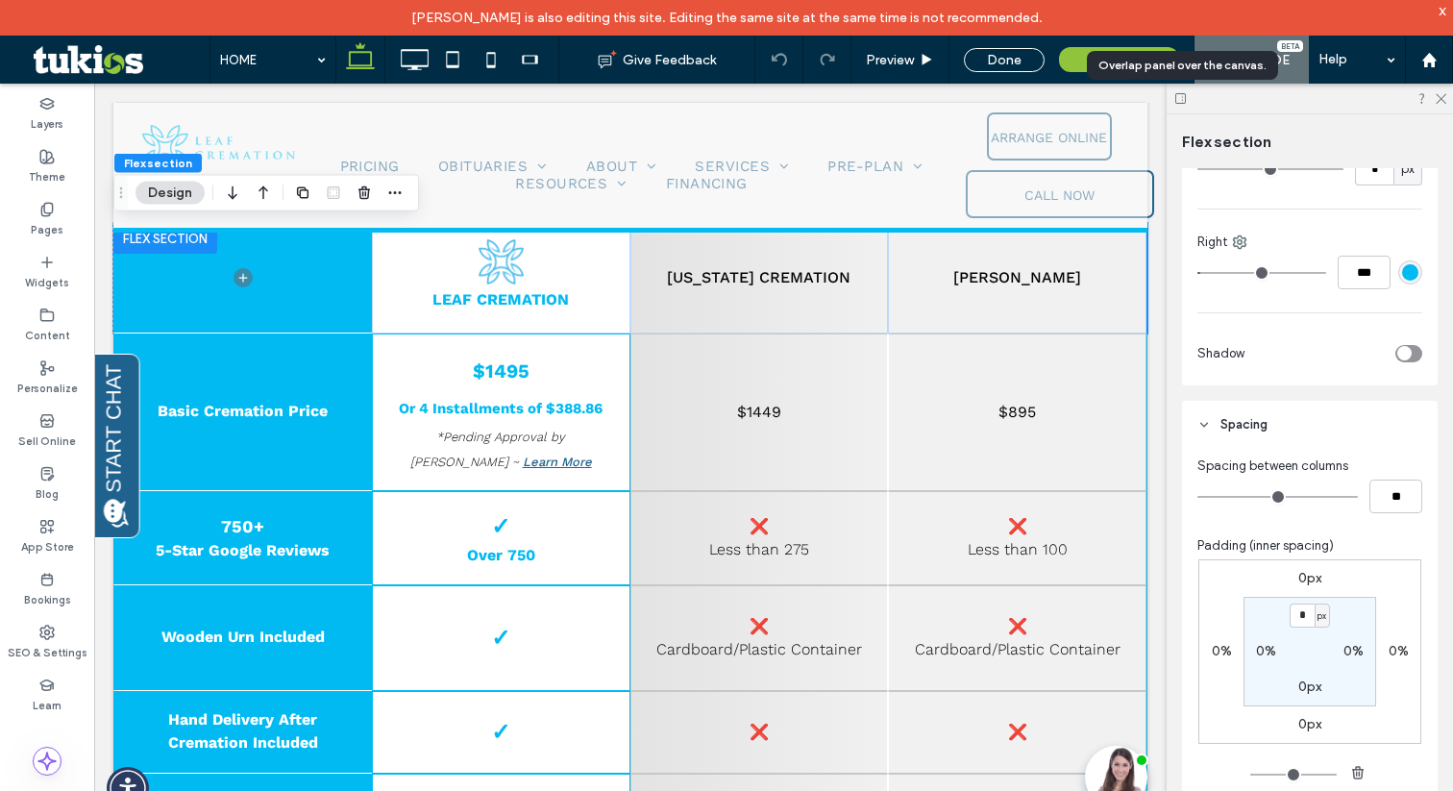
click at [1183, 101] on icon at bounding box center [1180, 98] width 14 height 14
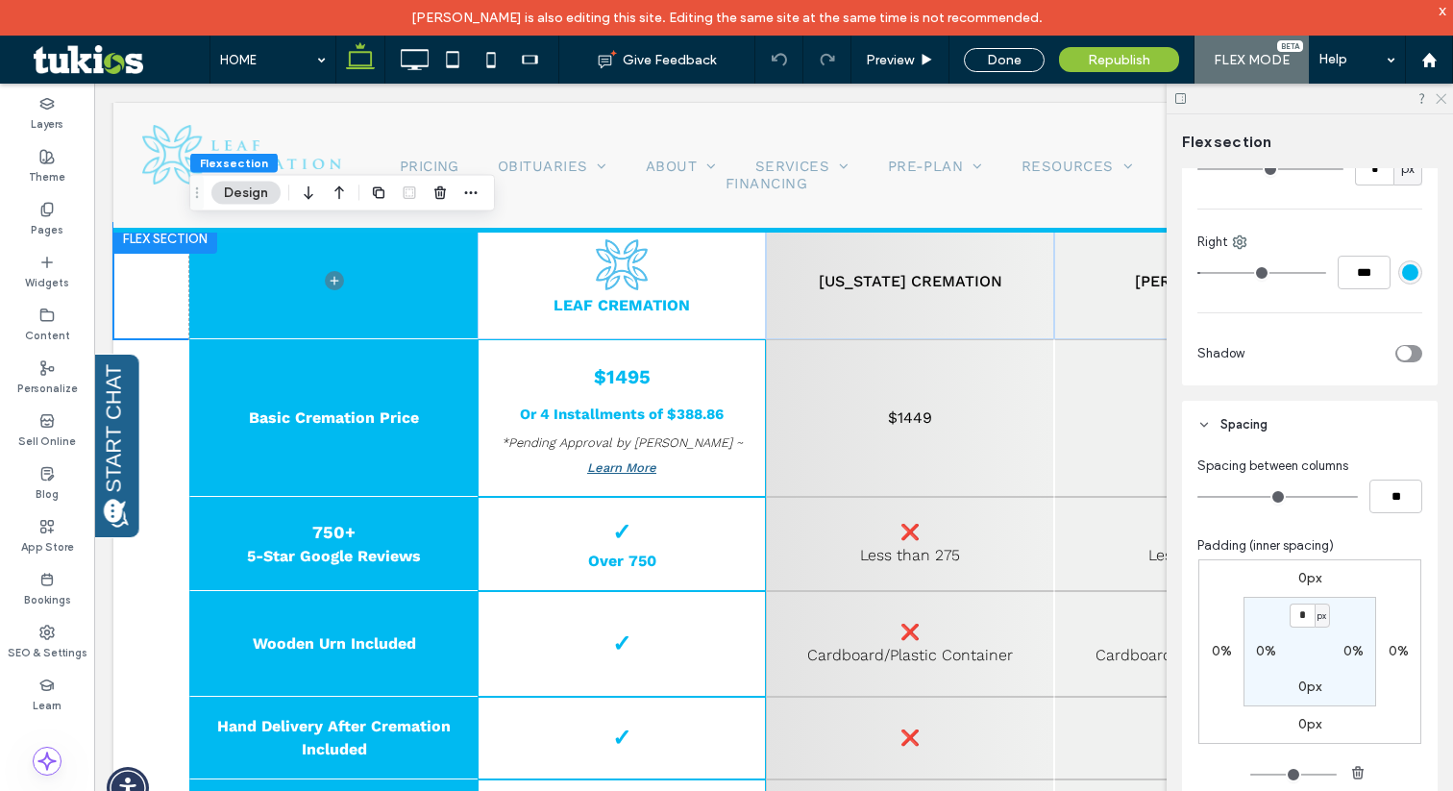
click at [1442, 100] on use at bounding box center [1441, 99] width 11 height 11
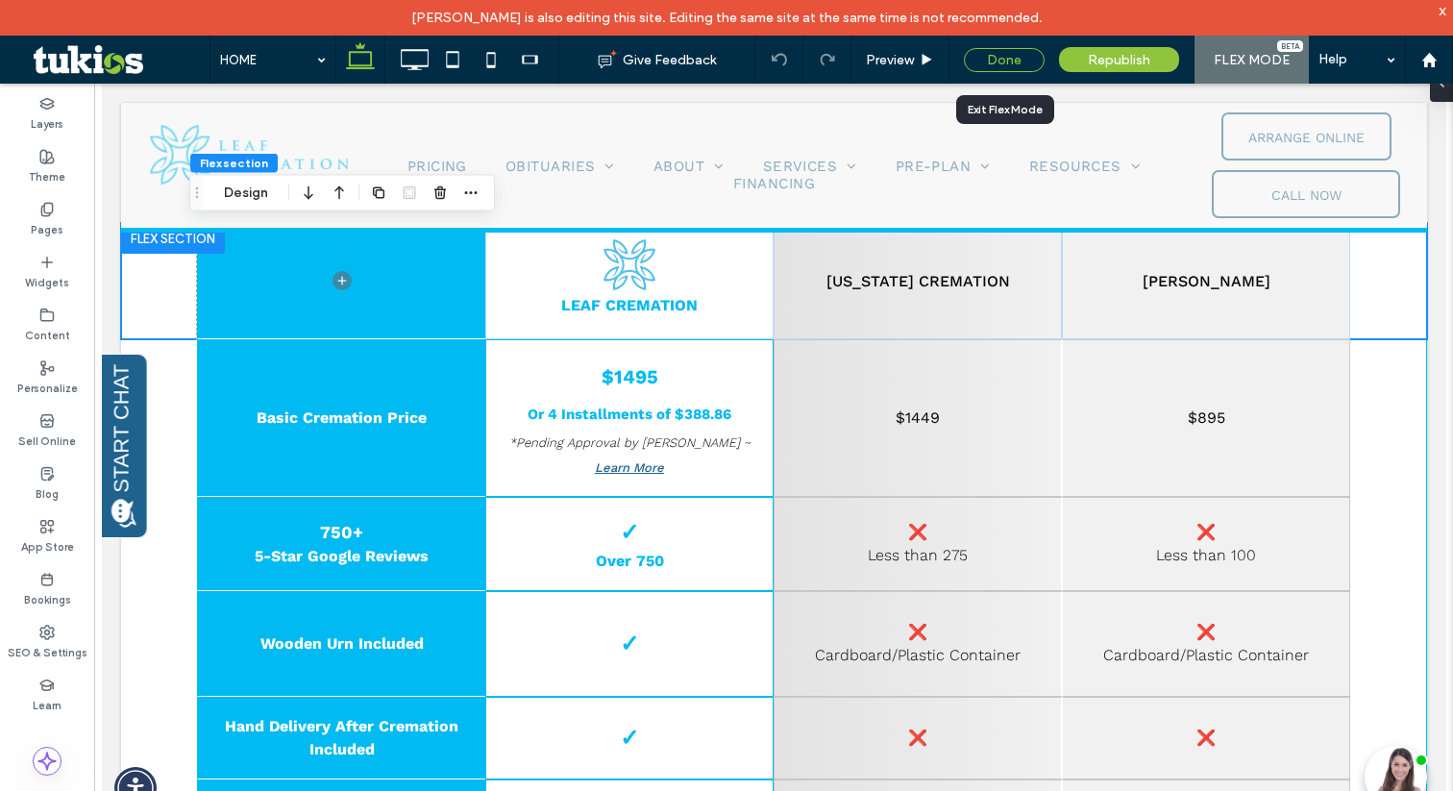
click at [995, 60] on div "Done" at bounding box center [1004, 60] width 81 height 24
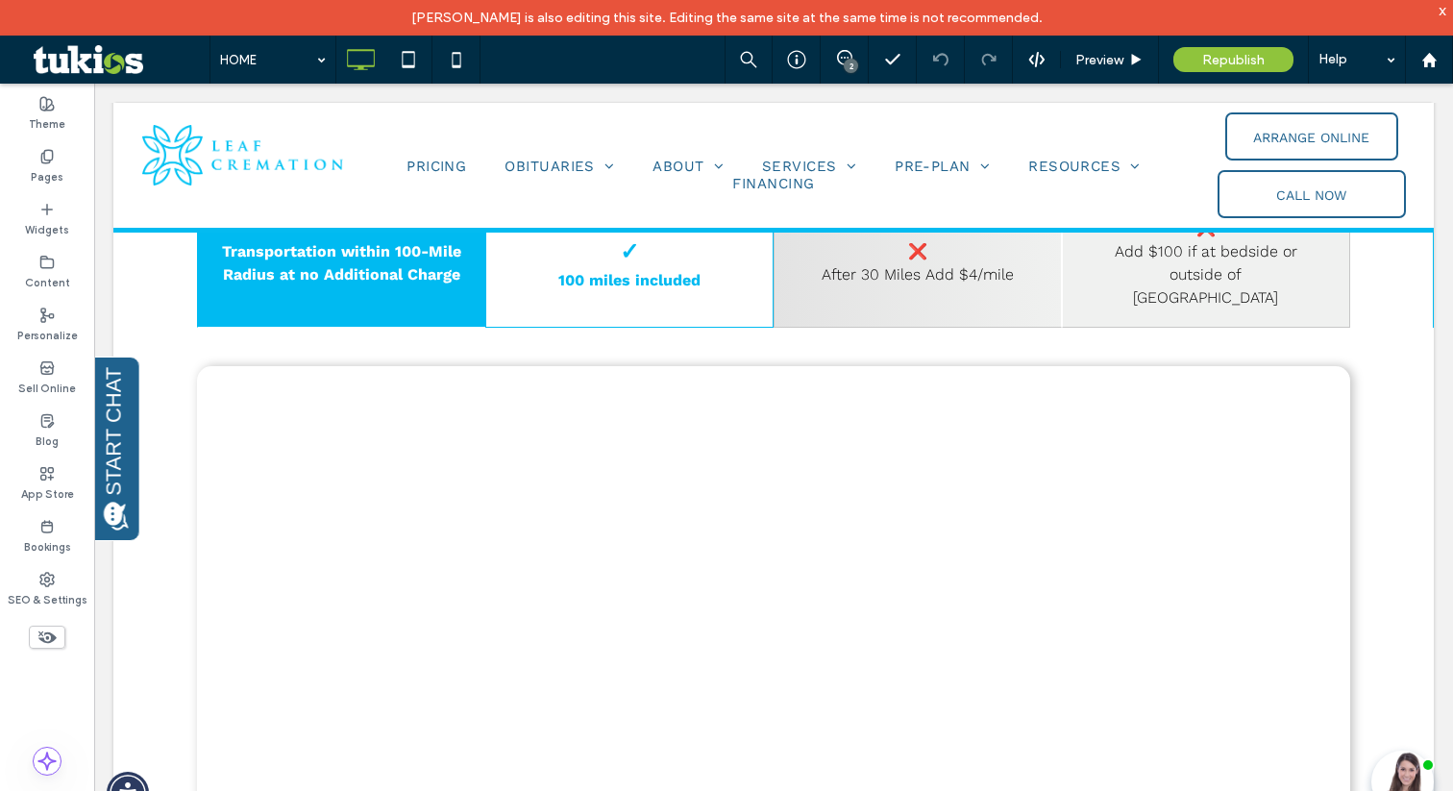
scroll to position [2024, 0]
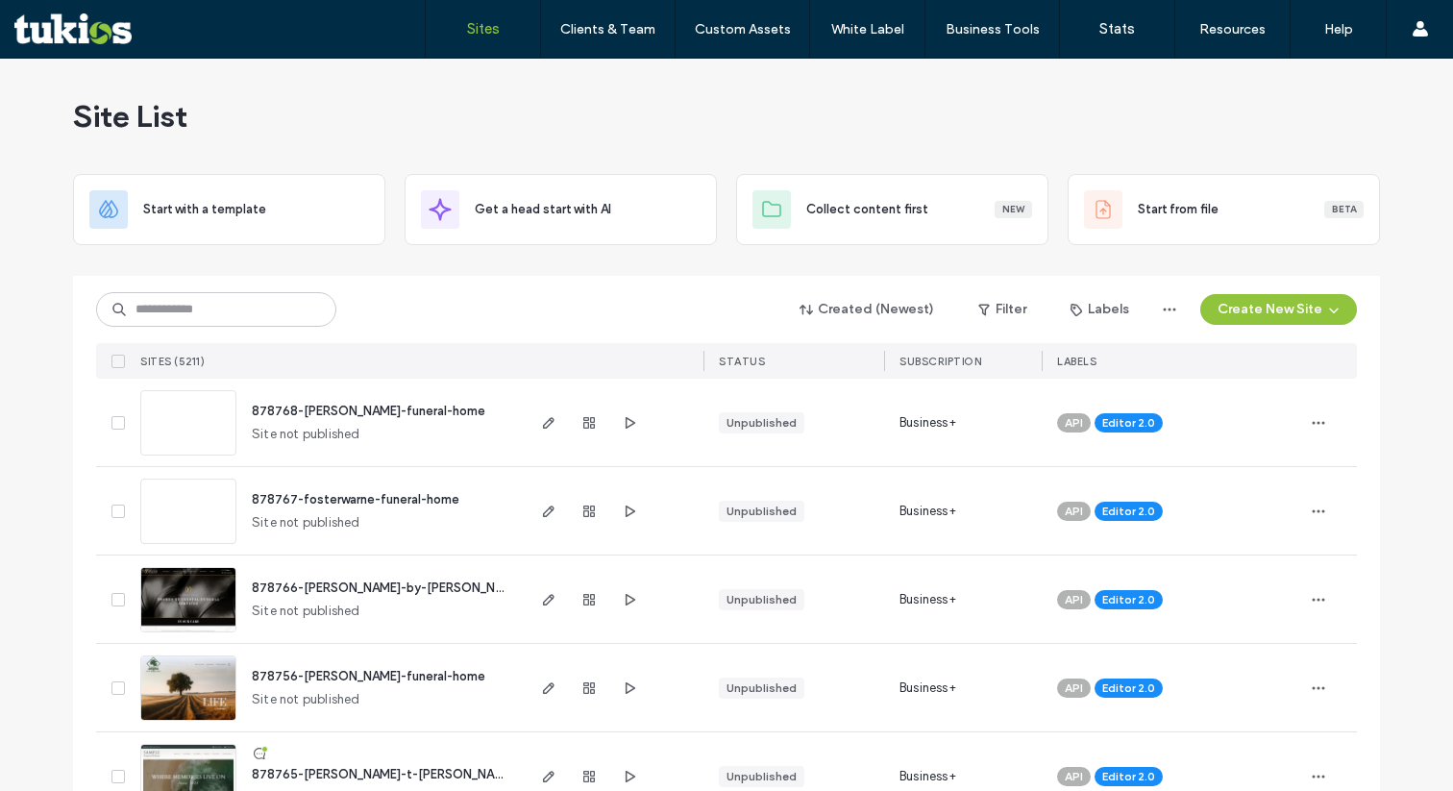
click at [1237, 315] on button "Create New Site" at bounding box center [1278, 309] width 157 height 31
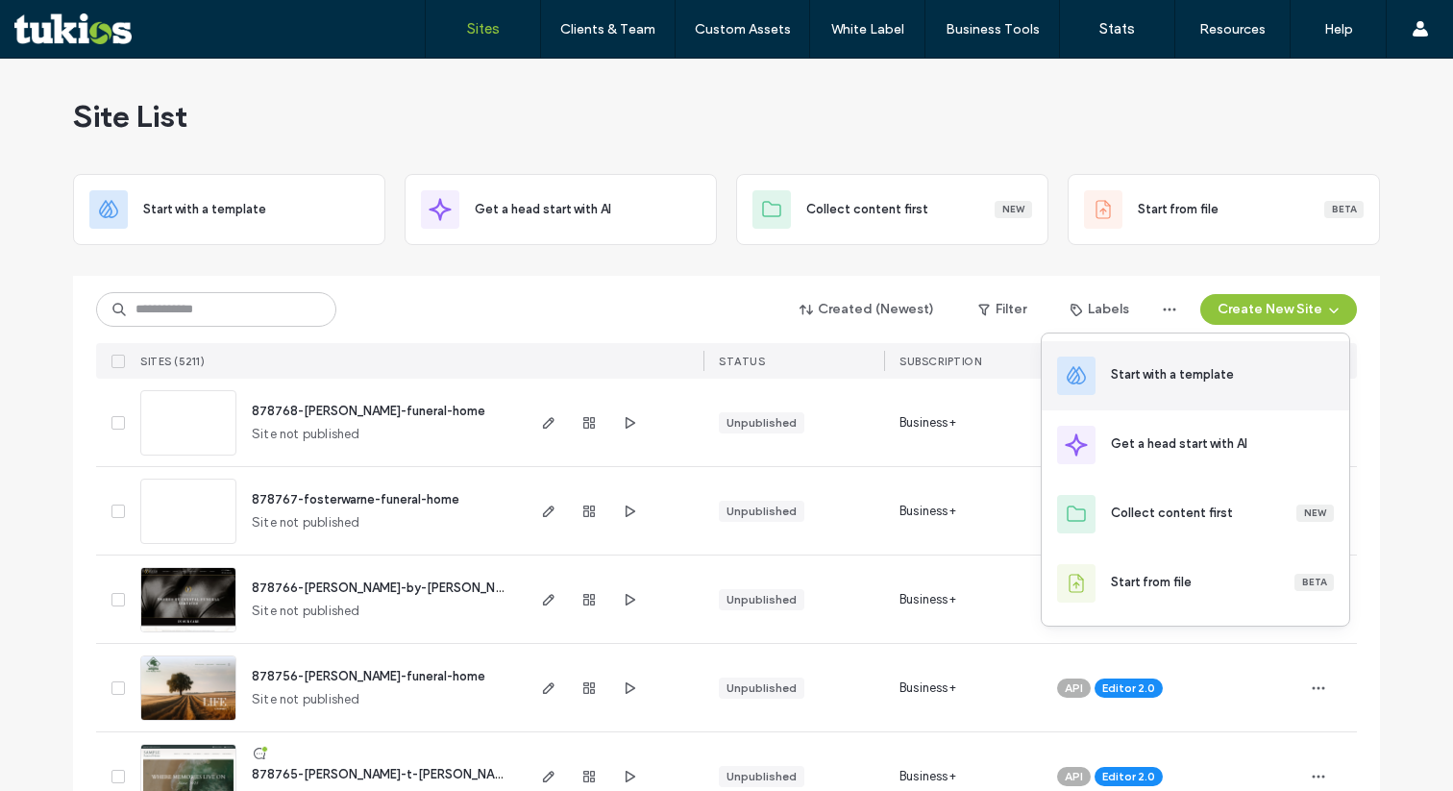
click at [1150, 388] on div "Start with a template" at bounding box center [1195, 375] width 307 height 69
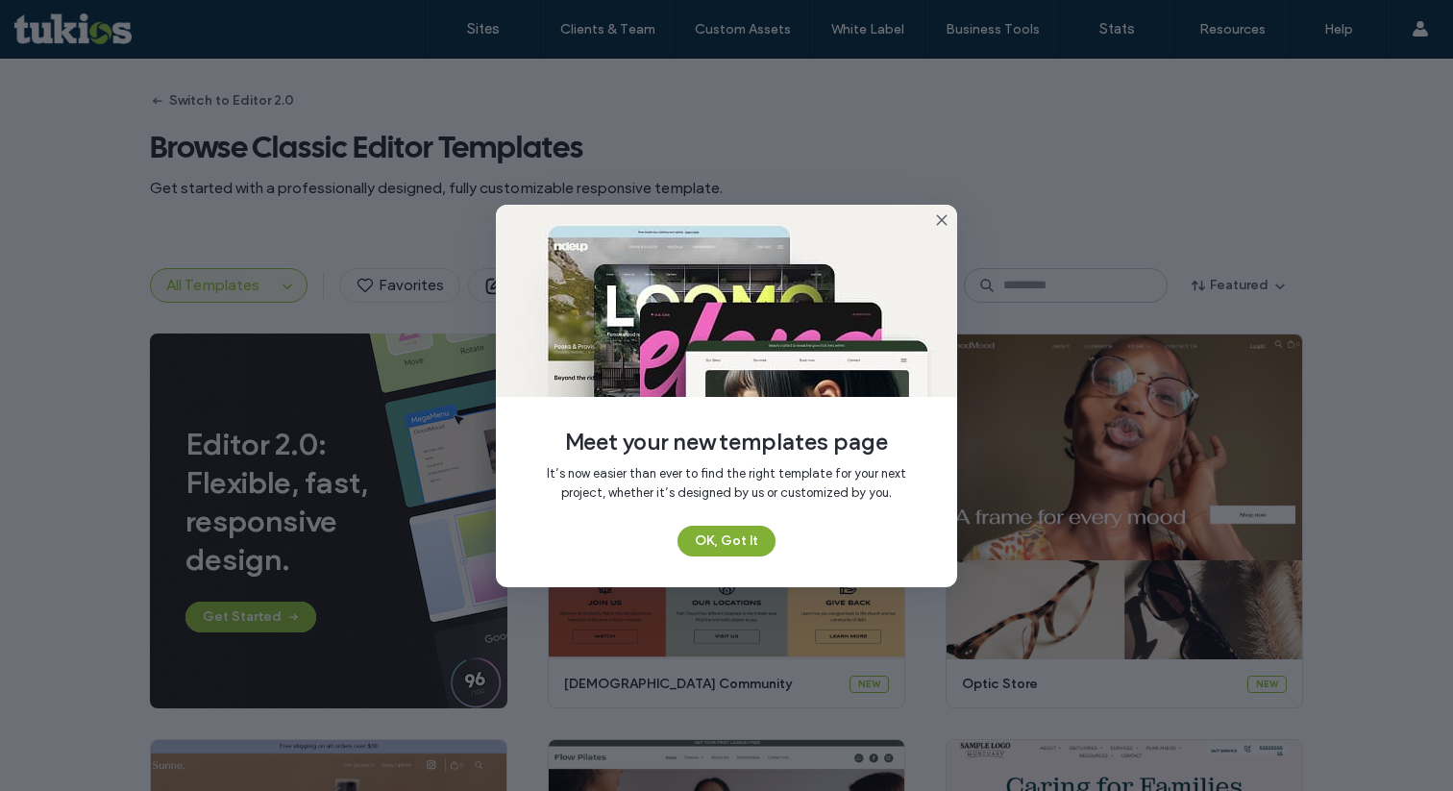
click at [700, 534] on button "OK, Got It" at bounding box center [726, 541] width 98 height 31
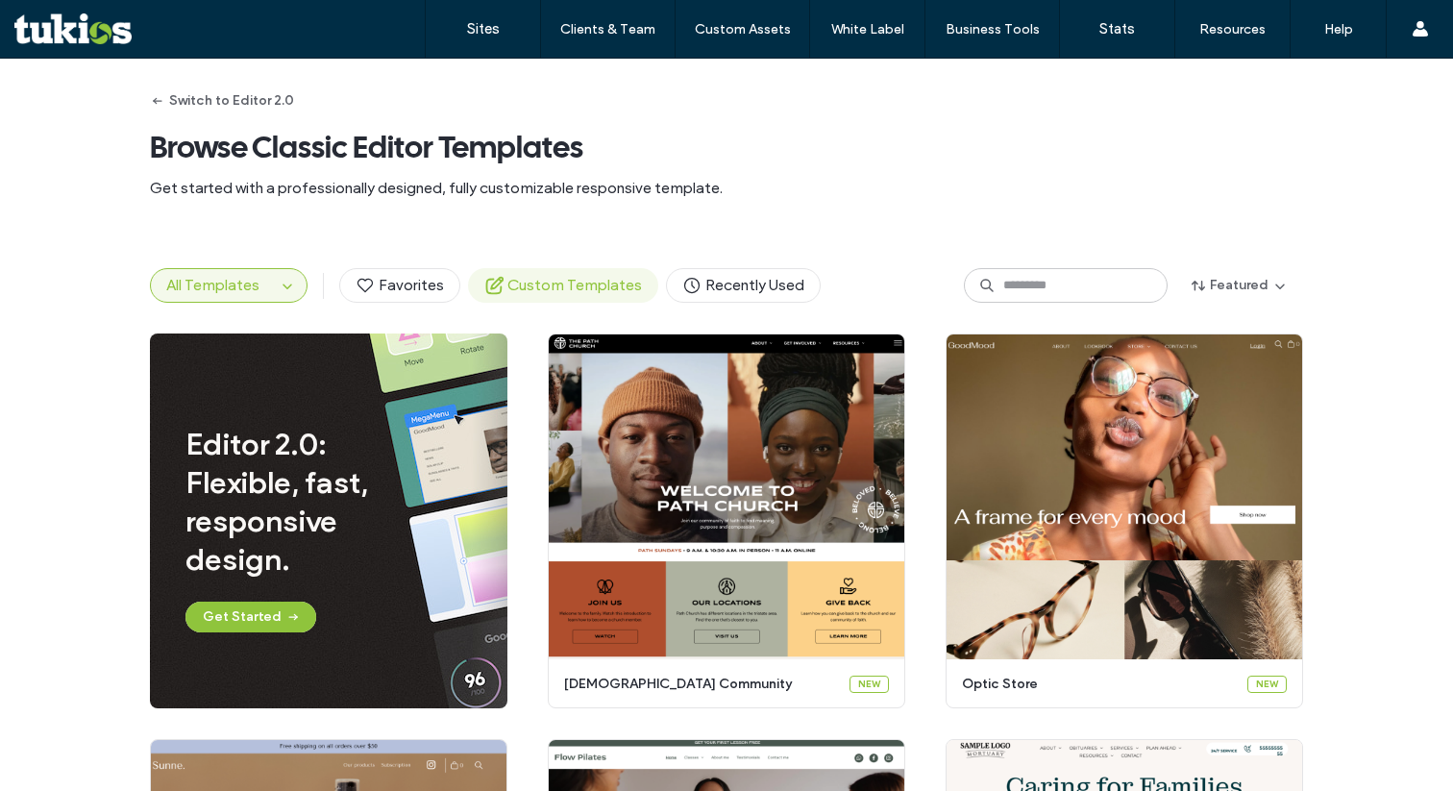
click at [517, 276] on span "Custom Templates" at bounding box center [563, 285] width 158 height 21
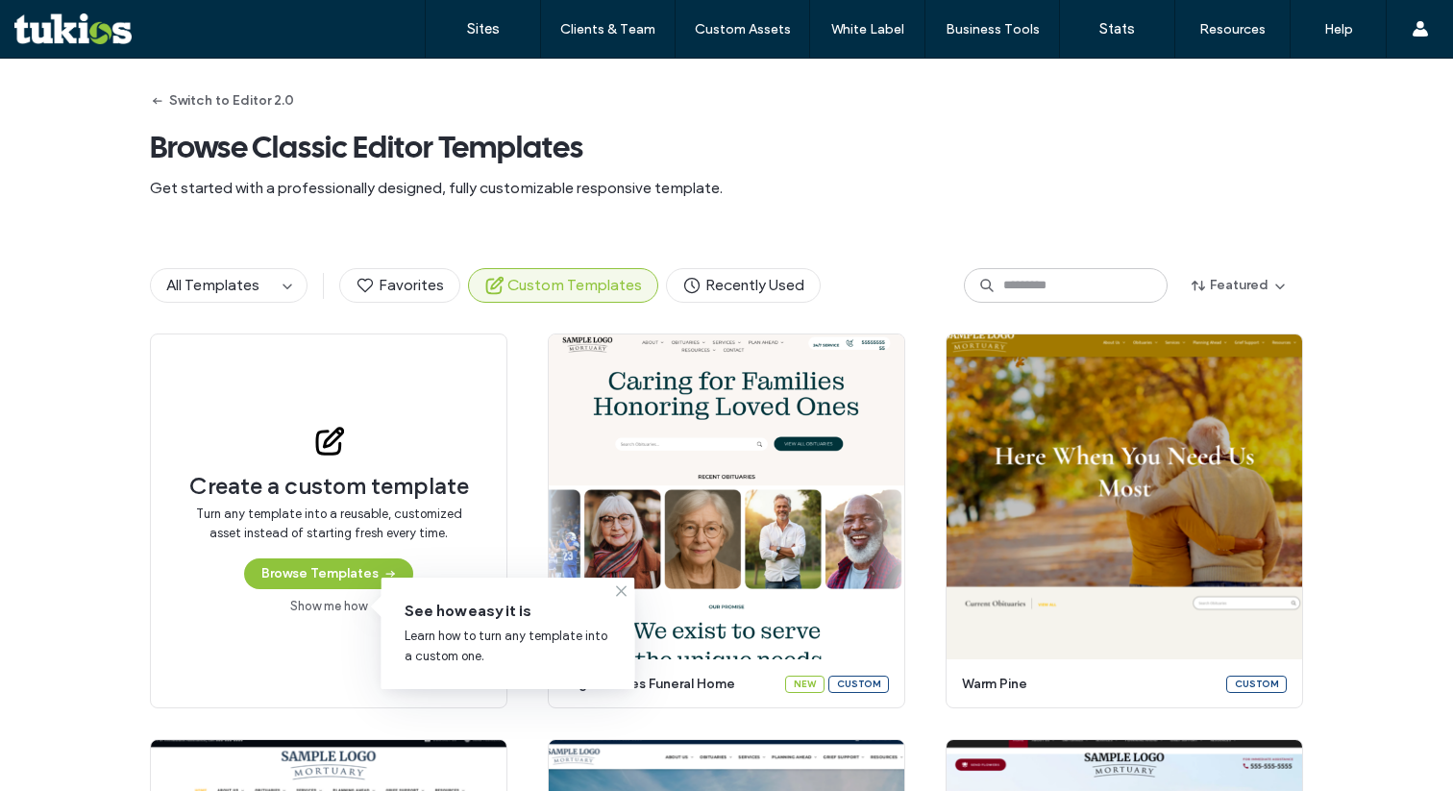
click at [618, 592] on icon at bounding box center [621, 590] width 15 height 15
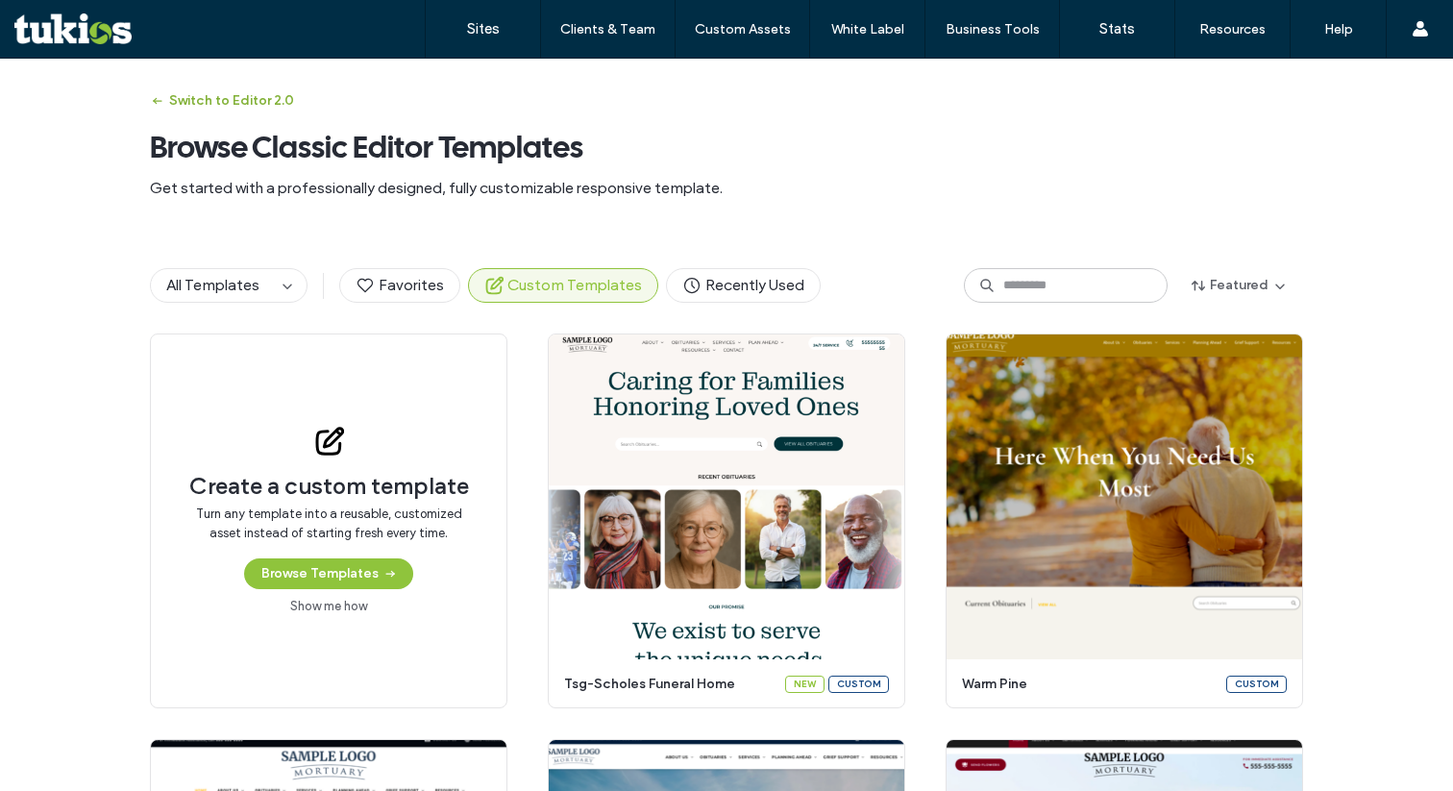
click at [227, 103] on button "Switch to Editor 2.0" at bounding box center [222, 101] width 144 height 31
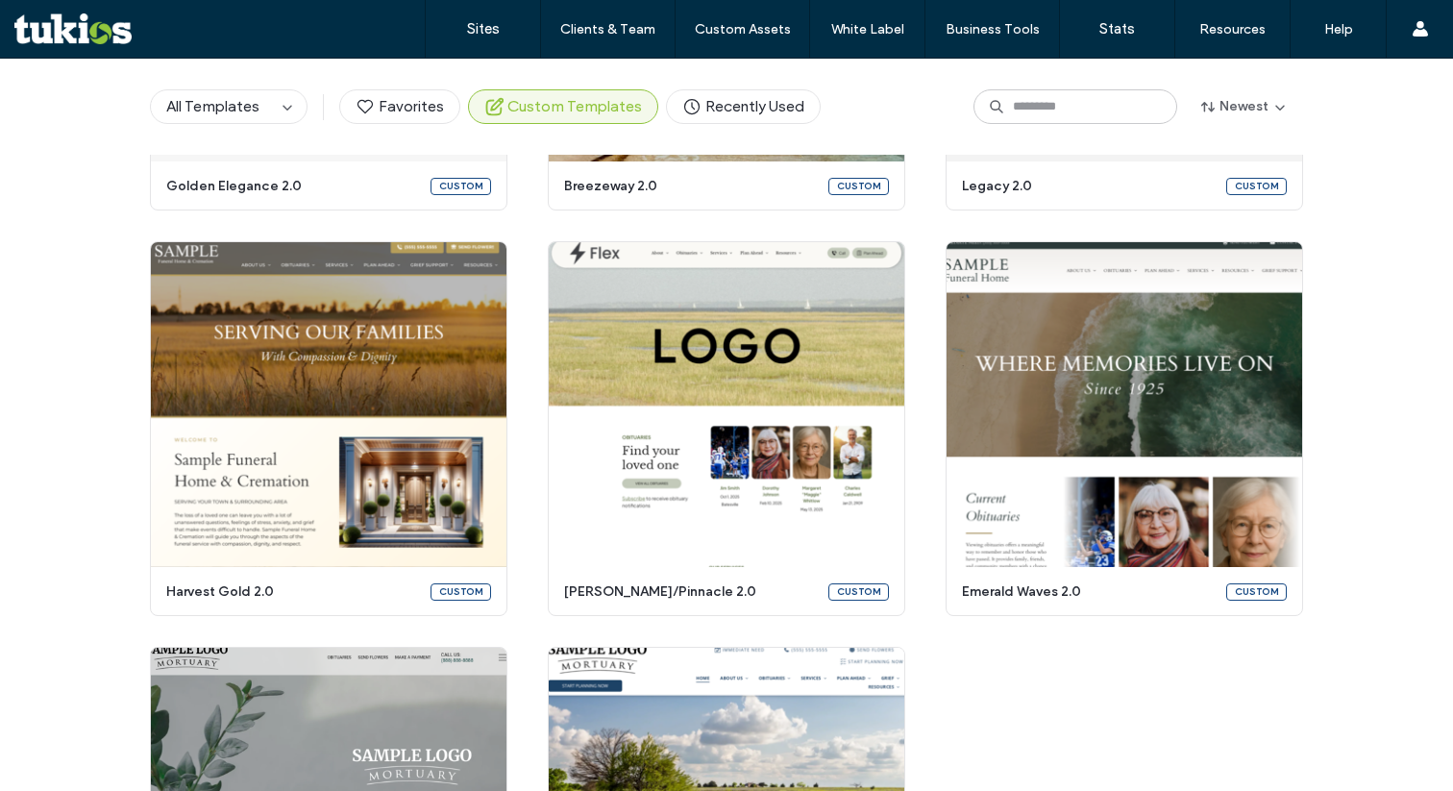
scroll to position [4118, 0]
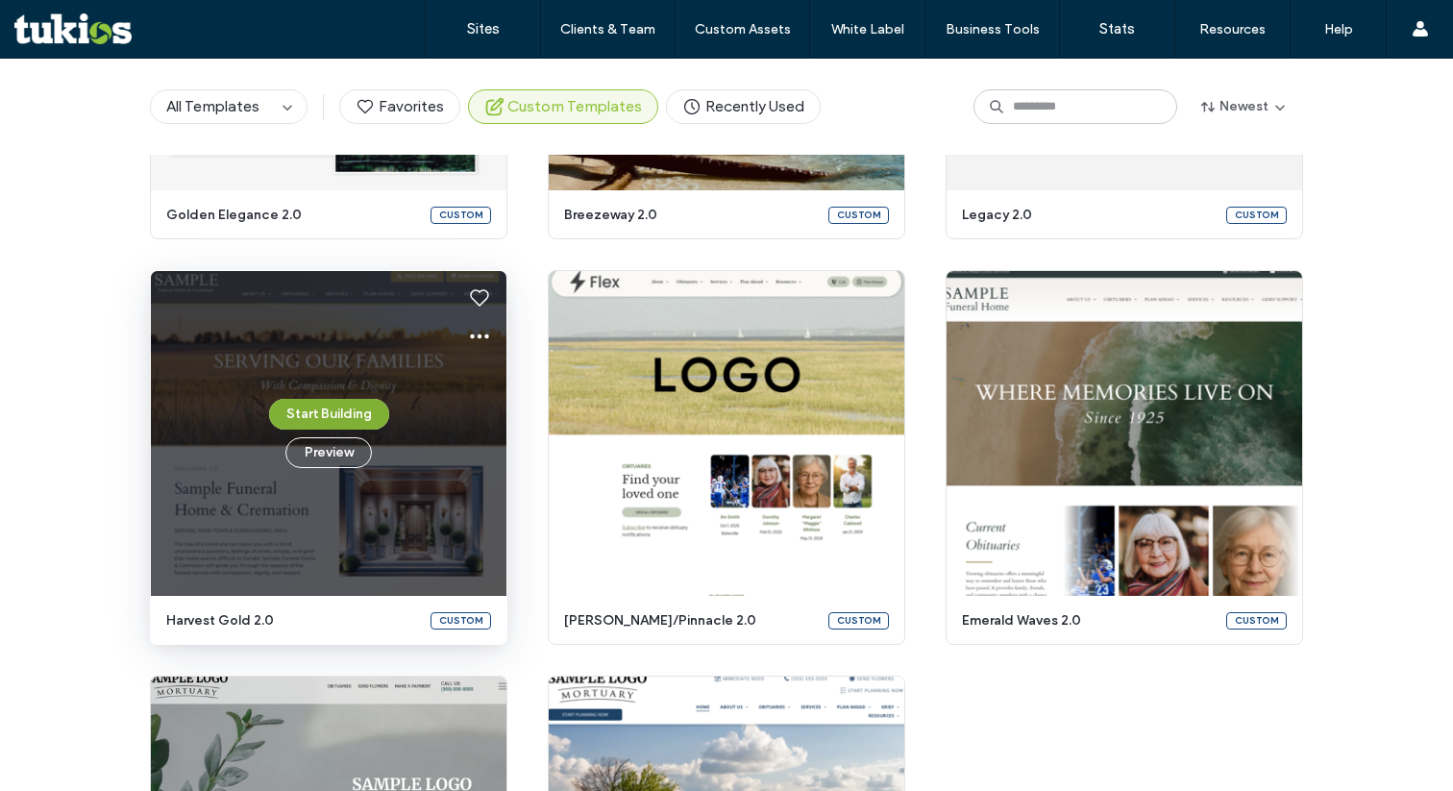
click at [343, 407] on button "Start Building" at bounding box center [329, 414] width 120 height 31
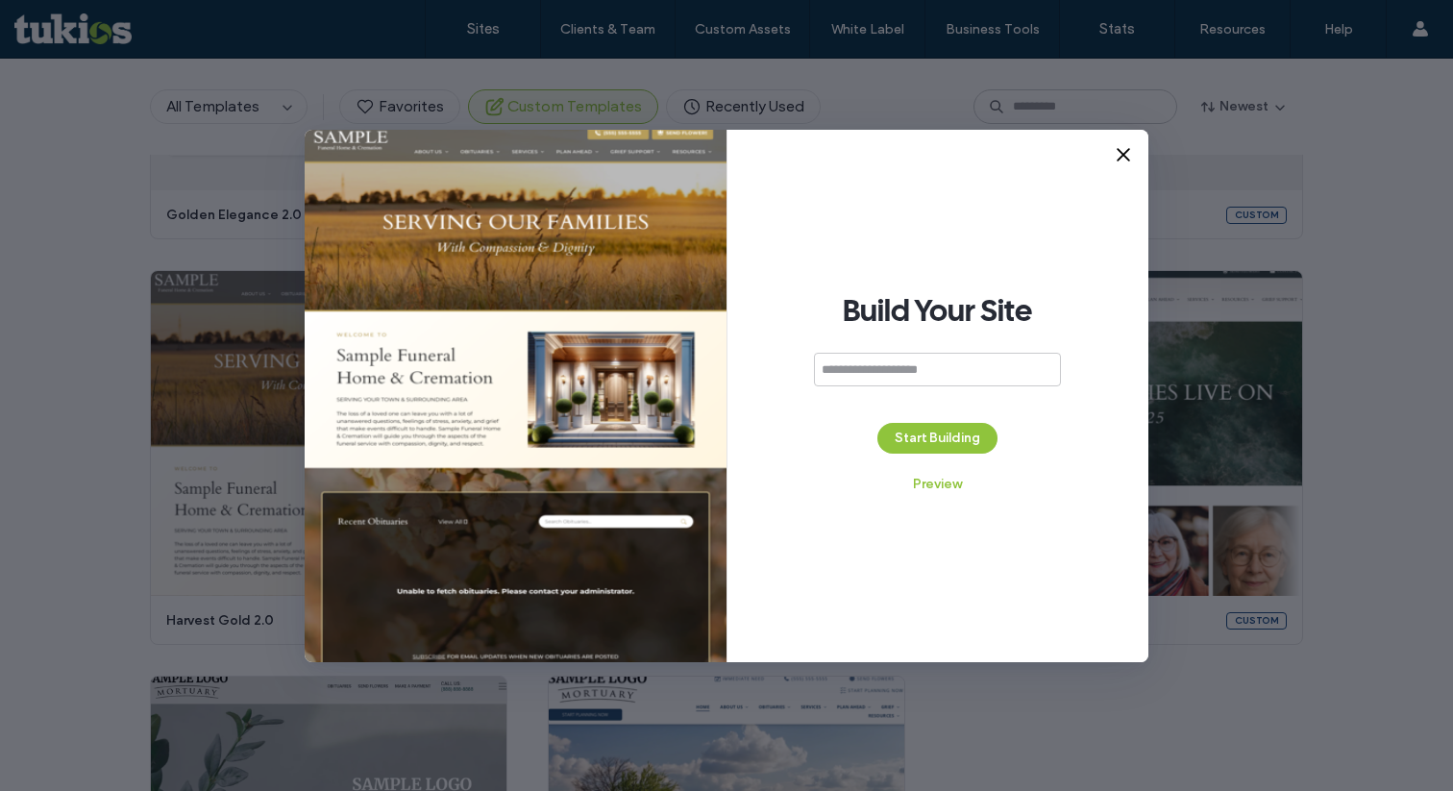
click at [872, 361] on input at bounding box center [937, 370] width 247 height 34
type input "**********"
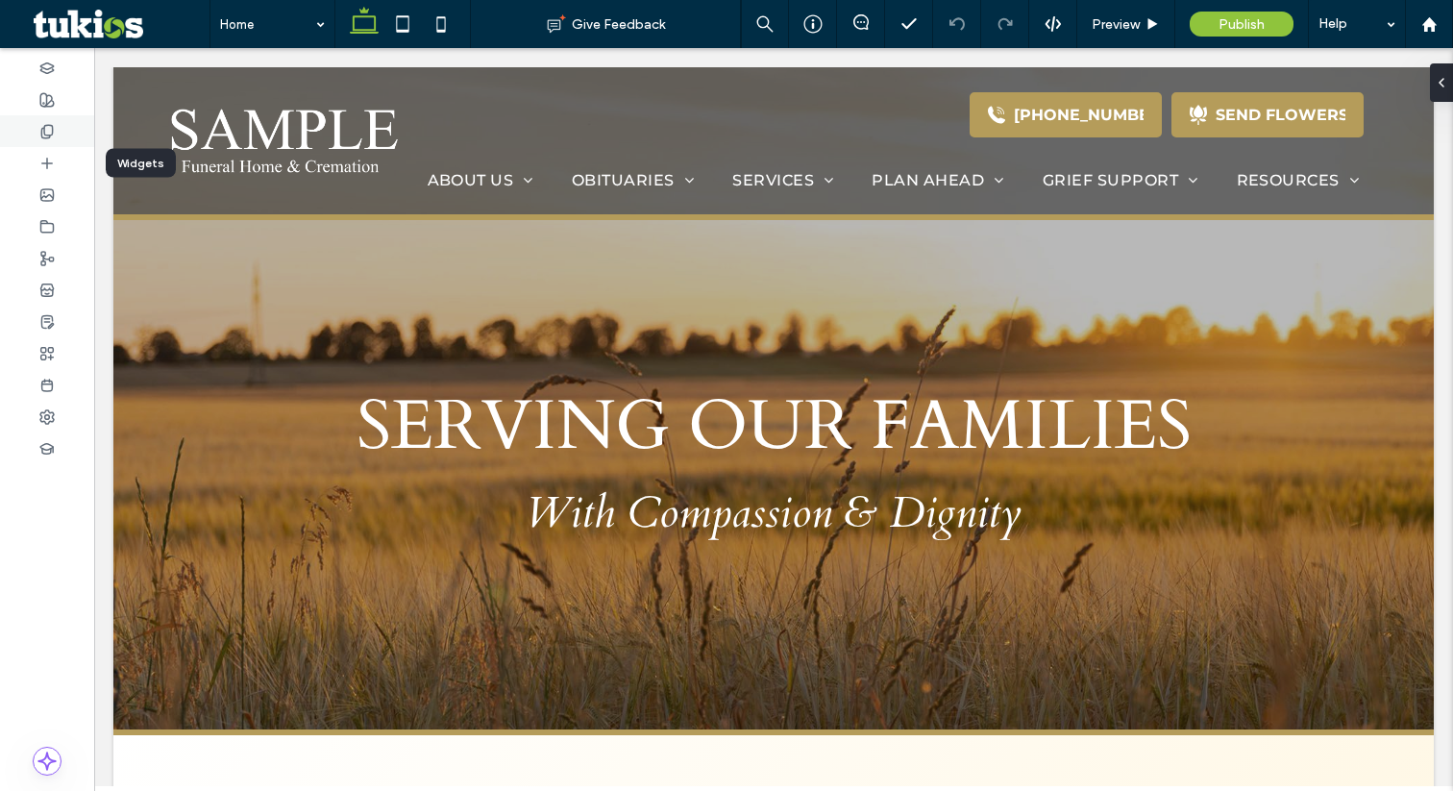
click at [38, 135] on div at bounding box center [47, 131] width 94 height 32
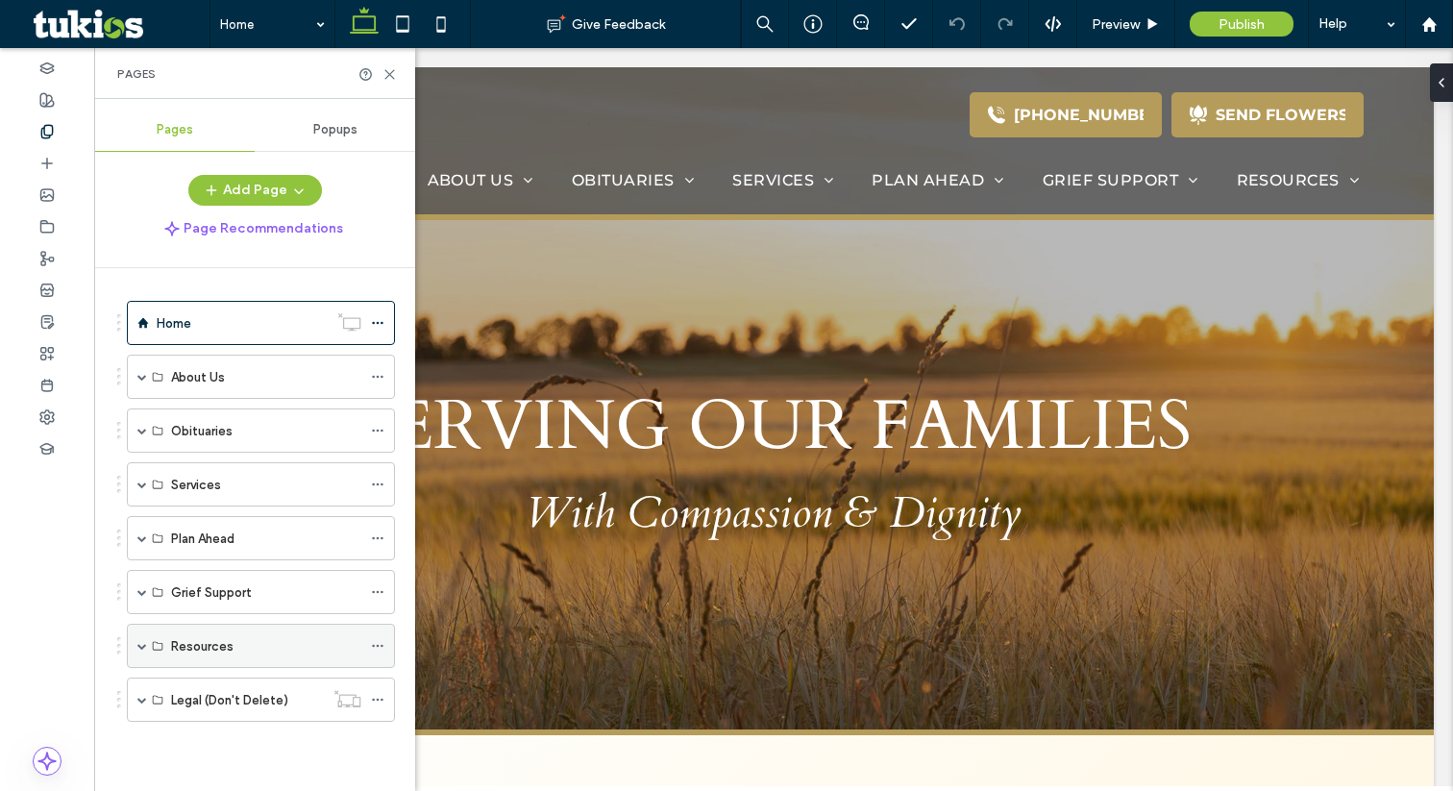
click at [144, 641] on span at bounding box center [142, 646] width 10 height 10
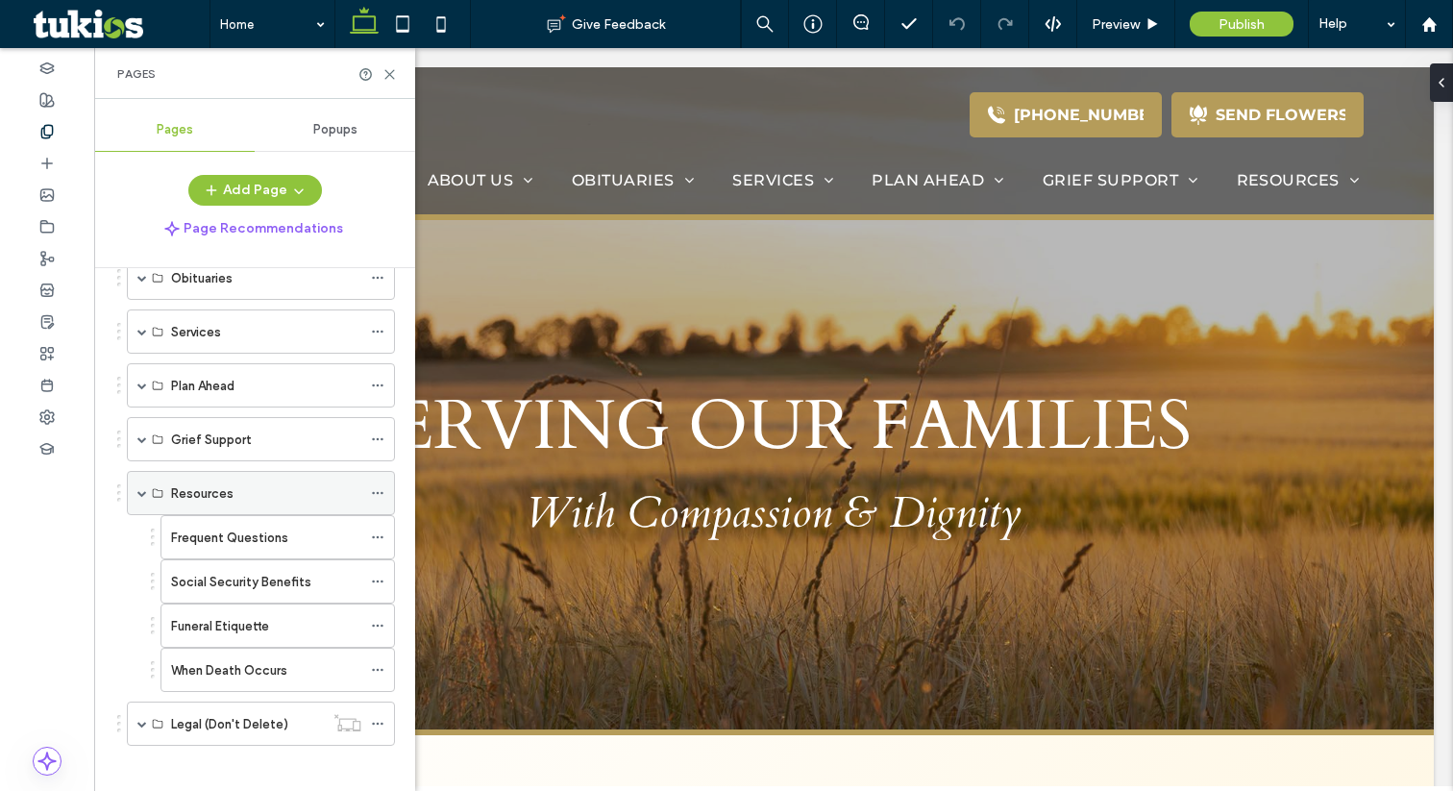
scroll to position [159, 0]
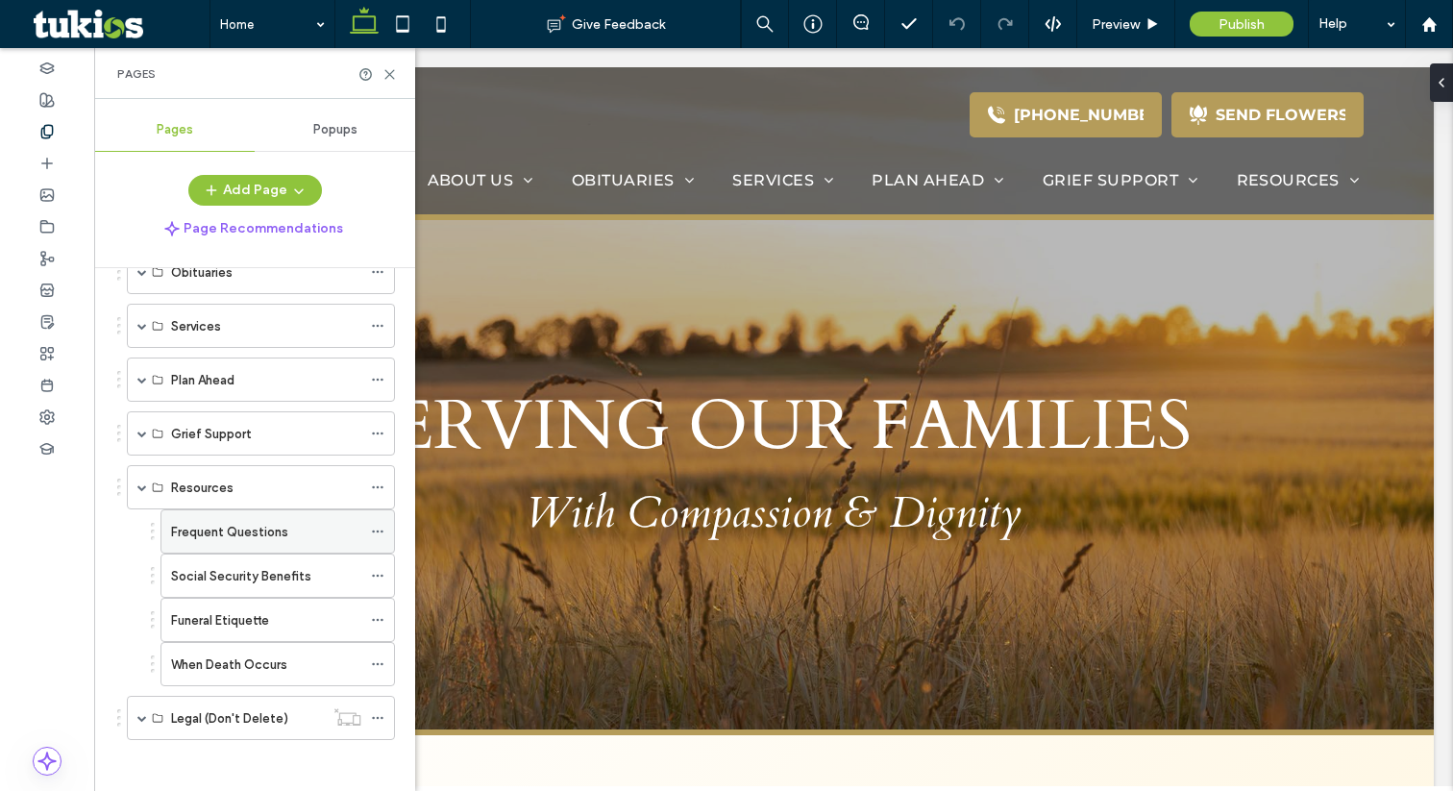
click at [382, 528] on icon at bounding box center [377, 531] width 13 height 13
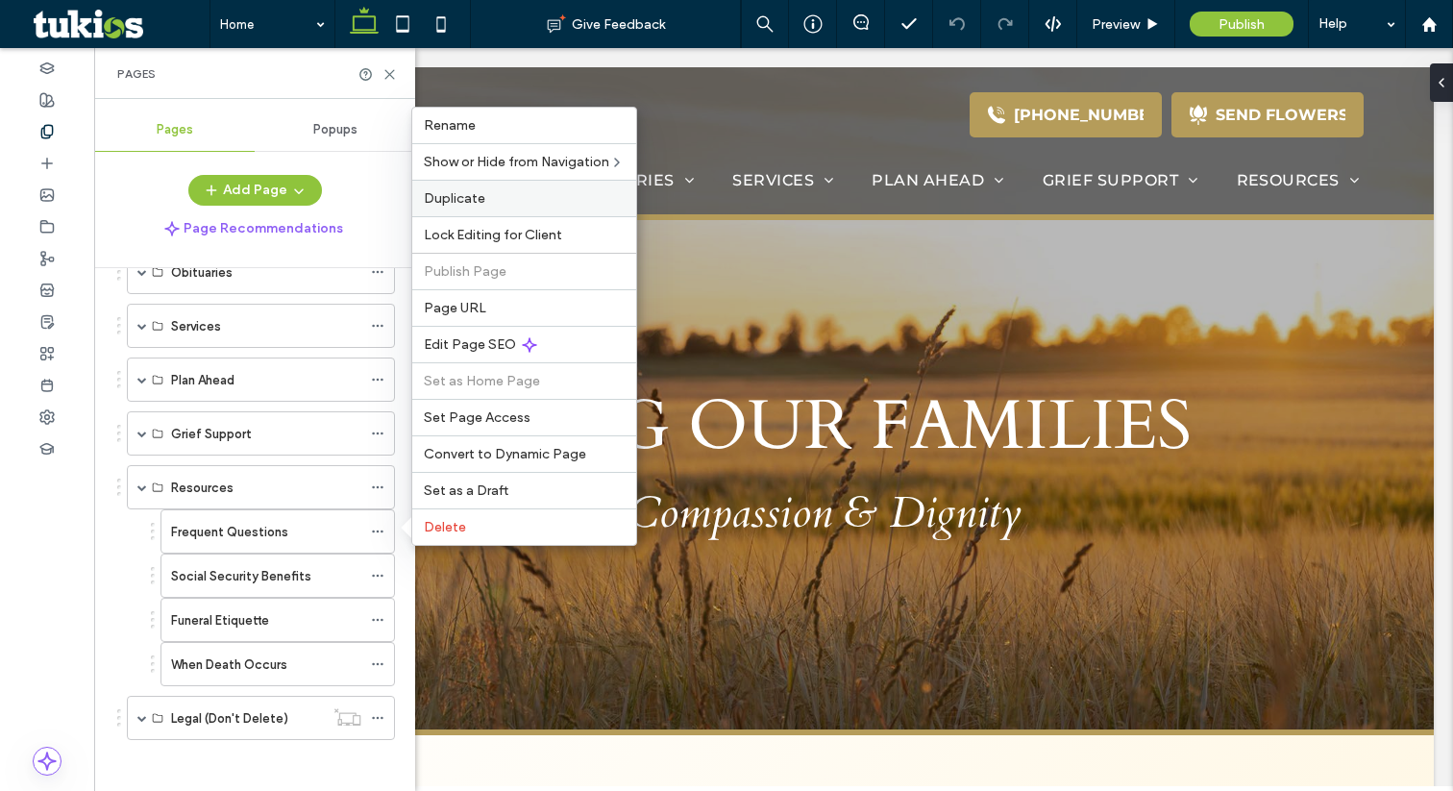
click at [503, 196] on label "Duplicate" at bounding box center [524, 198] width 201 height 16
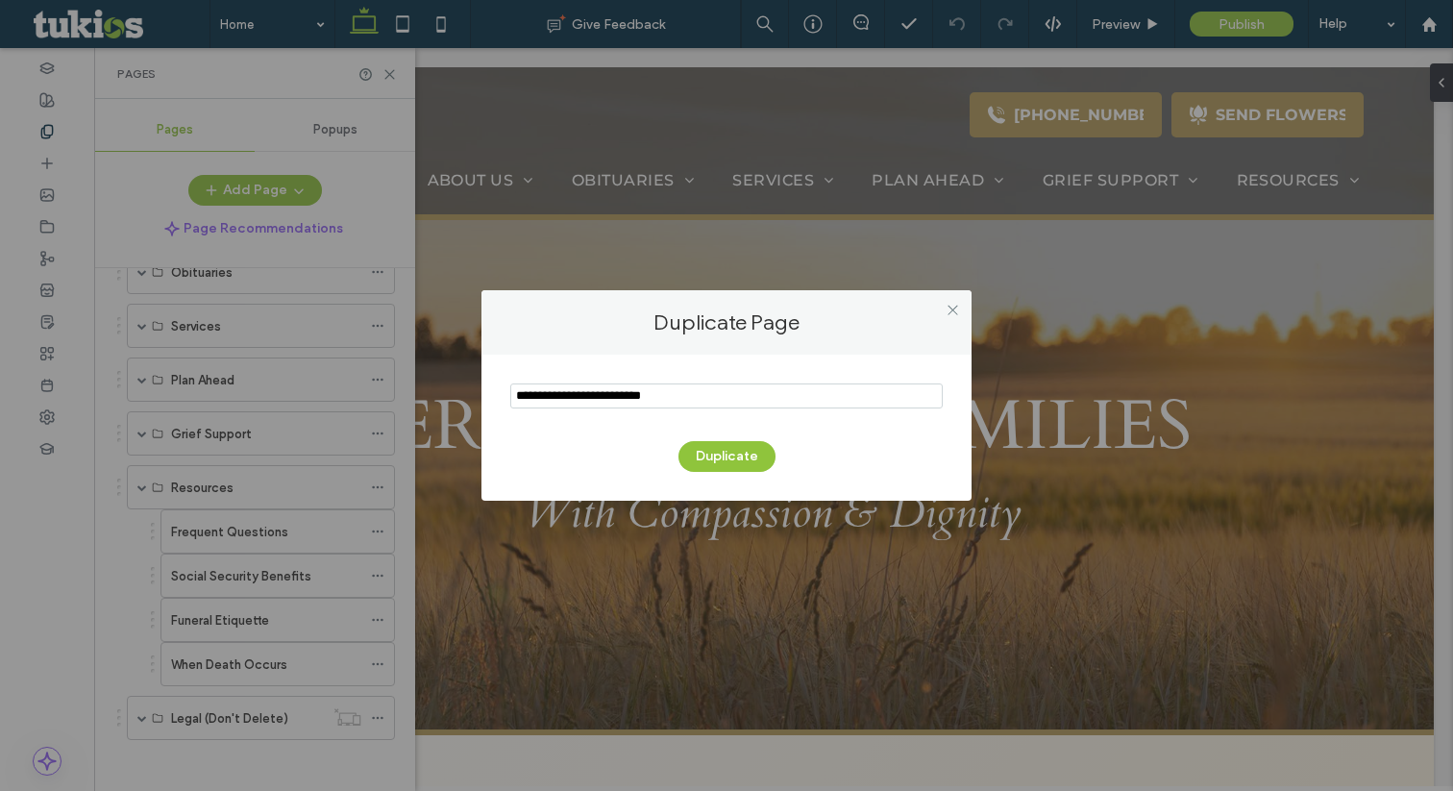
click at [573, 392] on input "notEmpty" at bounding box center [726, 395] width 432 height 25
type input "********"
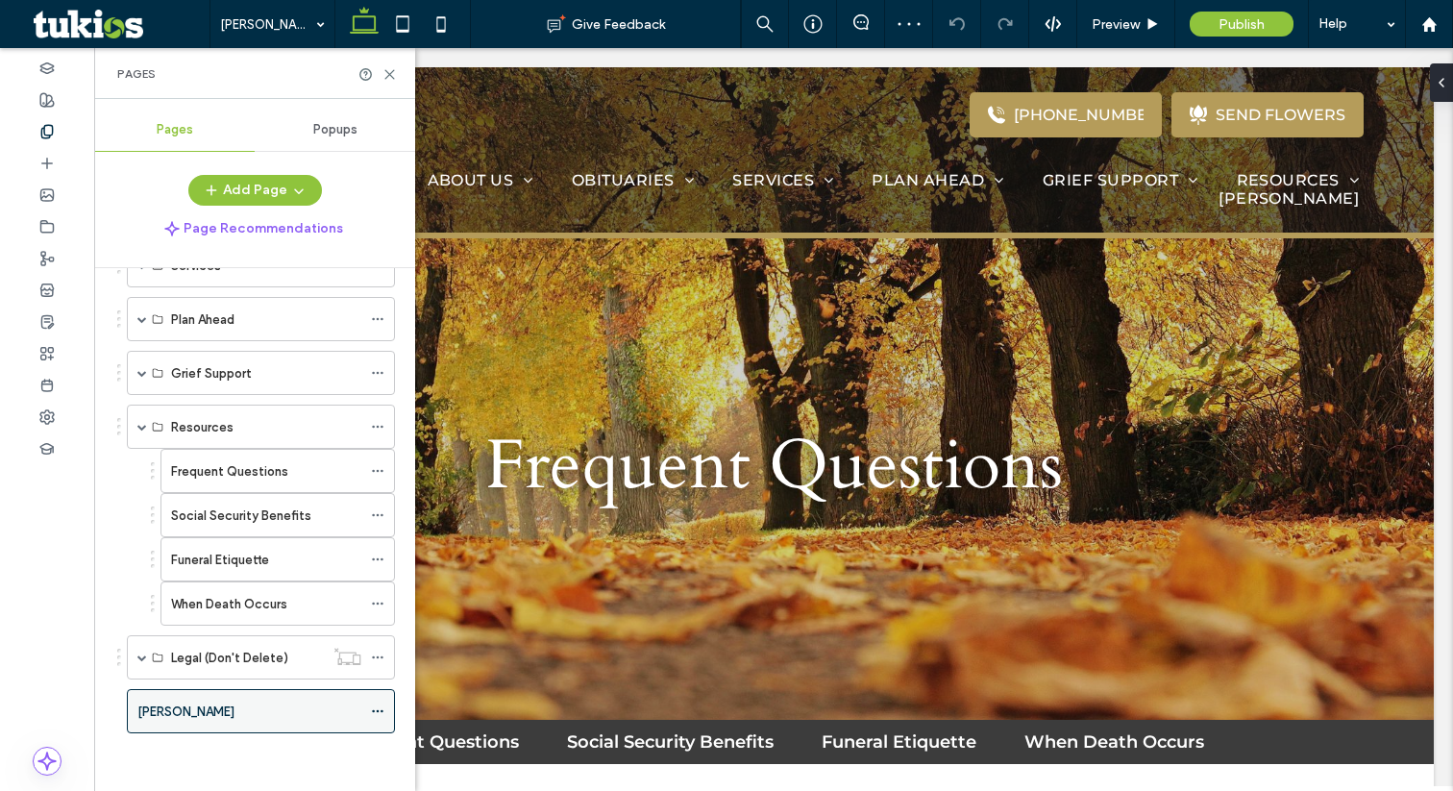
click at [376, 704] on icon at bounding box center [377, 710] width 13 height 13
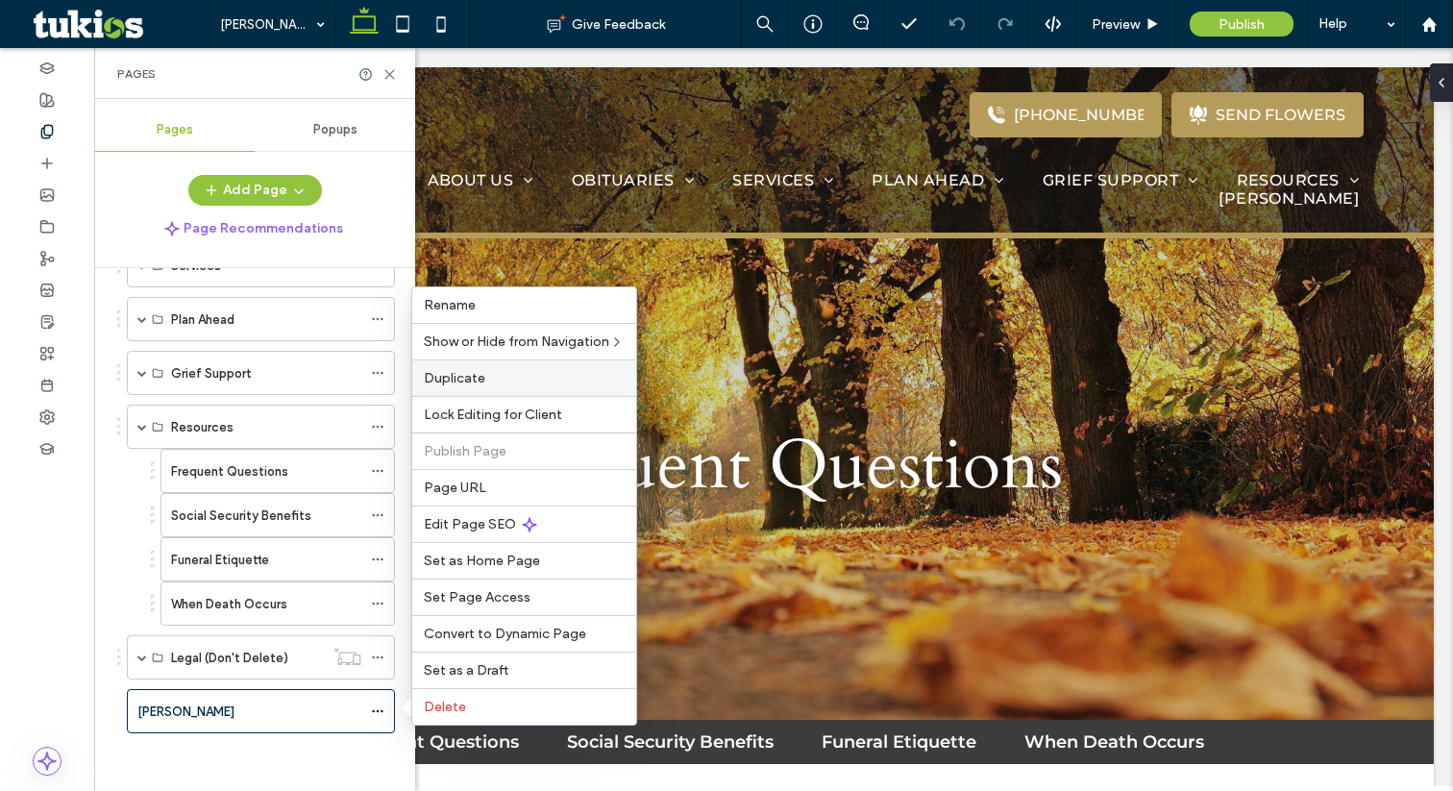
click at [481, 384] on span "Duplicate" at bounding box center [454, 378] width 61 height 16
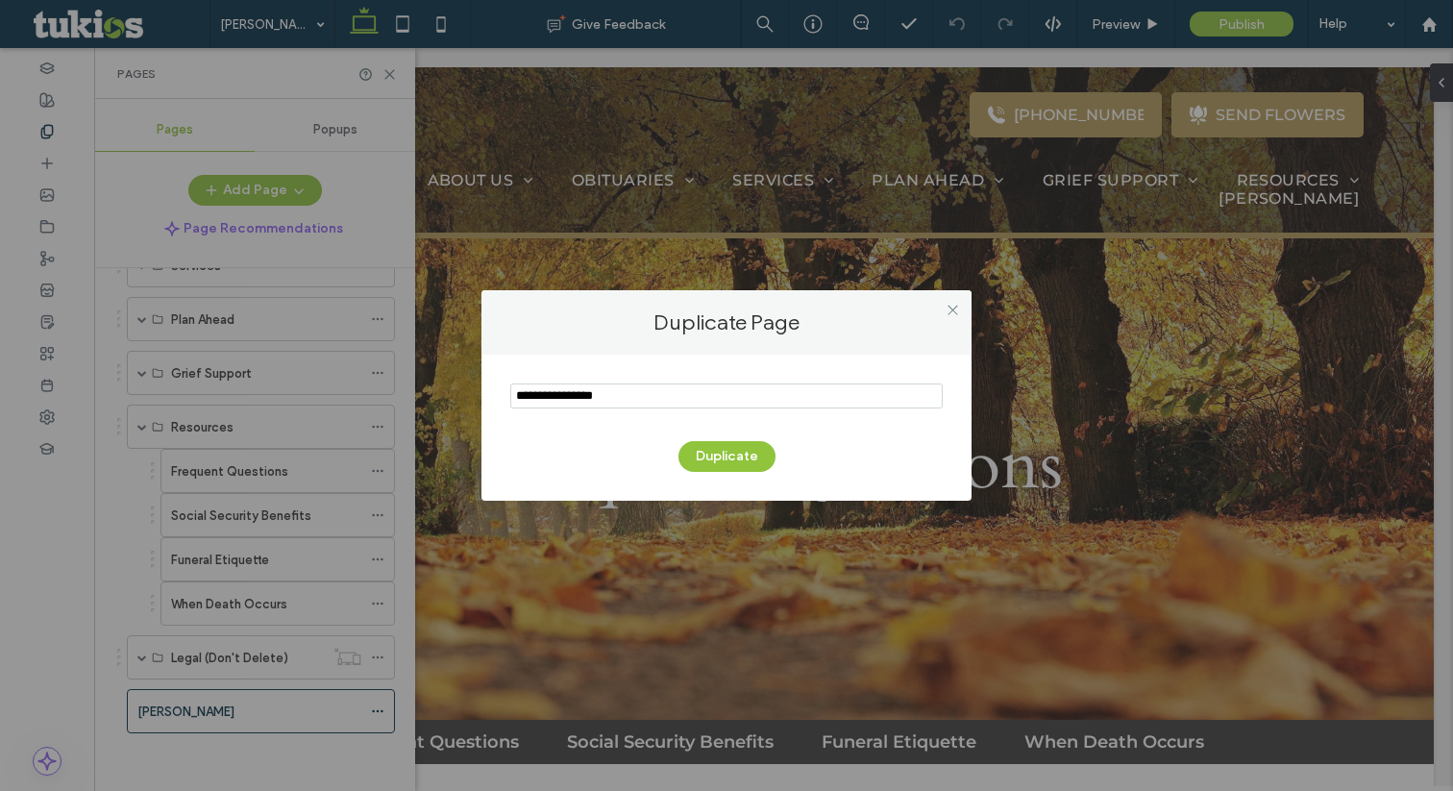
click at [611, 391] on input "notEmpty" at bounding box center [726, 395] width 432 height 25
type input "*********"
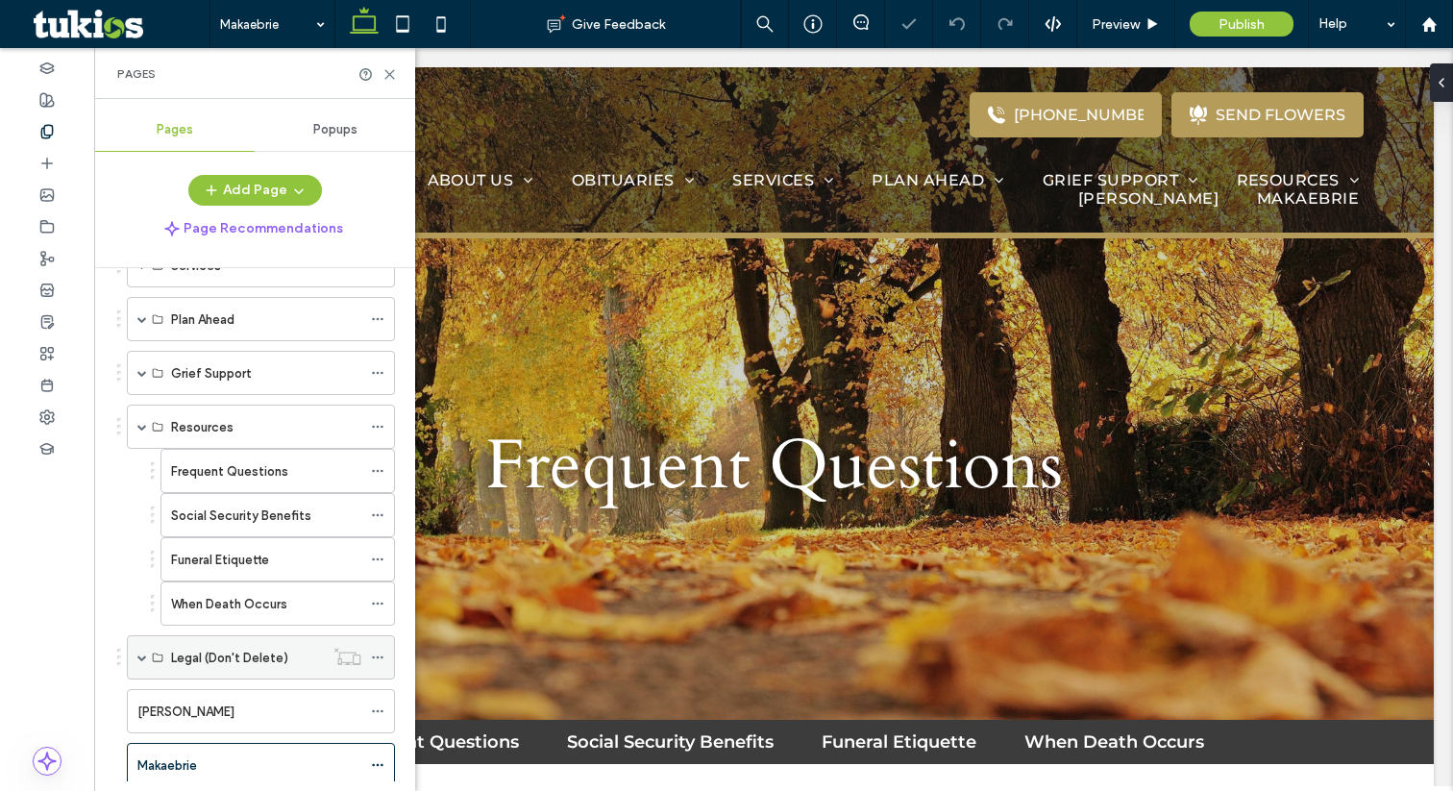
scroll to position [273, 0]
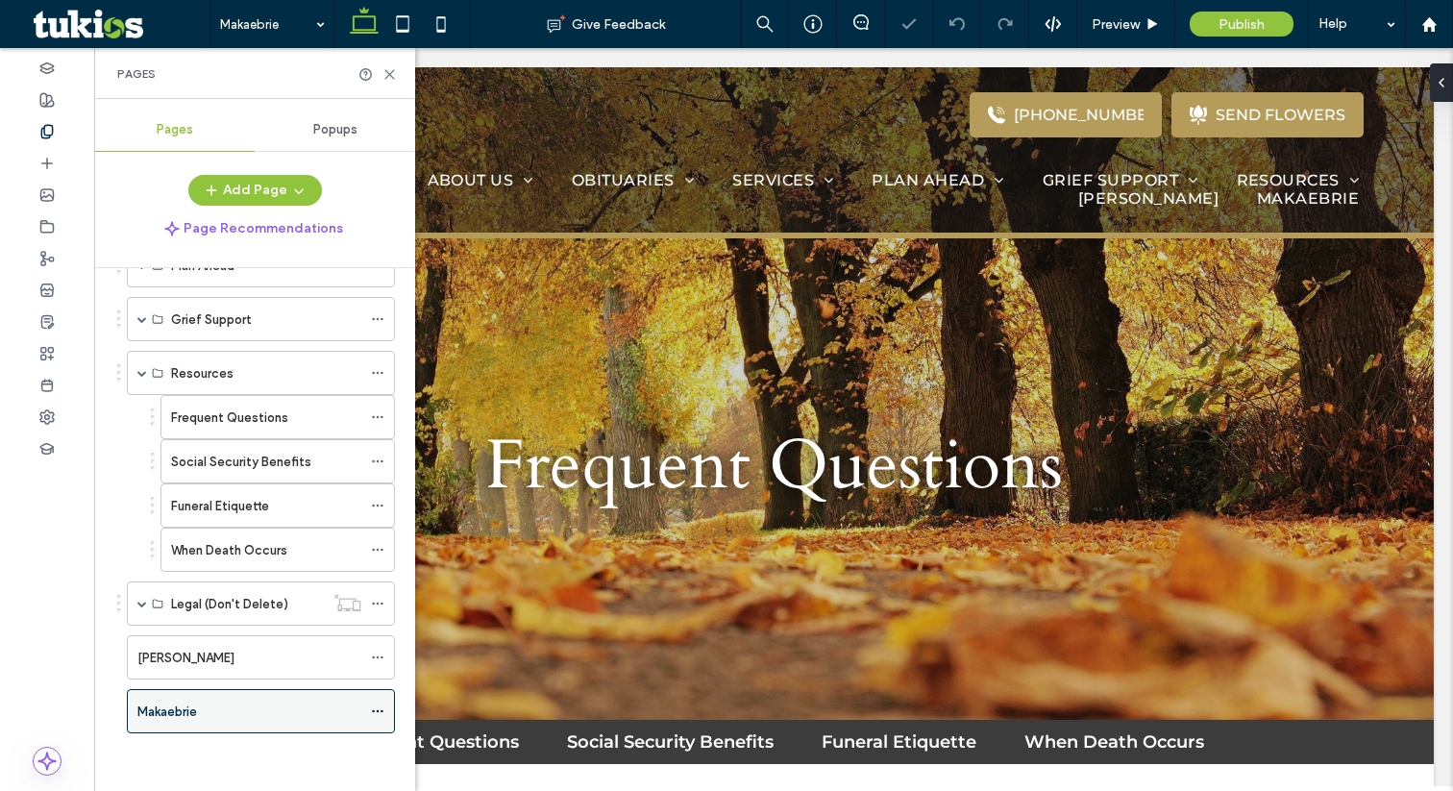
click at [375, 706] on icon at bounding box center [377, 710] width 13 height 13
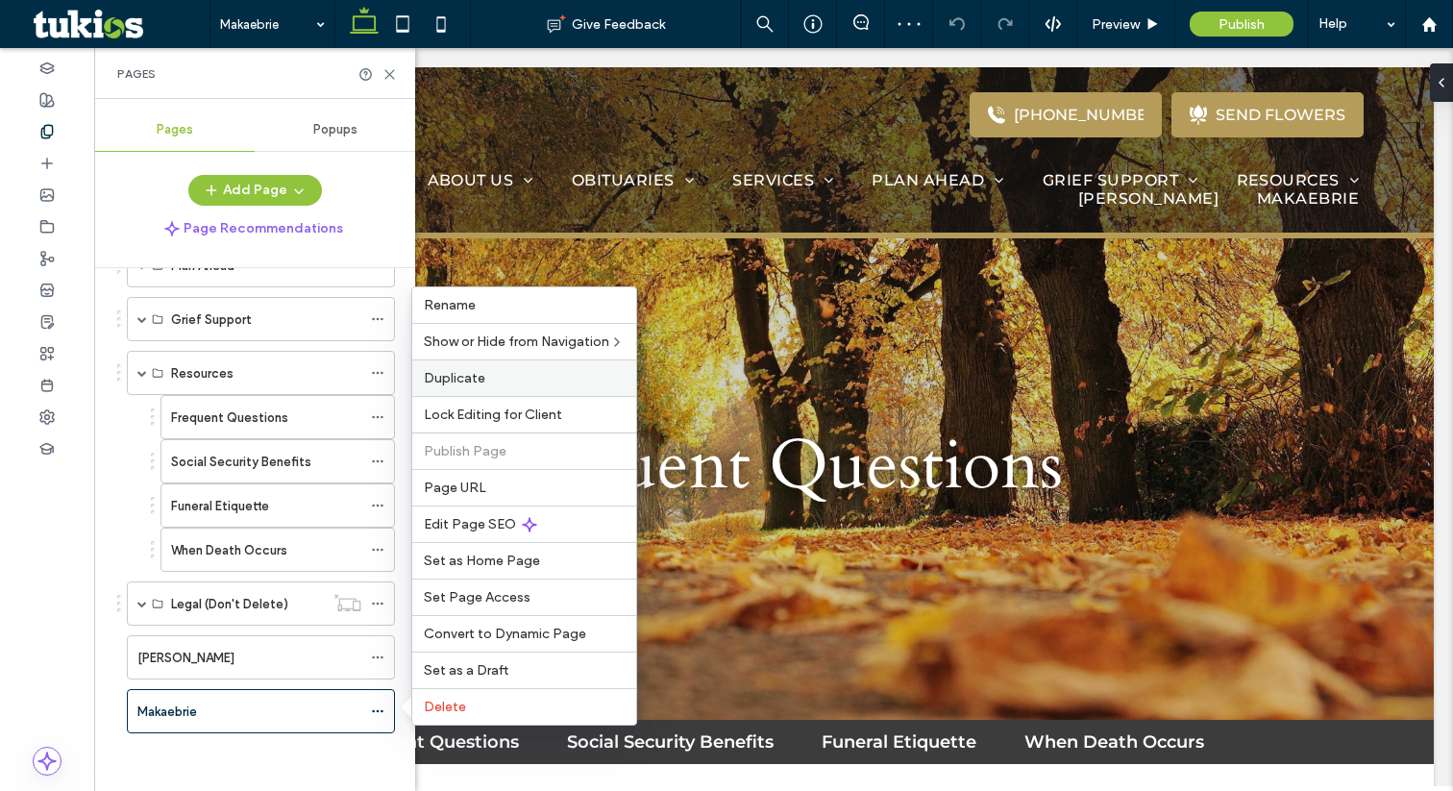
click at [471, 373] on span "Duplicate" at bounding box center [454, 378] width 61 height 16
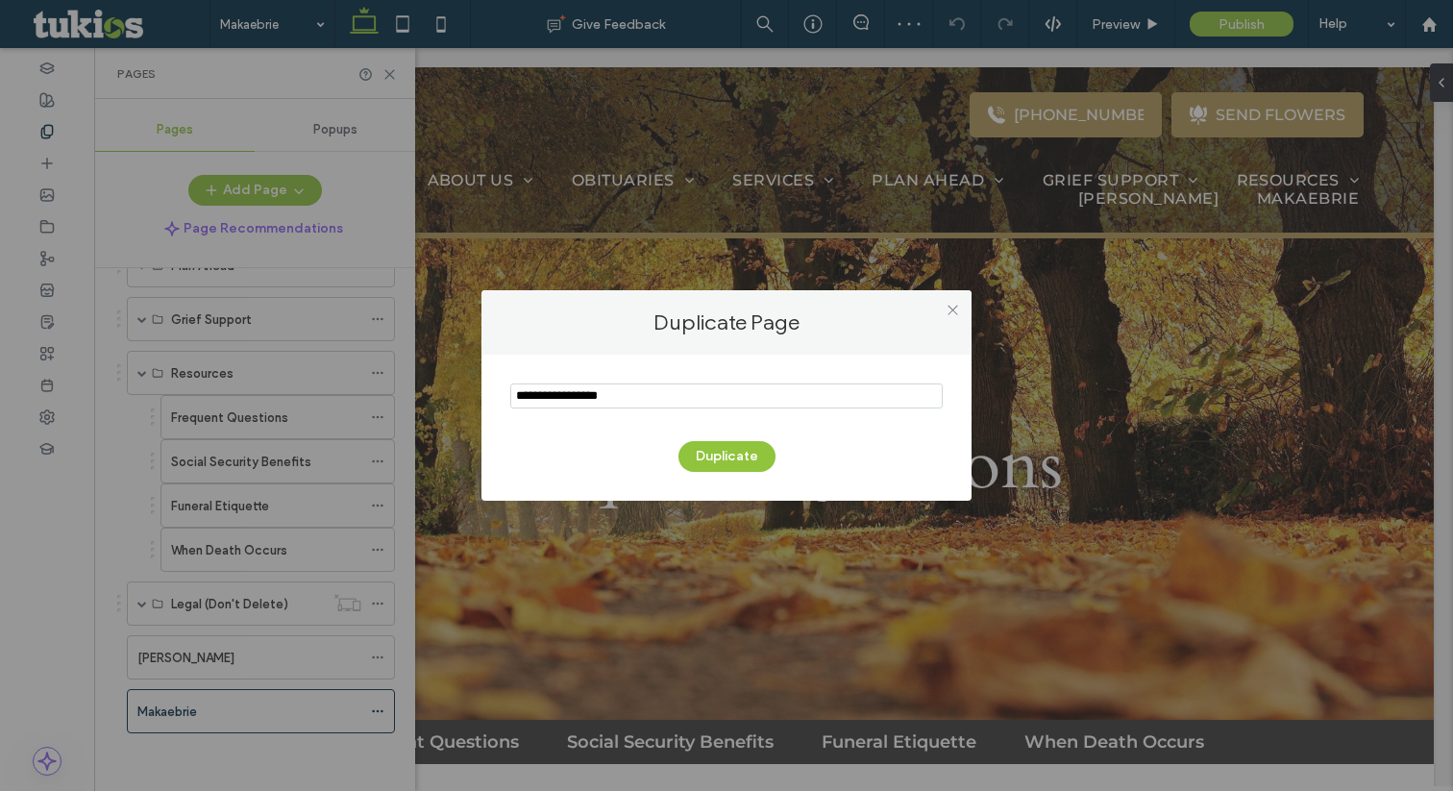
click at [626, 399] on input "notEmpty" at bounding box center [726, 395] width 432 height 25
type input "******"
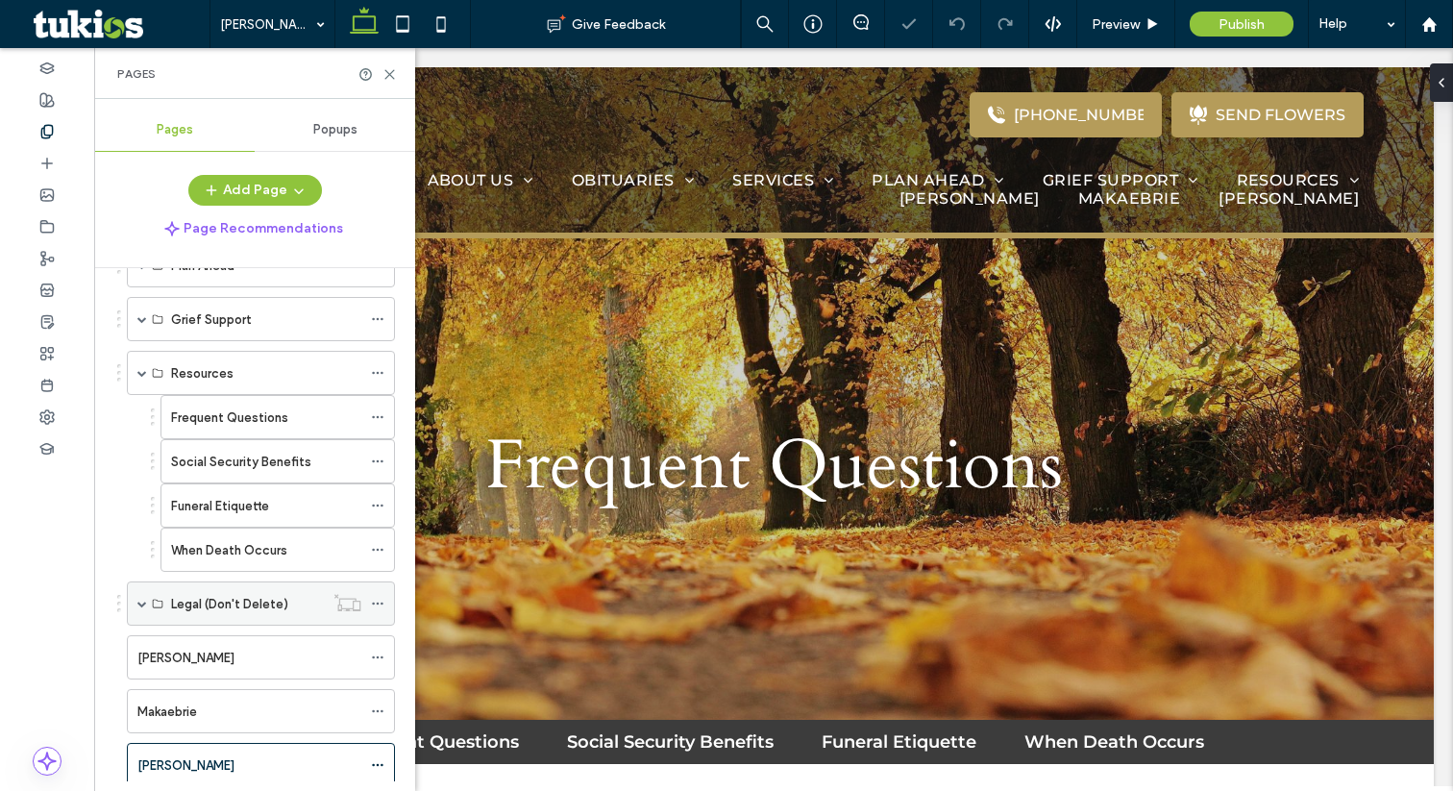
scroll to position [327, 0]
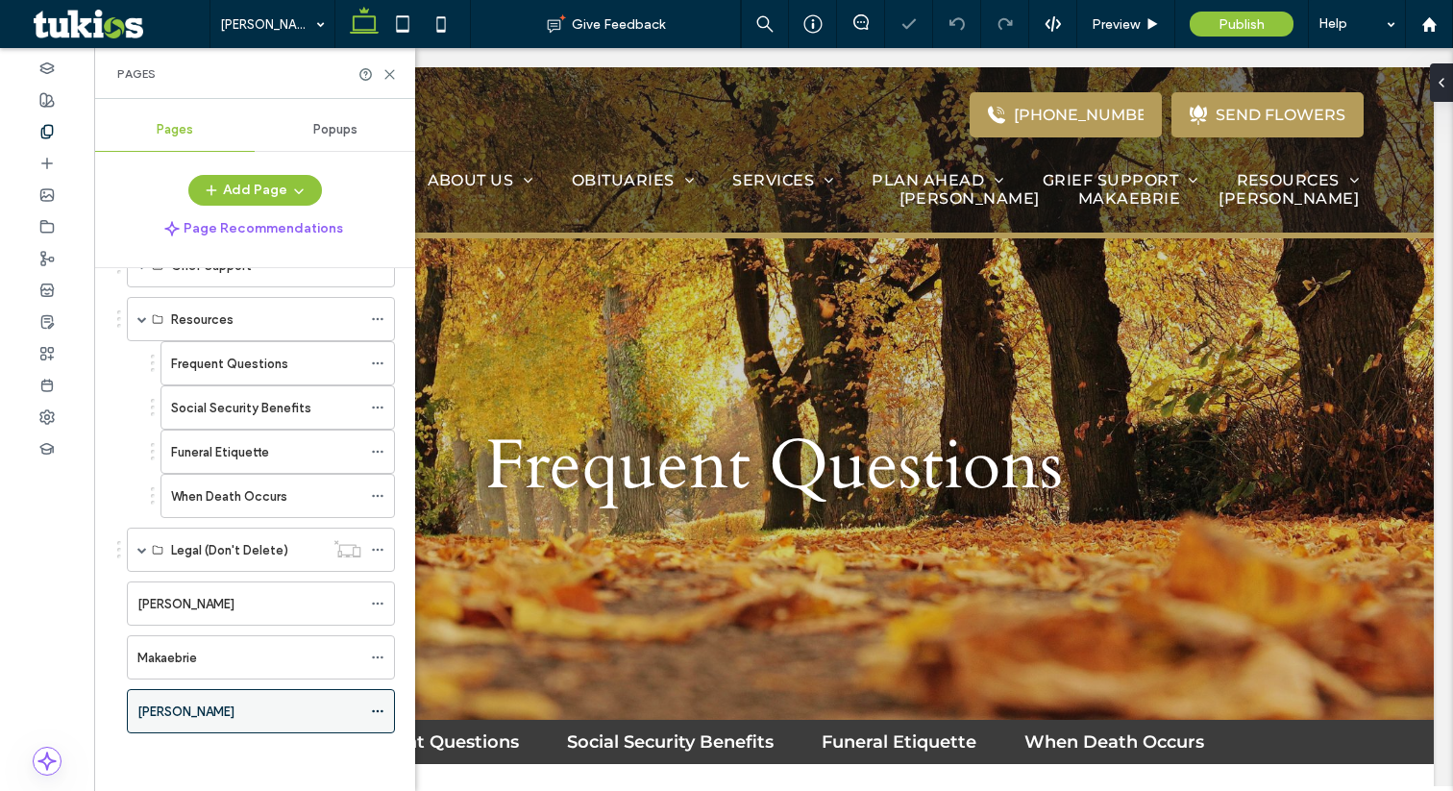
click at [381, 708] on icon at bounding box center [377, 710] width 13 height 13
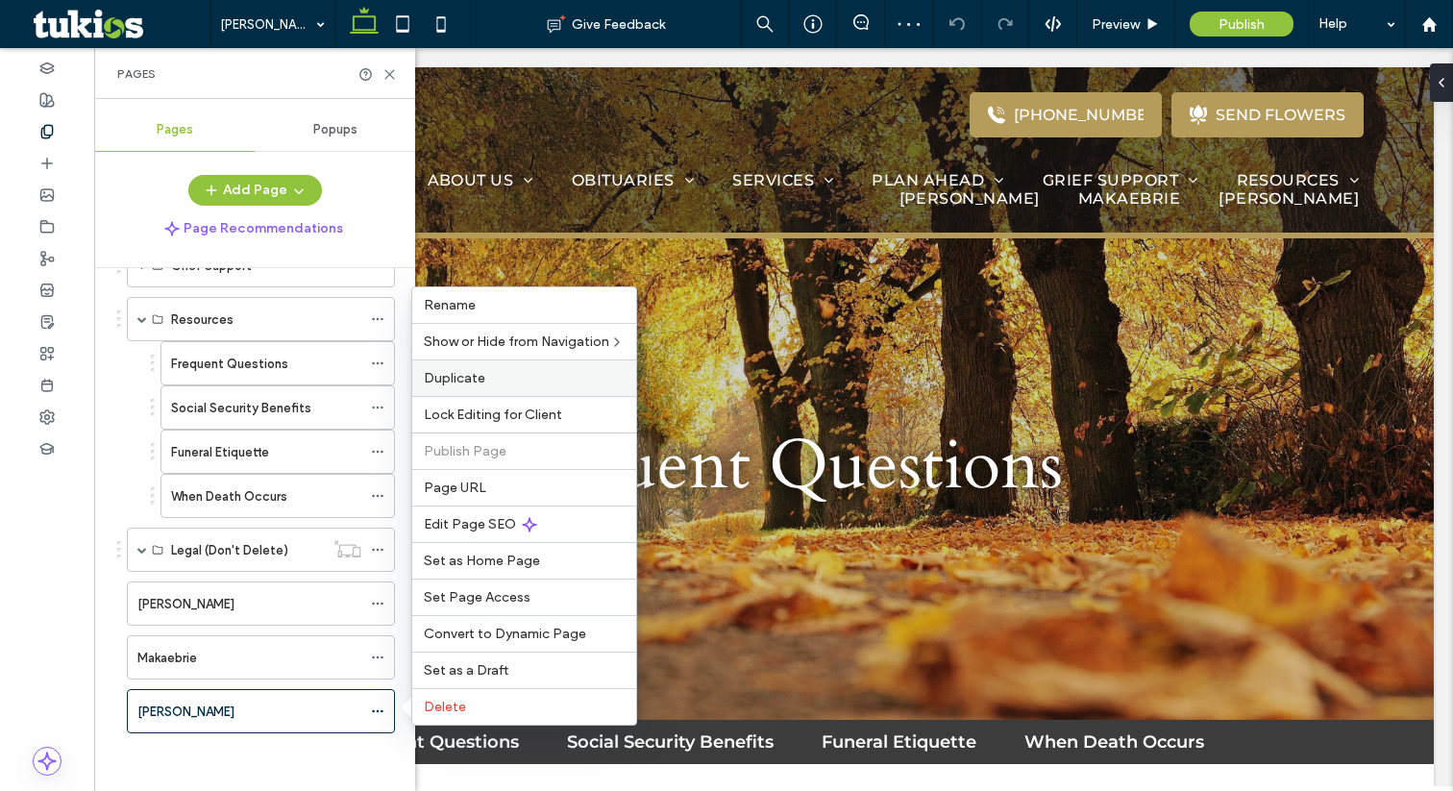
click at [480, 371] on span "Duplicate" at bounding box center [454, 378] width 61 height 16
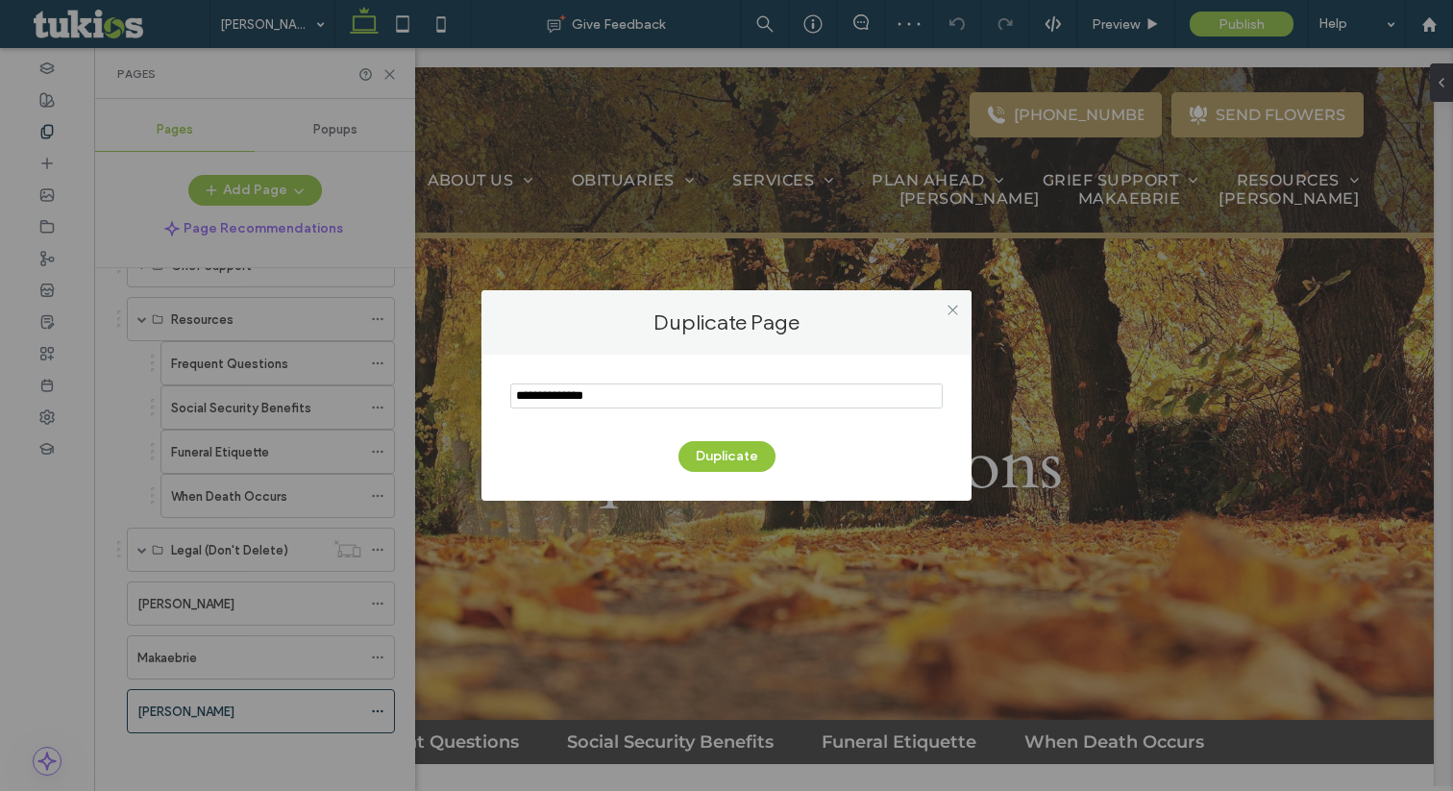
click at [602, 404] on input "notEmpty" at bounding box center [726, 395] width 432 height 25
type input "****"
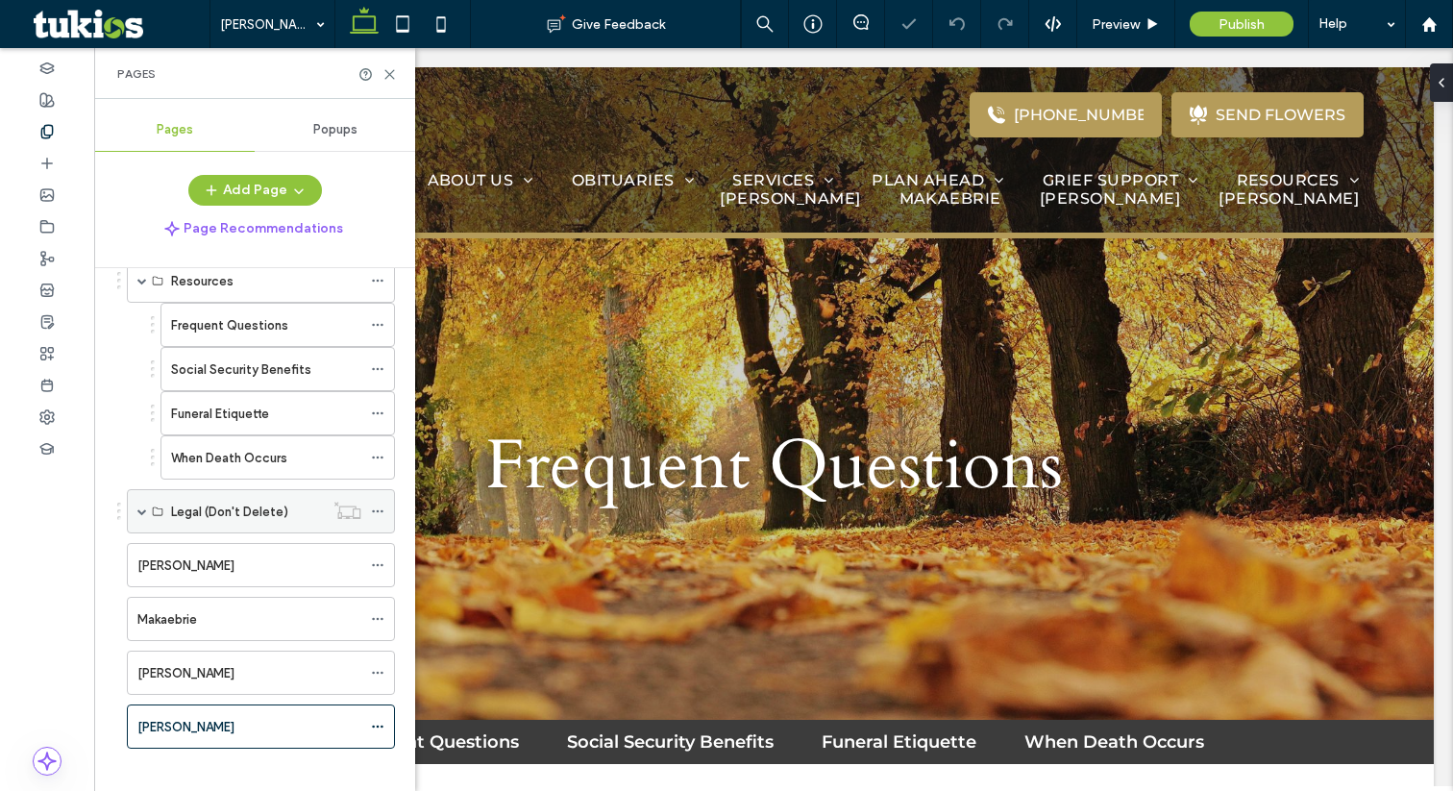
scroll to position [381, 0]
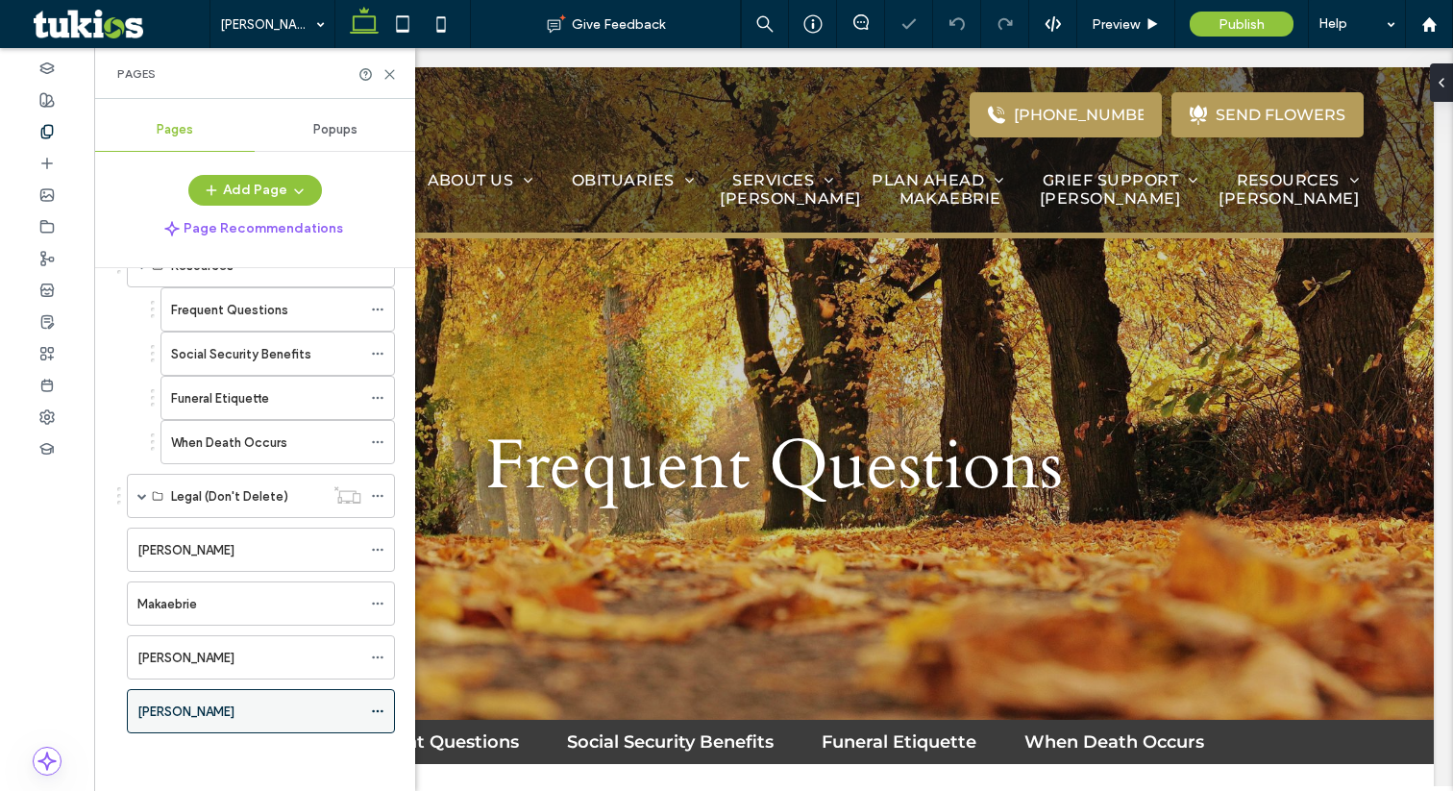
click at [380, 714] on icon at bounding box center [377, 710] width 13 height 13
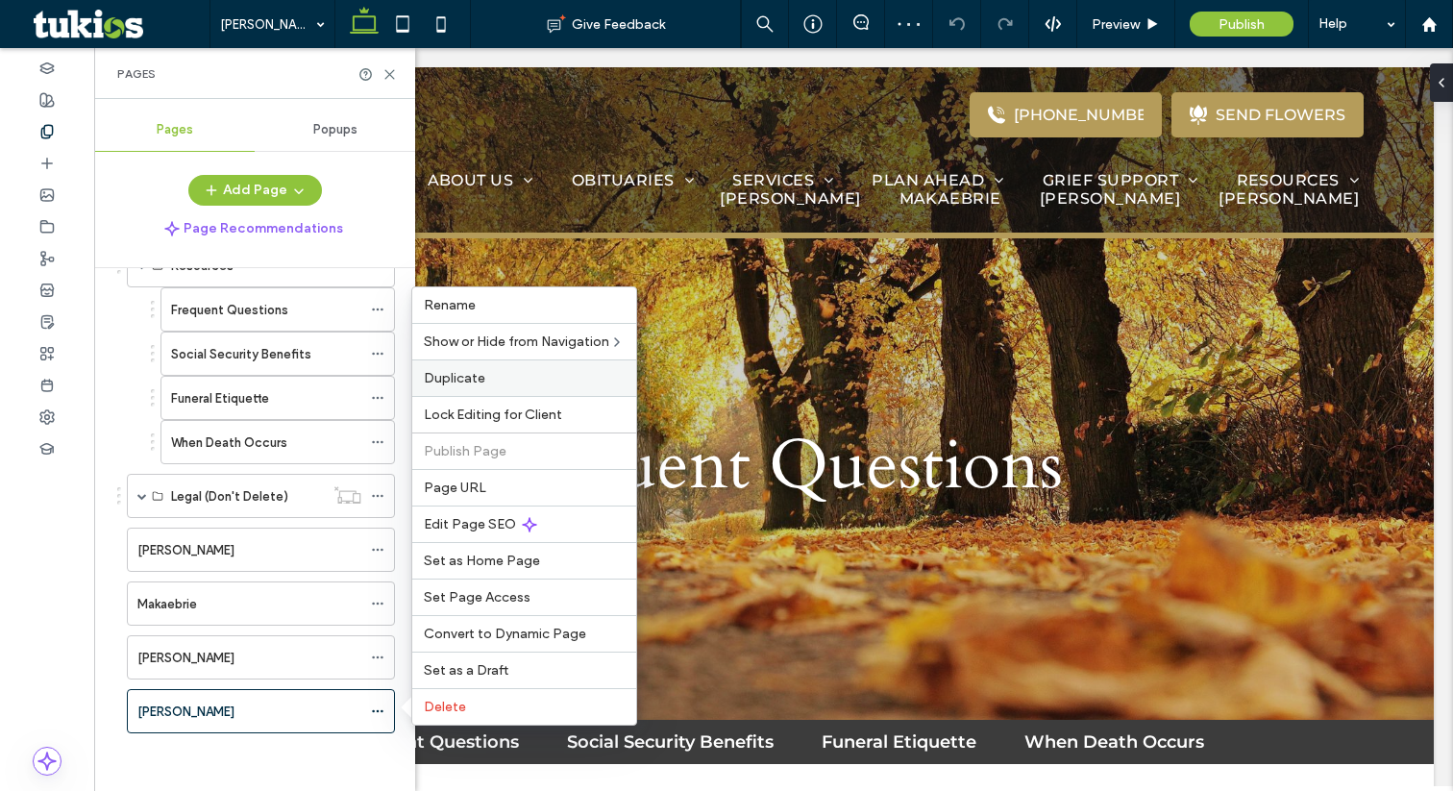
click at [504, 385] on label "Duplicate" at bounding box center [524, 378] width 201 height 16
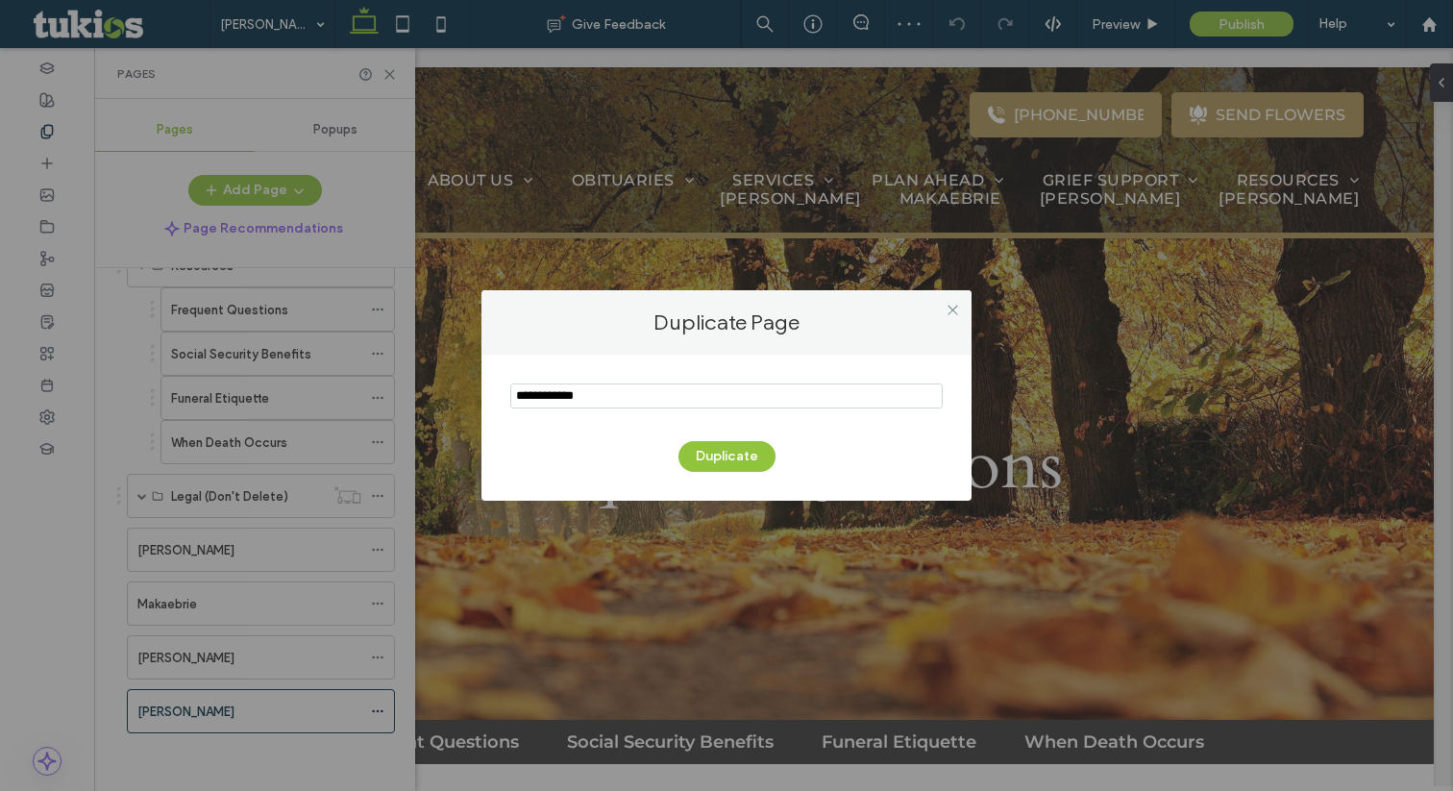
click at [567, 385] on input "notEmpty" at bounding box center [726, 395] width 432 height 25
type input "******"
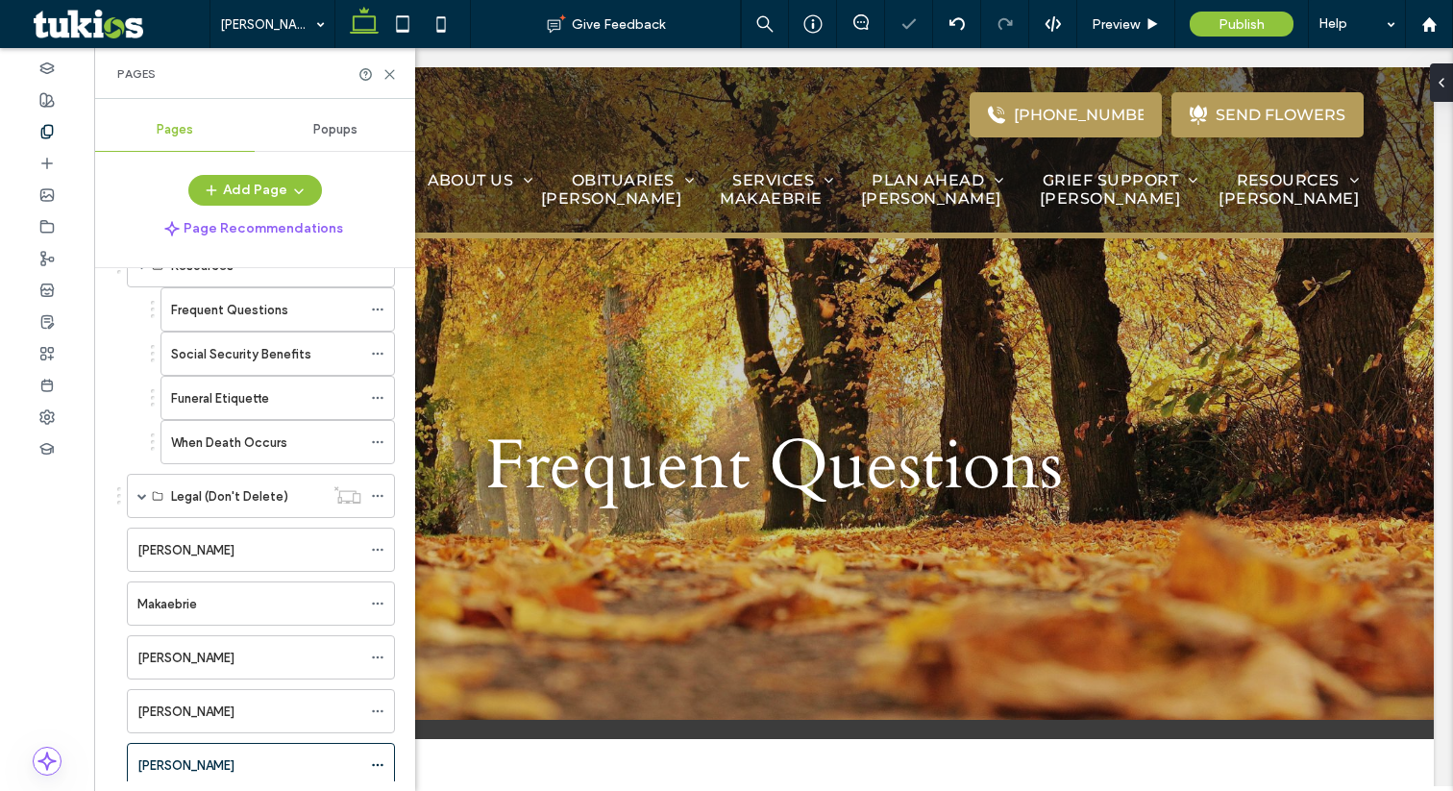
scroll to position [0, 0]
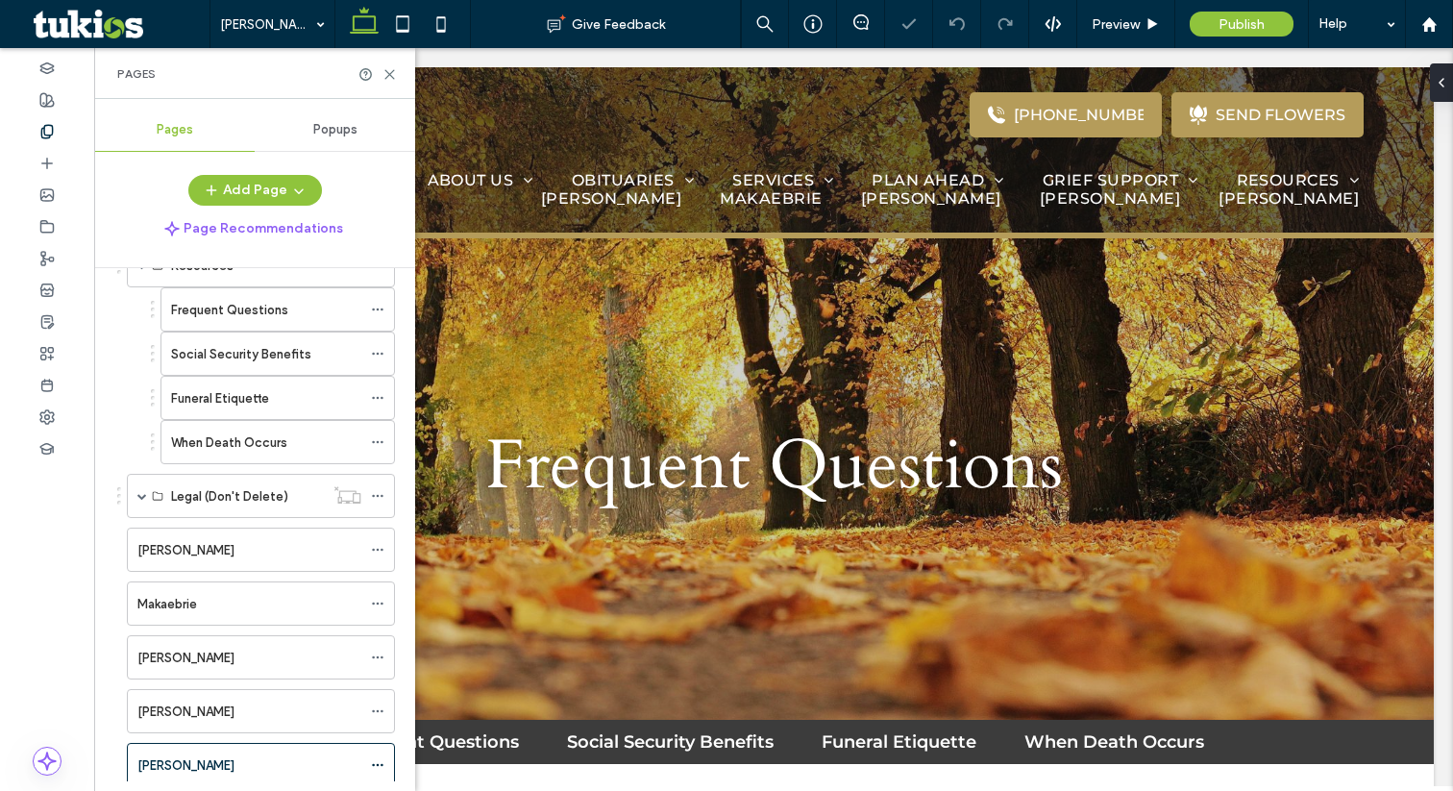
scroll to position [434, 0]
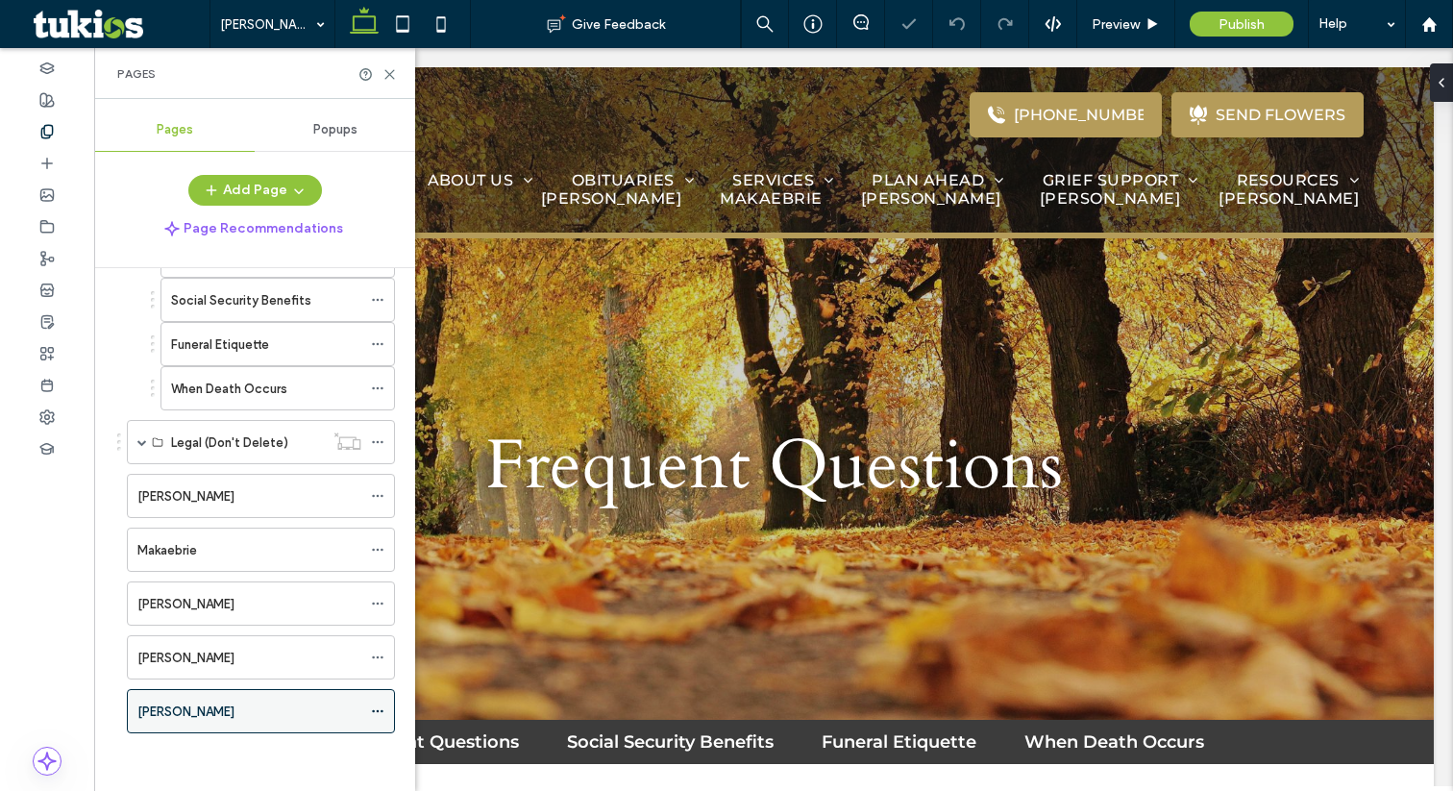
click at [379, 710] on icon at bounding box center [377, 710] width 13 height 13
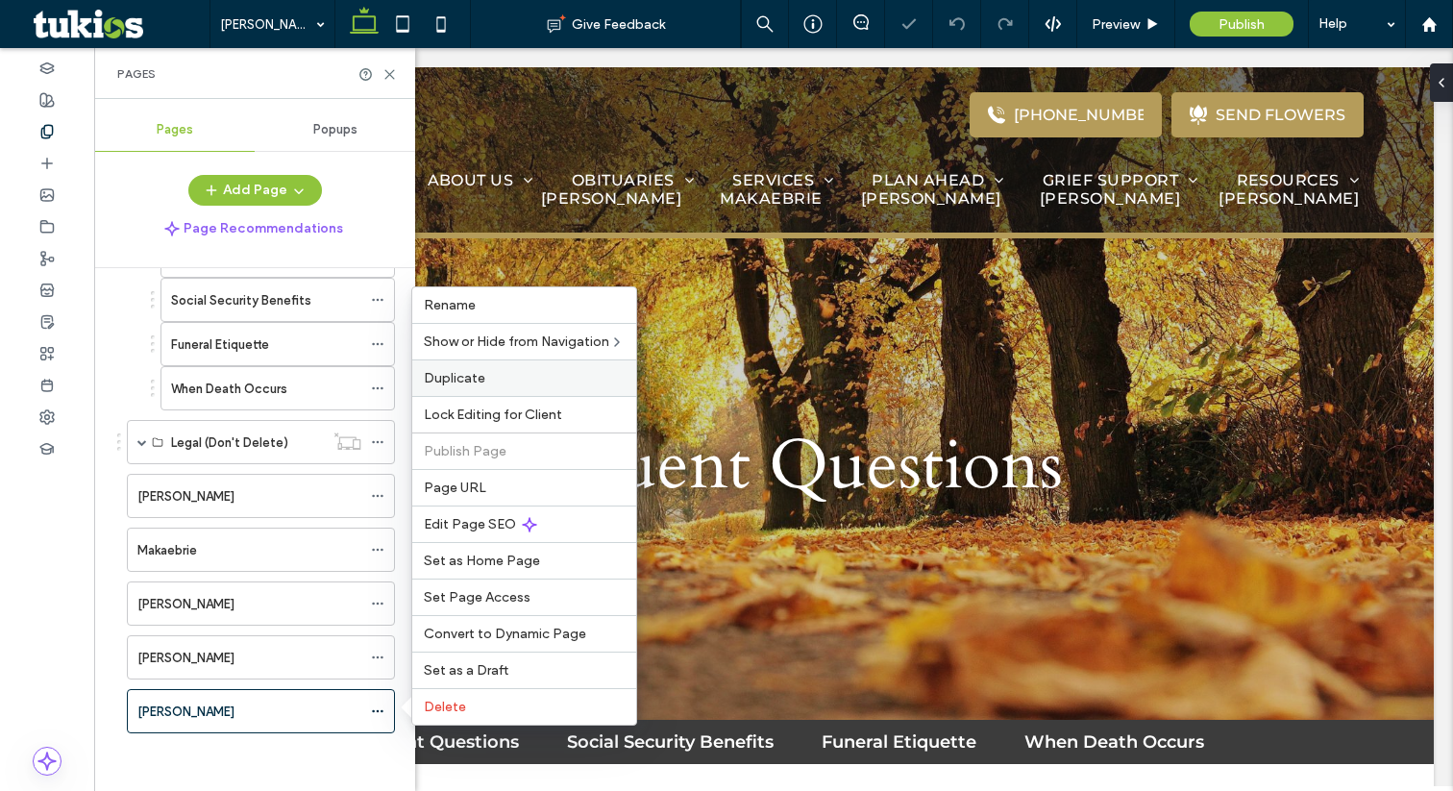
click at [499, 388] on div "Duplicate" at bounding box center [524, 377] width 224 height 37
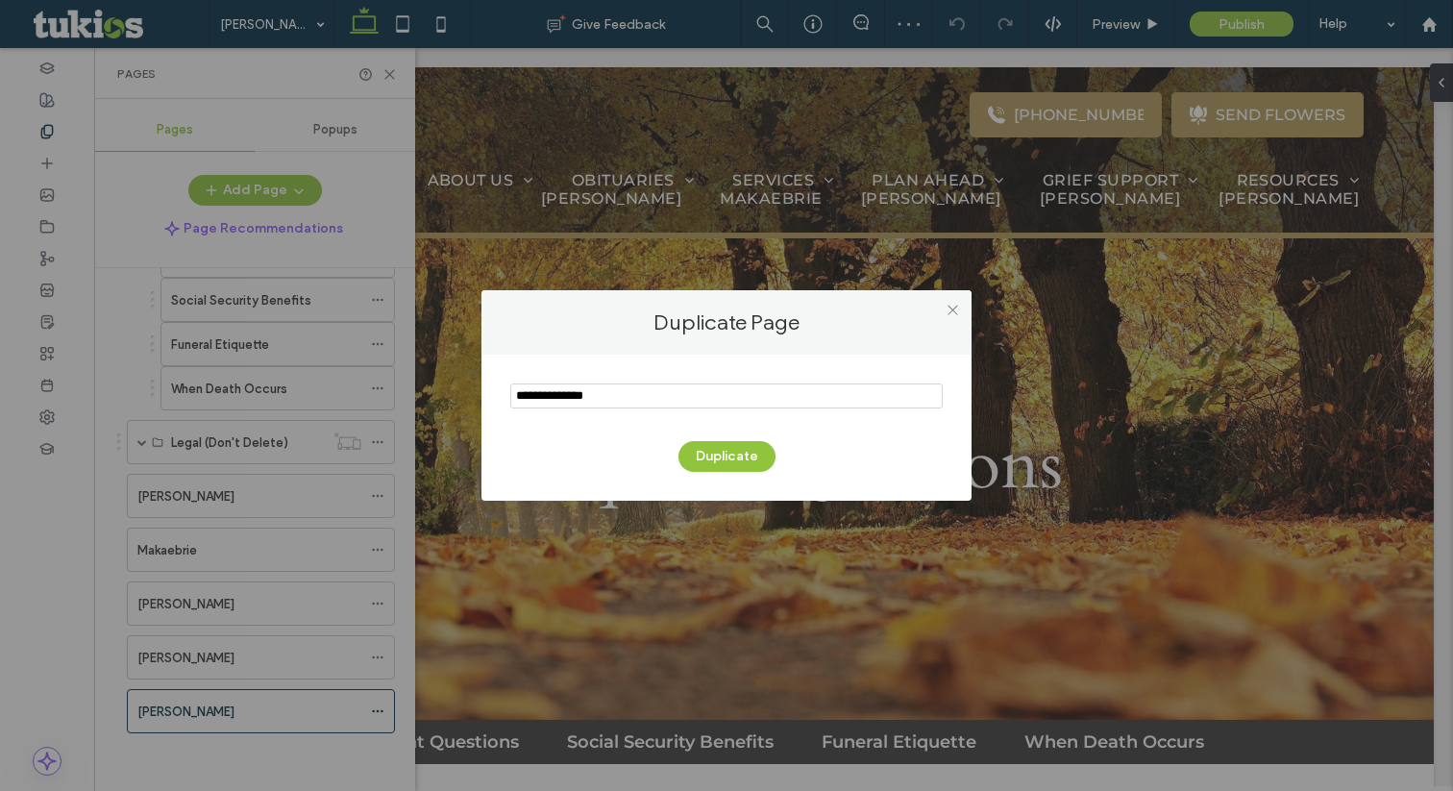
click at [609, 389] on input "notEmpty" at bounding box center [726, 395] width 432 height 25
type input "*****"
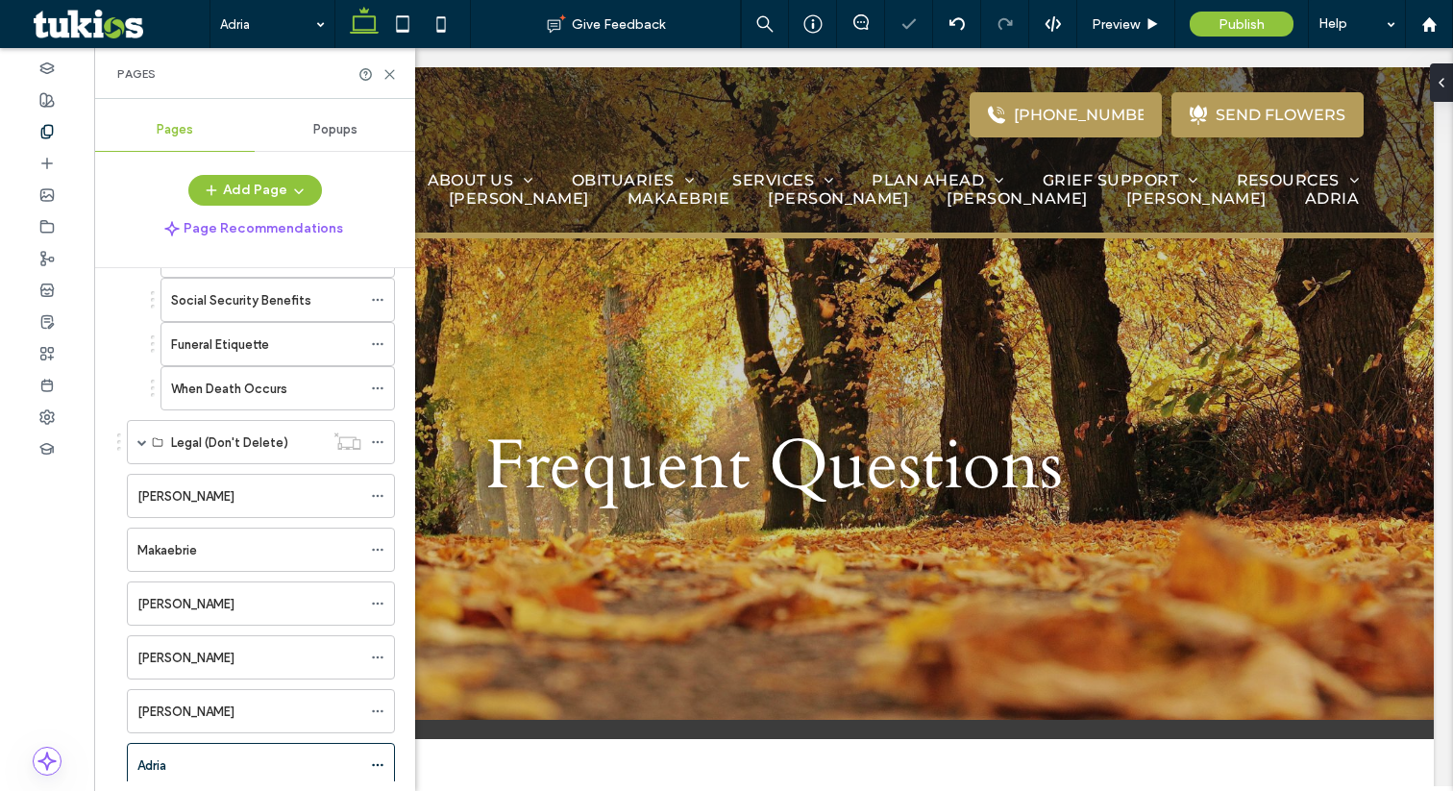
scroll to position [0, 0]
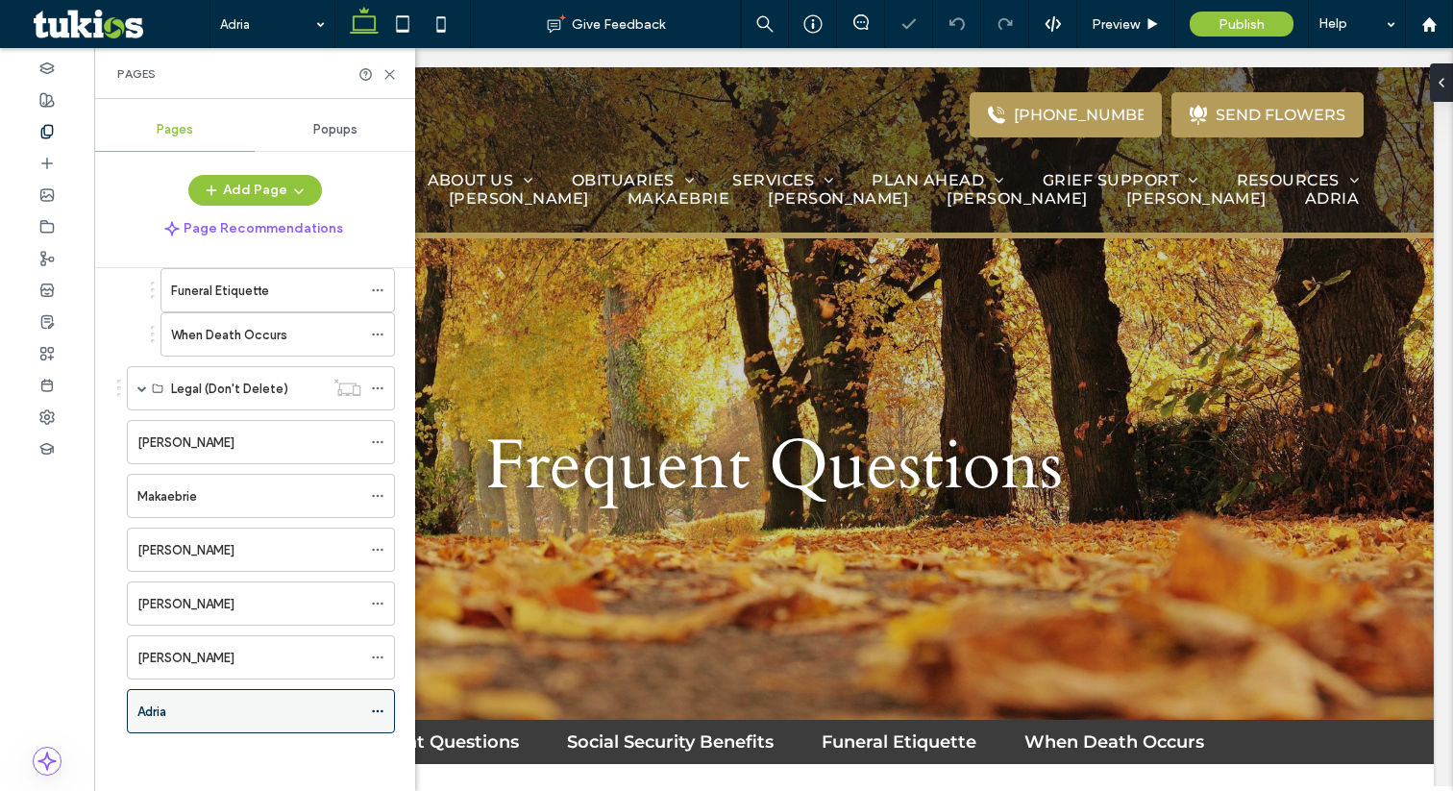
click at [374, 708] on icon at bounding box center [377, 710] width 13 height 13
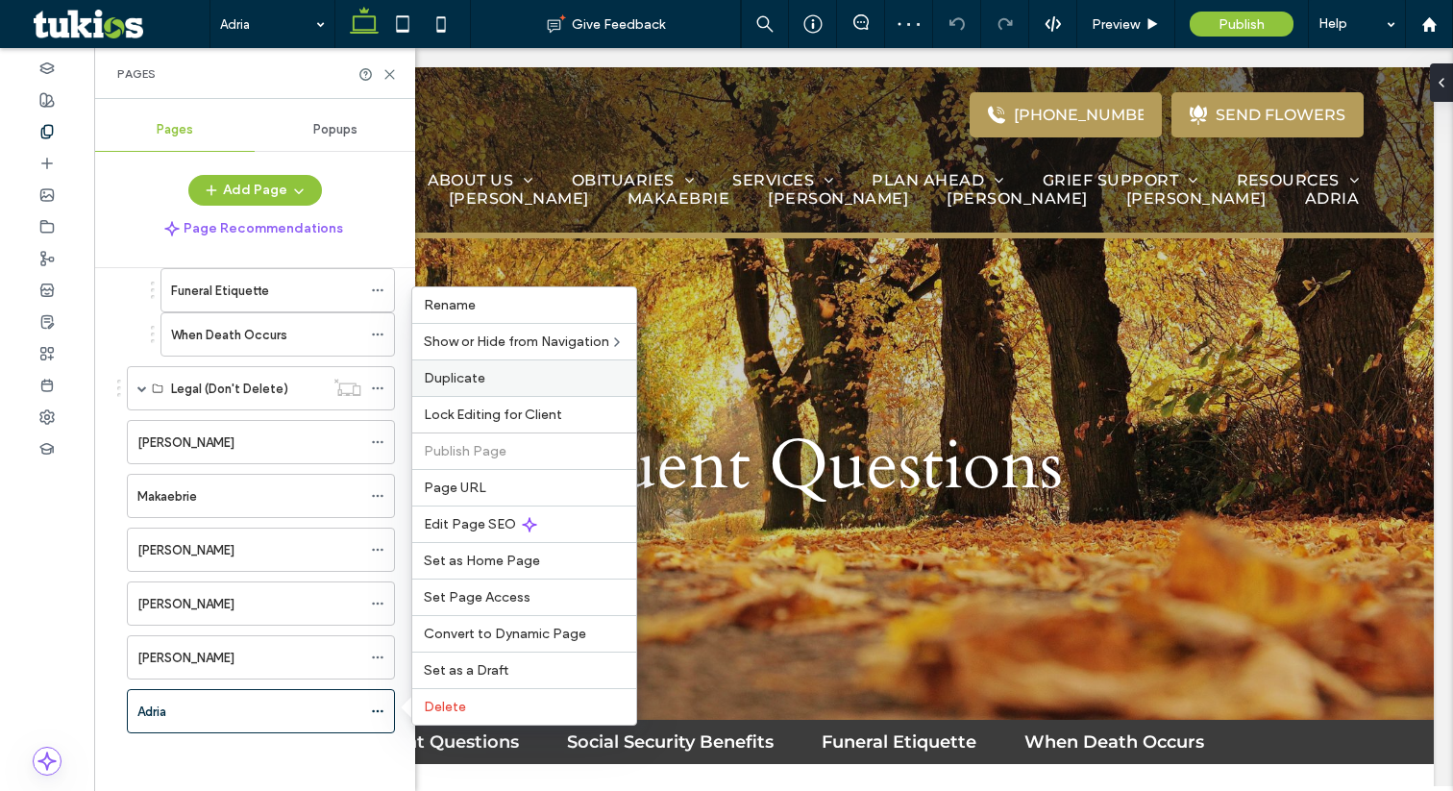
click at [510, 376] on label "Duplicate" at bounding box center [524, 378] width 201 height 16
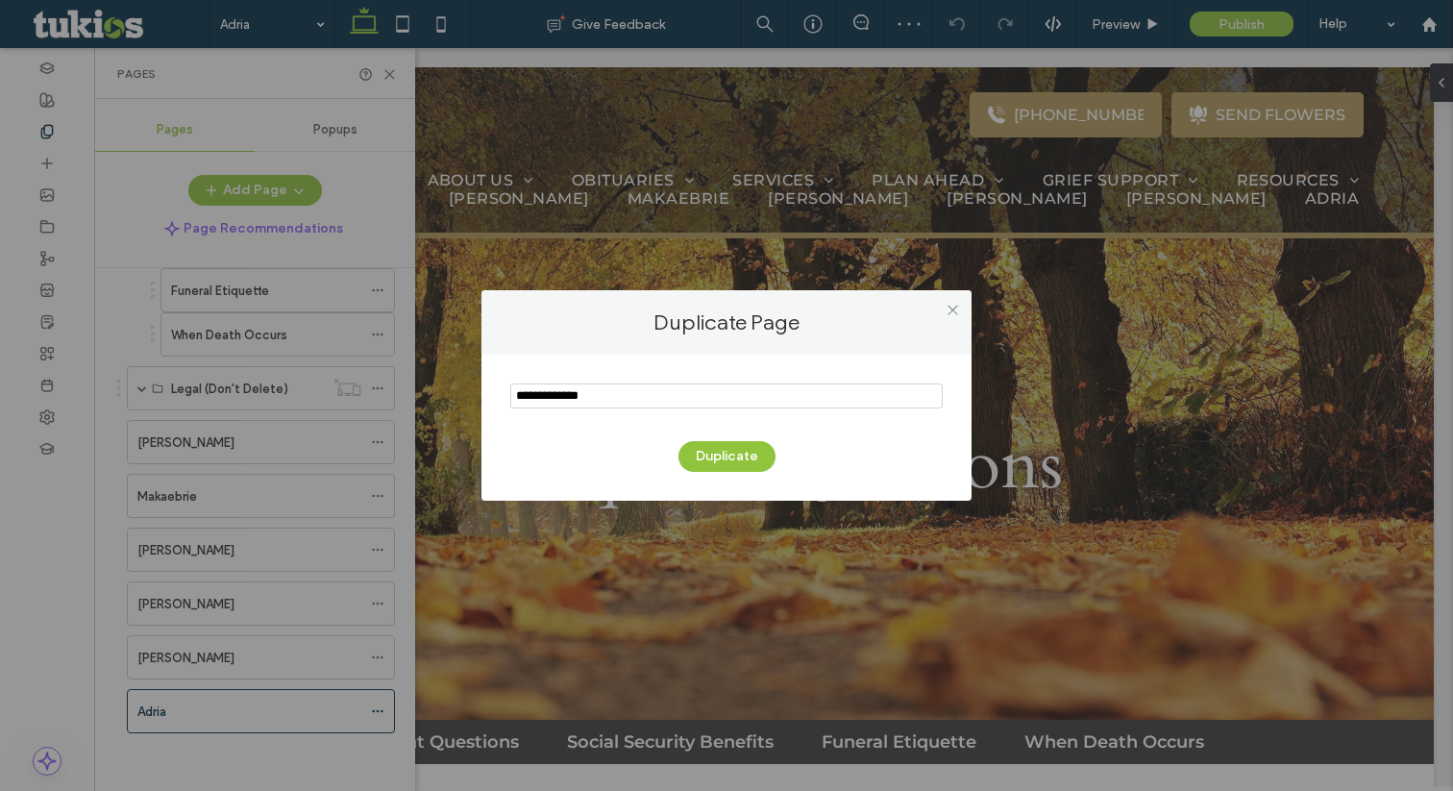
click at [559, 401] on input "notEmpty" at bounding box center [726, 395] width 432 height 25
type input "****"
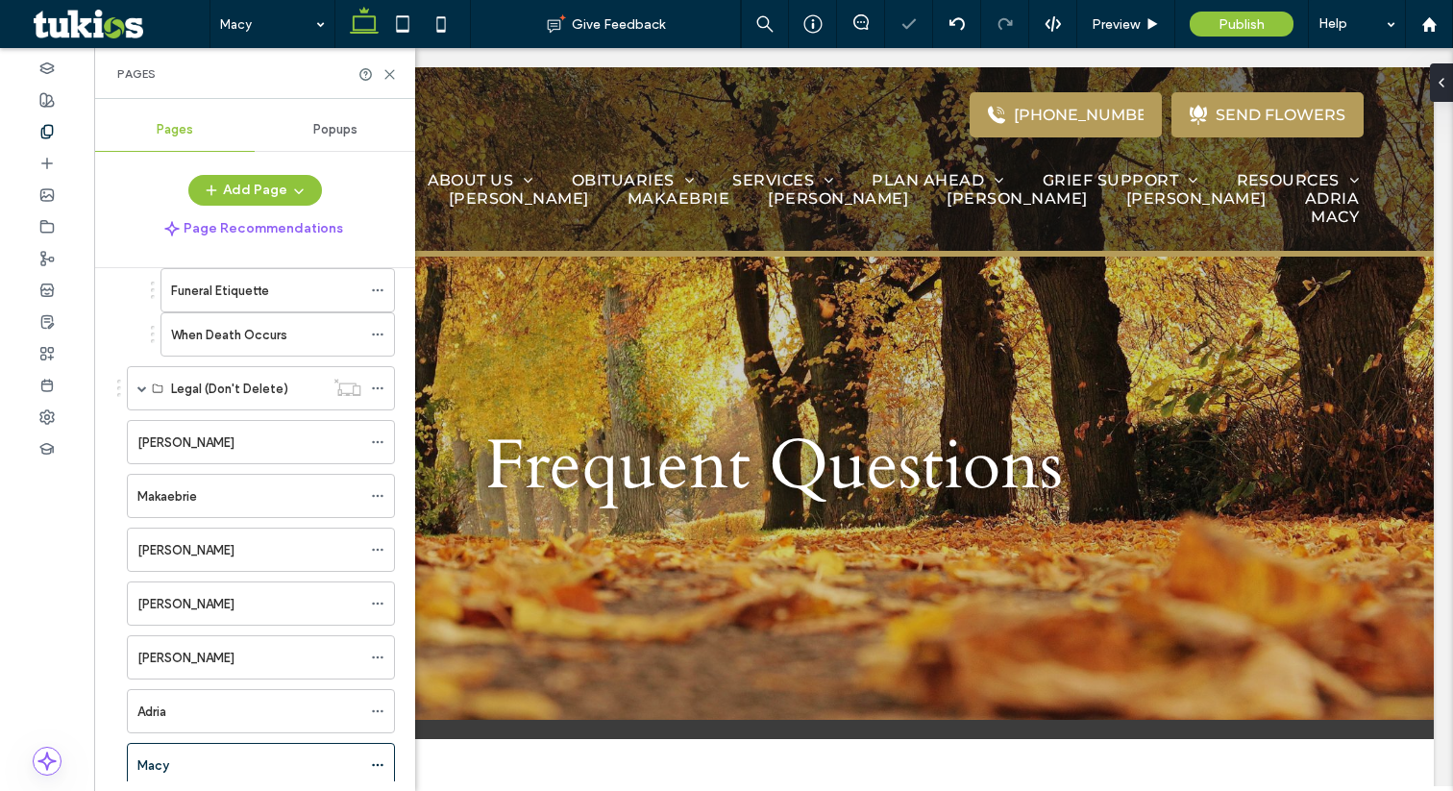
scroll to position [0, 0]
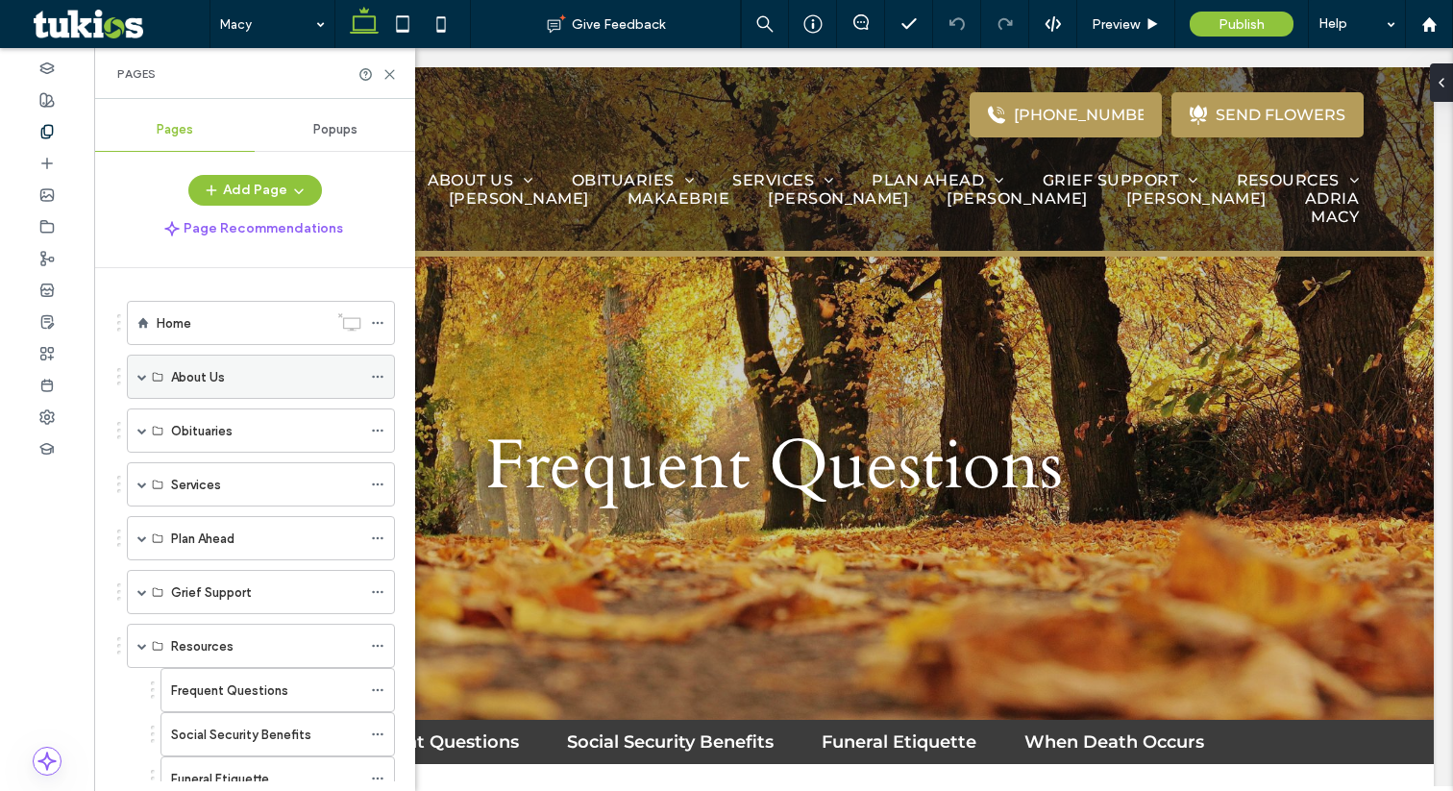
click at [381, 374] on icon at bounding box center [377, 376] width 13 height 13
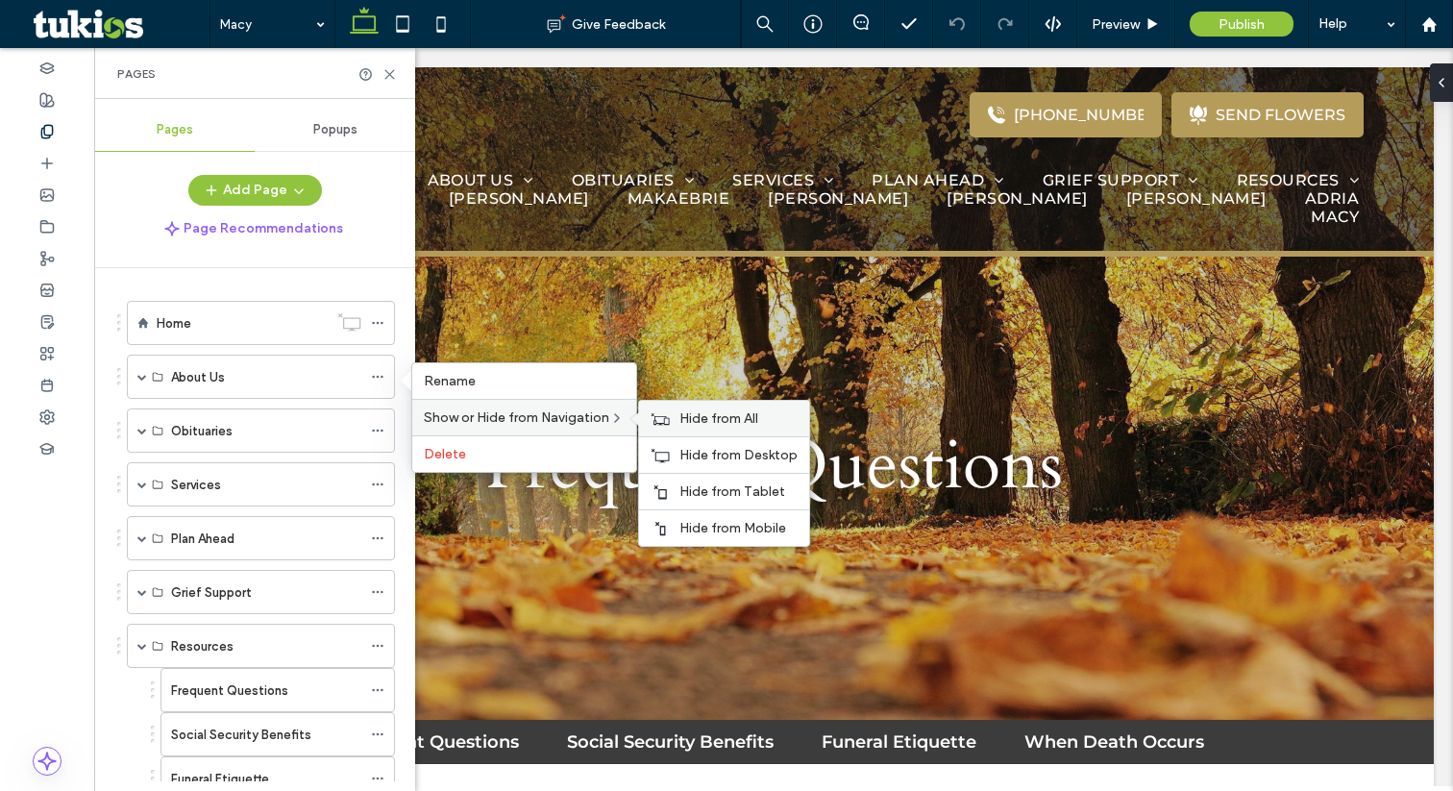
click at [670, 423] on icon at bounding box center [660, 418] width 19 height 13
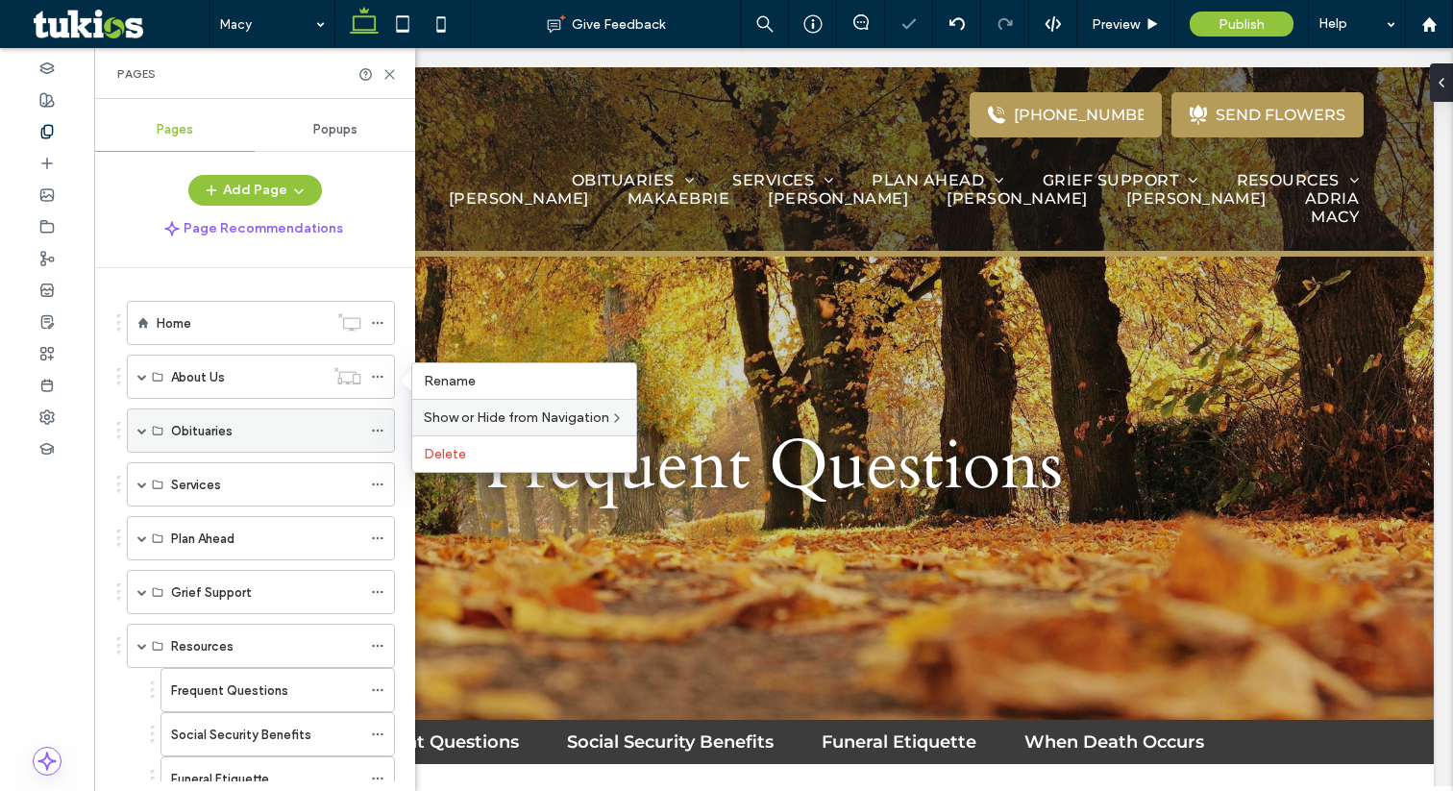
click at [373, 428] on icon at bounding box center [377, 430] width 13 height 13
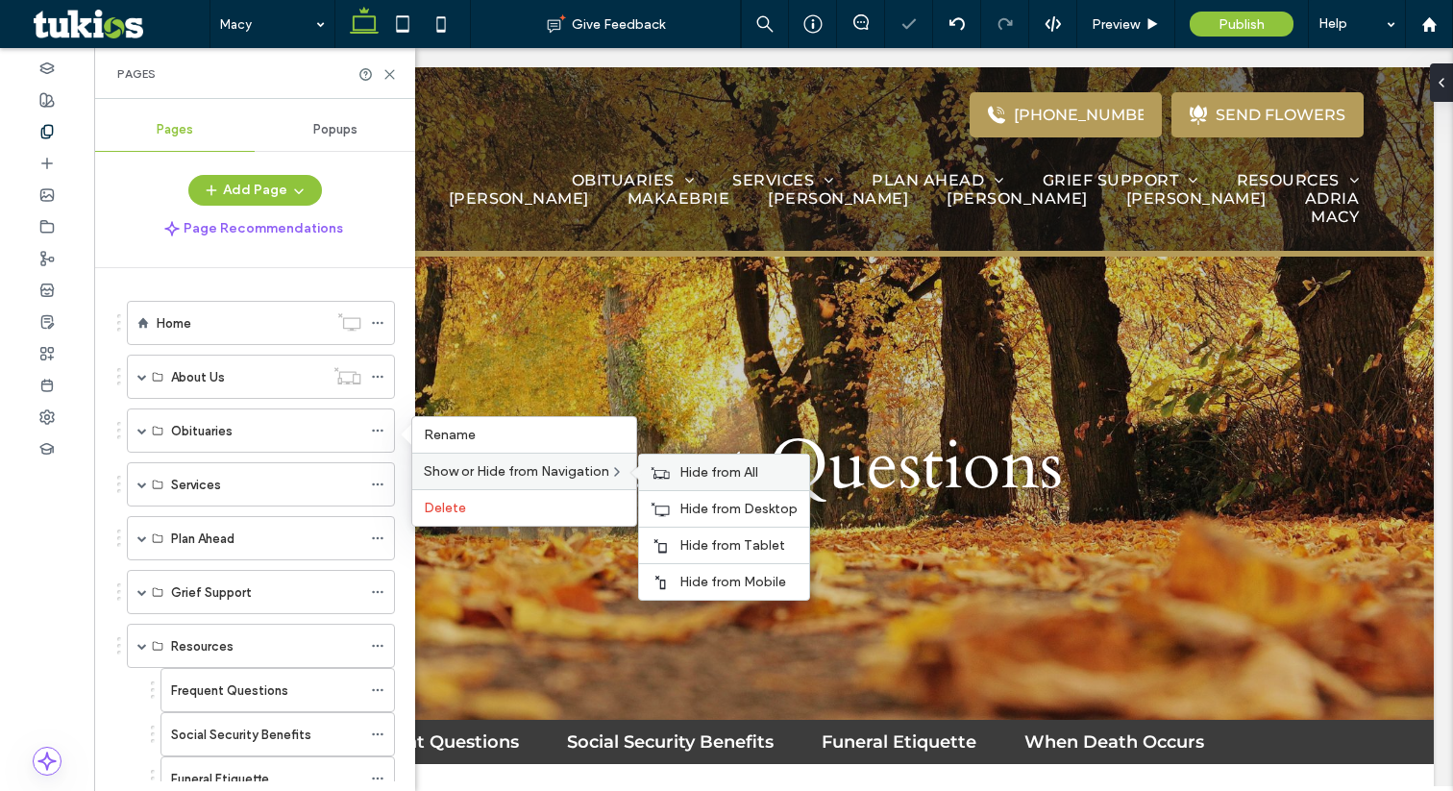
click at [690, 471] on span "Hide from All" at bounding box center [718, 472] width 79 height 16
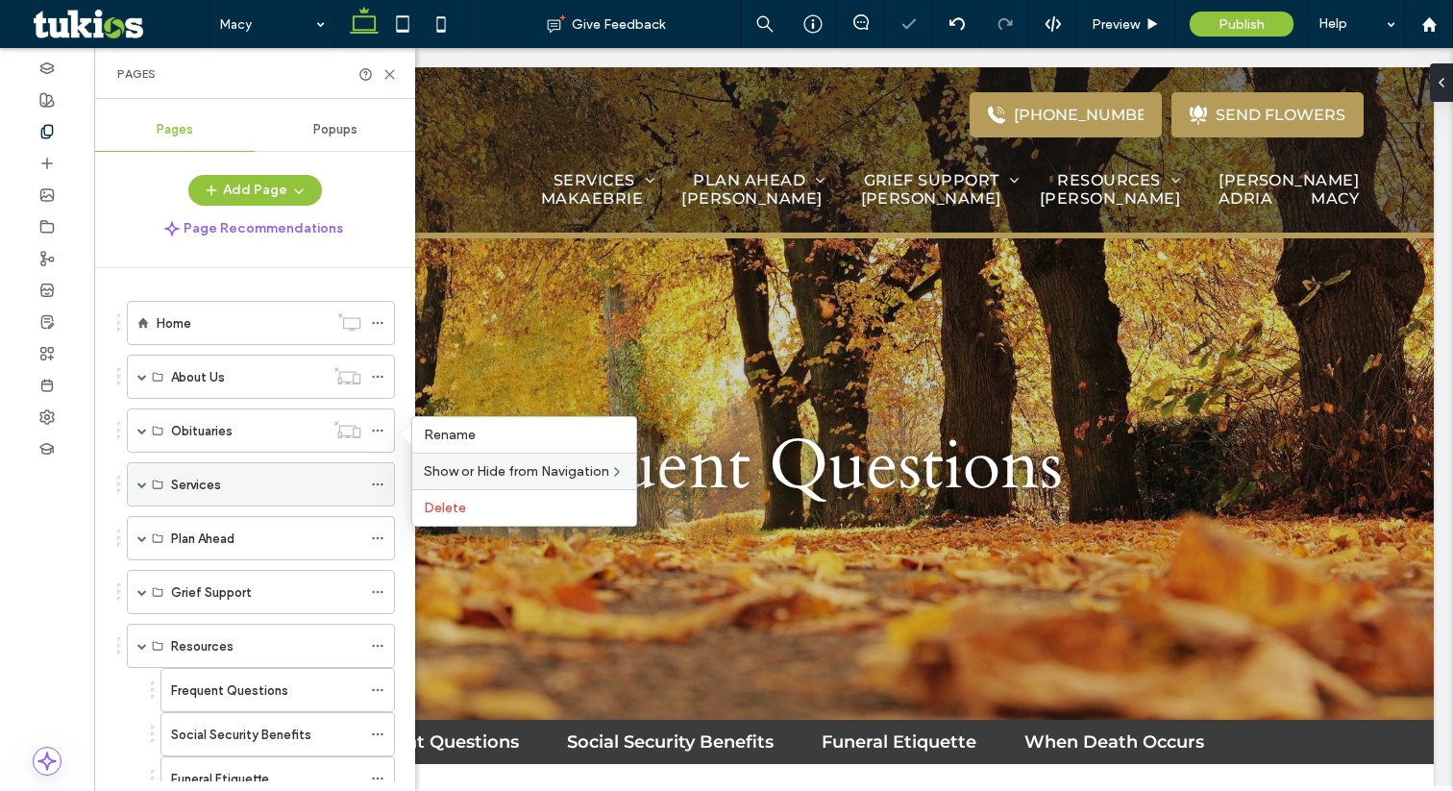
click at [378, 485] on icon at bounding box center [377, 484] width 13 height 13
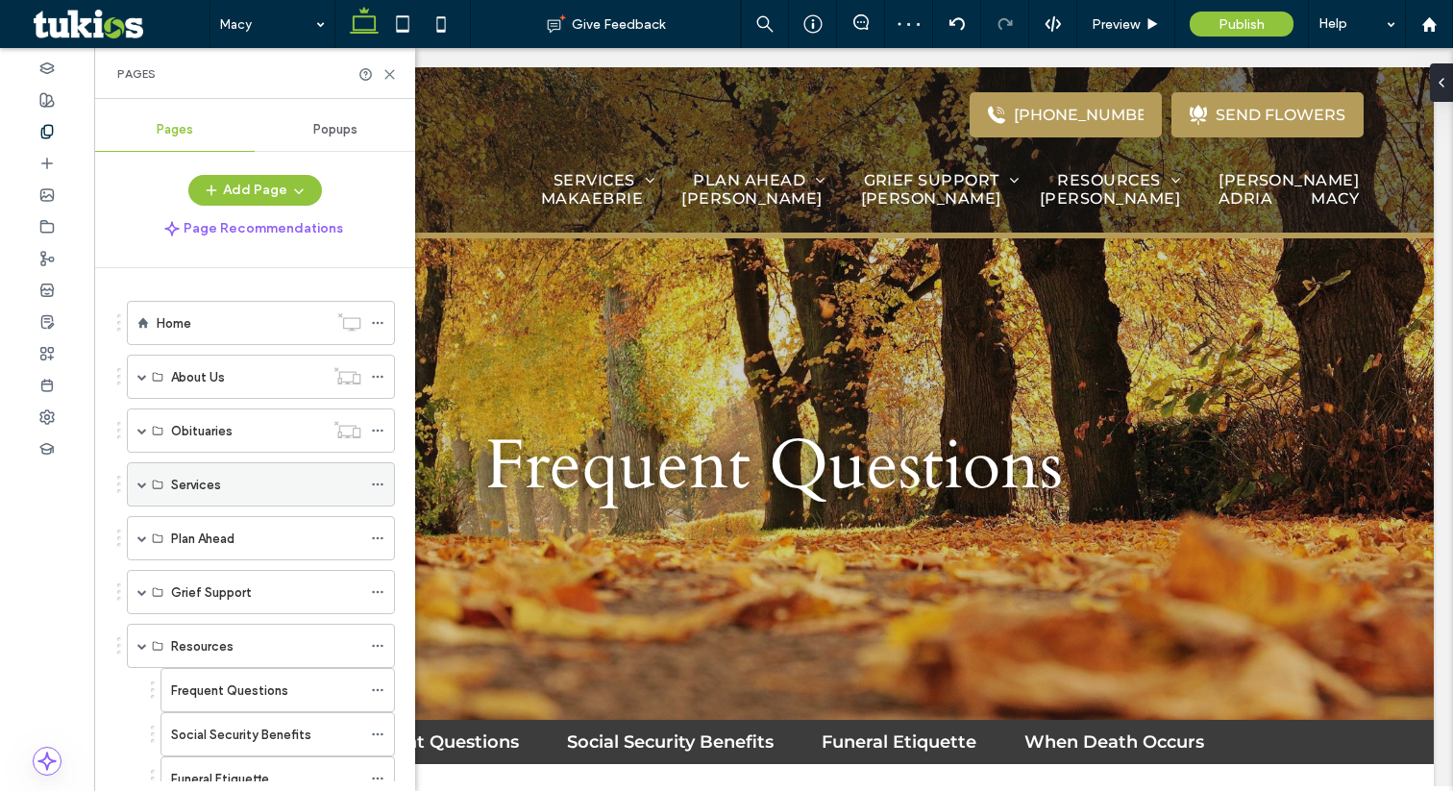
click at [379, 479] on icon at bounding box center [377, 484] width 13 height 13
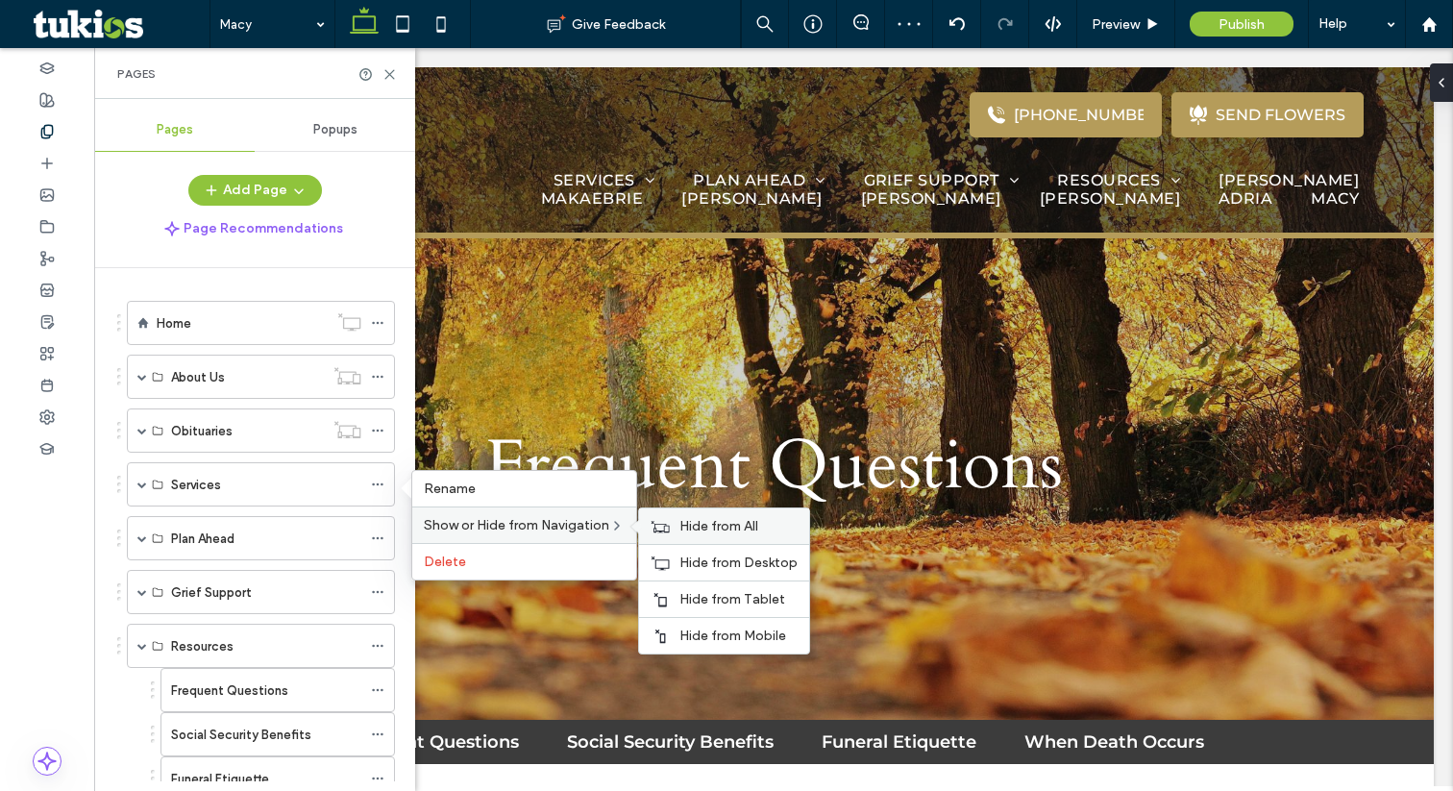
click at [670, 529] on icon at bounding box center [660, 526] width 19 height 13
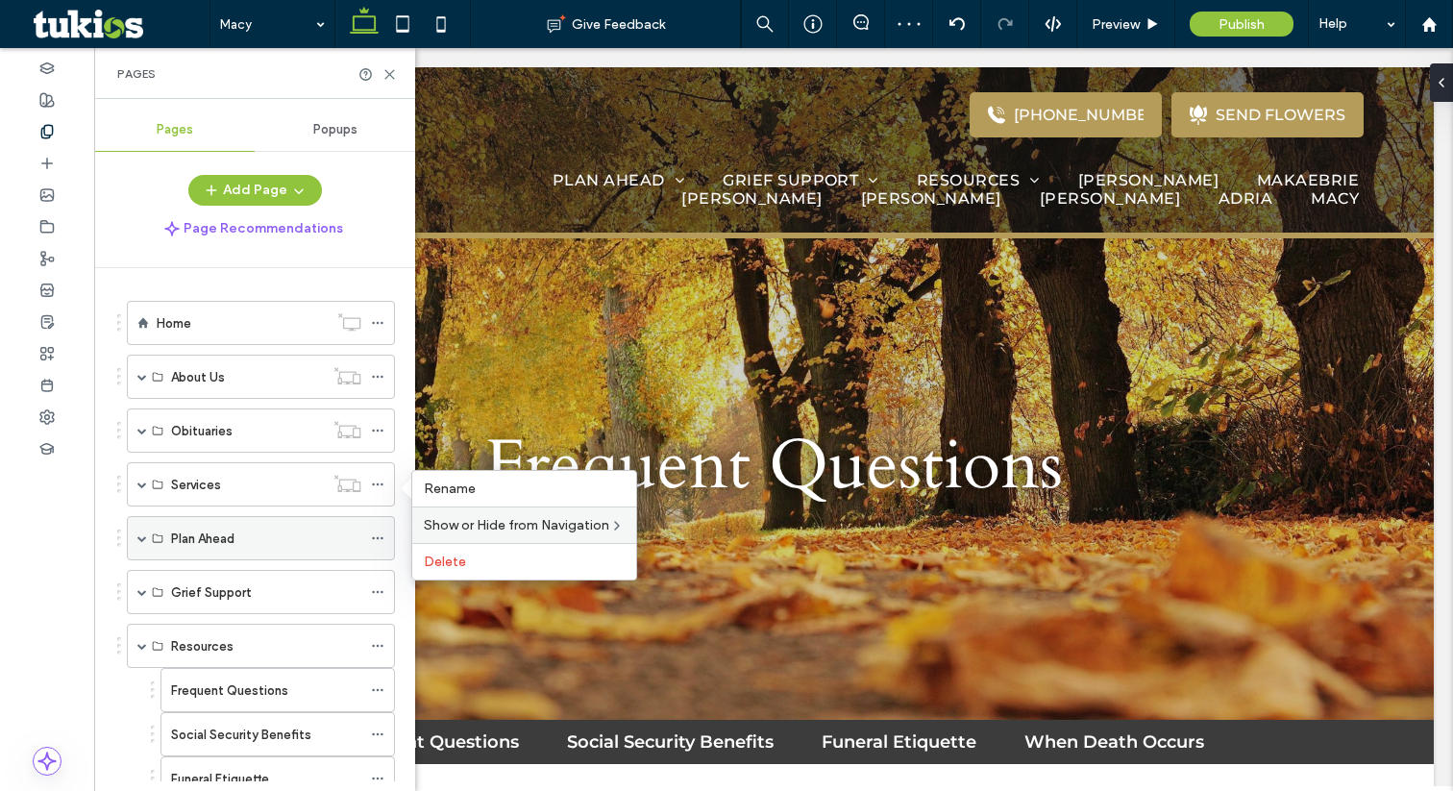
click at [378, 533] on icon at bounding box center [377, 537] width 13 height 13
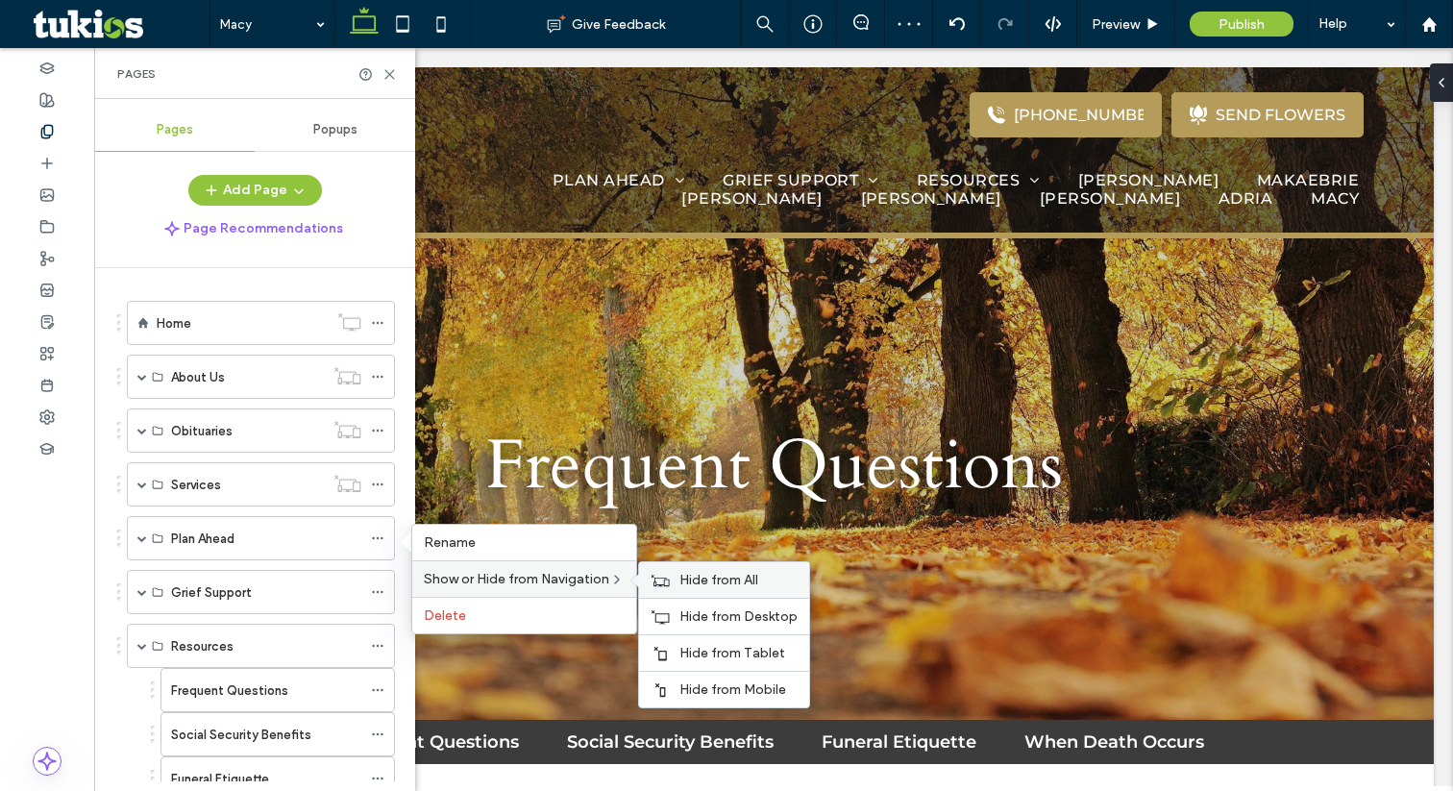
click at [667, 588] on div "Hide from All" at bounding box center [724, 580] width 170 height 36
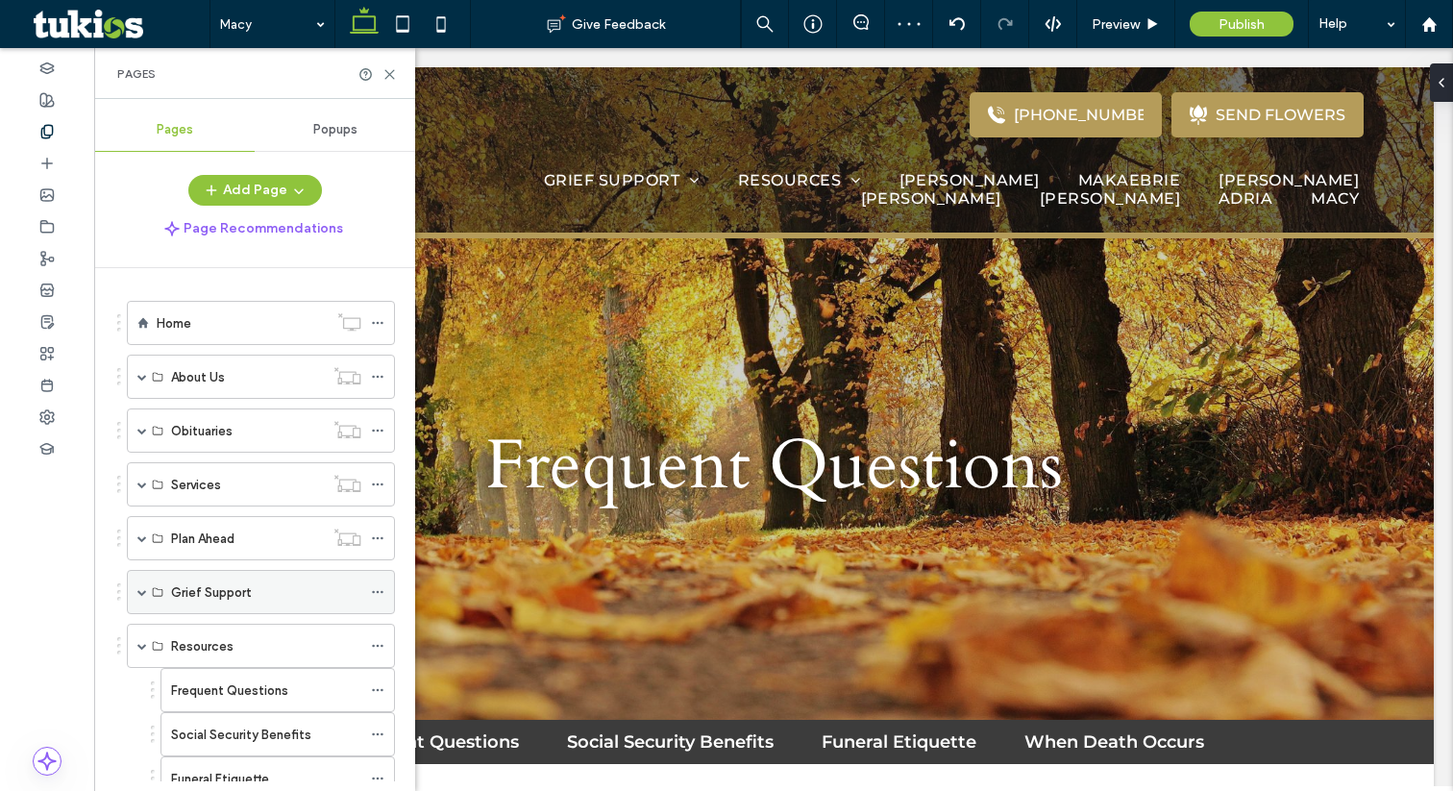
click at [373, 586] on icon at bounding box center [377, 591] width 13 height 13
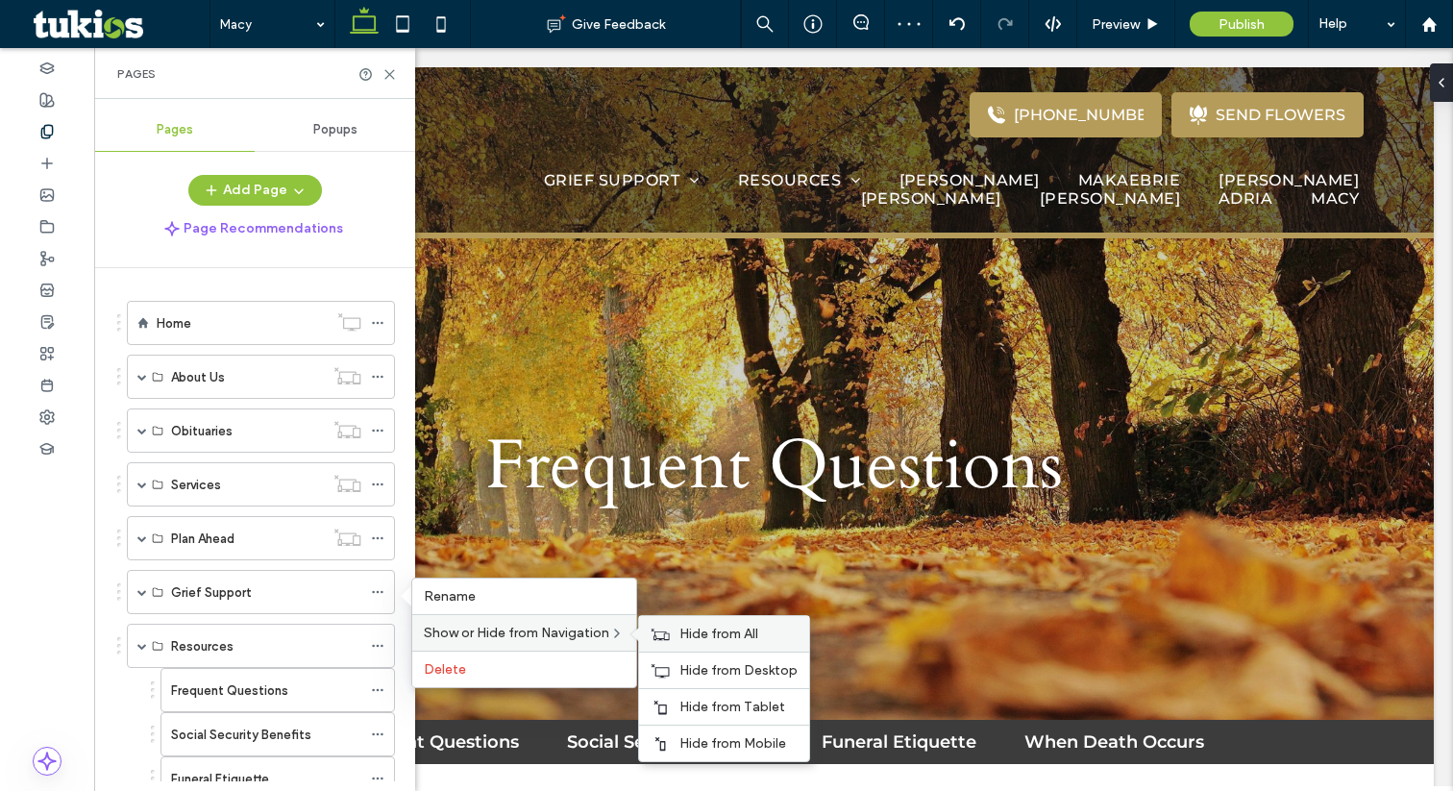
click at [670, 631] on icon at bounding box center [660, 633] width 19 height 13
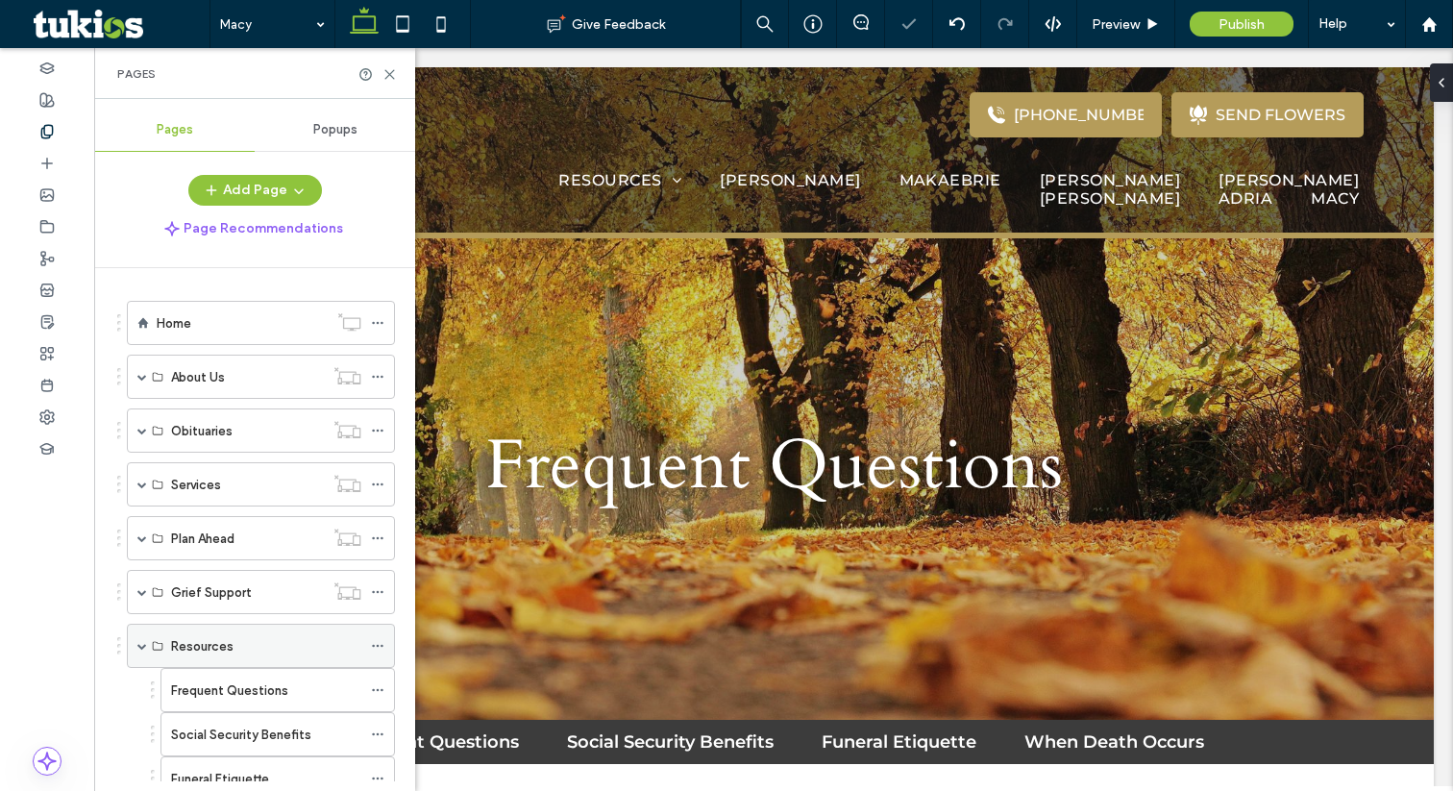
click at [380, 648] on icon at bounding box center [377, 645] width 13 height 13
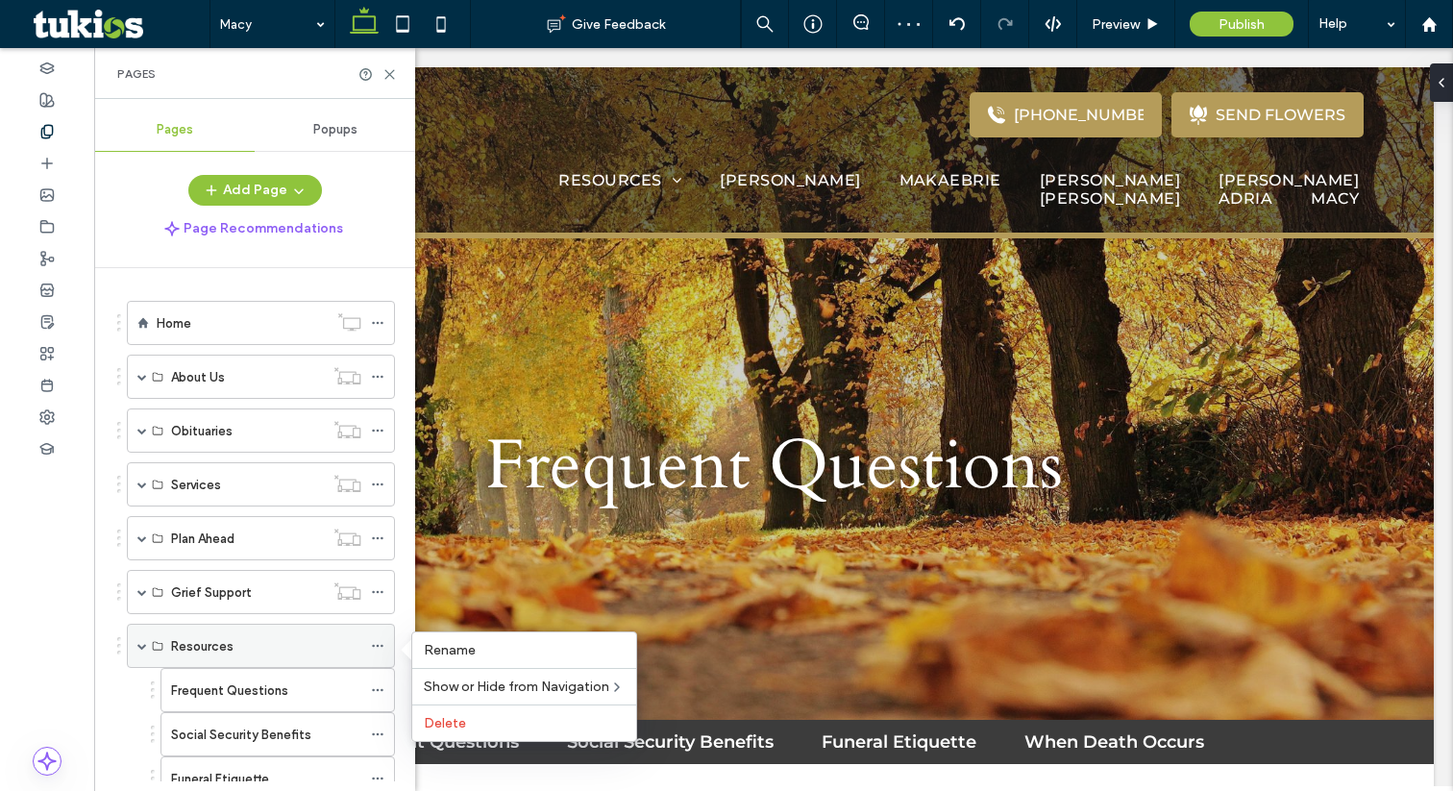
click at [381, 641] on icon at bounding box center [377, 645] width 13 height 13
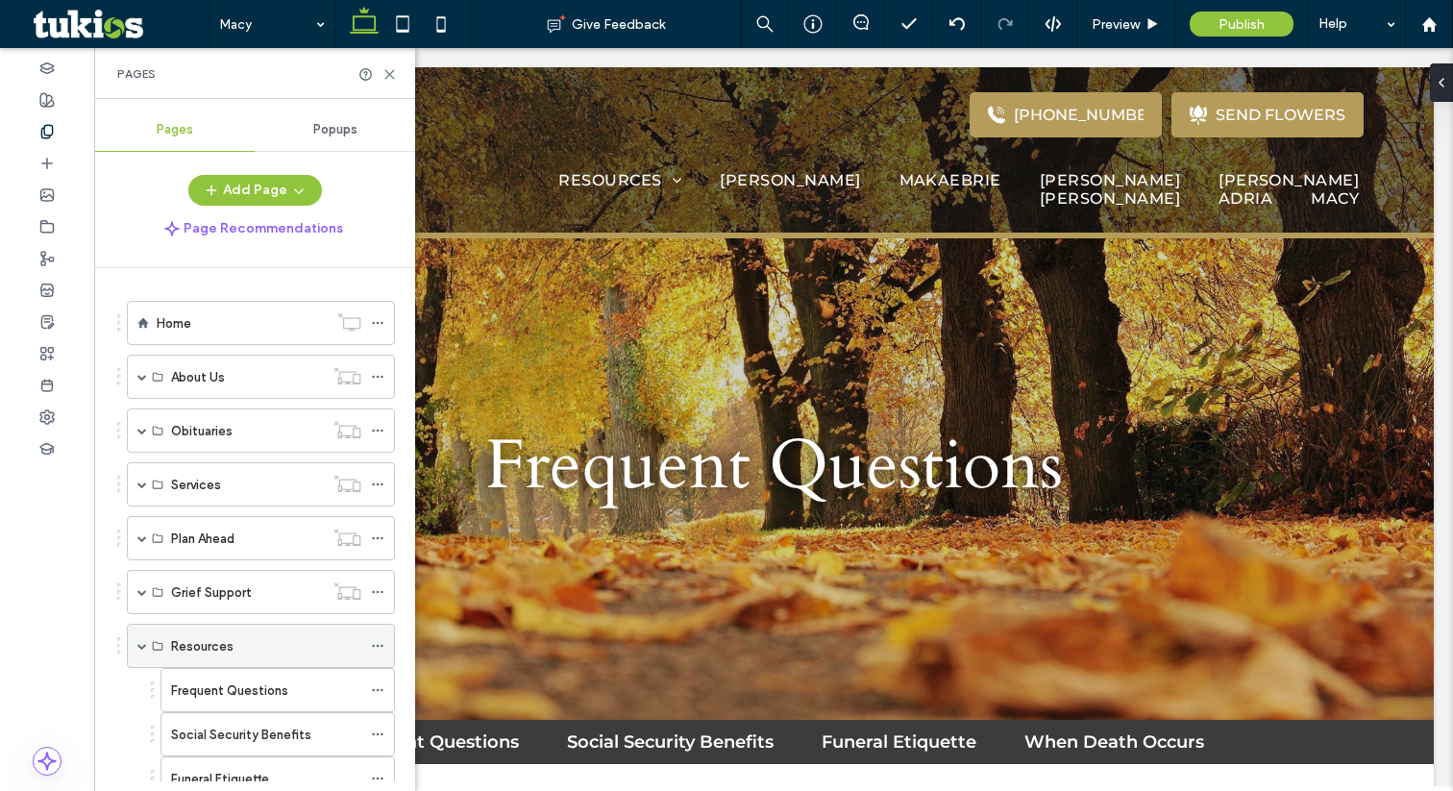
click at [381, 641] on icon at bounding box center [377, 645] width 13 height 13
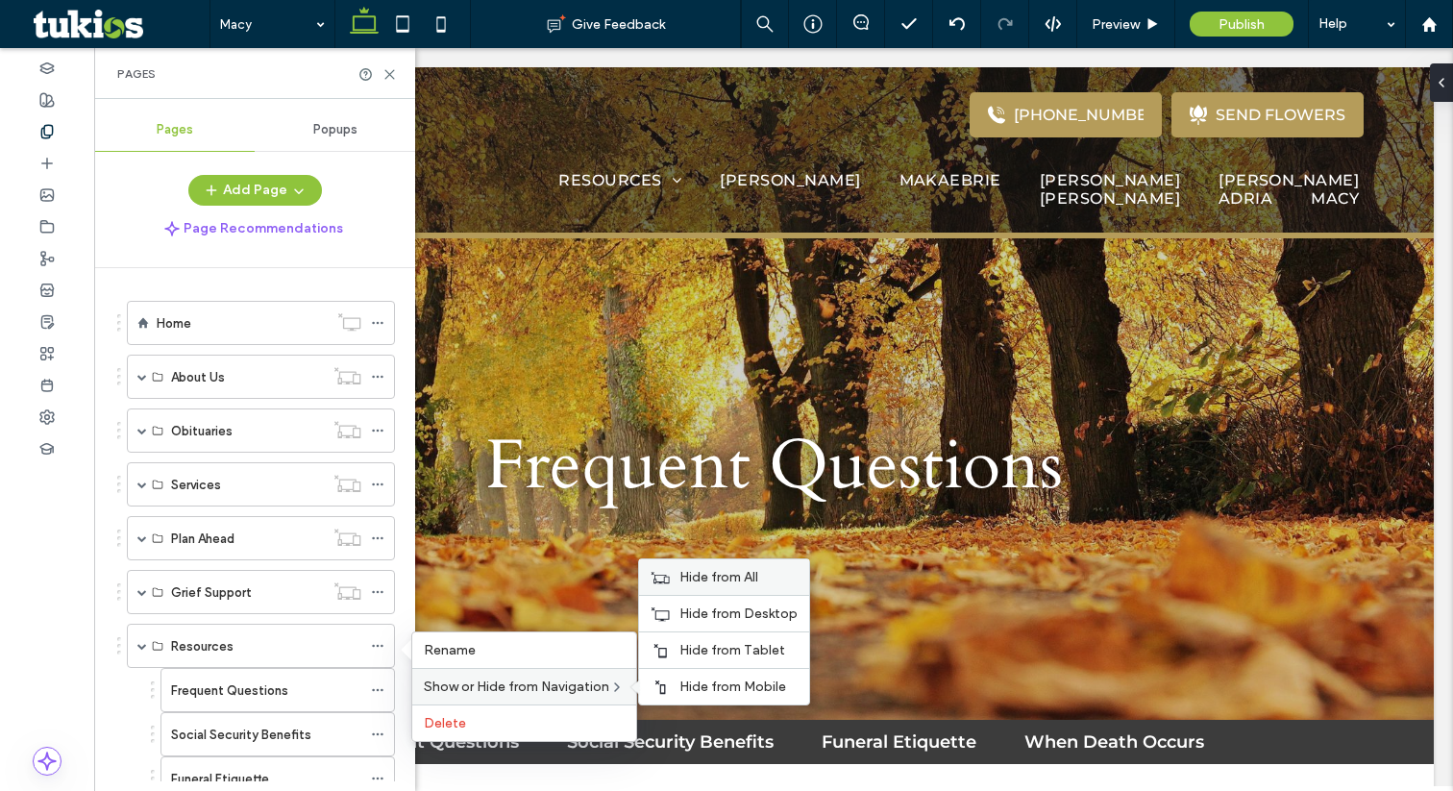
click at [696, 581] on span "Hide from All" at bounding box center [718, 577] width 79 height 16
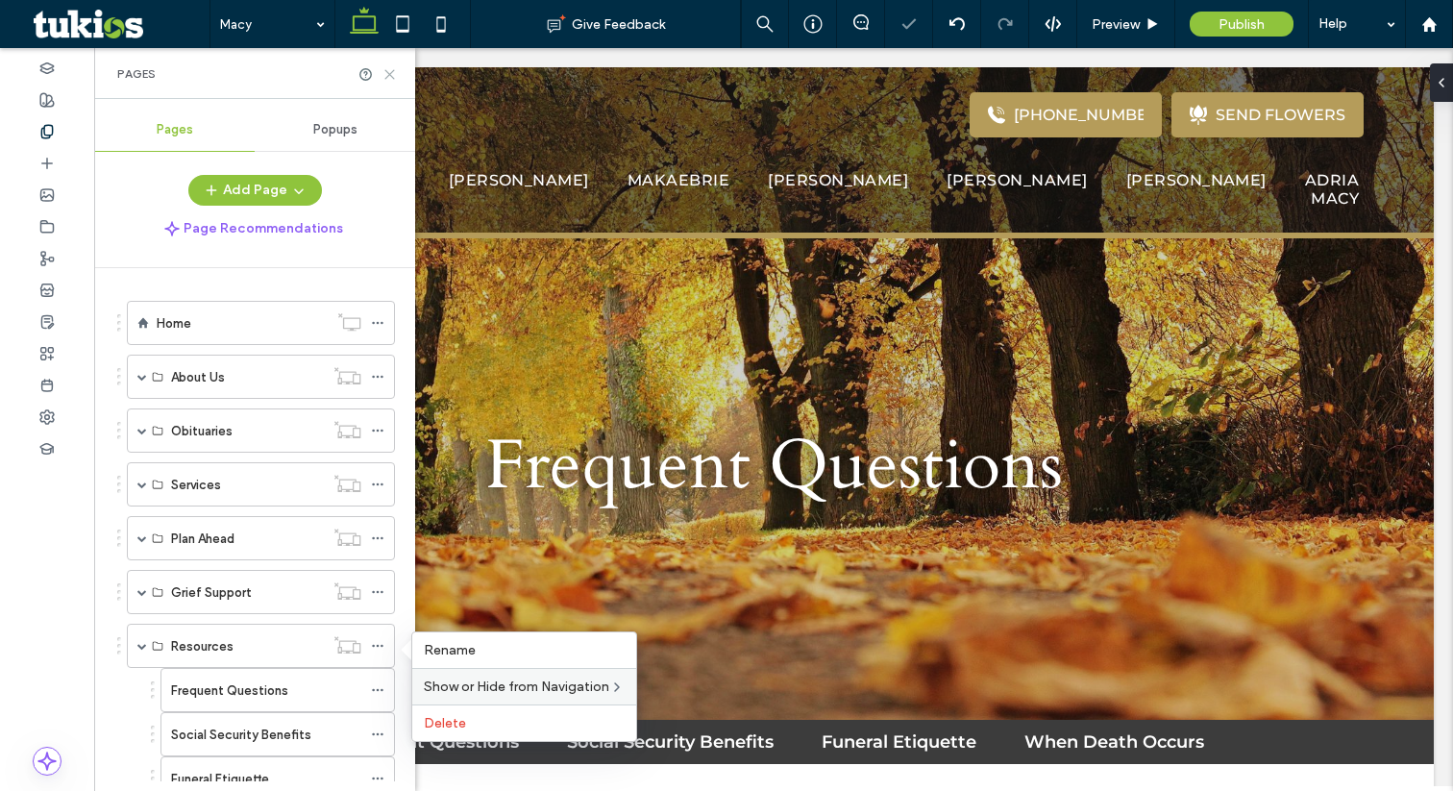
click at [383, 70] on icon at bounding box center [389, 74] width 14 height 14
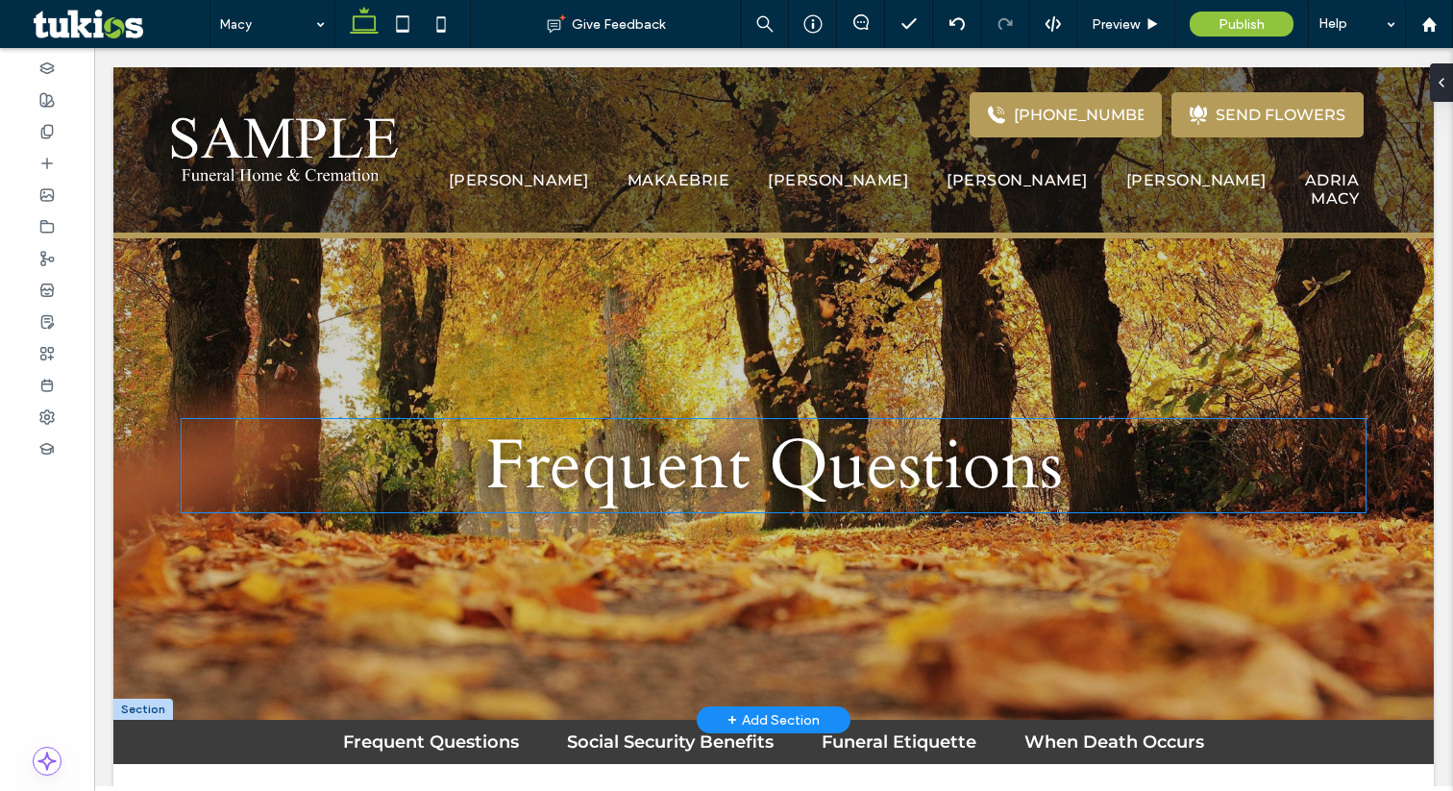
click at [749, 487] on span "Frequent Questions" at bounding box center [773, 465] width 577 height 93
click at [749, 487] on div "Frequent Questions" at bounding box center [774, 465] width 1184 height 93
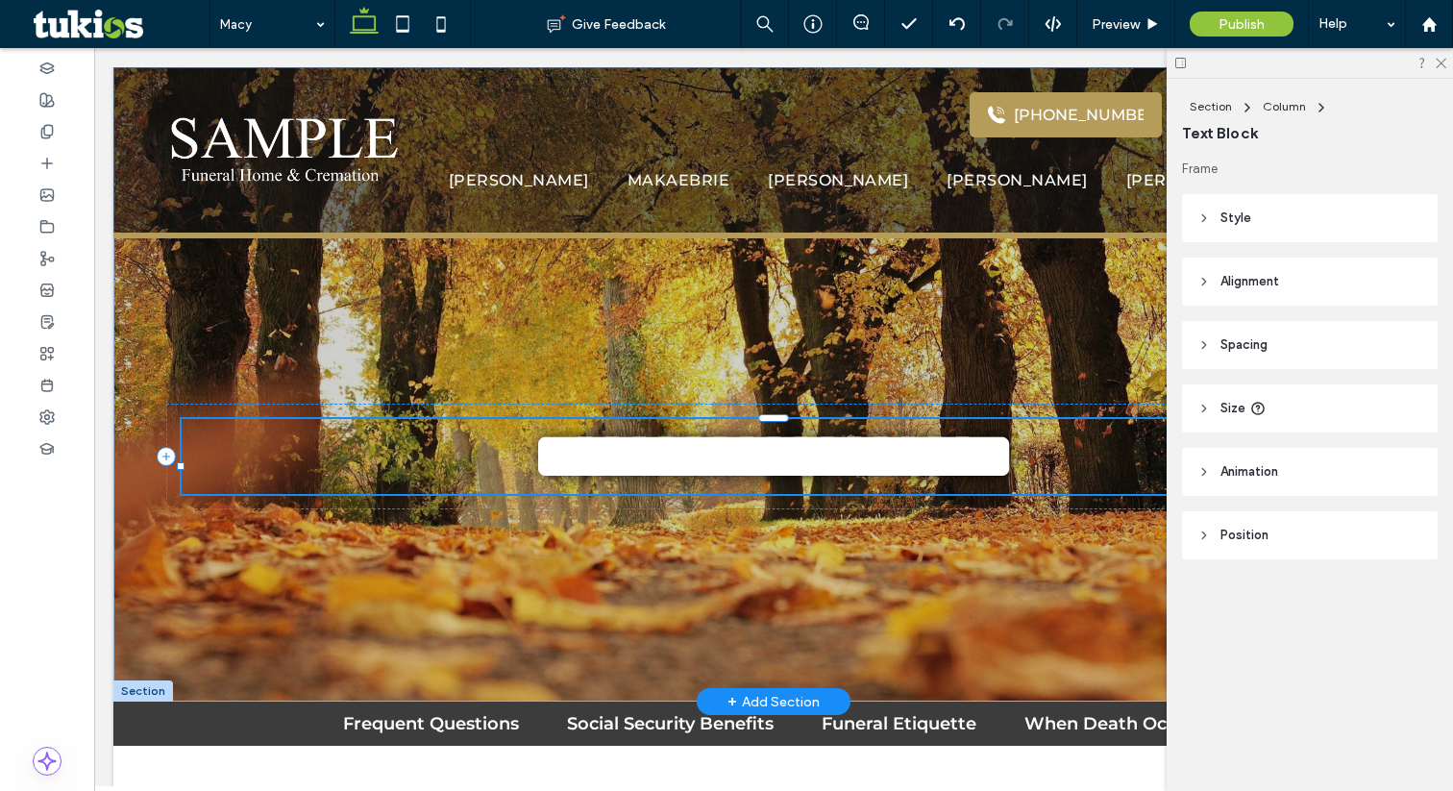
type input "*****"
type input "**"
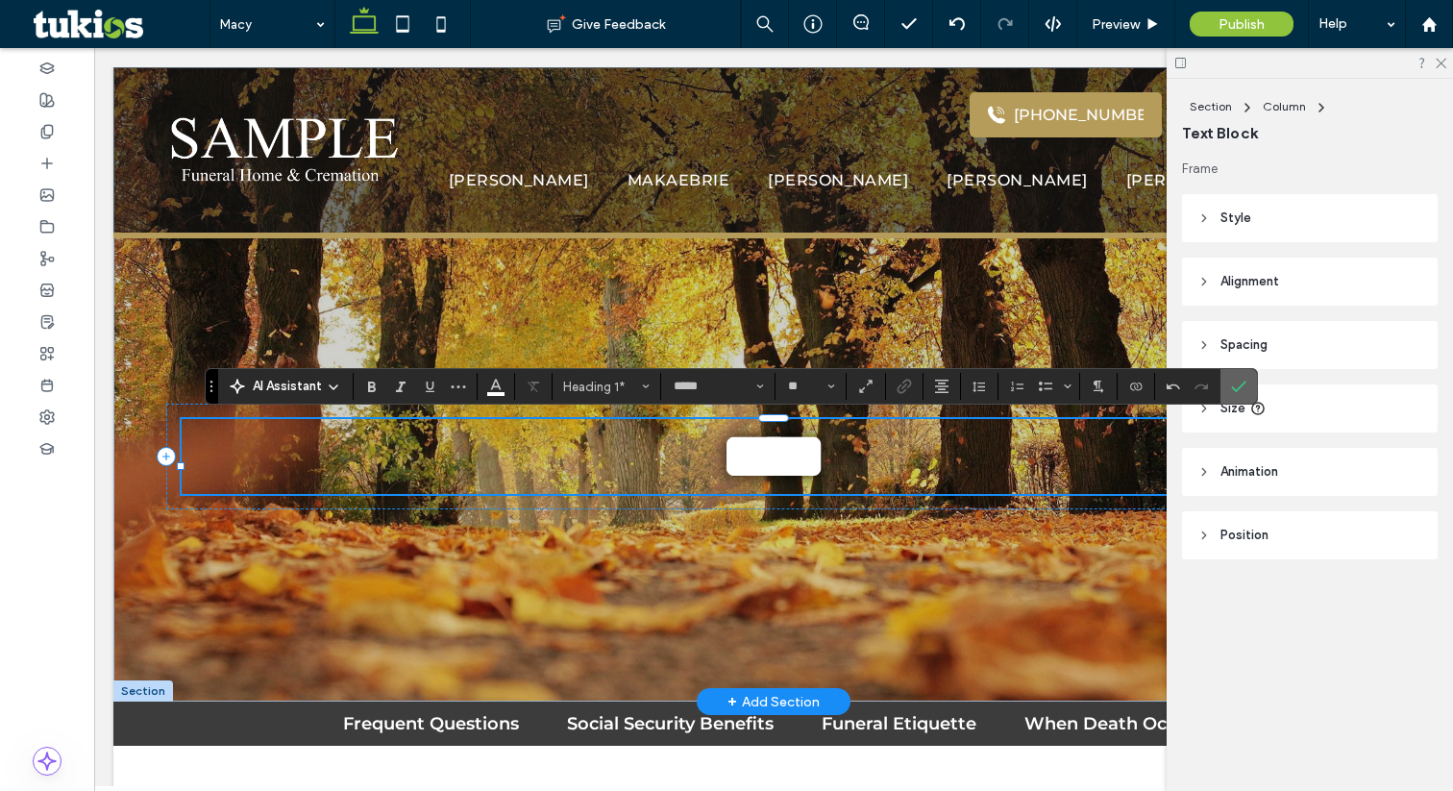
click at [1235, 388] on icon "Confirm" at bounding box center [1238, 386] width 15 height 15
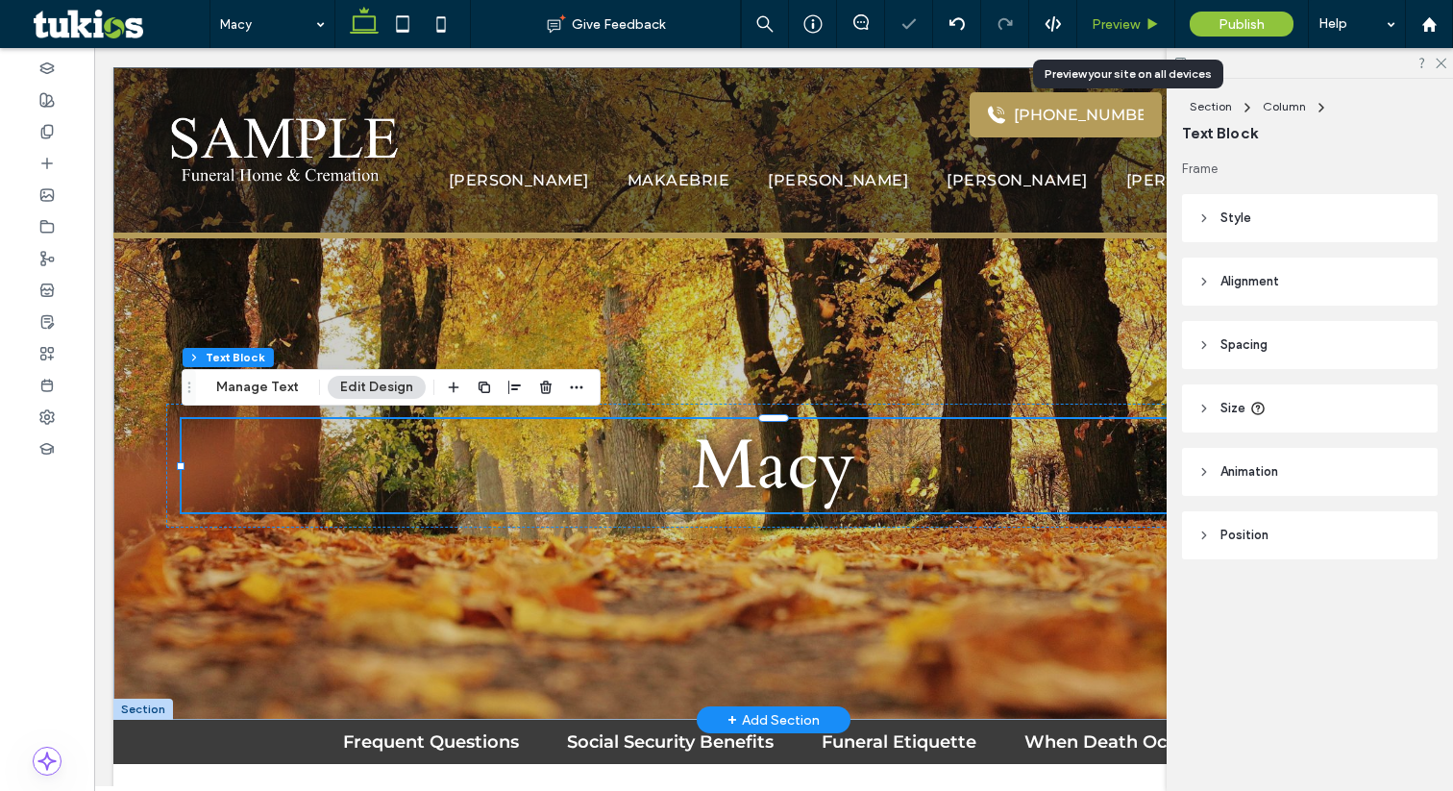
click at [1139, 10] on div "Preview" at bounding box center [1126, 24] width 98 height 48
click at [1133, 21] on span "Preview" at bounding box center [1116, 24] width 48 height 16
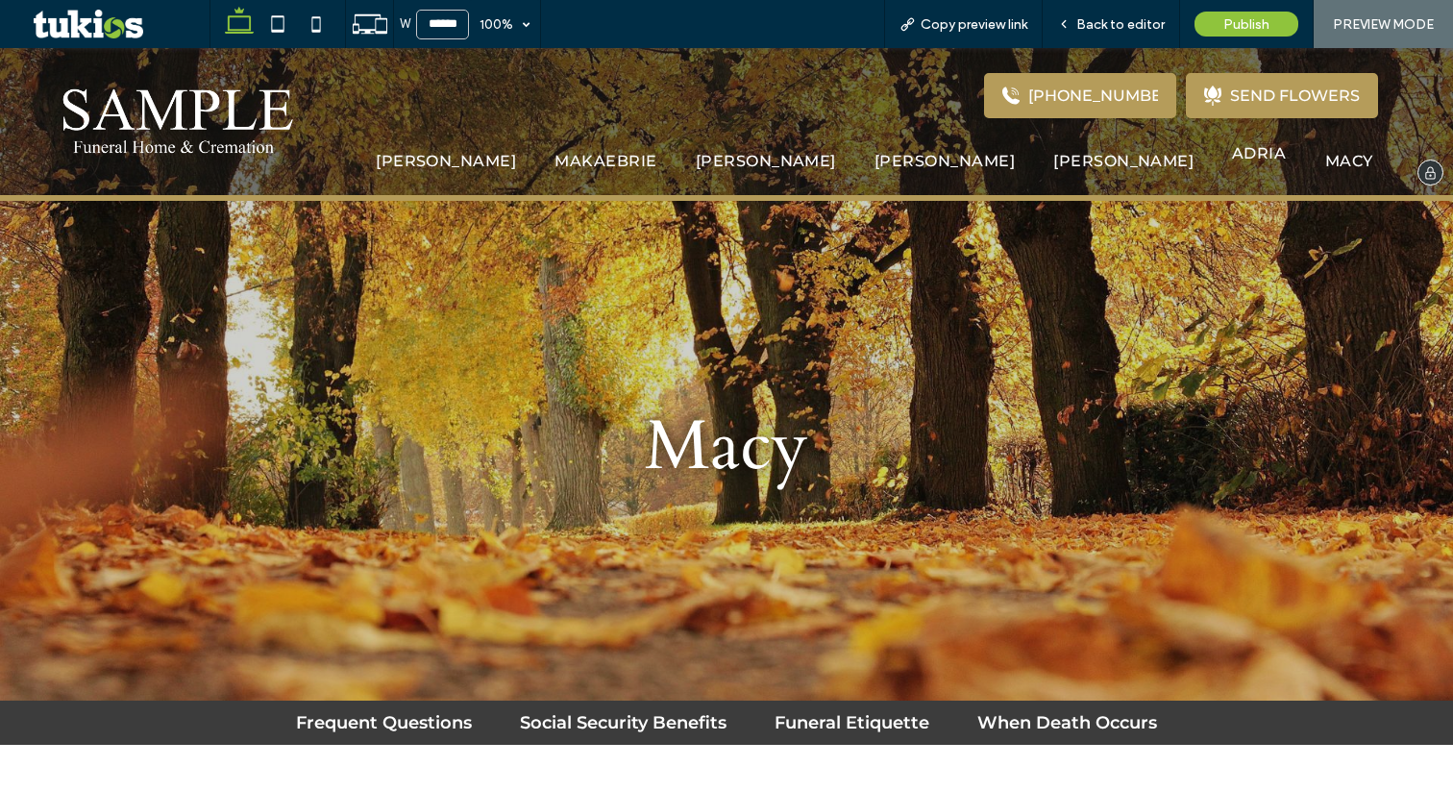
click at [1243, 167] on li "Adria" at bounding box center [1259, 161] width 92 height 18
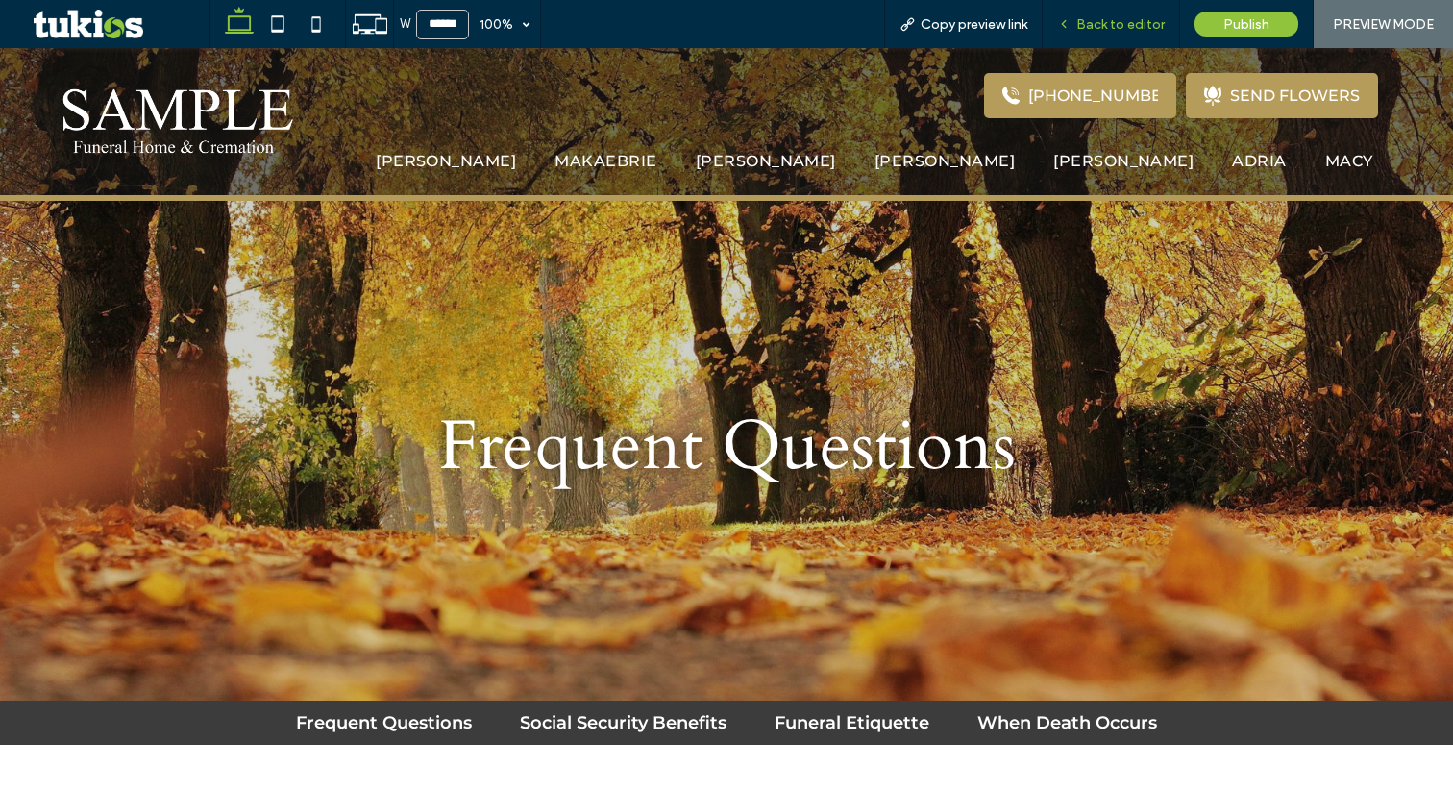
click at [1135, 31] on span "Back to editor" at bounding box center [1120, 24] width 88 height 16
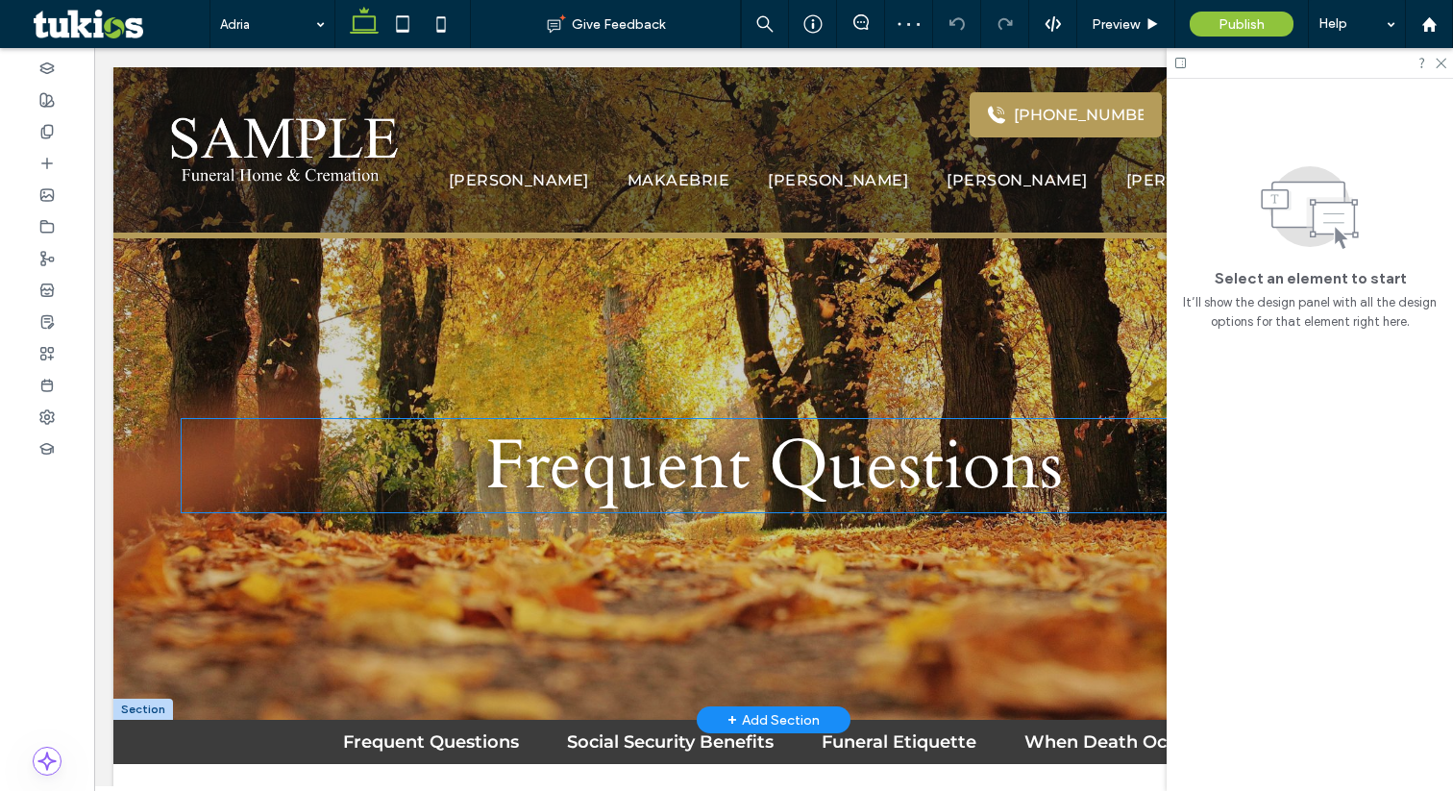
click at [809, 498] on span "Frequent Questions" at bounding box center [773, 465] width 577 height 93
click at [809, 498] on div "Frequent Questions" at bounding box center [774, 465] width 1184 height 93
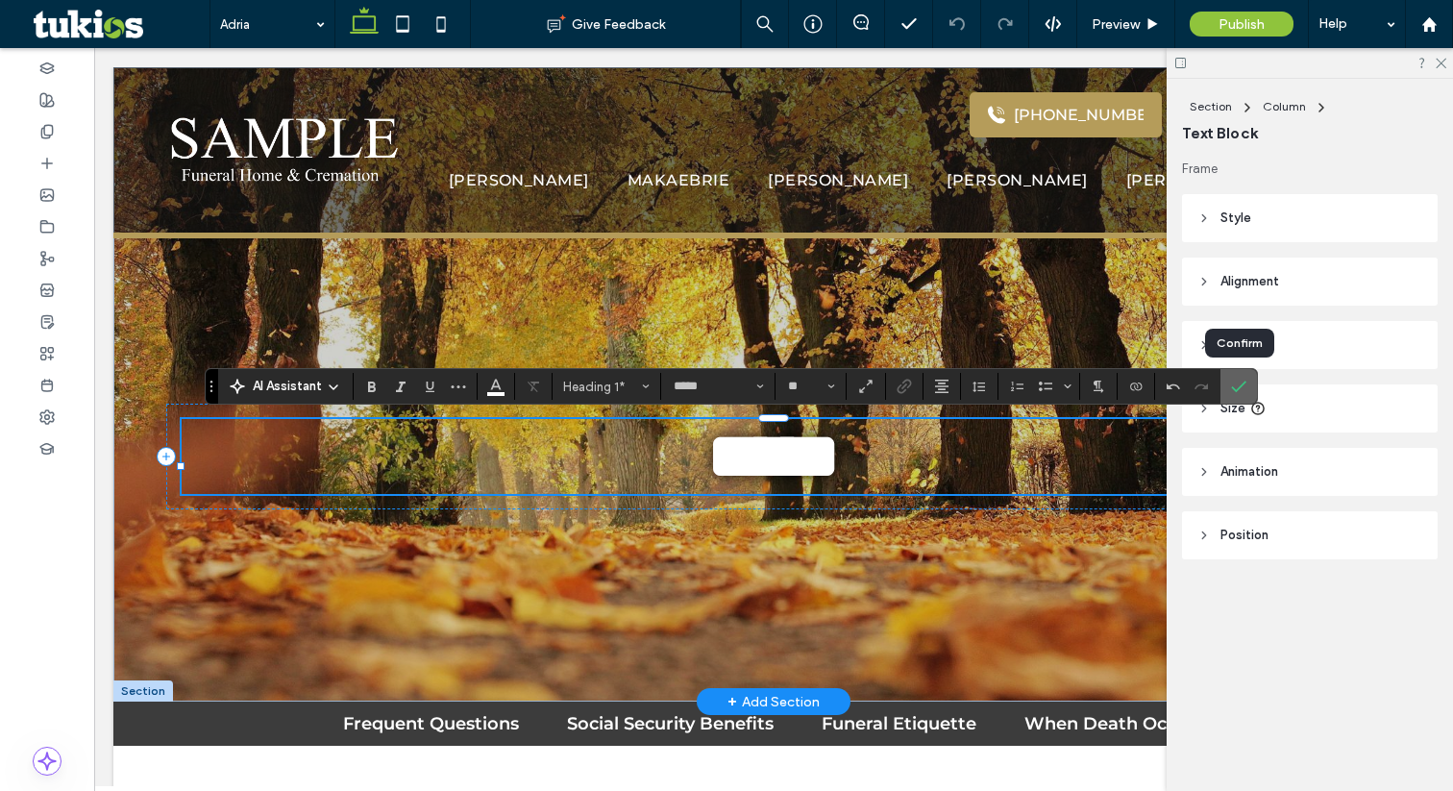
click at [1233, 393] on icon "Confirm" at bounding box center [1238, 386] width 15 height 15
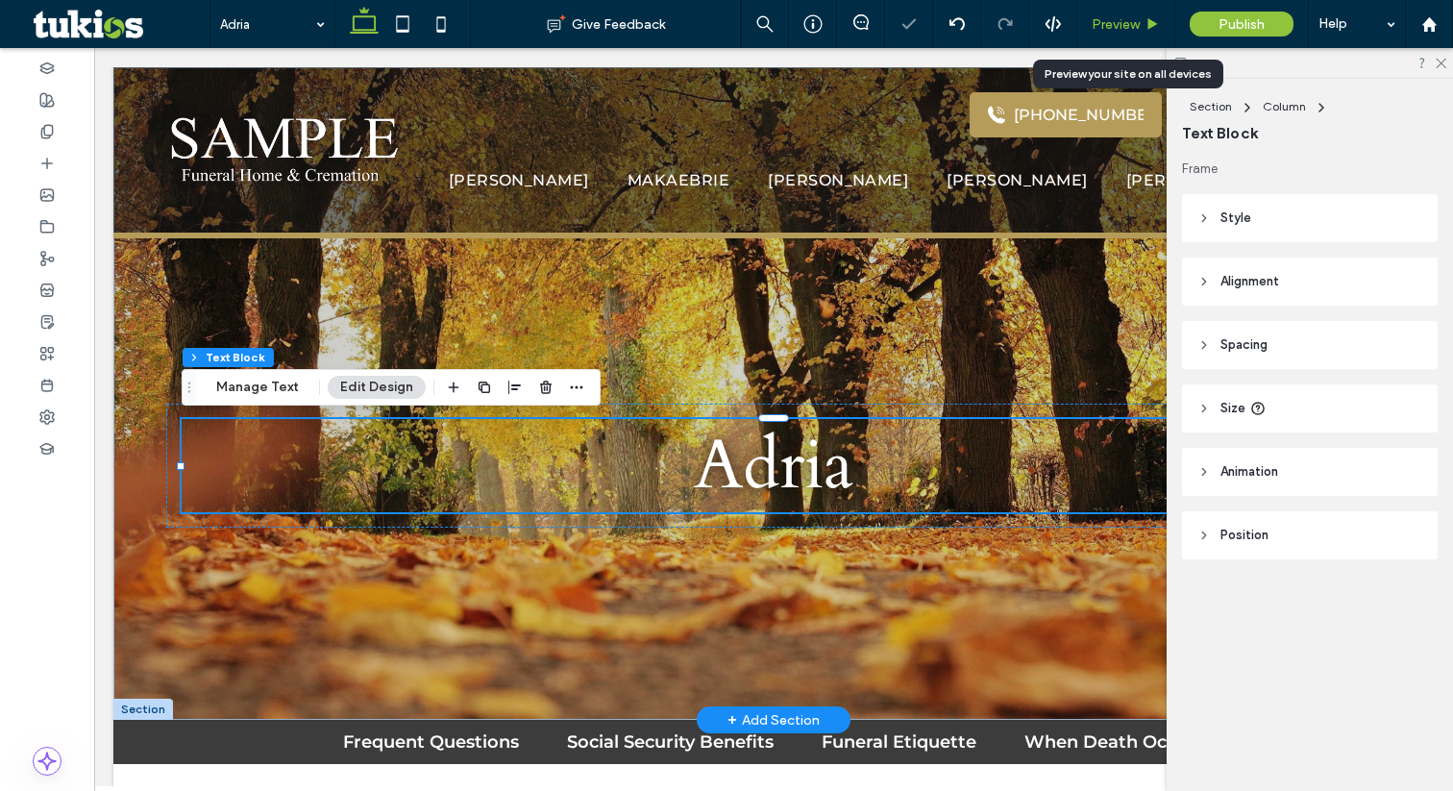
click at [1131, 20] on span "Preview" at bounding box center [1116, 24] width 48 height 16
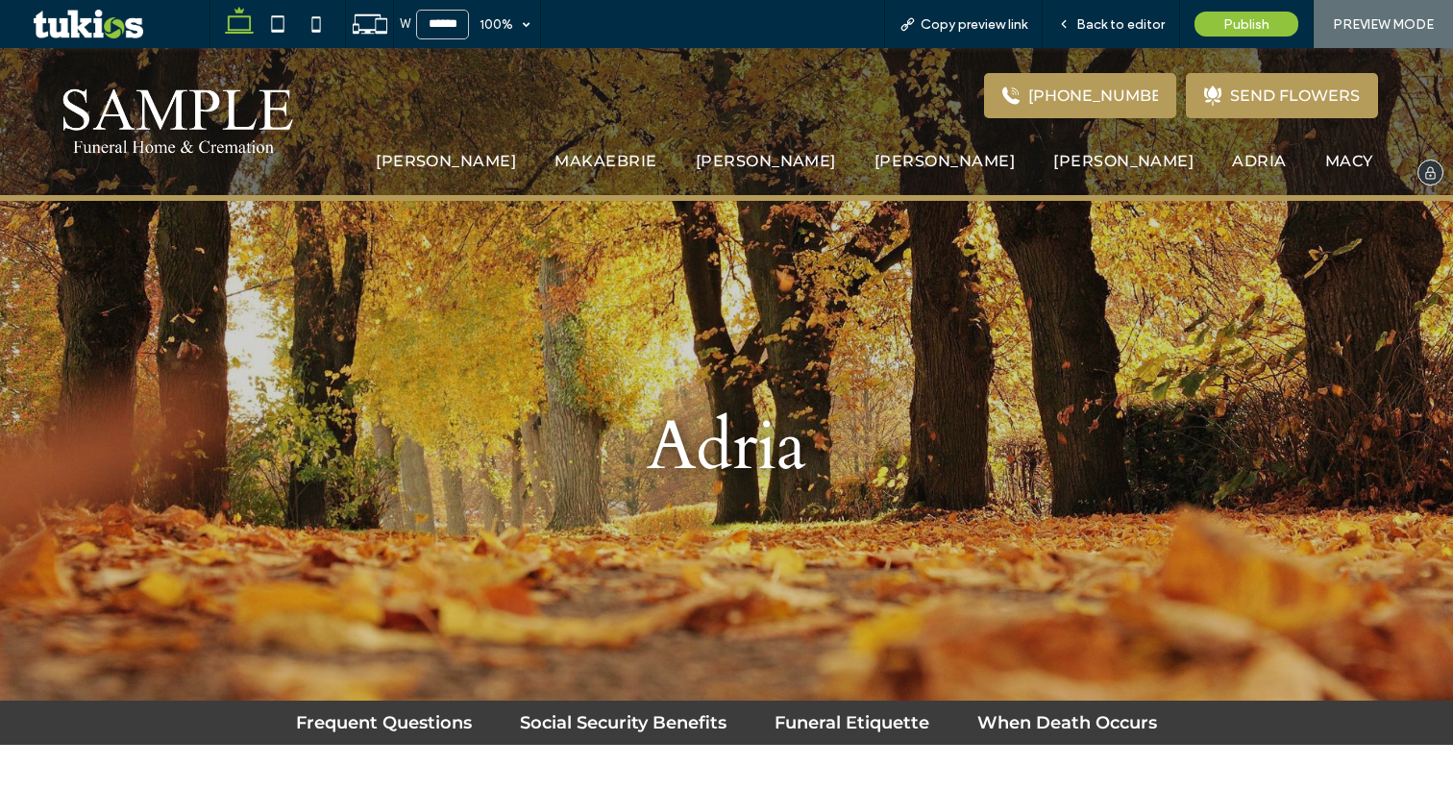
click at [1150, 169] on li "[PERSON_NAME]" at bounding box center [1123, 161] width 179 height 18
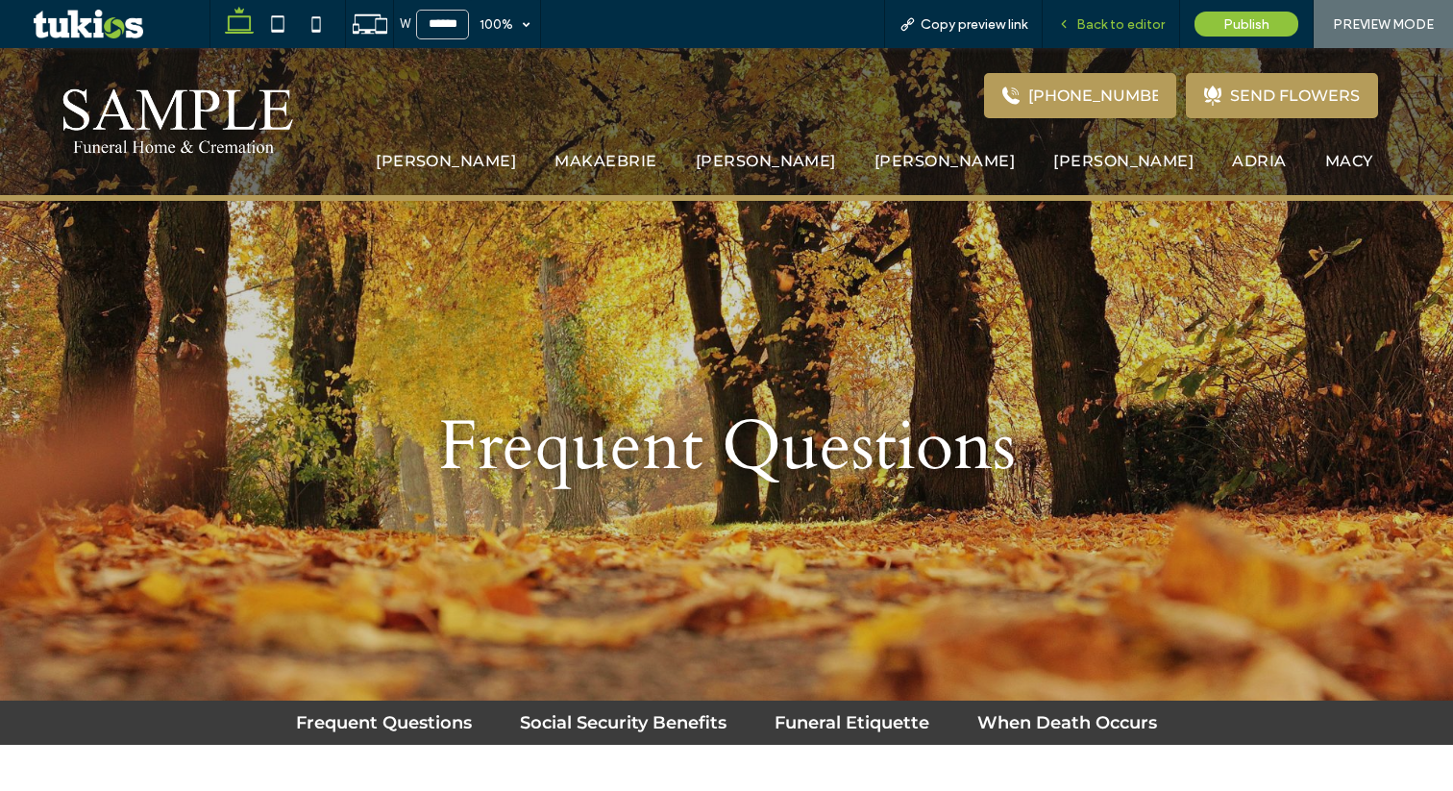
click at [1139, 23] on span "Back to editor" at bounding box center [1120, 24] width 88 height 16
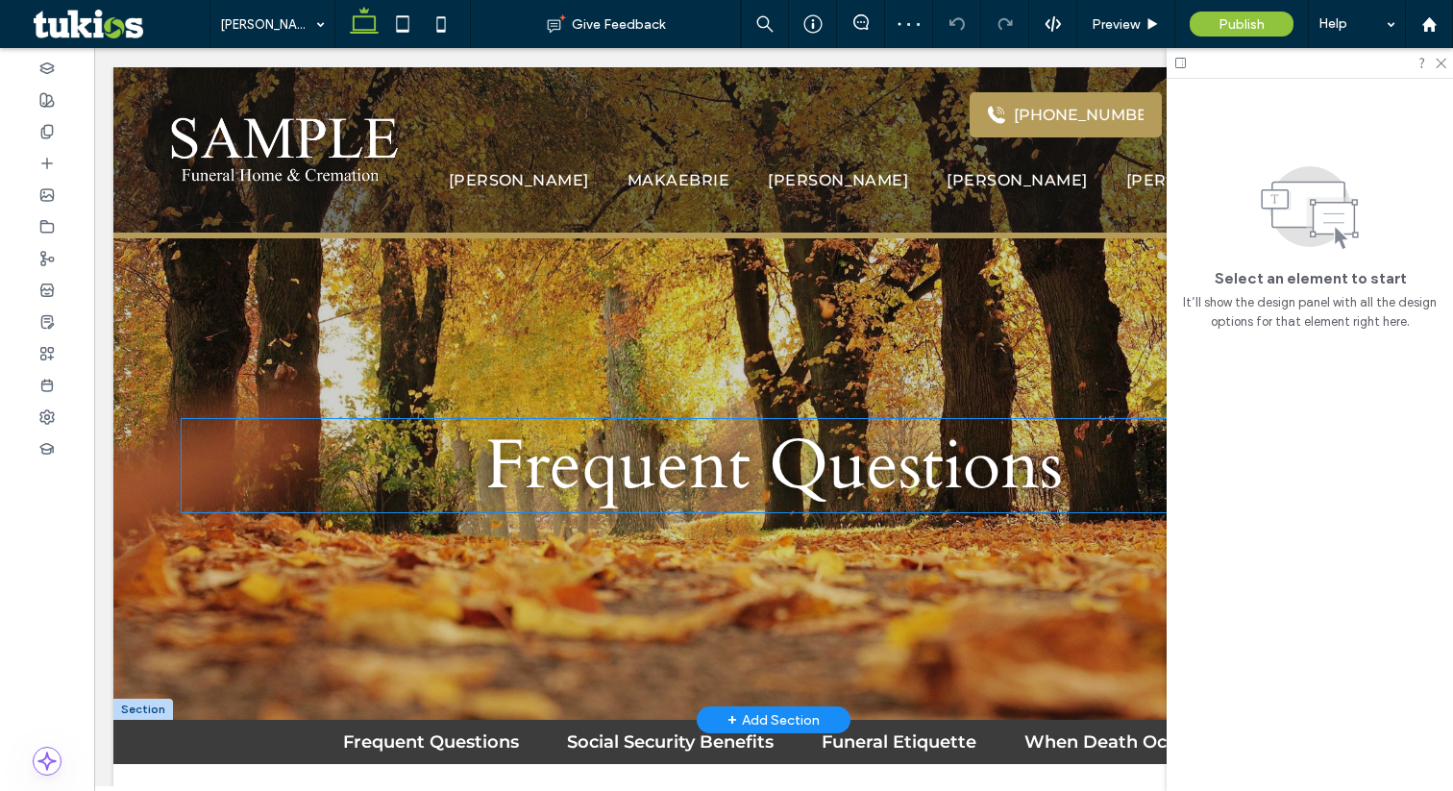
click at [837, 458] on span "Frequent Questions" at bounding box center [773, 465] width 577 height 93
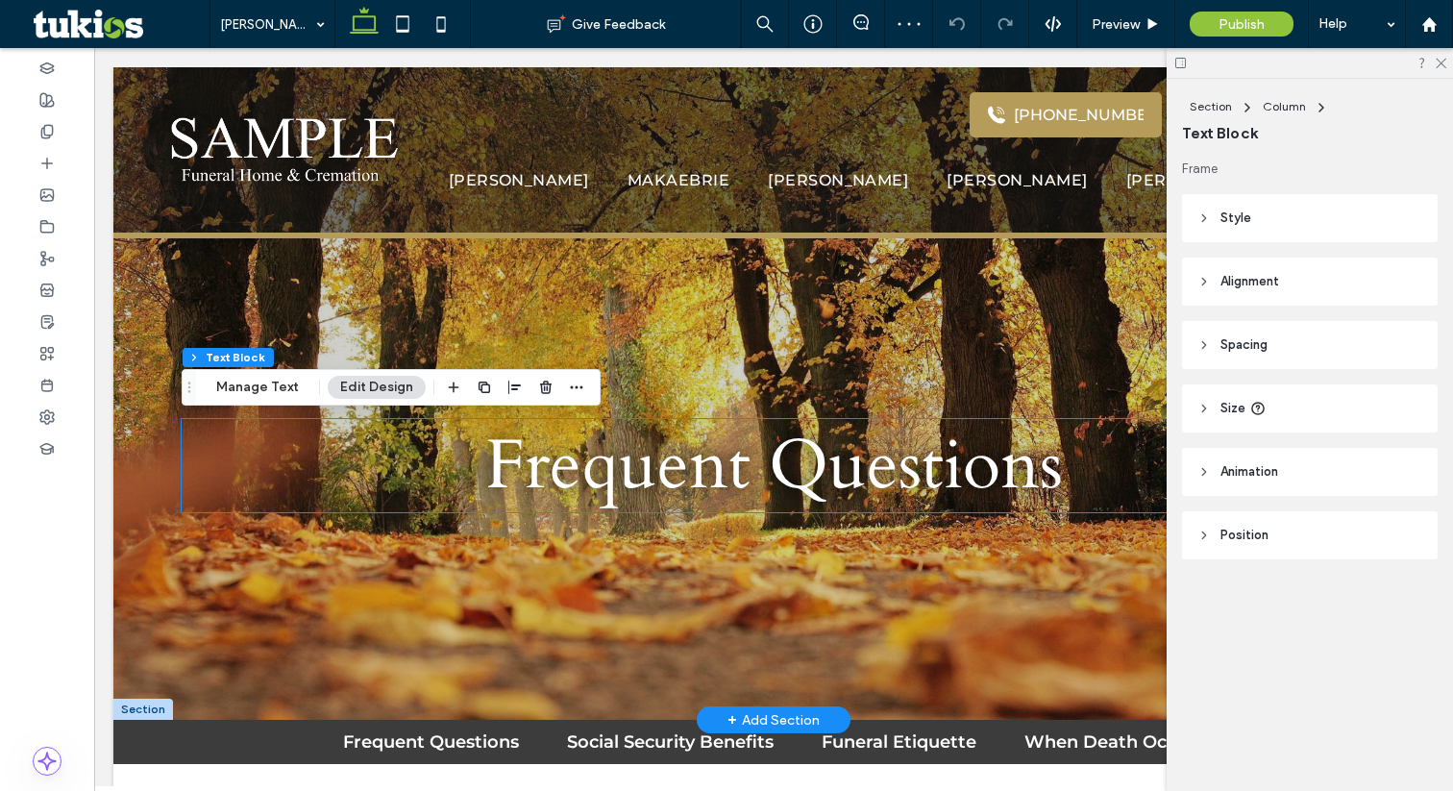
click at [837, 458] on div "Frequent Questions" at bounding box center [774, 465] width 1184 height 93
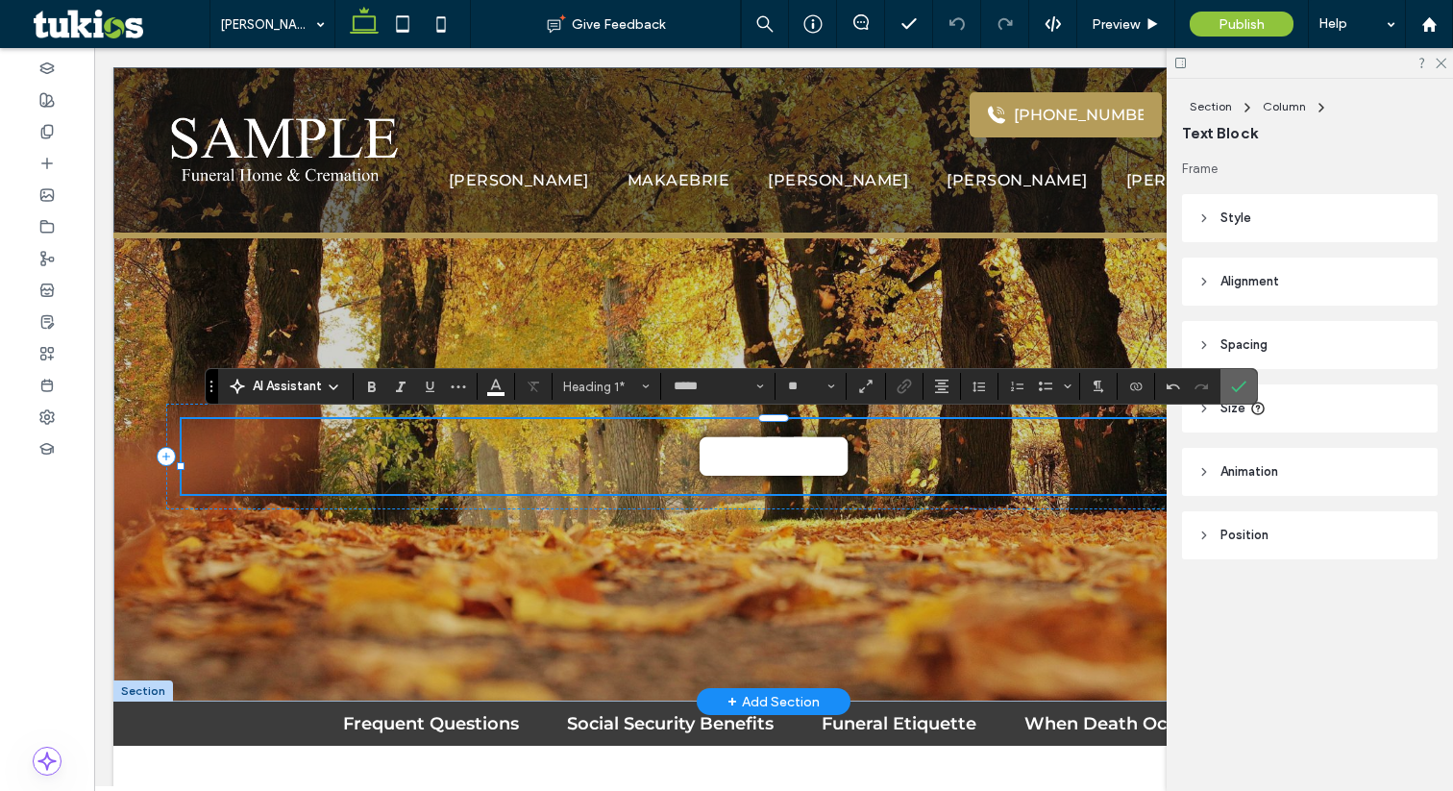
click at [1243, 385] on icon "Confirm" at bounding box center [1238, 386] width 15 height 15
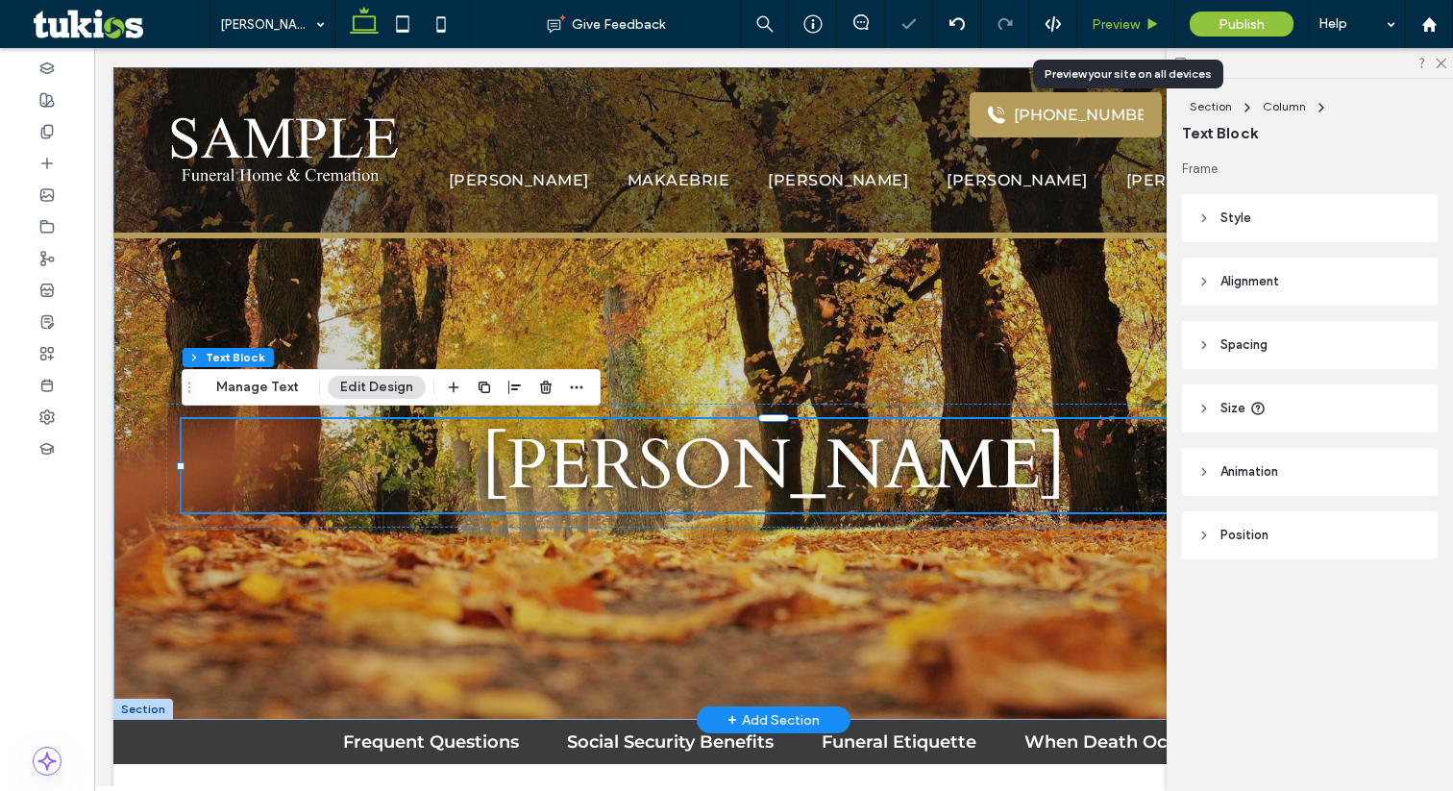
click at [1125, 22] on span "Preview" at bounding box center [1116, 24] width 48 height 16
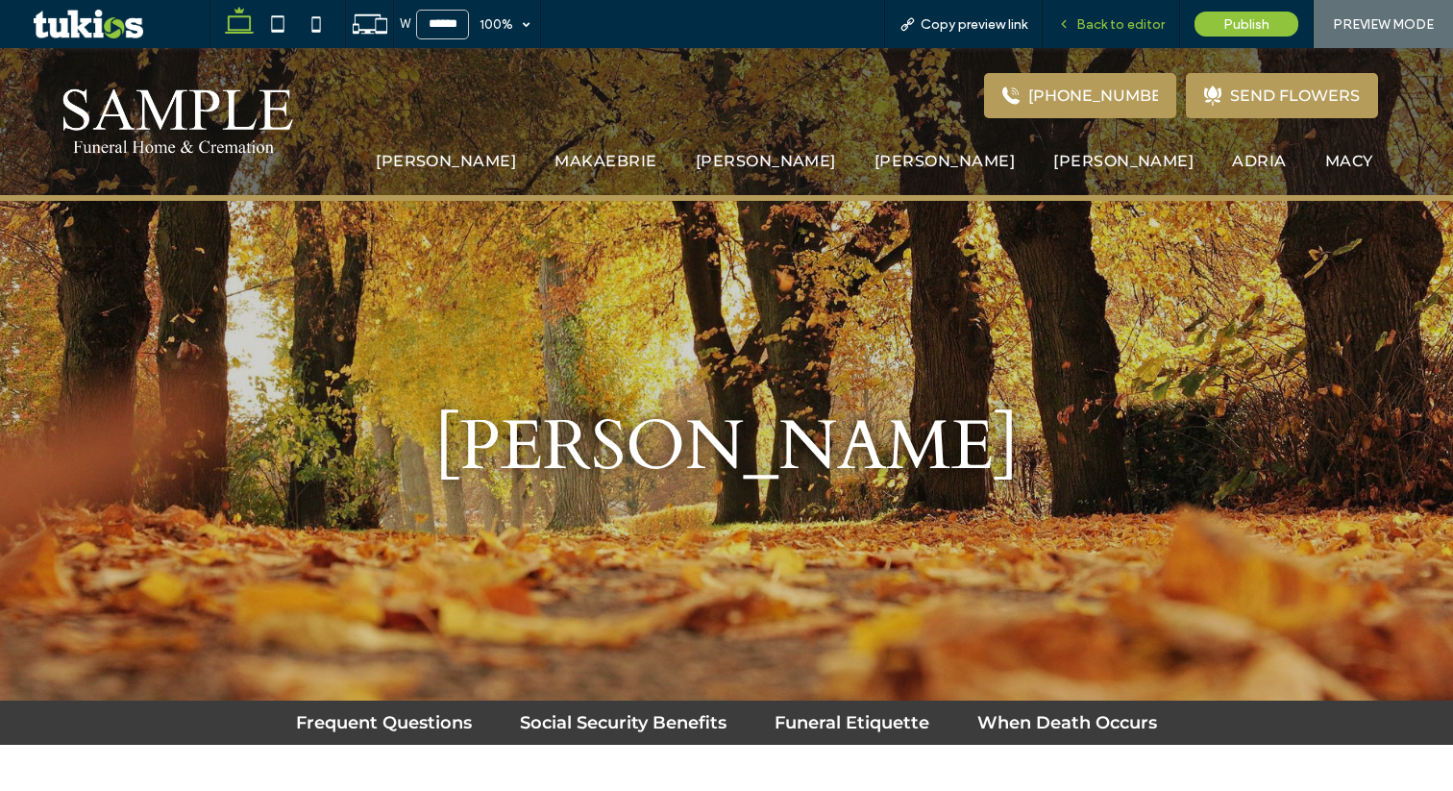
click at [1117, 19] on span "Back to editor" at bounding box center [1120, 24] width 88 height 16
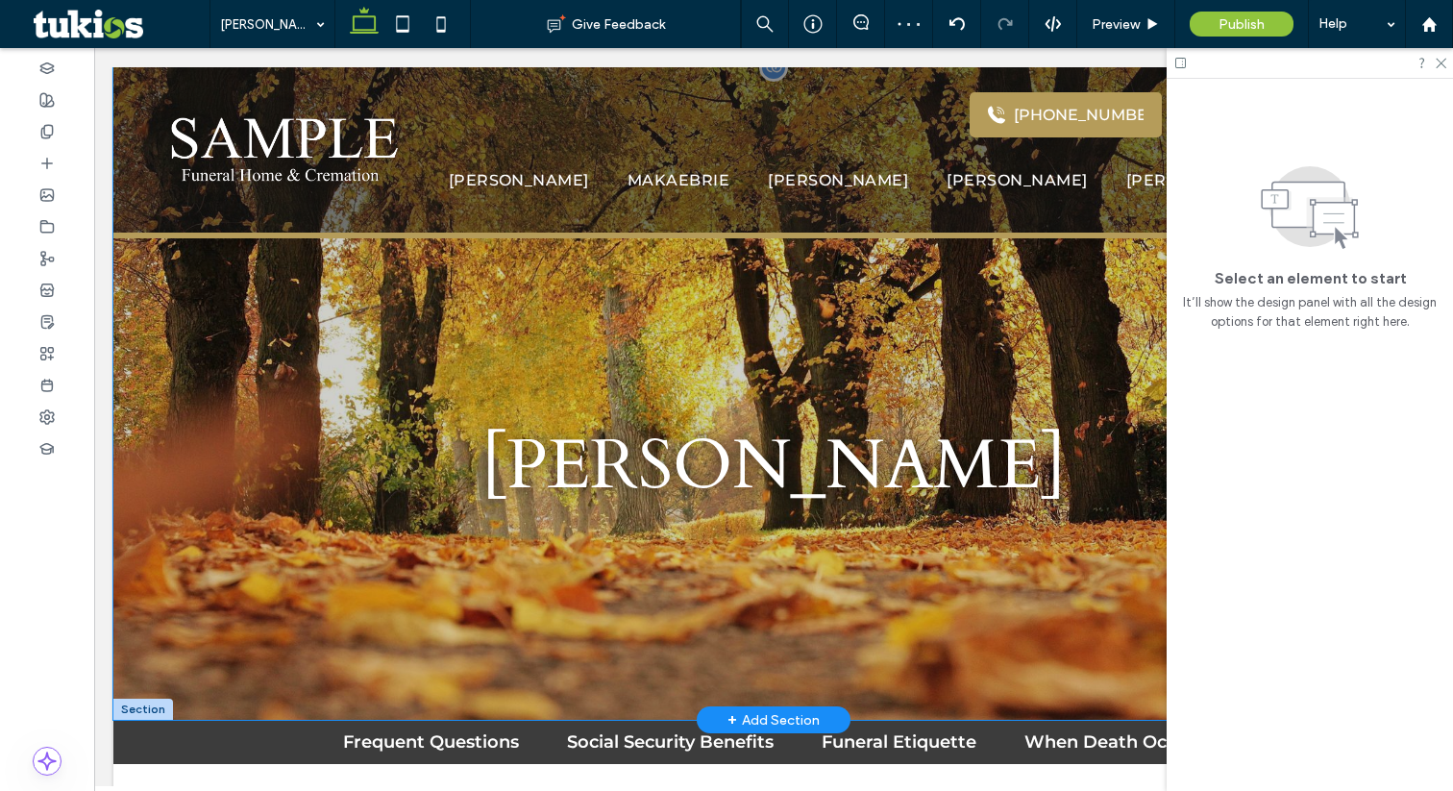
click at [717, 614] on div "Connor" at bounding box center [773, 393] width 1320 height 652
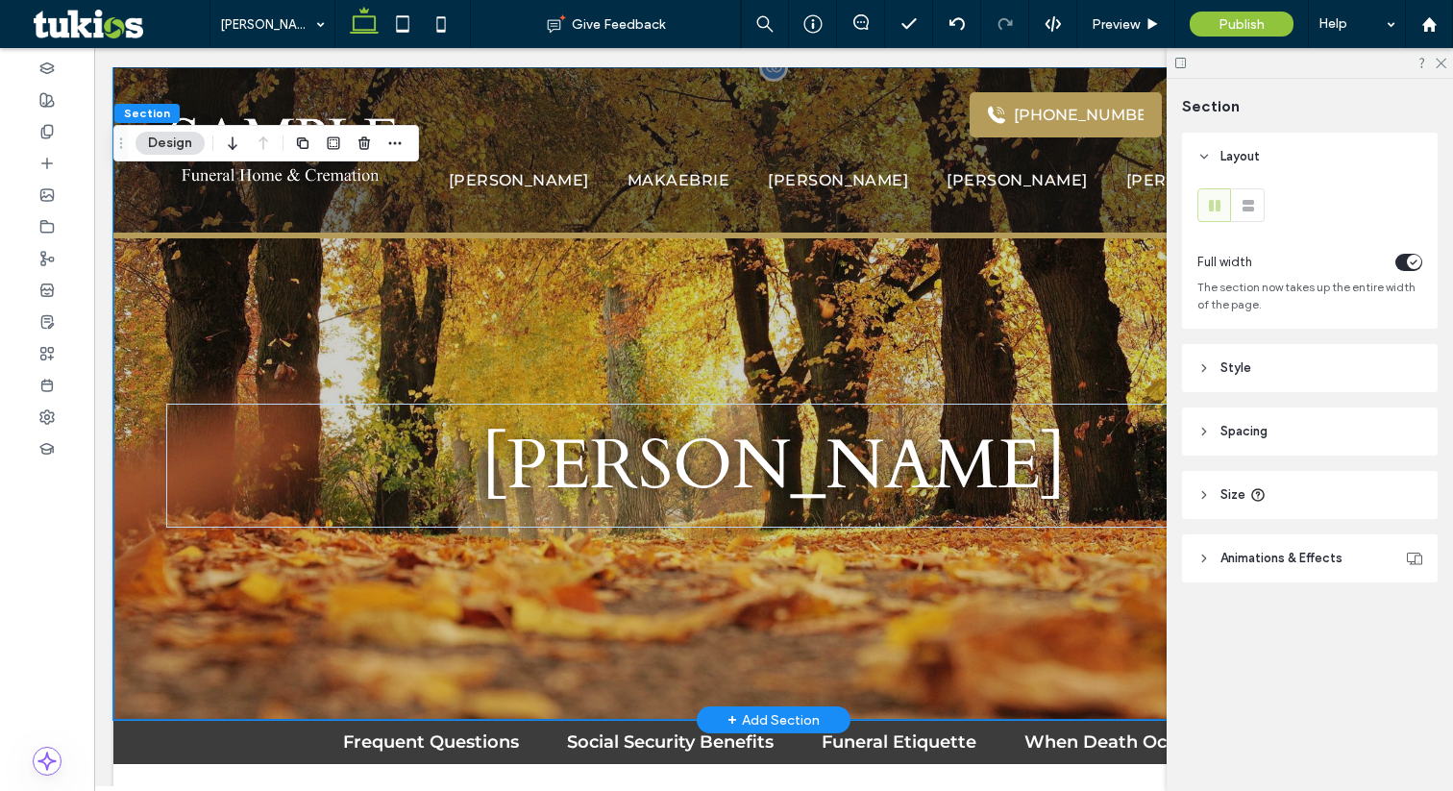
click at [431, 310] on div "Connor" at bounding box center [773, 393] width 1320 height 652
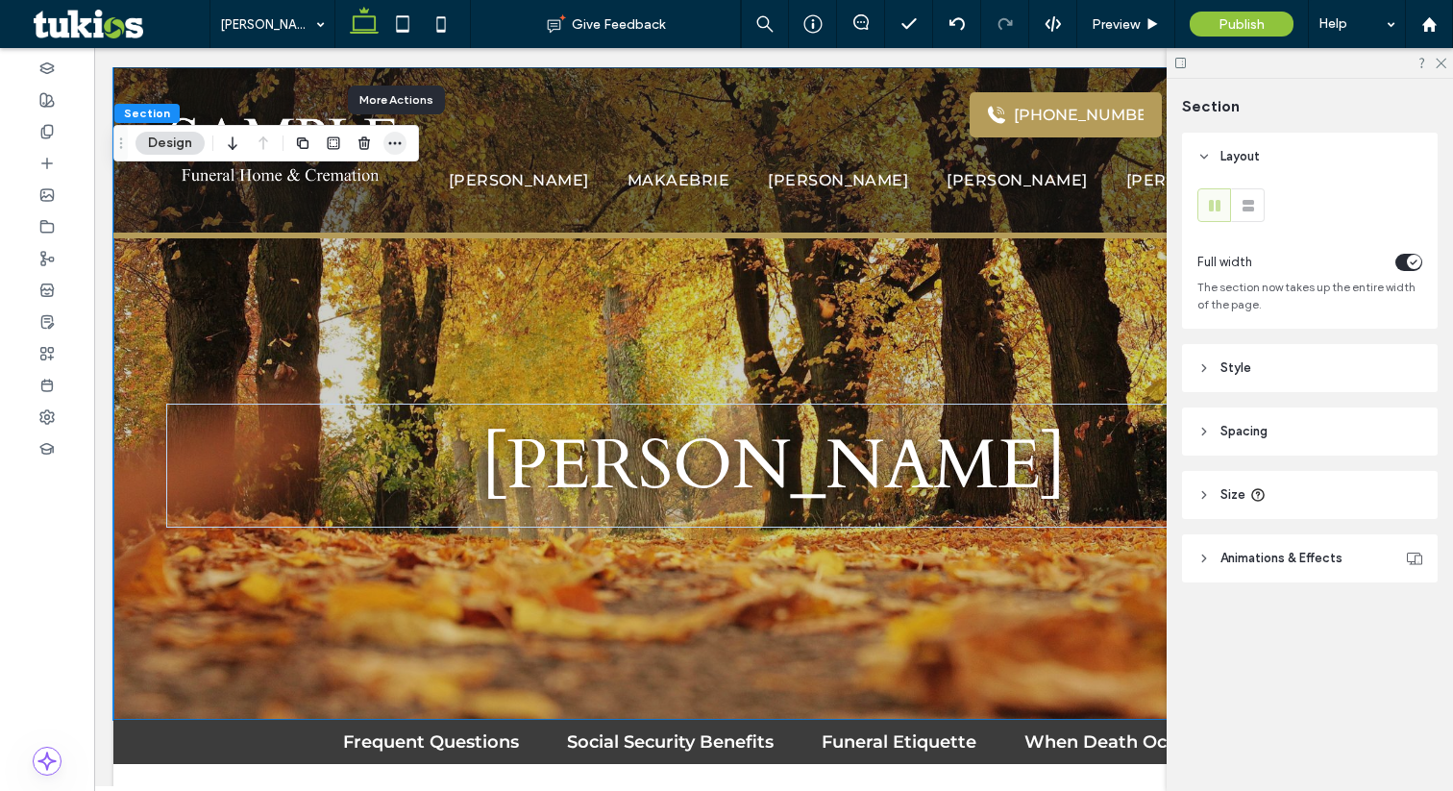
click at [397, 145] on icon "button" at bounding box center [394, 142] width 15 height 15
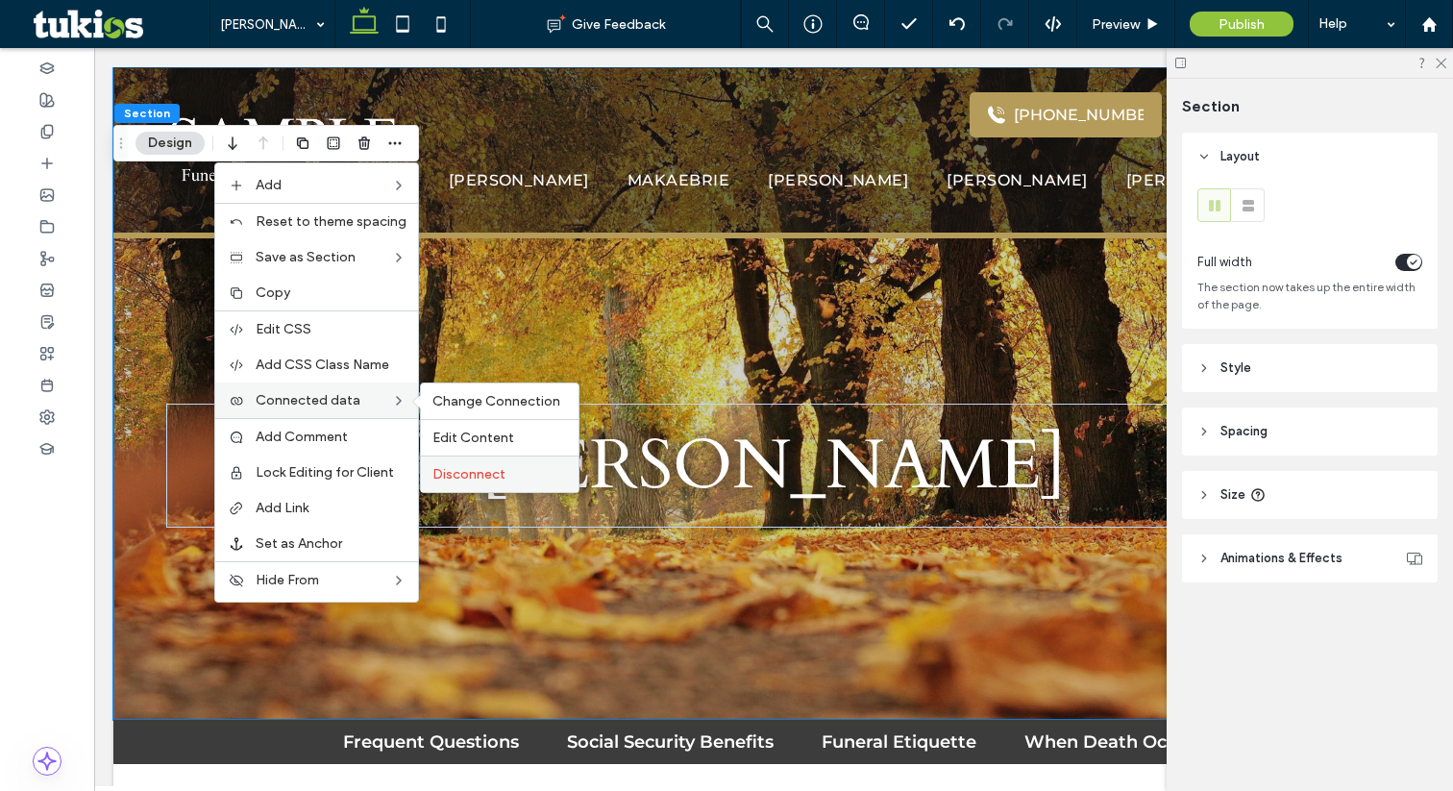
click at [467, 480] on span "Disconnect" at bounding box center [468, 474] width 73 height 16
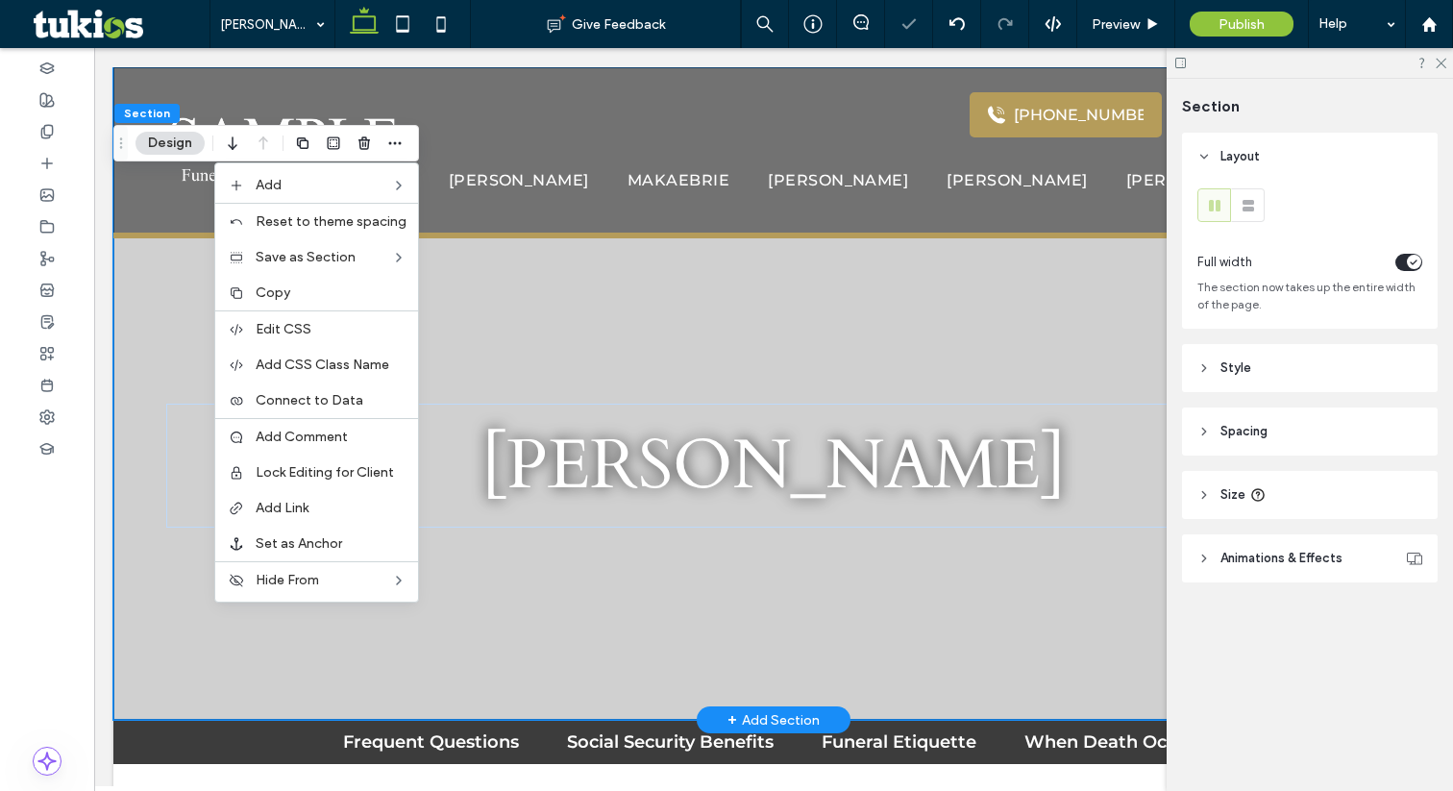
click at [630, 337] on div "Connor" at bounding box center [773, 393] width 1320 height 652
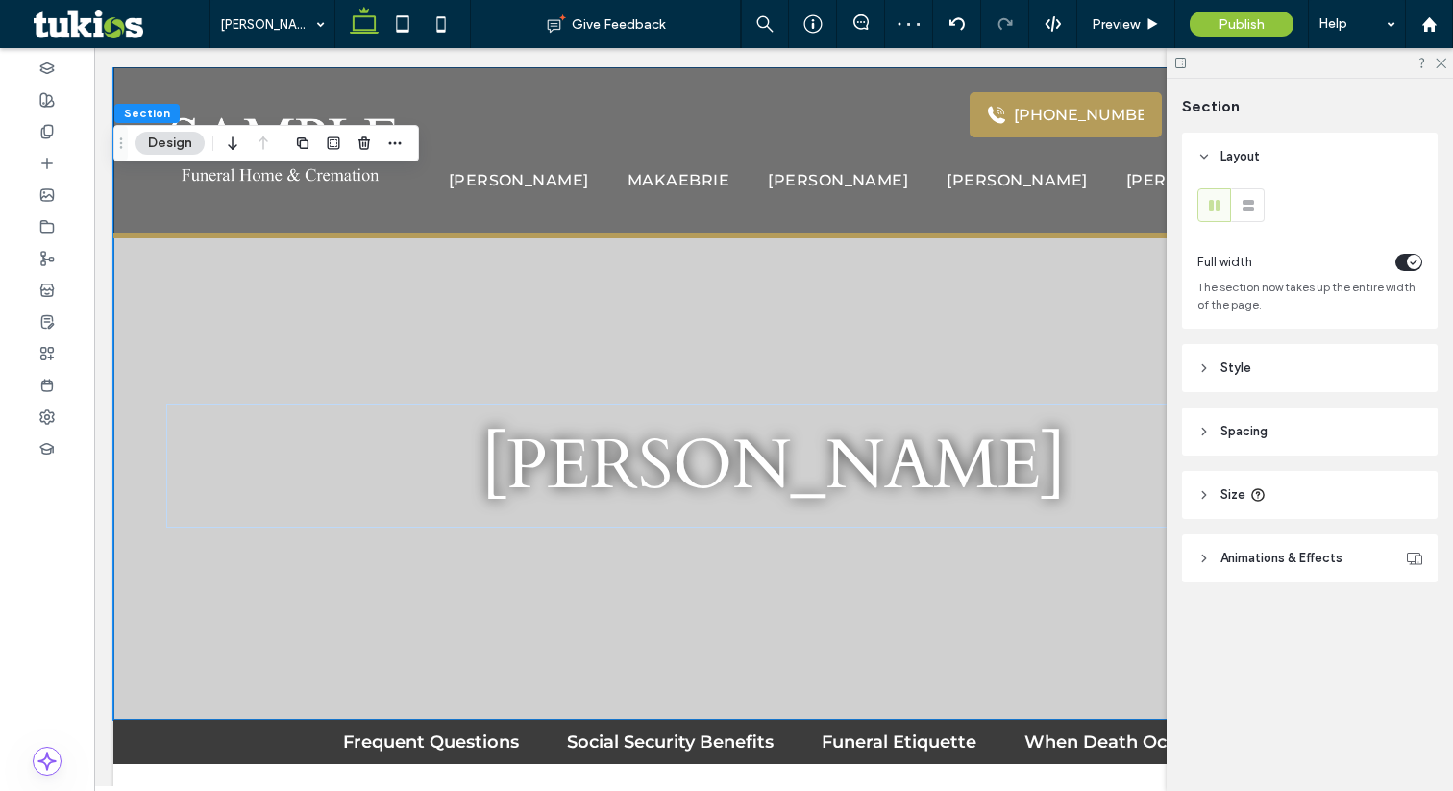
click at [1242, 364] on span "Style" at bounding box center [1235, 367] width 31 height 19
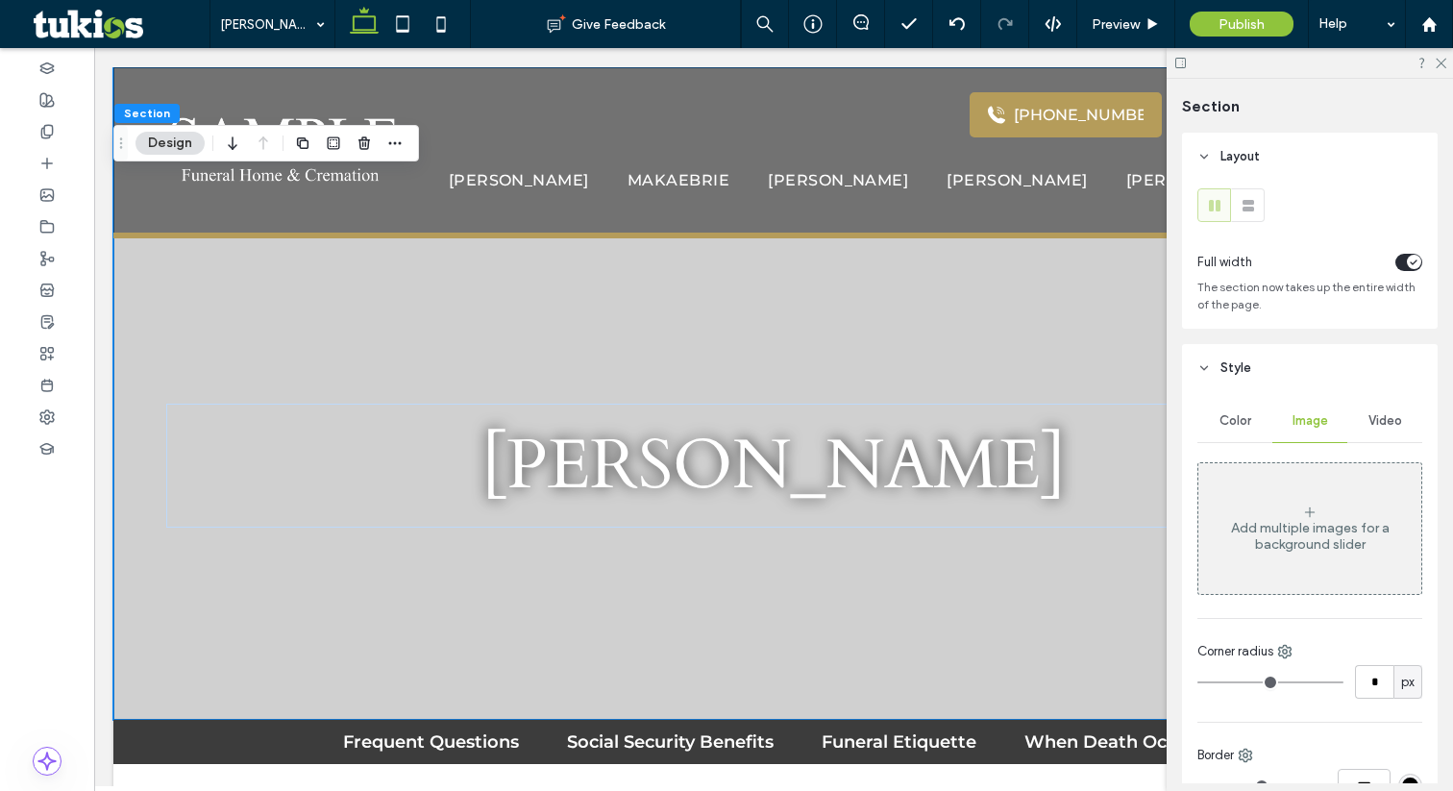
click at [1303, 508] on icon at bounding box center [1309, 511] width 15 height 15
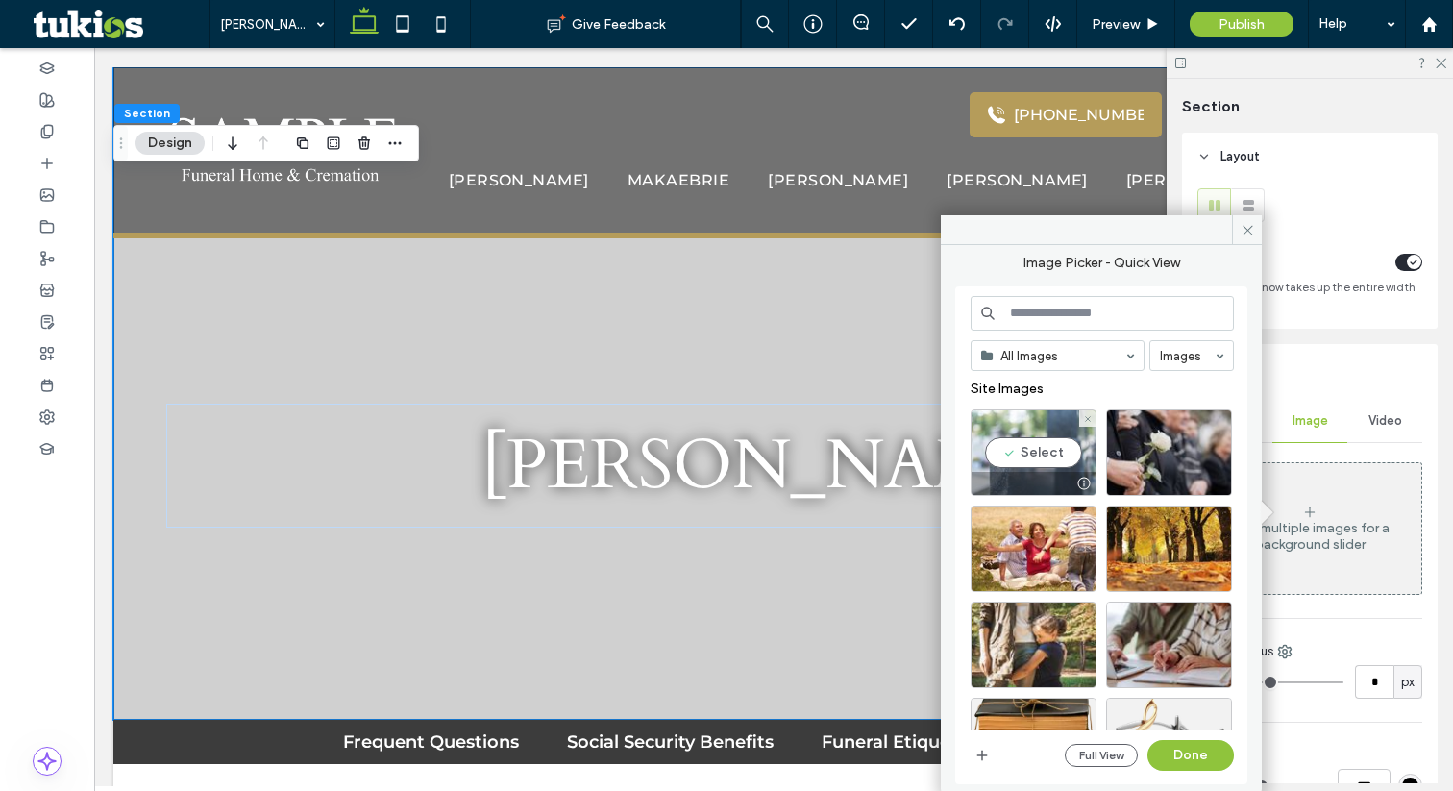
click at [1031, 452] on div "Select" at bounding box center [1033, 452] width 126 height 86
click at [1181, 759] on button "Done" at bounding box center [1190, 755] width 86 height 31
type input "***"
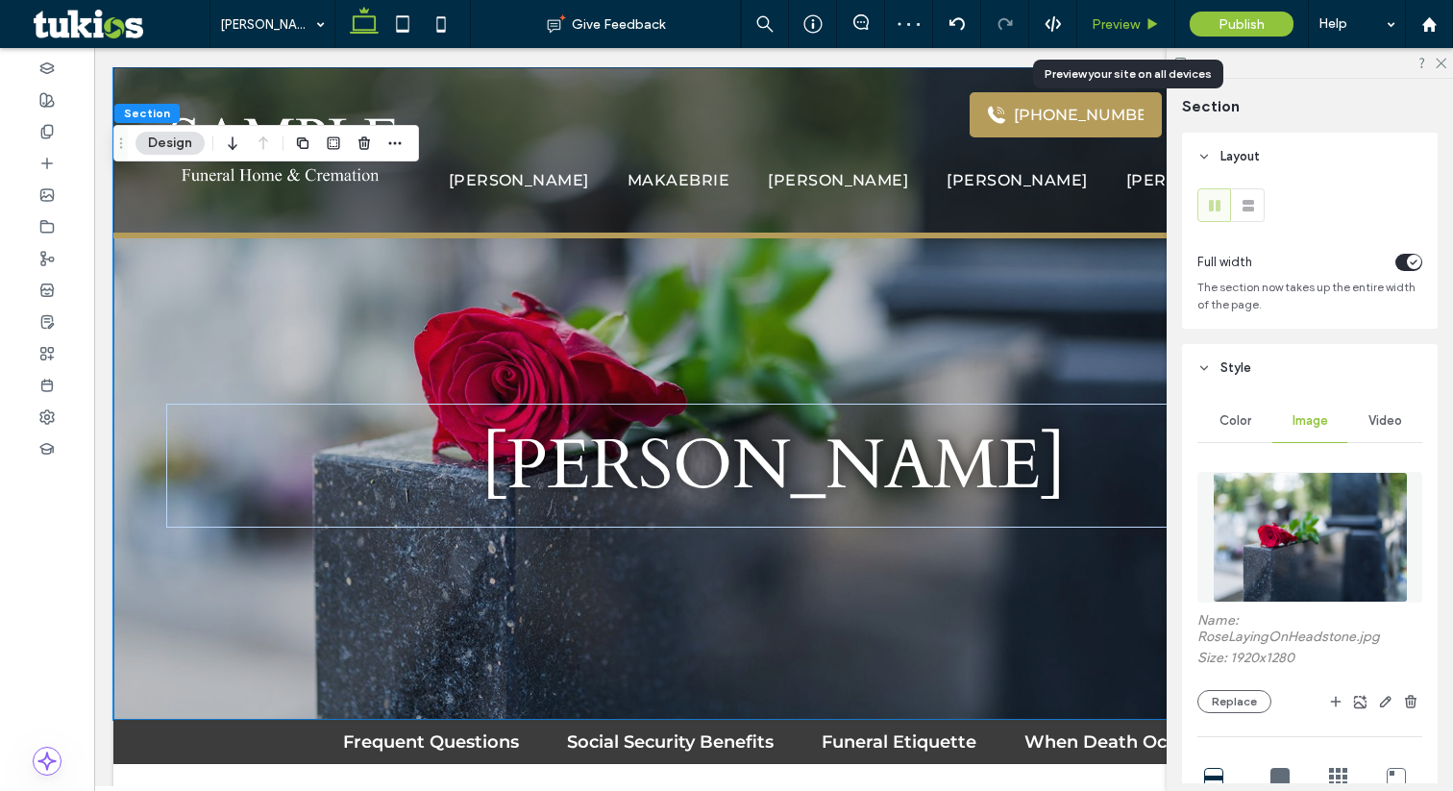
click at [1123, 12] on div "Preview" at bounding box center [1126, 24] width 98 height 48
click at [1118, 19] on span "Preview" at bounding box center [1116, 24] width 48 height 16
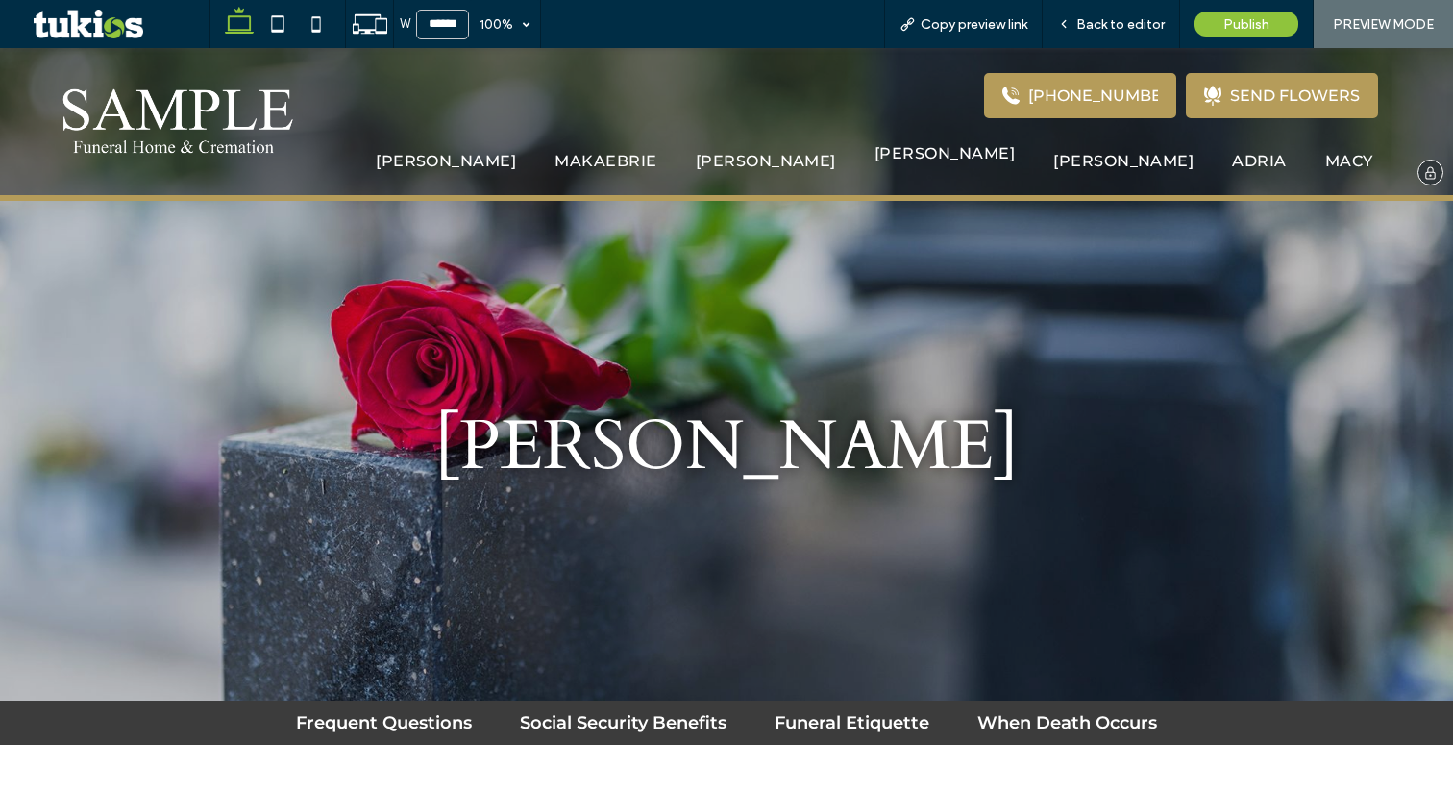
click at [1034, 163] on li "Sara" at bounding box center [944, 161] width 179 height 18
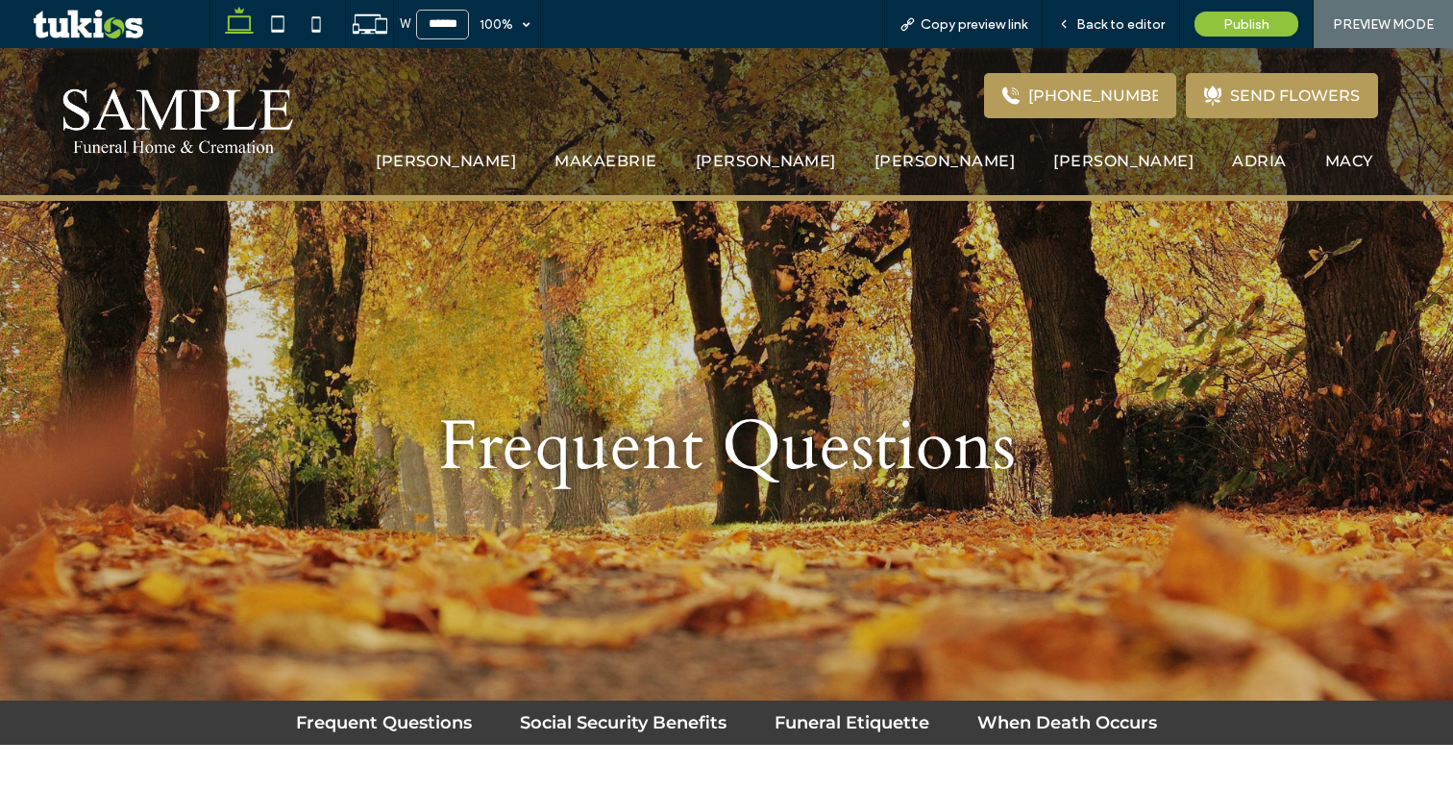
click at [1113, 26] on span "Back to editor" at bounding box center [1120, 24] width 88 height 16
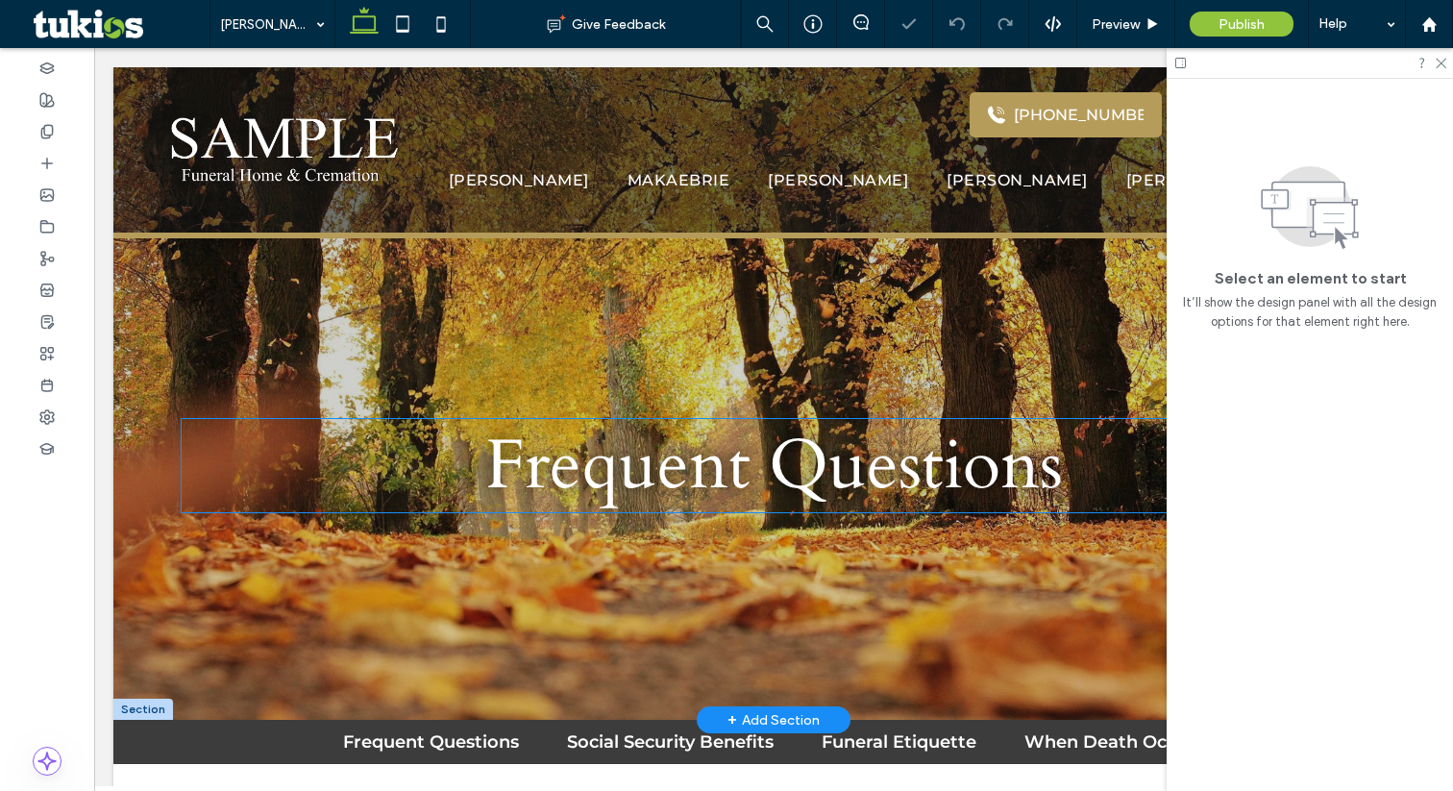
click at [729, 463] on span "Frequent Questions" at bounding box center [773, 465] width 577 height 93
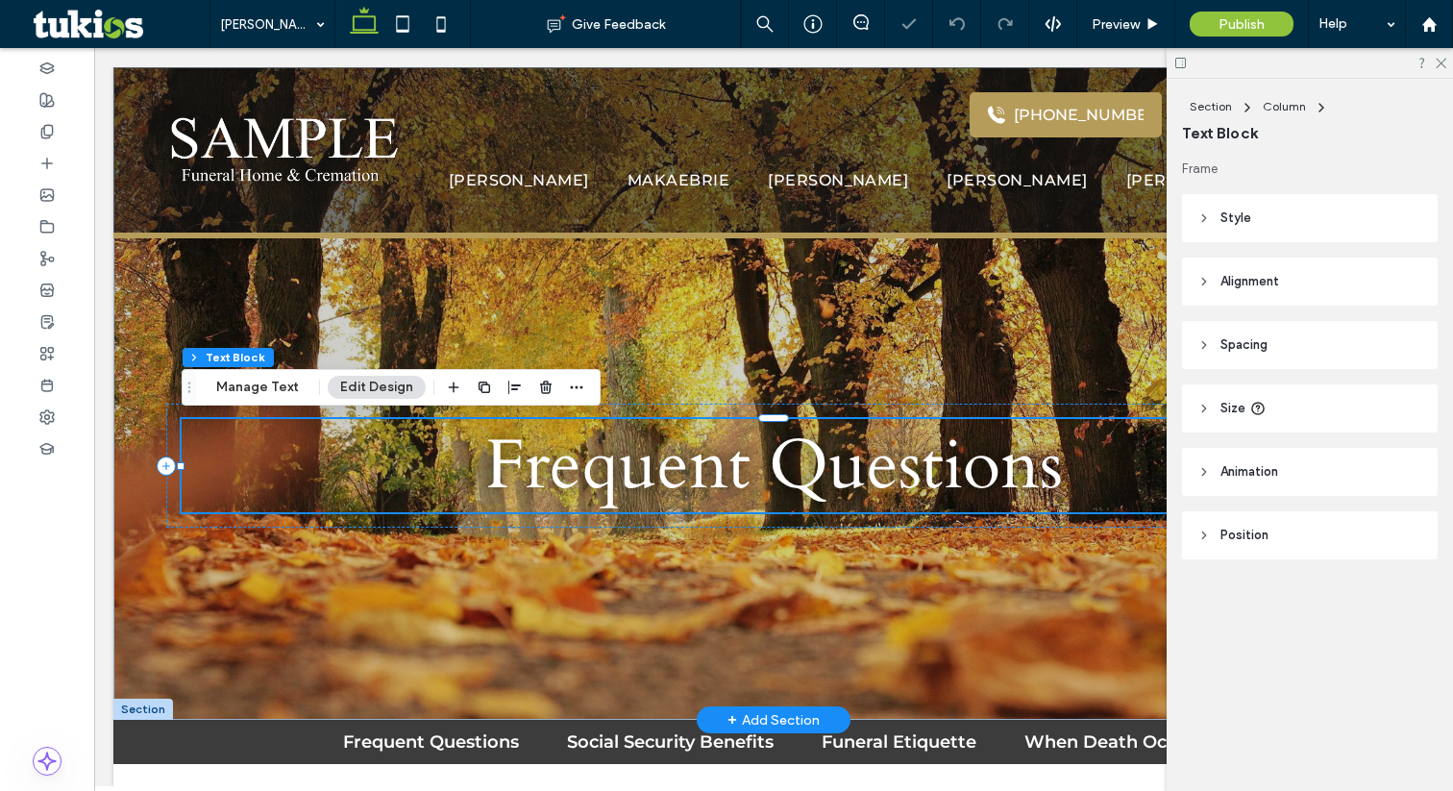
click at [729, 463] on div "Frequent Questions" at bounding box center [774, 465] width 1184 height 93
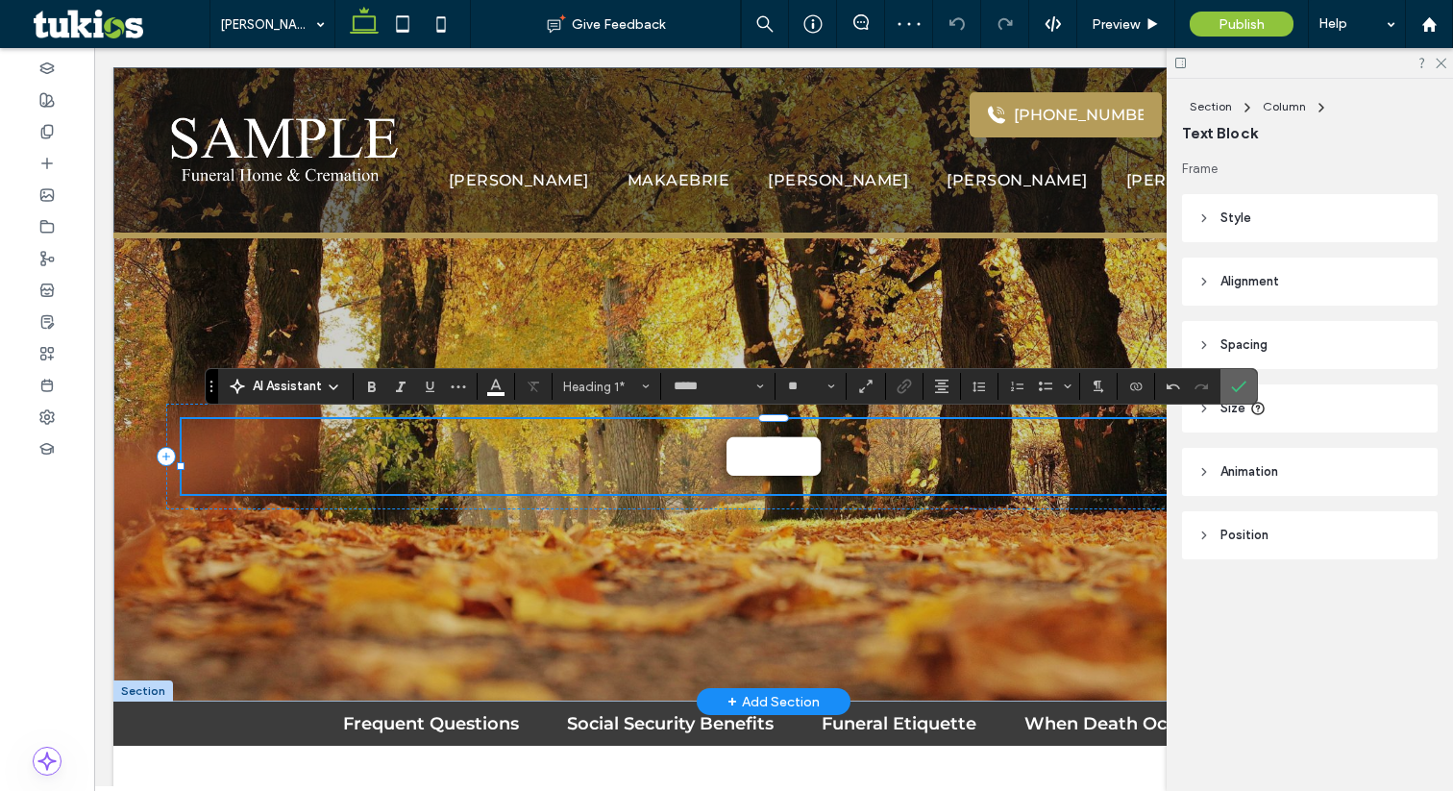
click at [1246, 393] on label "Confirm" at bounding box center [1238, 386] width 29 height 35
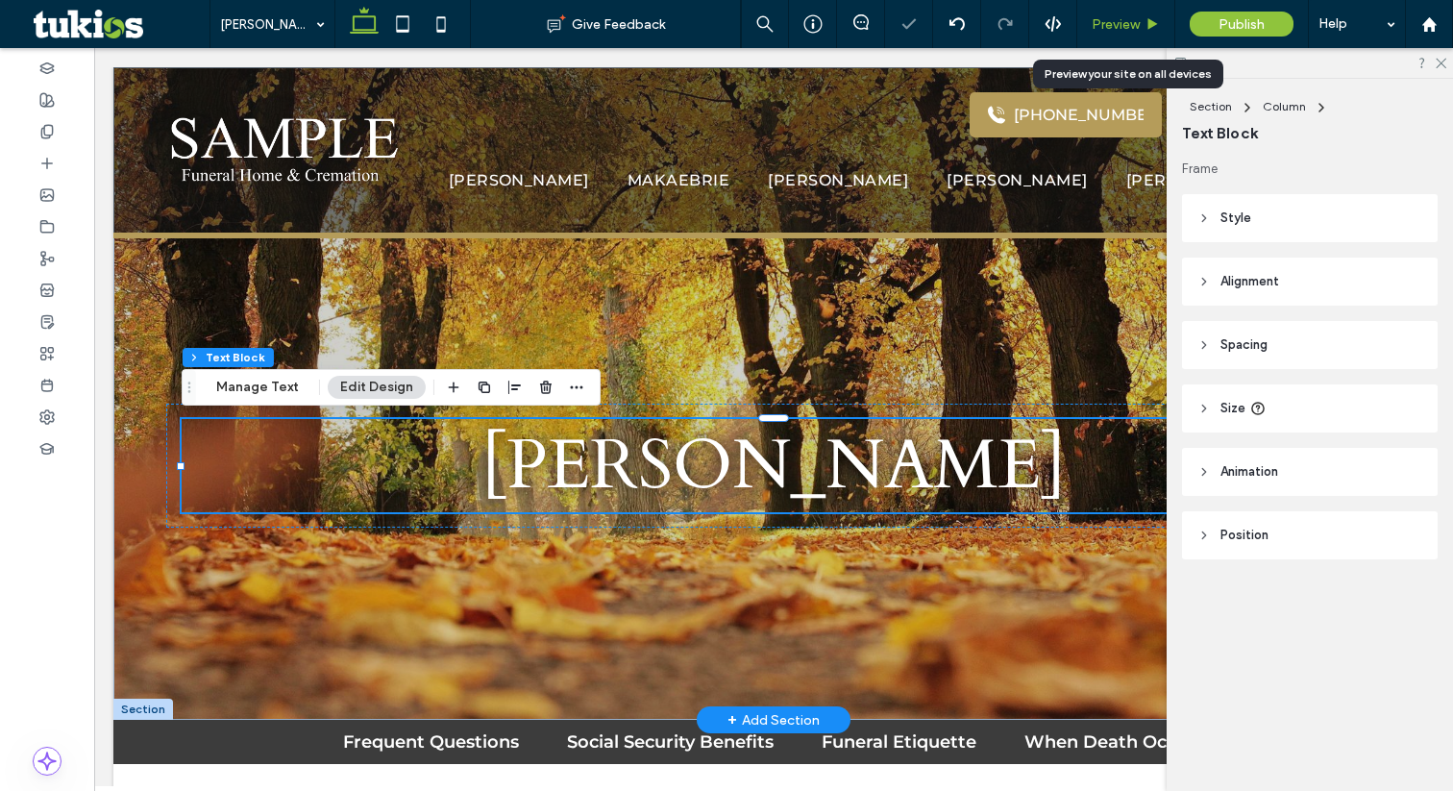
click at [1127, 22] on span "Preview" at bounding box center [1116, 24] width 48 height 16
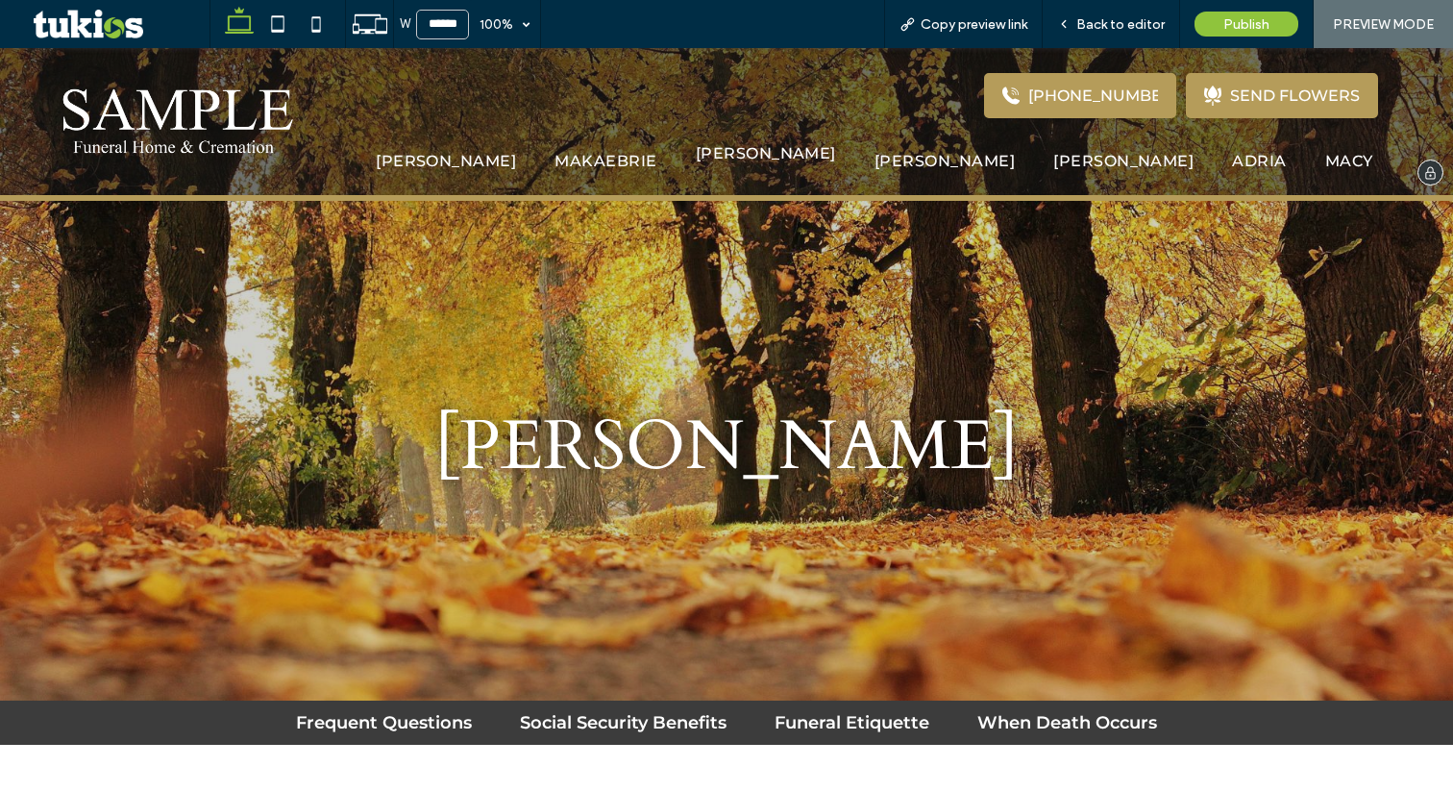
click at [836, 161] on span "Jasmyn" at bounding box center [766, 153] width 140 height 18
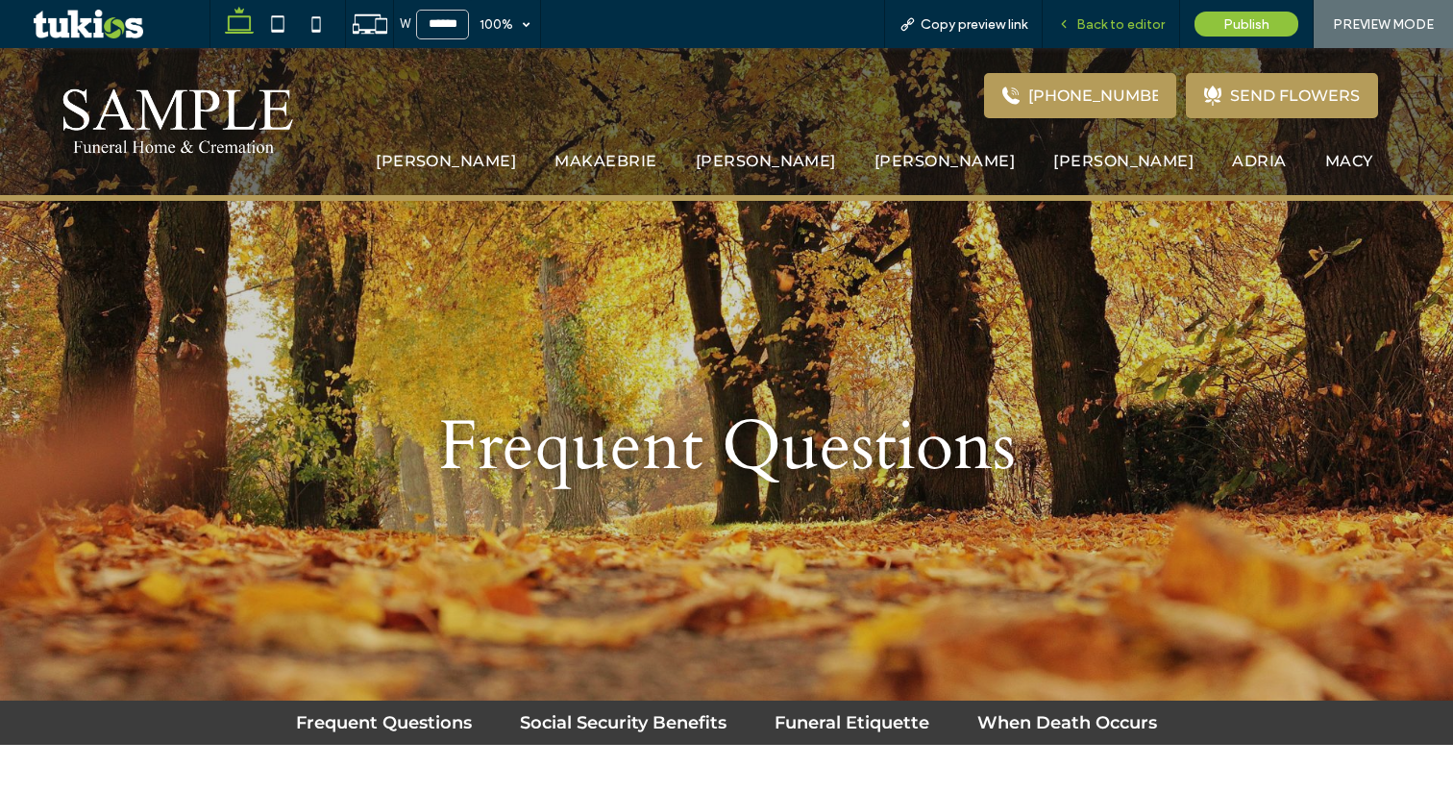
click at [1097, 25] on span "Back to editor" at bounding box center [1120, 24] width 88 height 16
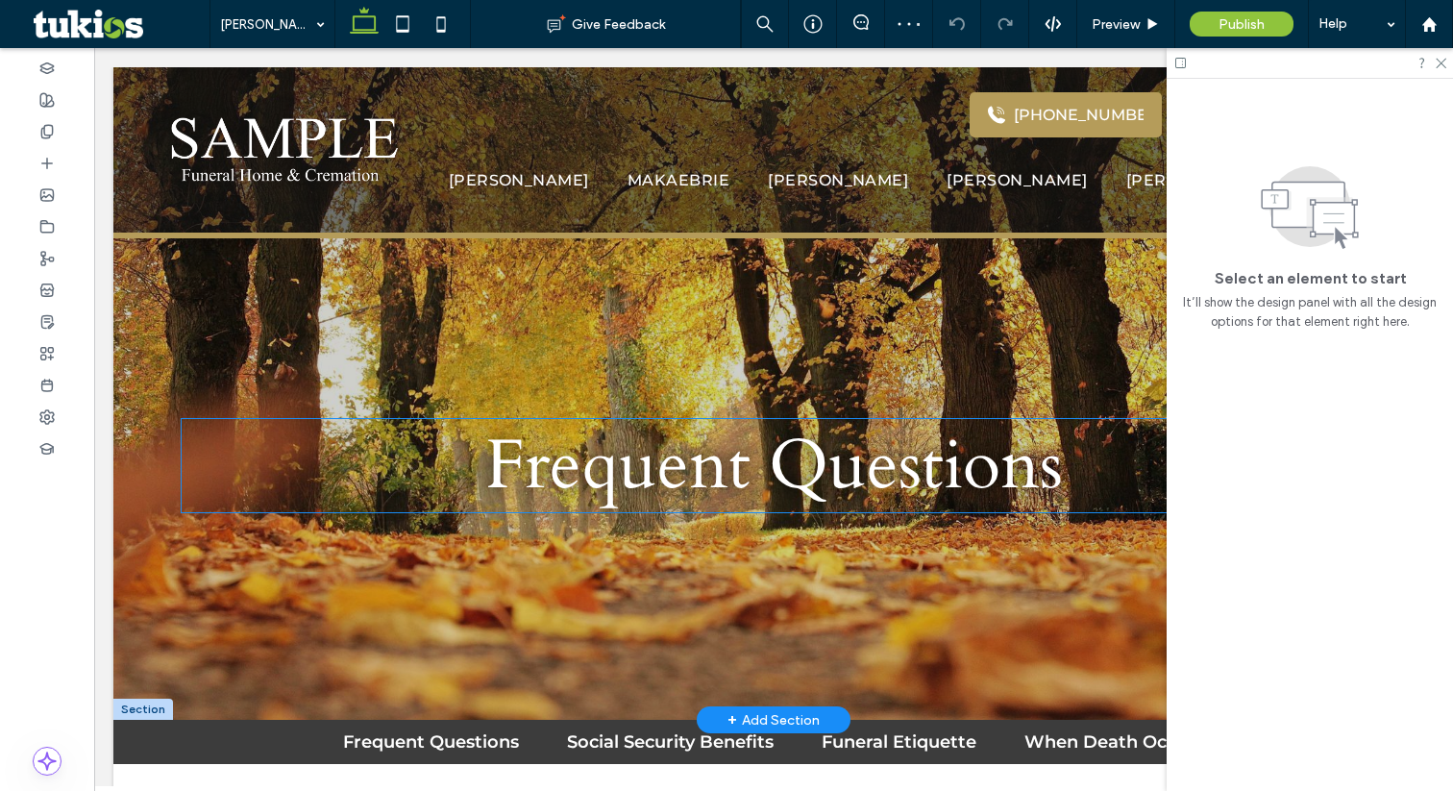
click at [759, 483] on span "Frequent Questions" at bounding box center [773, 465] width 577 height 93
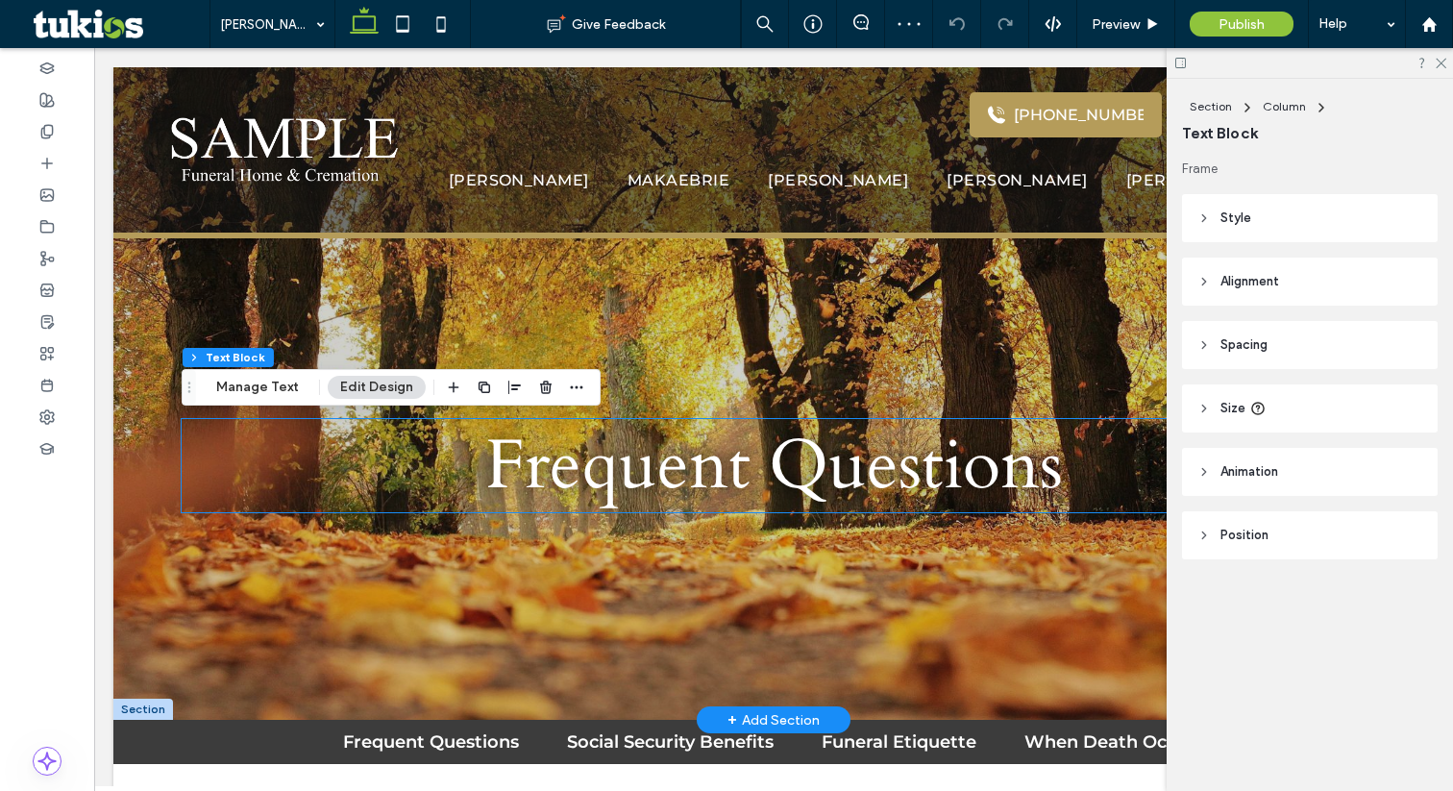
click at [759, 483] on div "Frequent Questions" at bounding box center [774, 465] width 1184 height 93
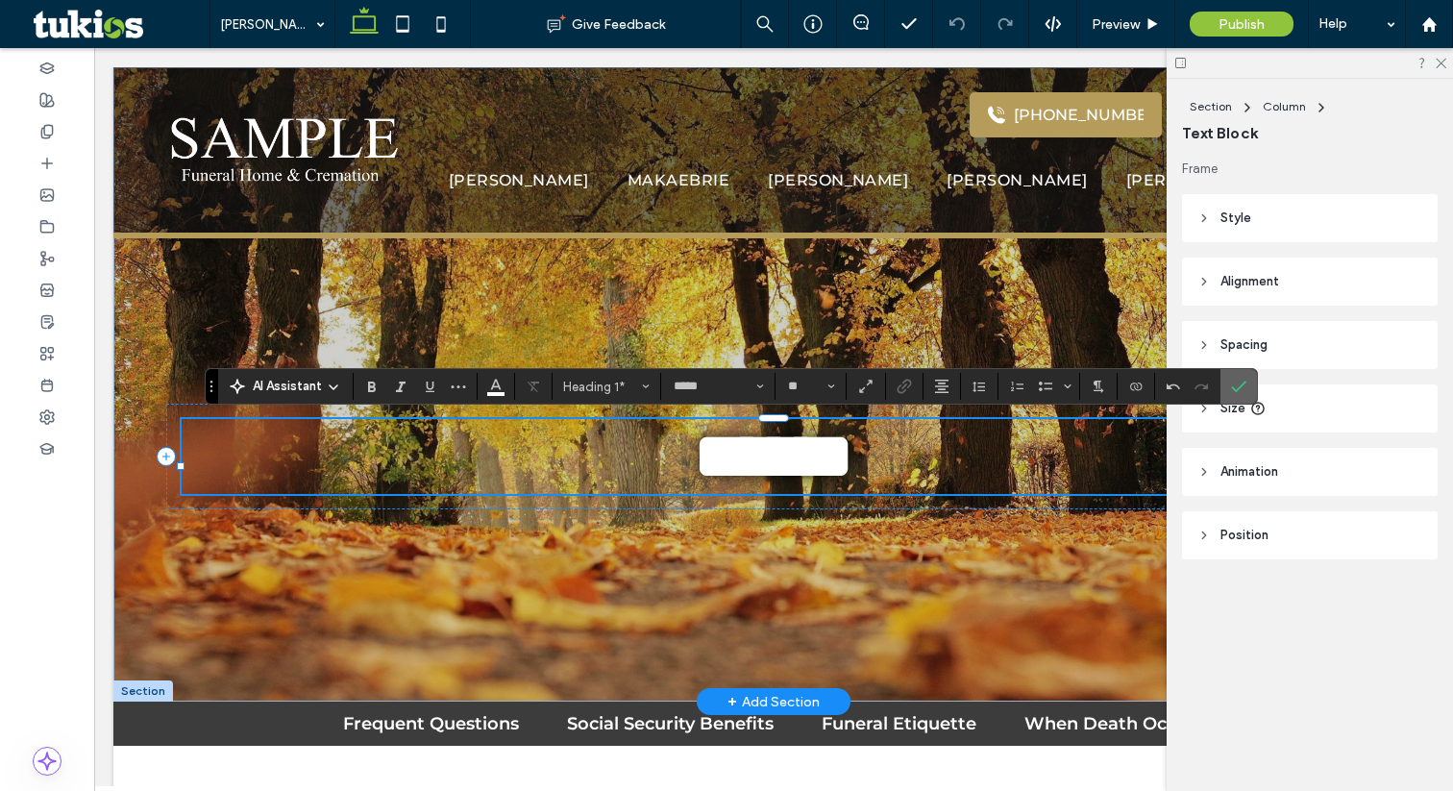
click at [1238, 390] on icon "Confirm" at bounding box center [1238, 386] width 15 height 15
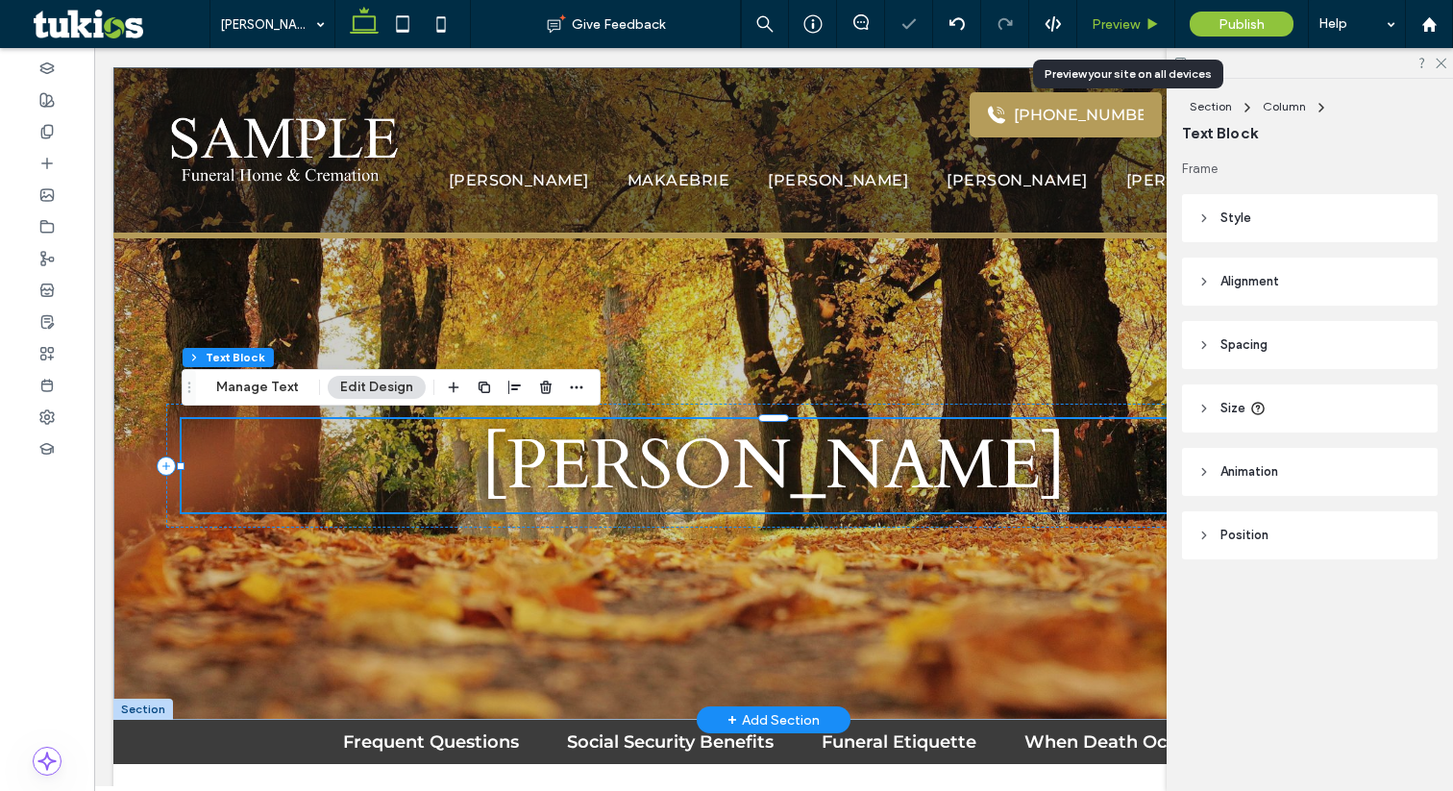
click at [1127, 22] on span "Preview" at bounding box center [1116, 24] width 48 height 16
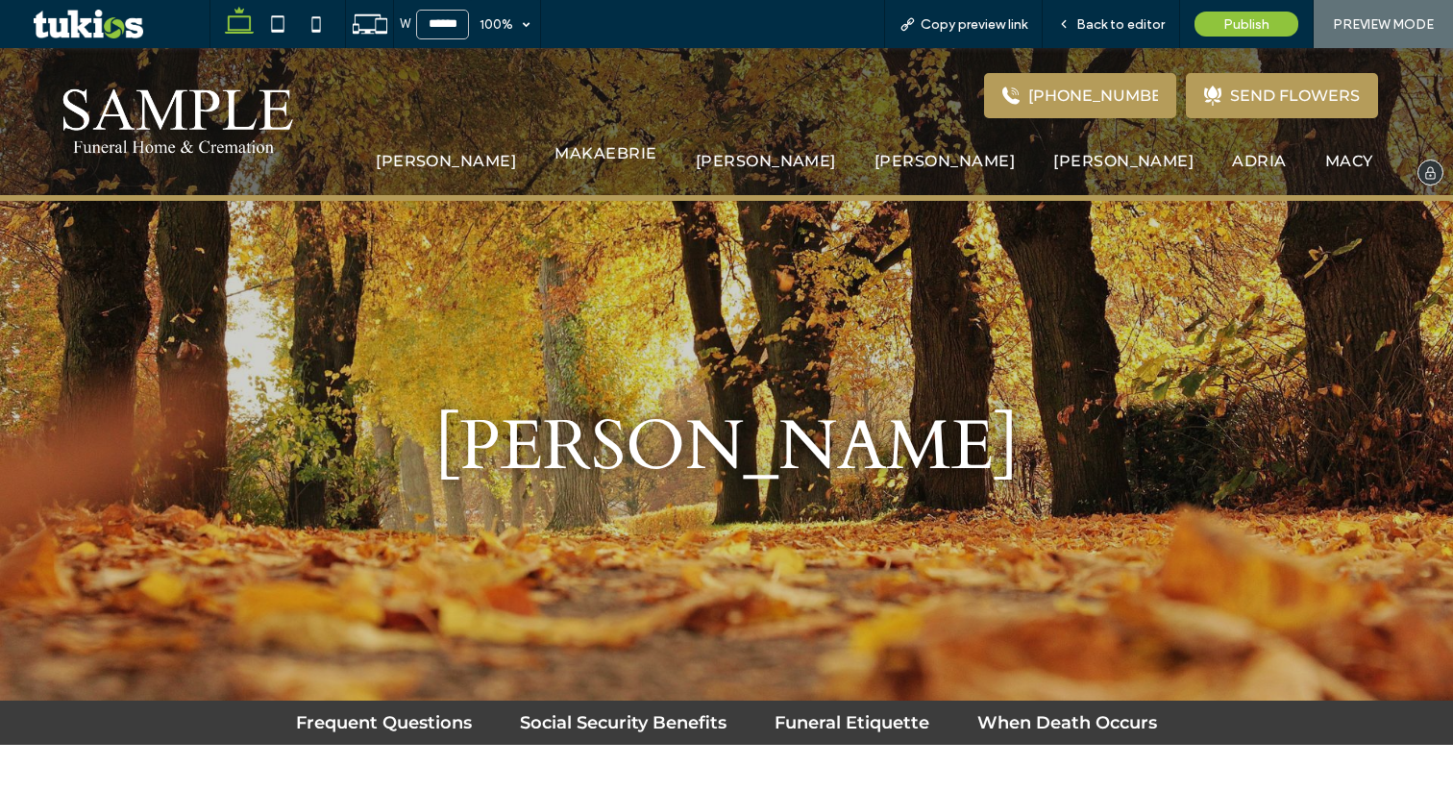
click at [656, 151] on span "Makaebrie" at bounding box center [605, 153] width 102 height 18
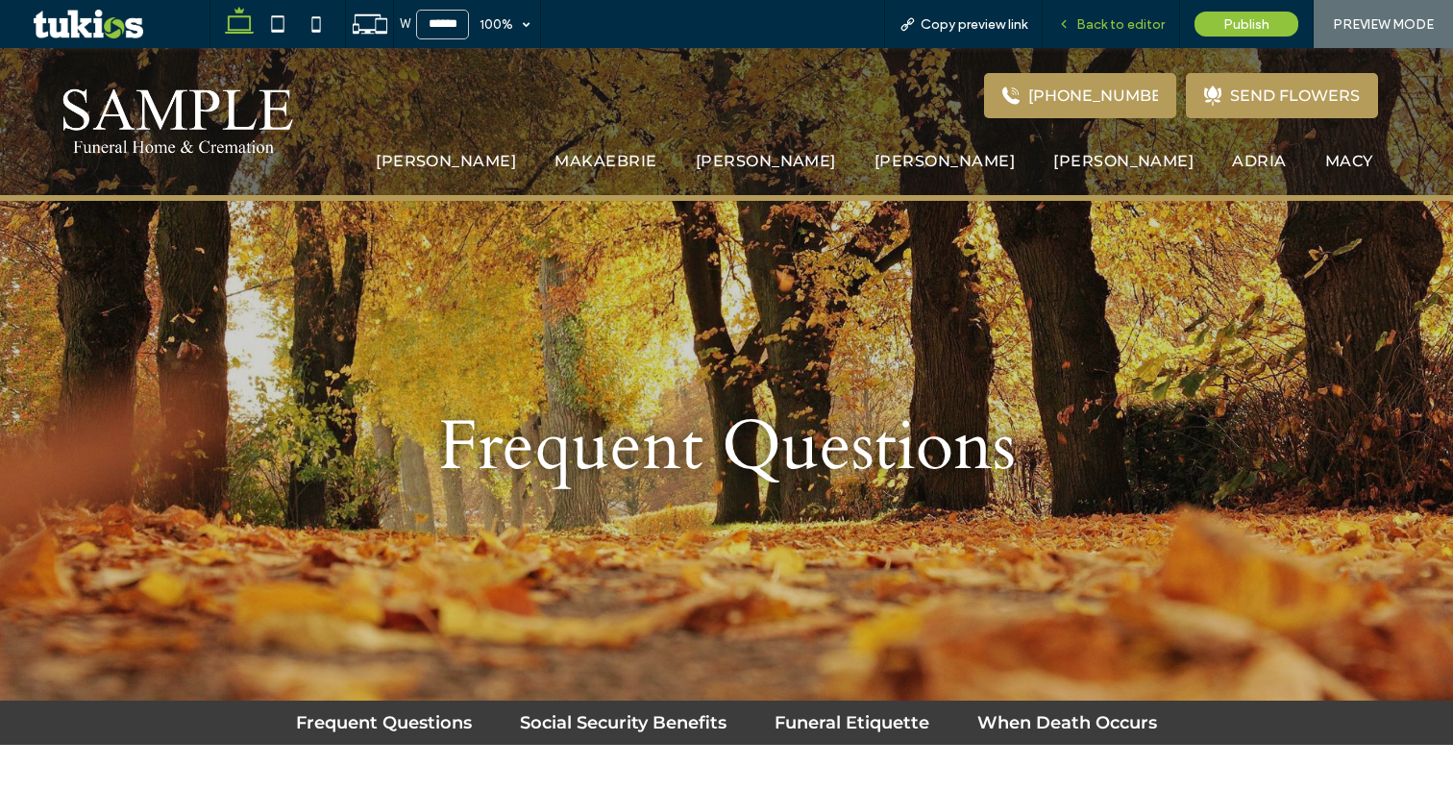
click at [1105, 26] on span "Back to editor" at bounding box center [1120, 24] width 88 height 16
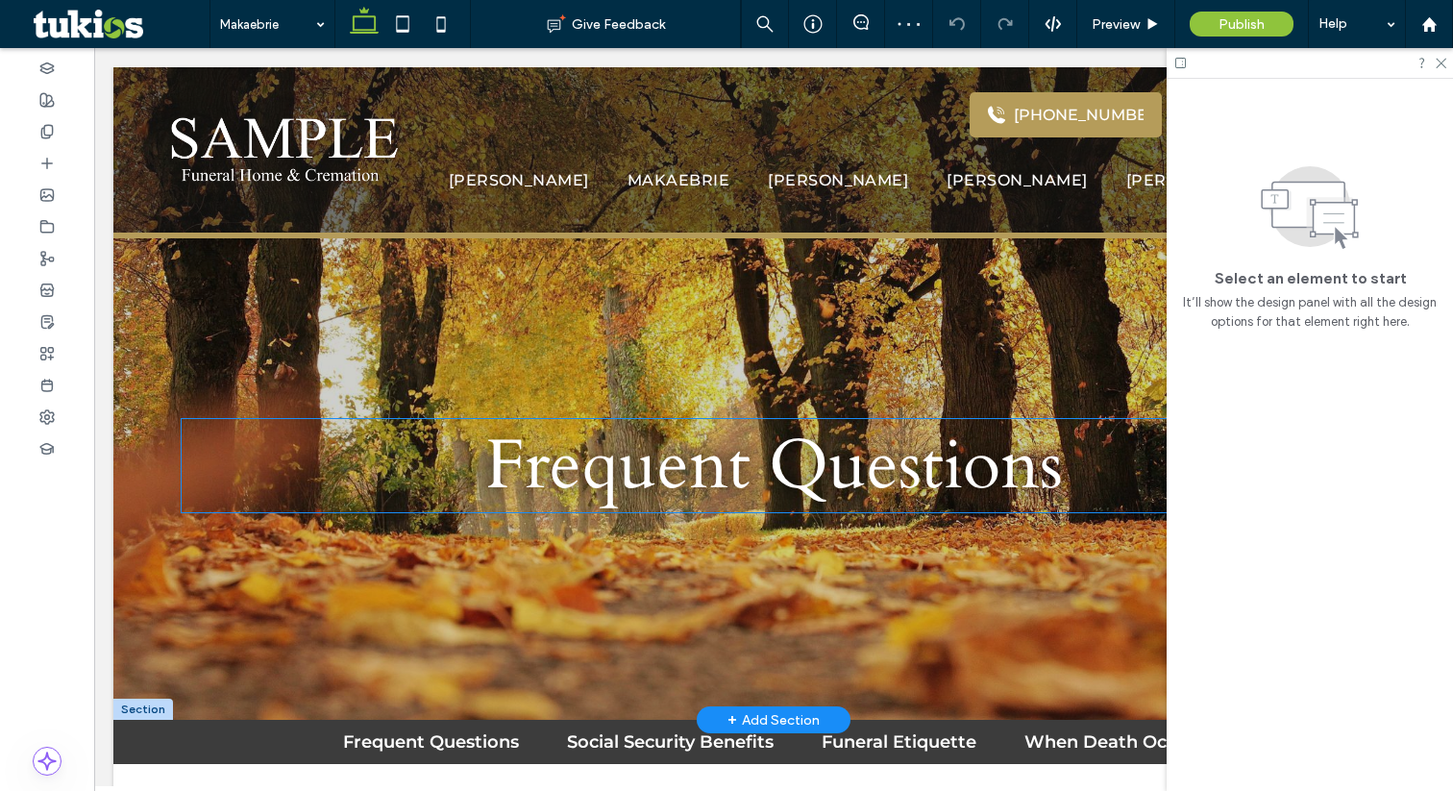
click at [771, 467] on span "Frequent Questions" at bounding box center [773, 465] width 577 height 93
click at [771, 467] on div "Frequent Questions" at bounding box center [774, 465] width 1184 height 93
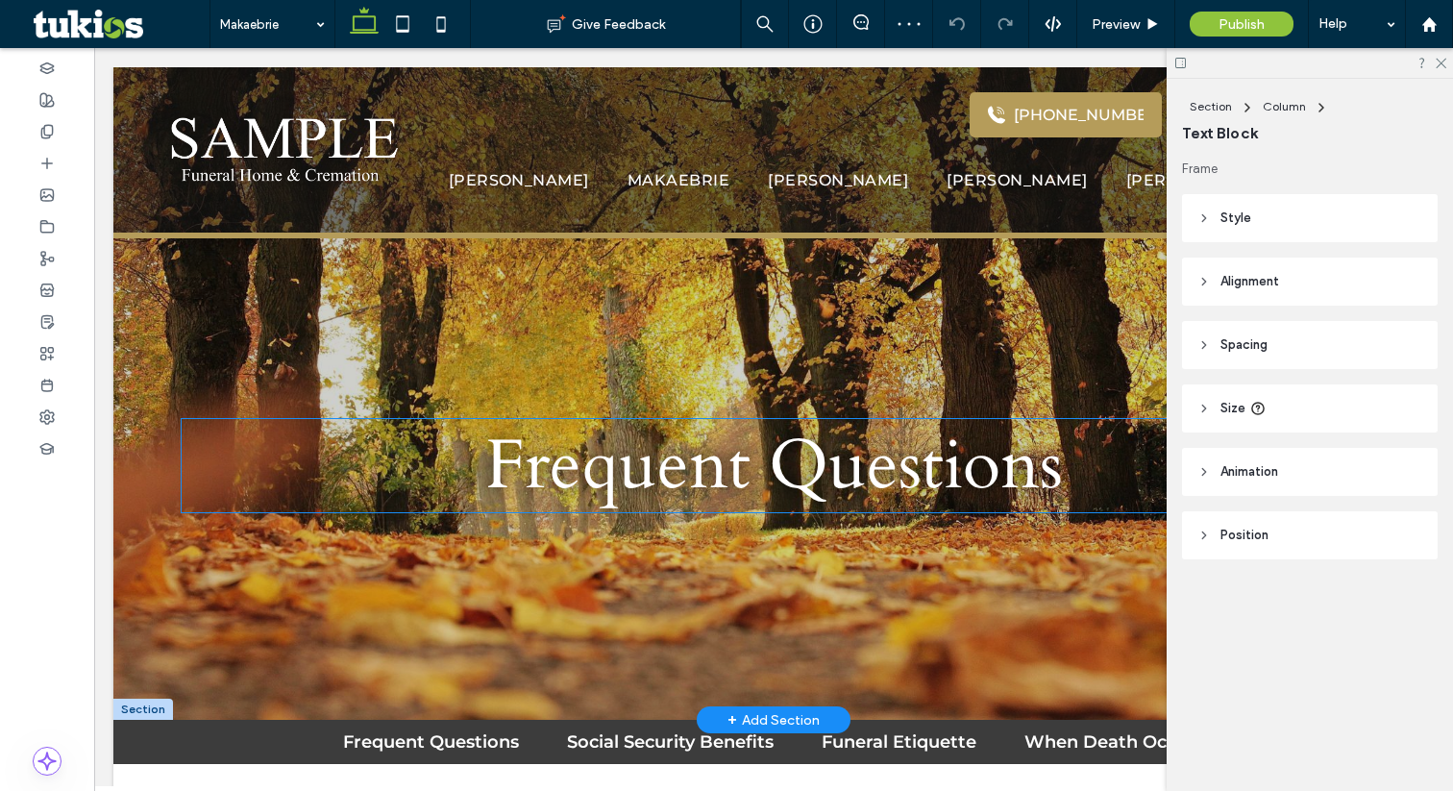
type input "*****"
type input "**"
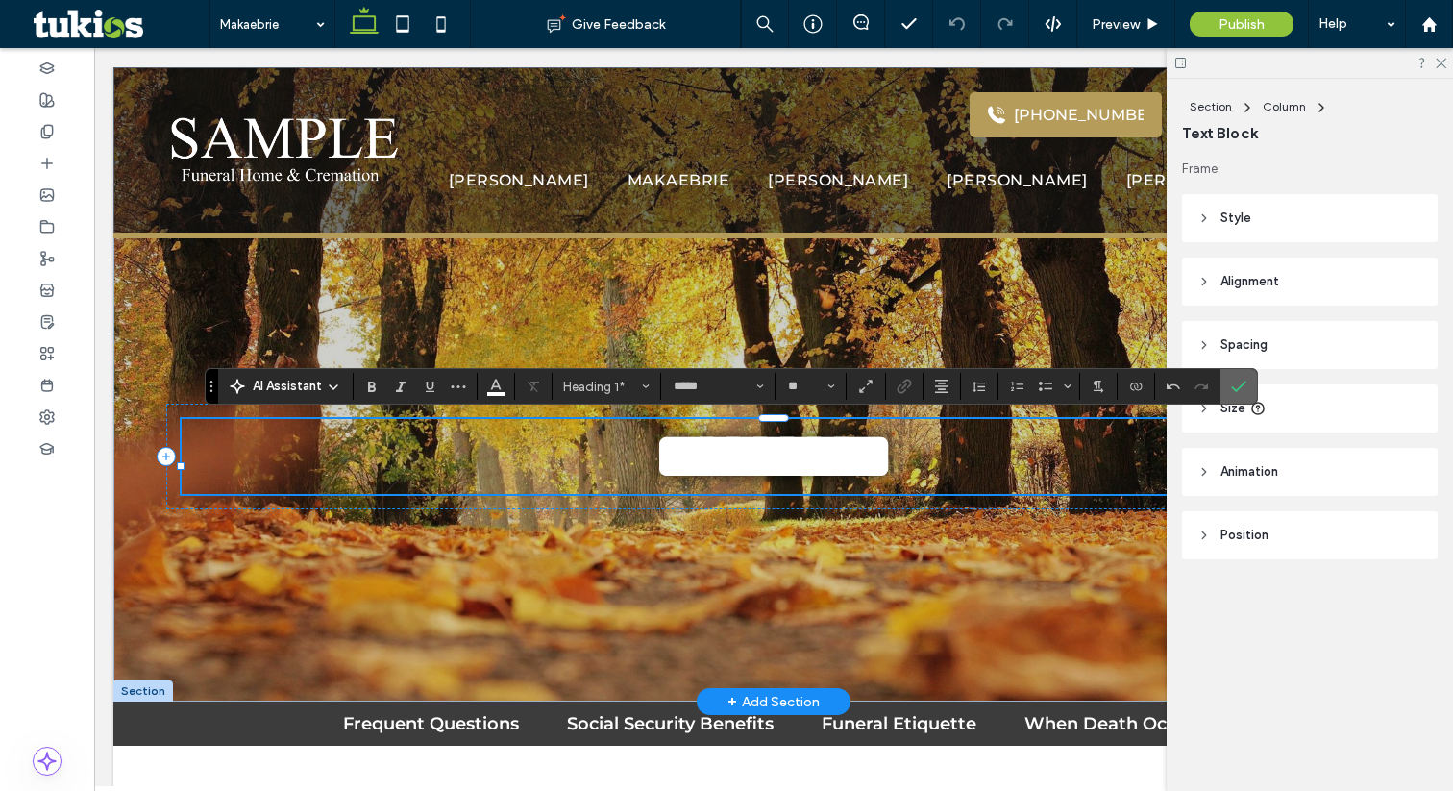
click at [1243, 397] on span "Confirm" at bounding box center [1238, 386] width 15 height 33
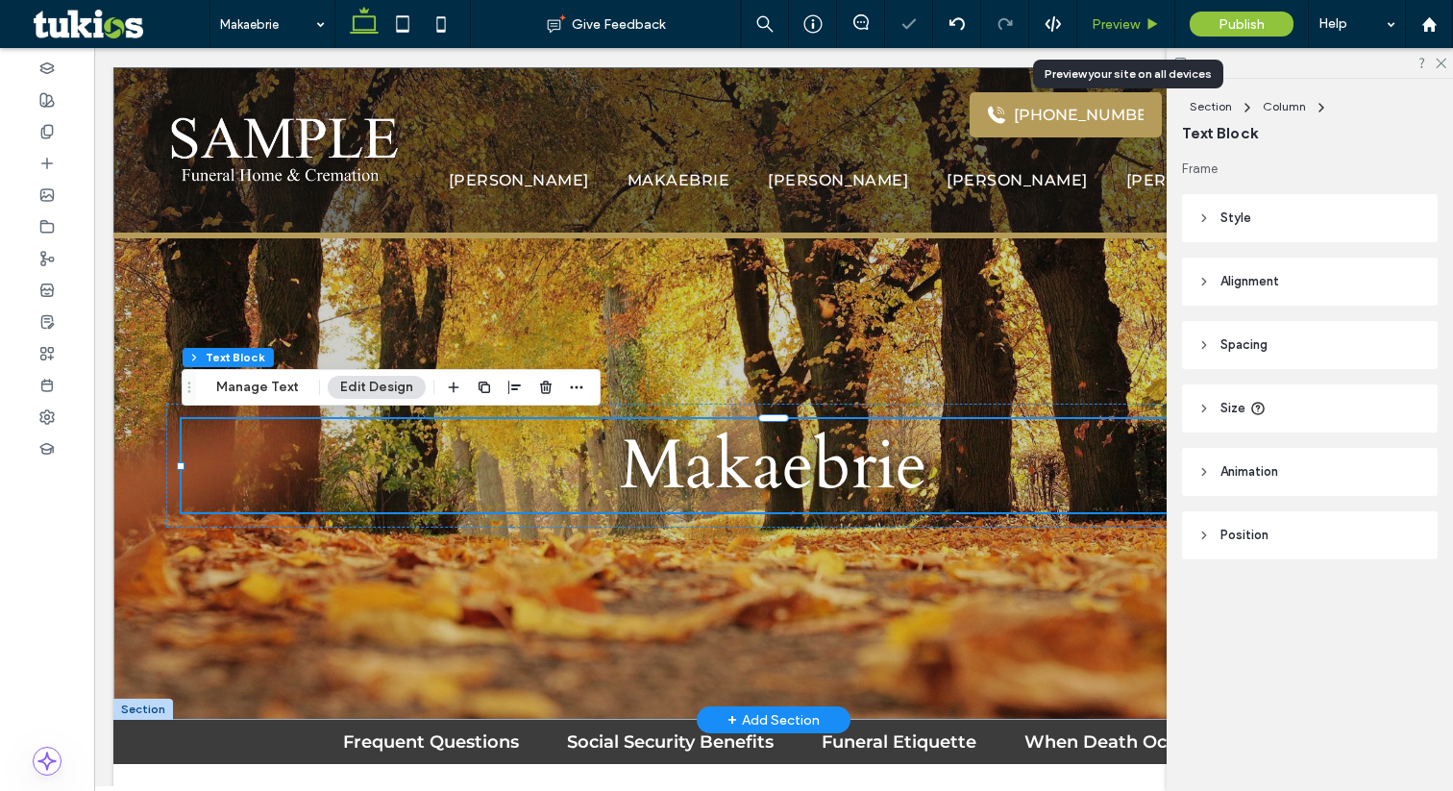
click at [1131, 20] on span "Preview" at bounding box center [1116, 24] width 48 height 16
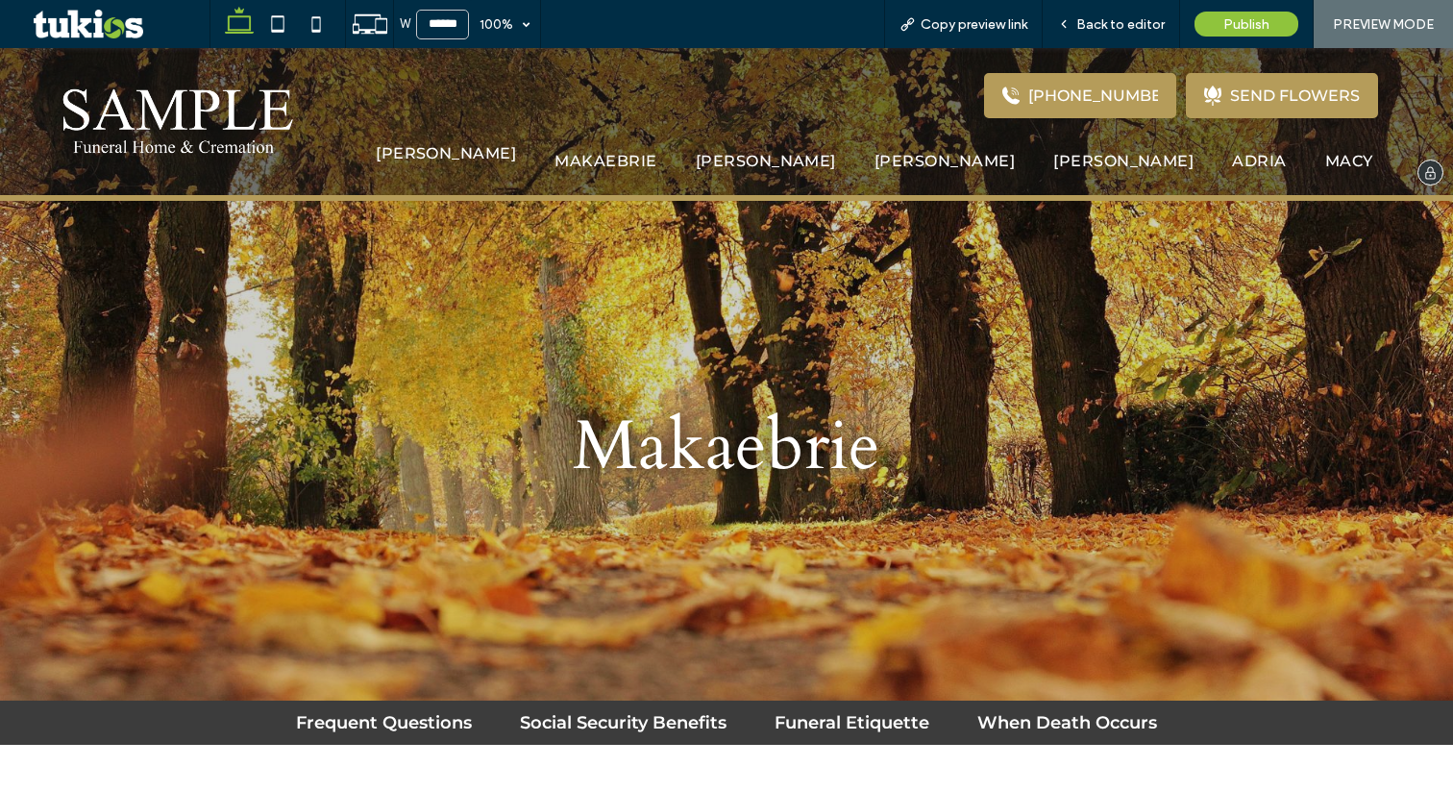
click at [516, 159] on span "Brock W." at bounding box center [446, 153] width 140 height 18
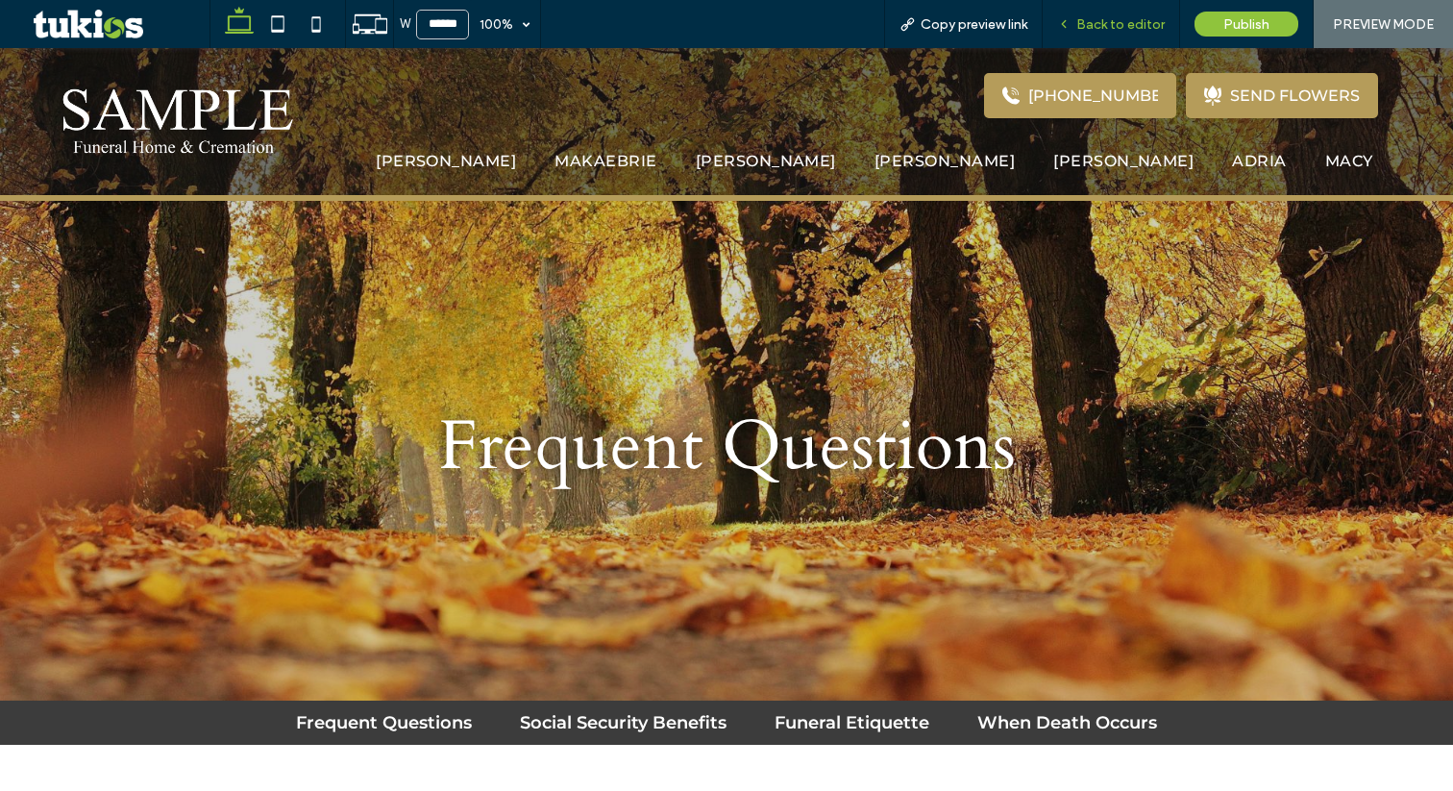
click at [1116, 19] on span "Back to editor" at bounding box center [1120, 24] width 88 height 16
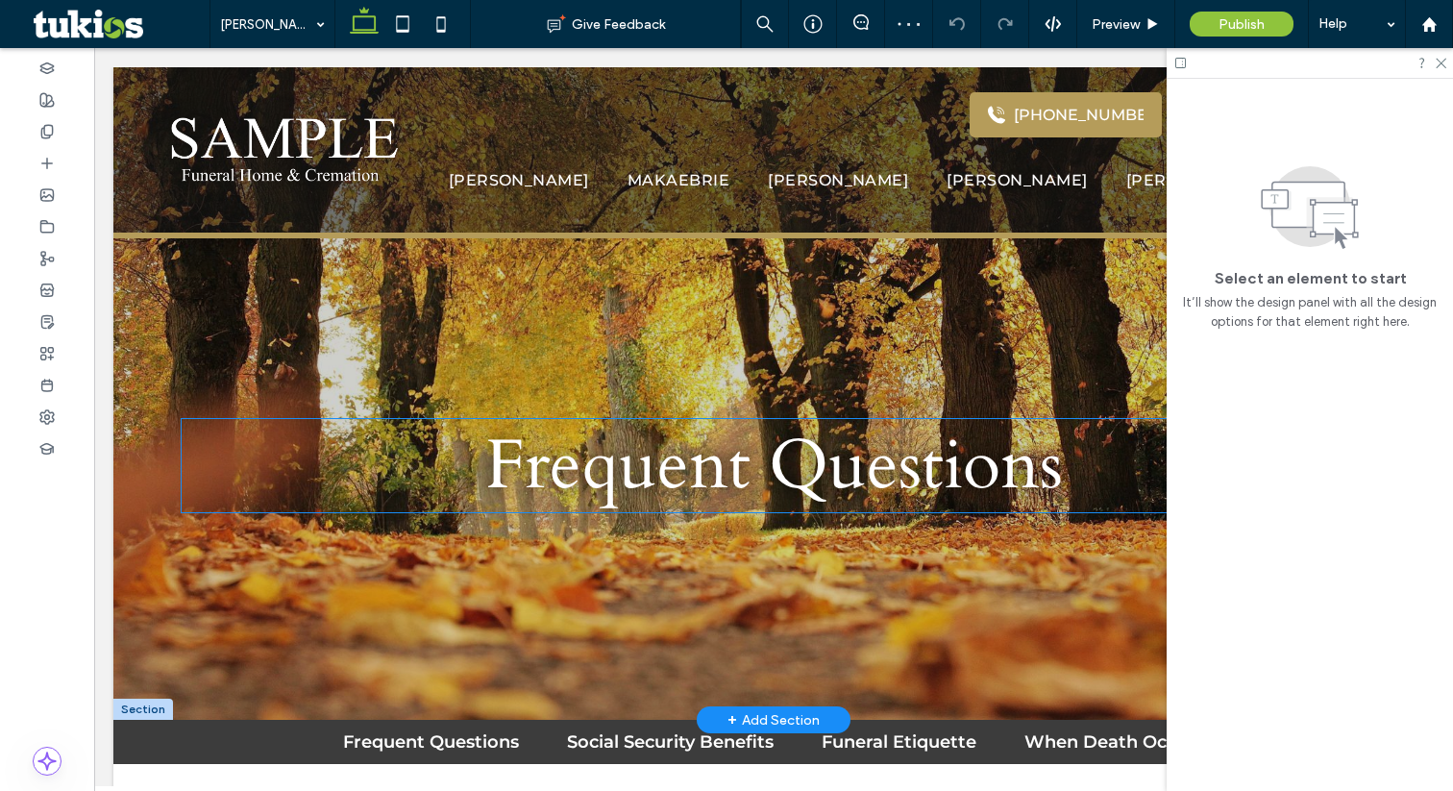
click at [784, 422] on span "Frequent Questions" at bounding box center [773, 465] width 577 height 93
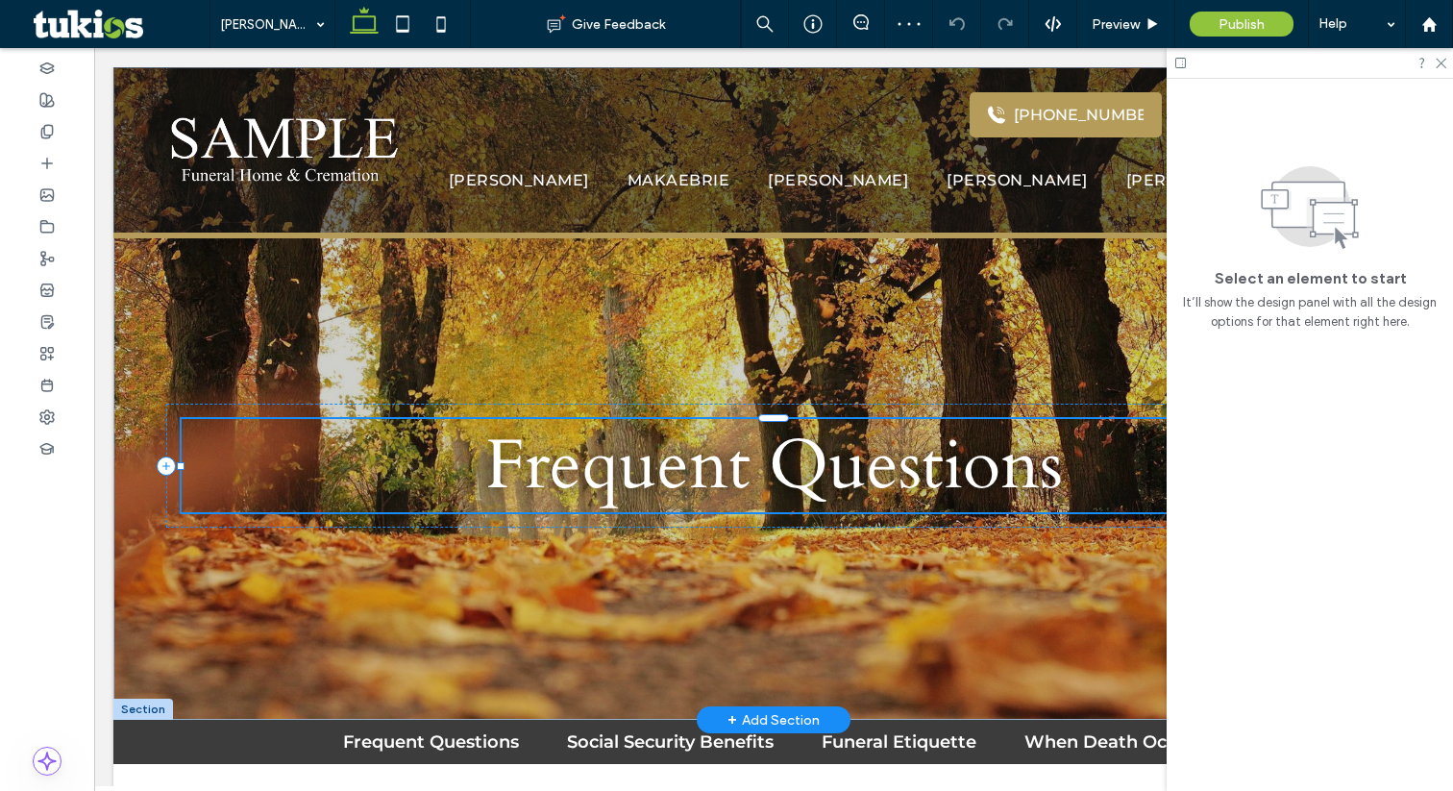
click at [784, 422] on div "Frequent Questions" at bounding box center [774, 465] width 1184 height 93
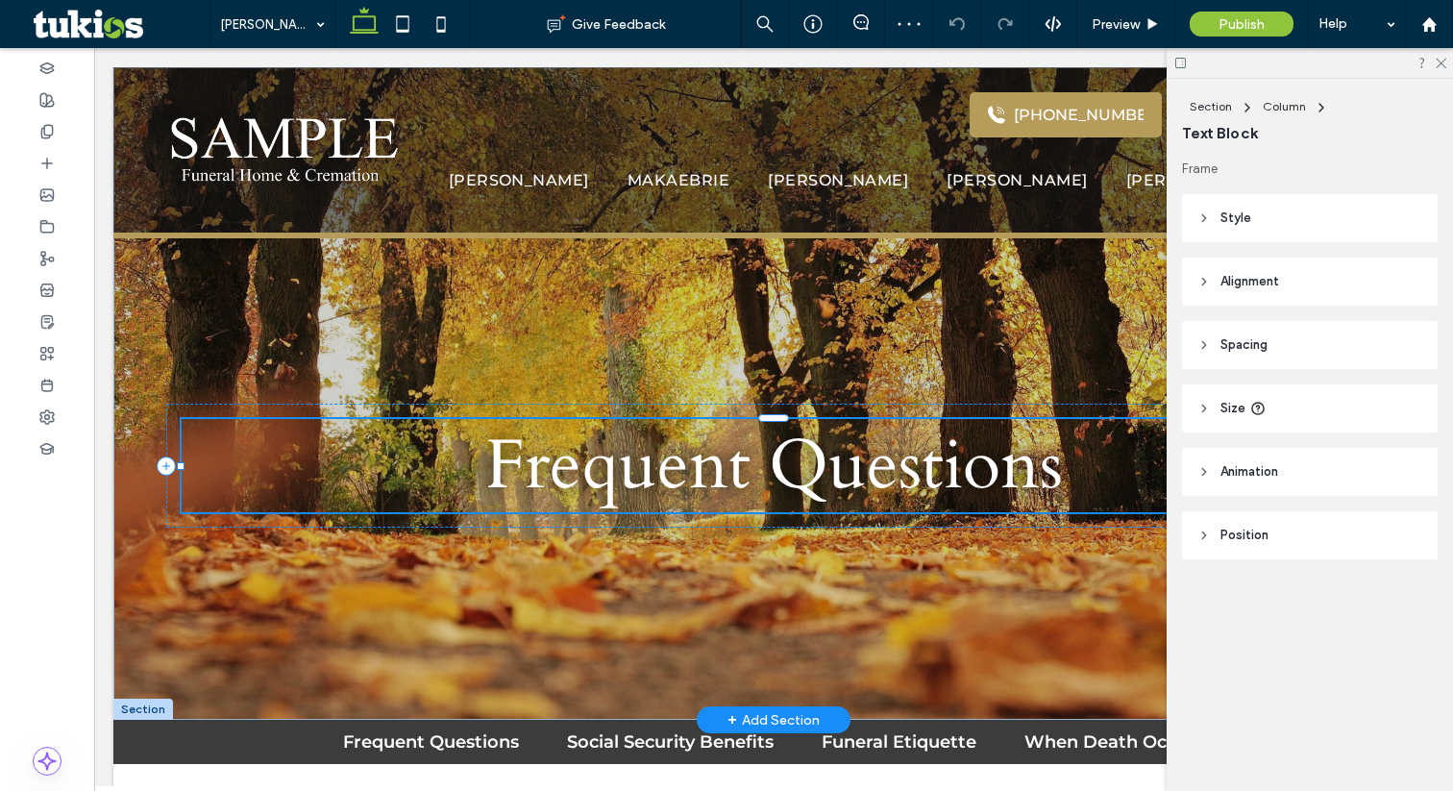
type input "*****"
type input "**"
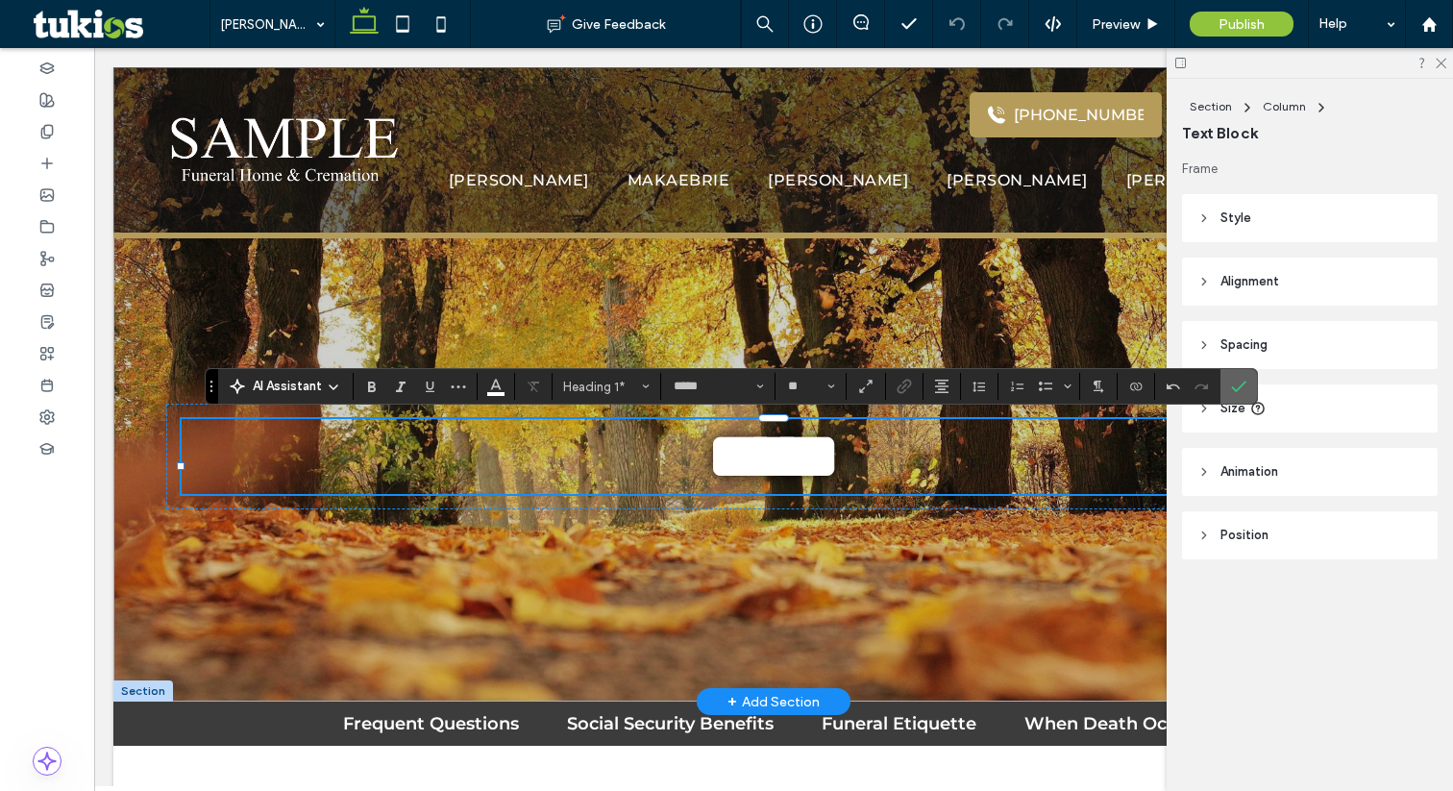
click at [1233, 390] on icon "Confirm" at bounding box center [1238, 386] width 15 height 15
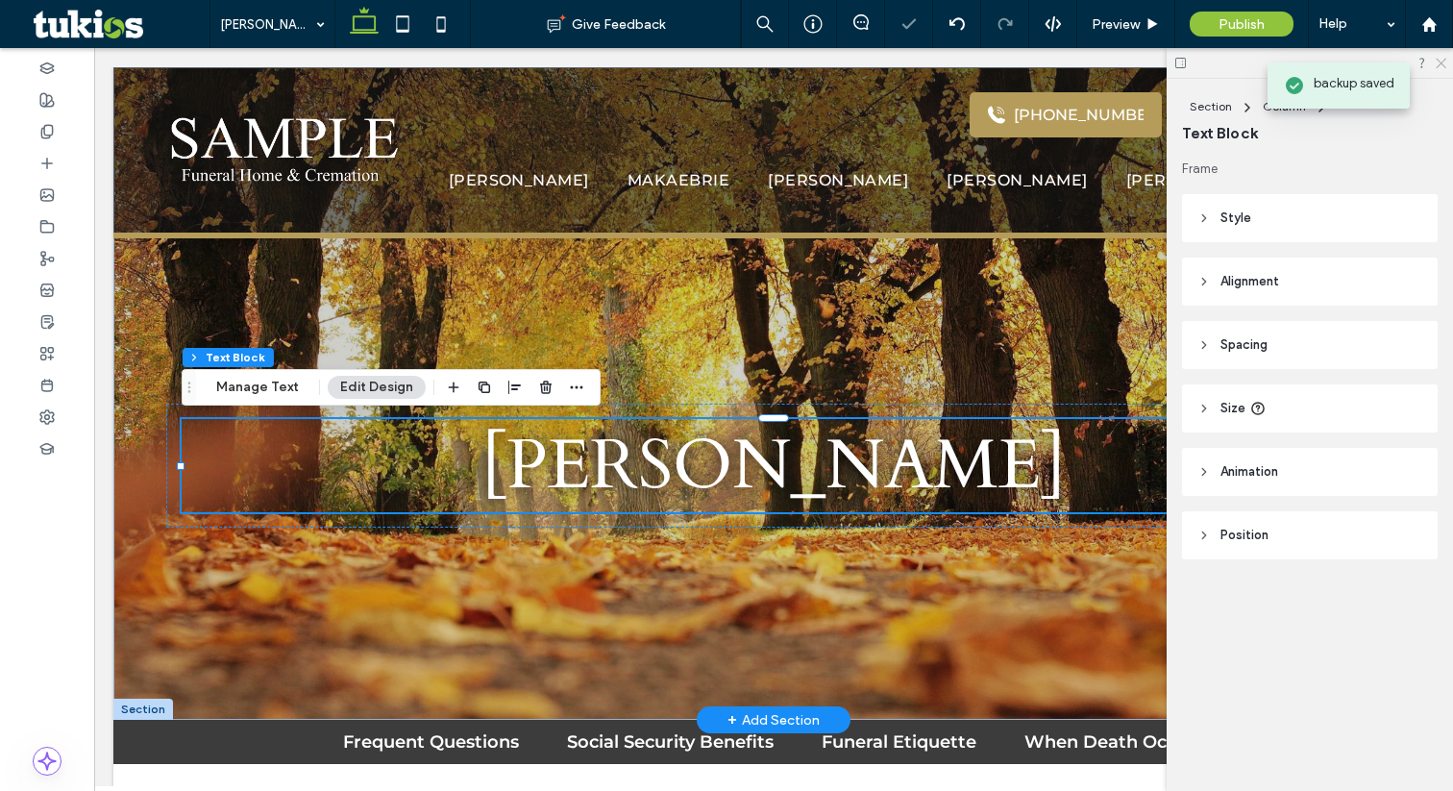
click at [1437, 60] on use at bounding box center [1441, 64] width 11 height 11
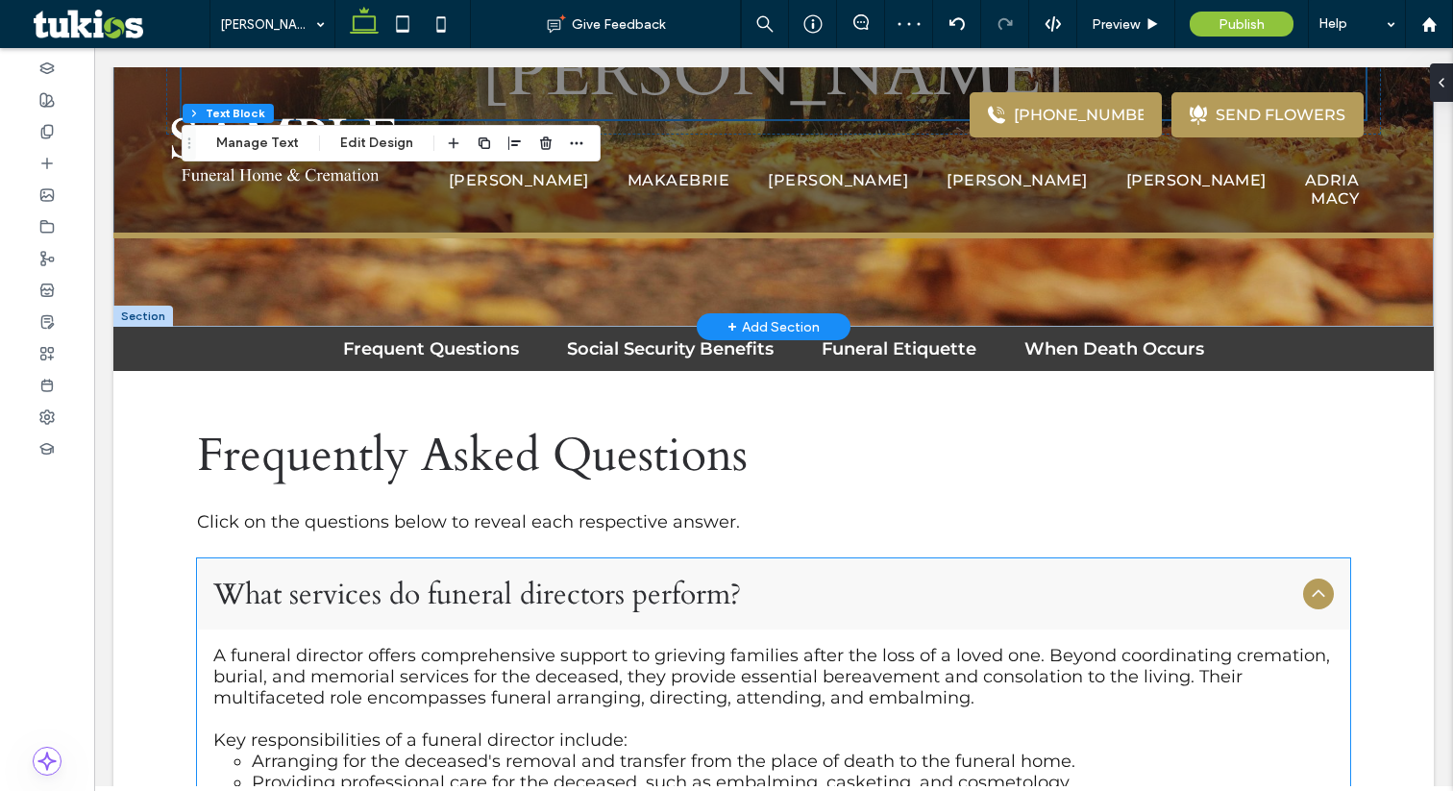
scroll to position [280, 0]
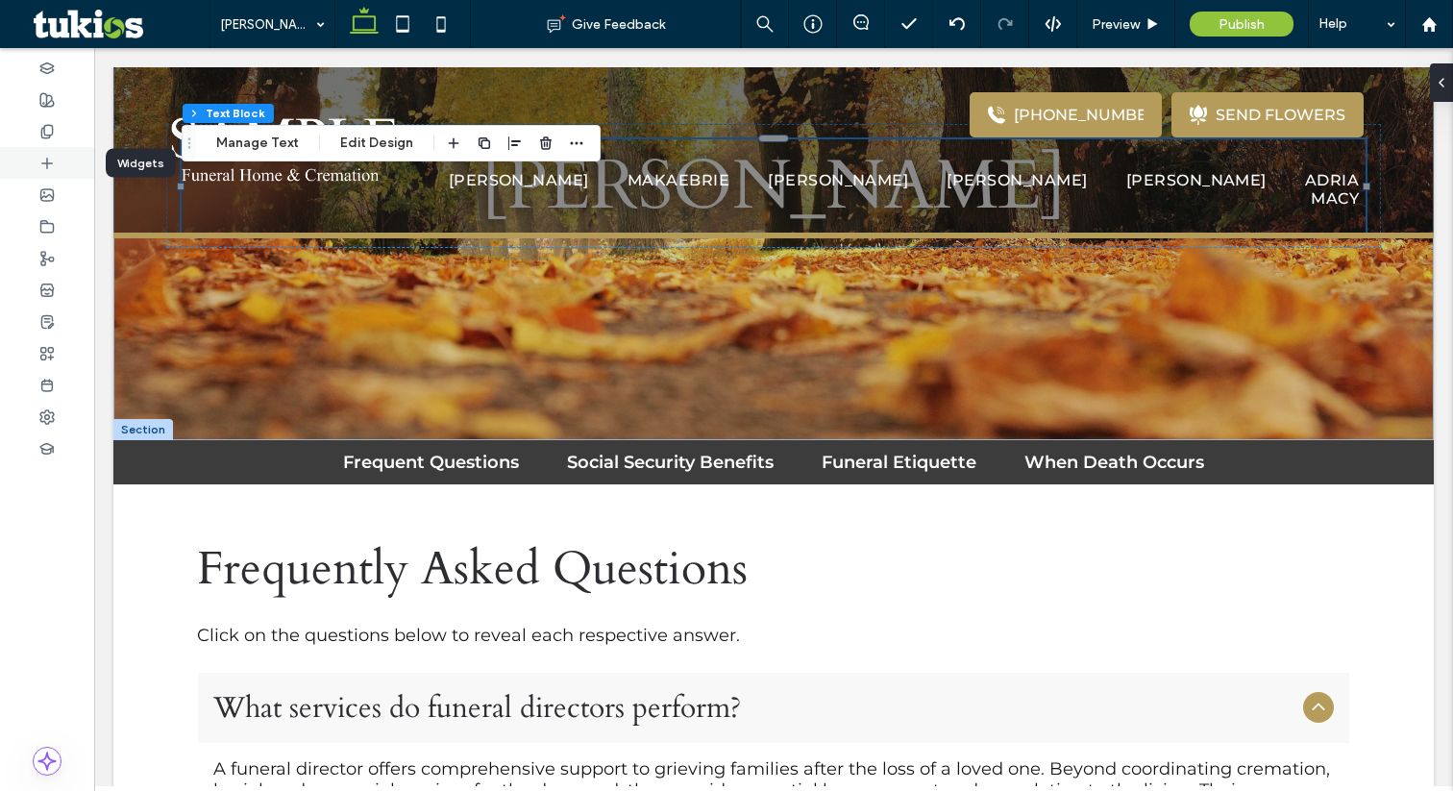
click at [40, 156] on icon at bounding box center [46, 163] width 15 height 15
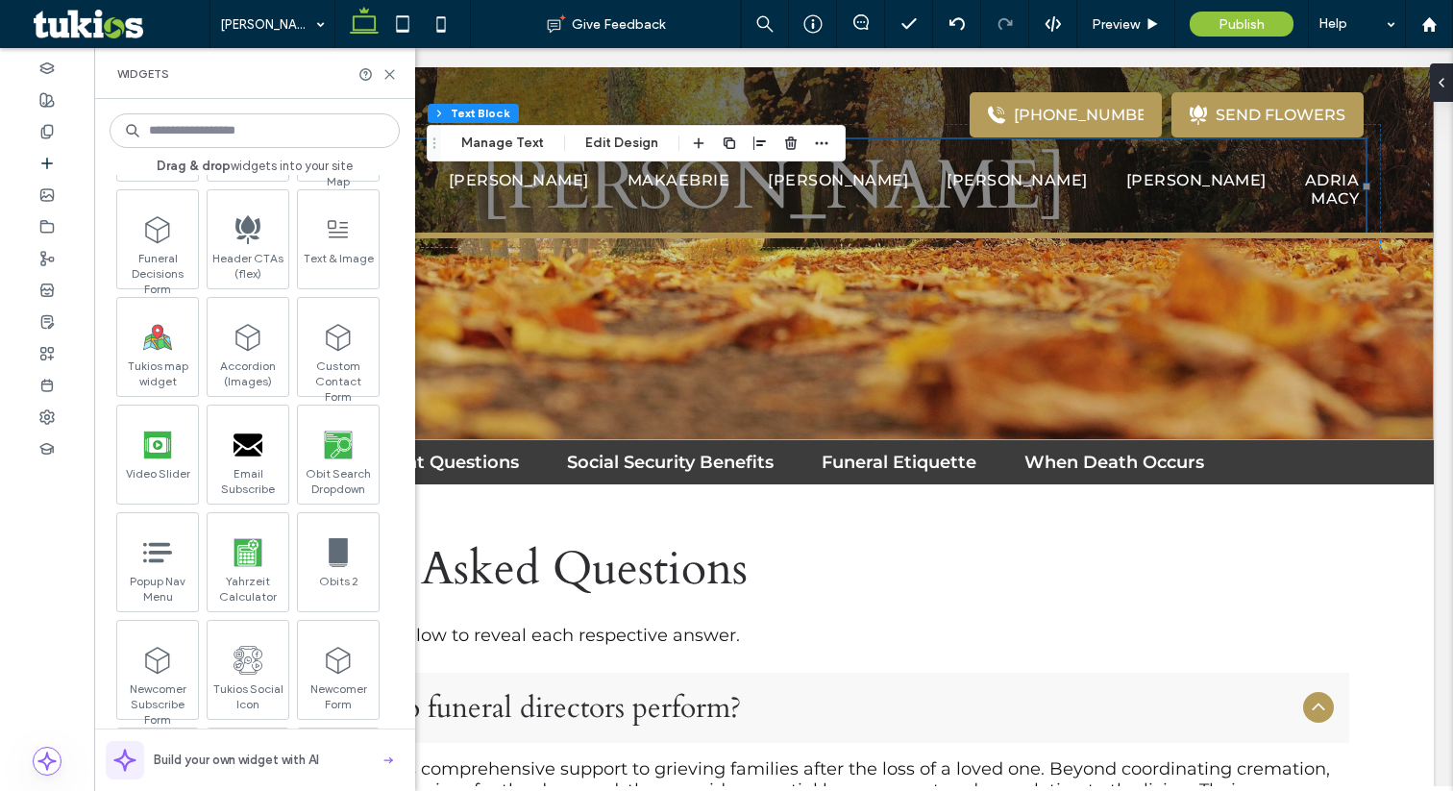
scroll to position [3543, 0]
type input "*"
